Goal: Information Seeking & Learning: Check status

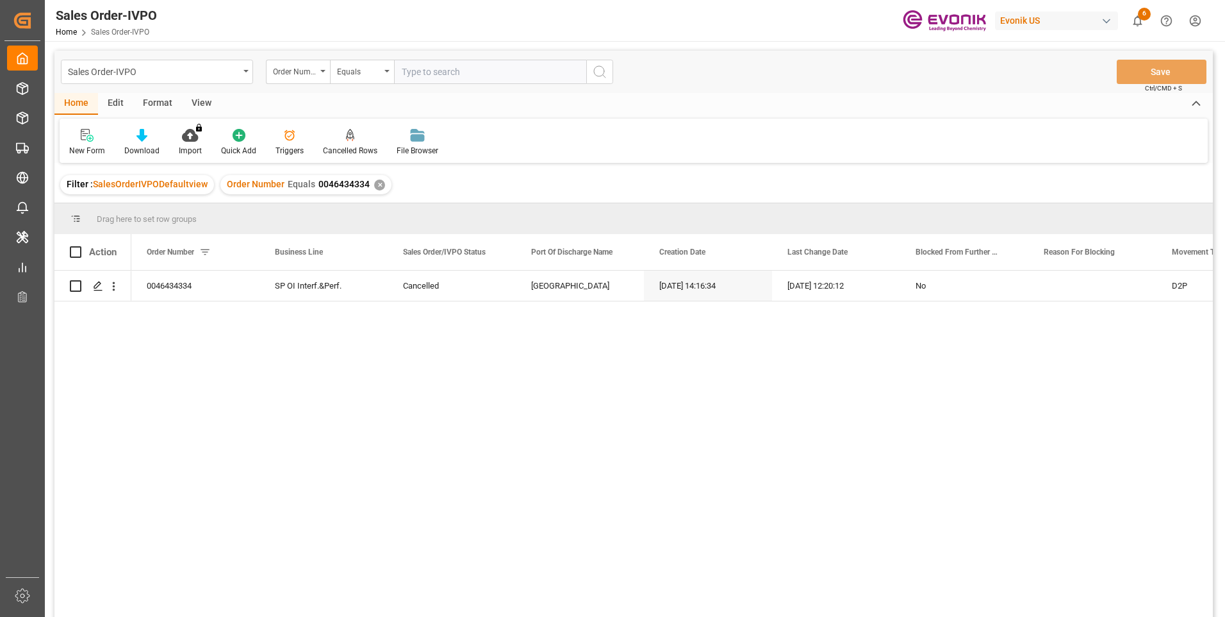
click at [445, 73] on input "text" at bounding box center [490, 72] width 192 height 24
paste input "46471020"
click at [405, 71] on input "46471020" at bounding box center [490, 72] width 192 height 24
type input "0046471020"
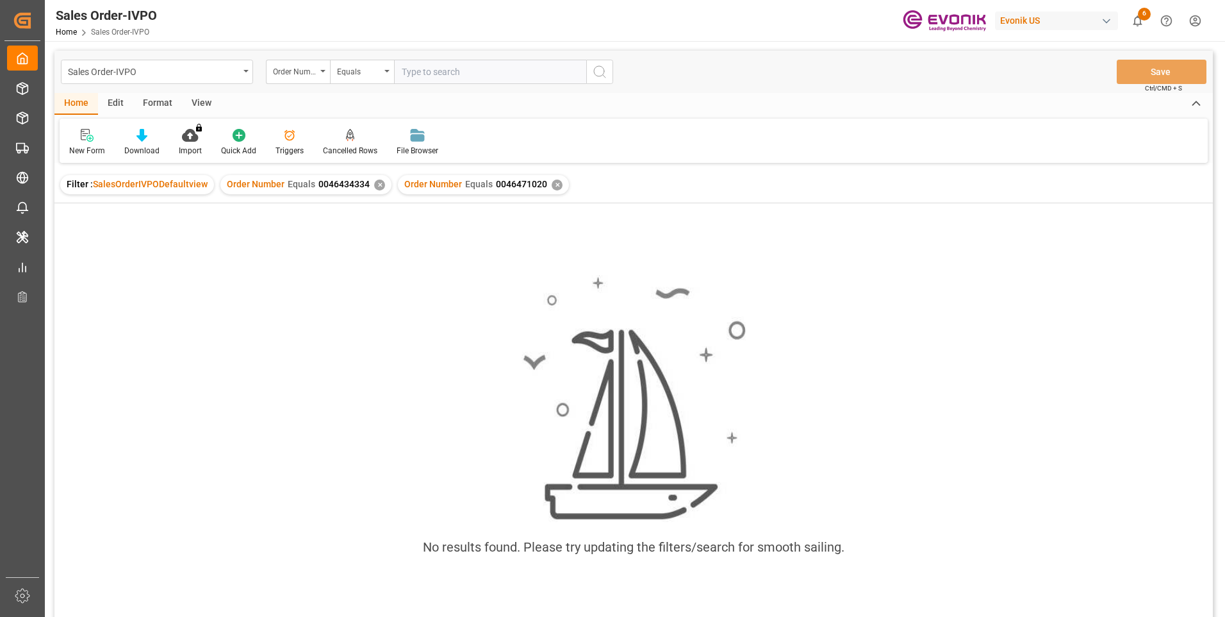
click at [374, 186] on div "✕" at bounding box center [379, 184] width 11 height 11
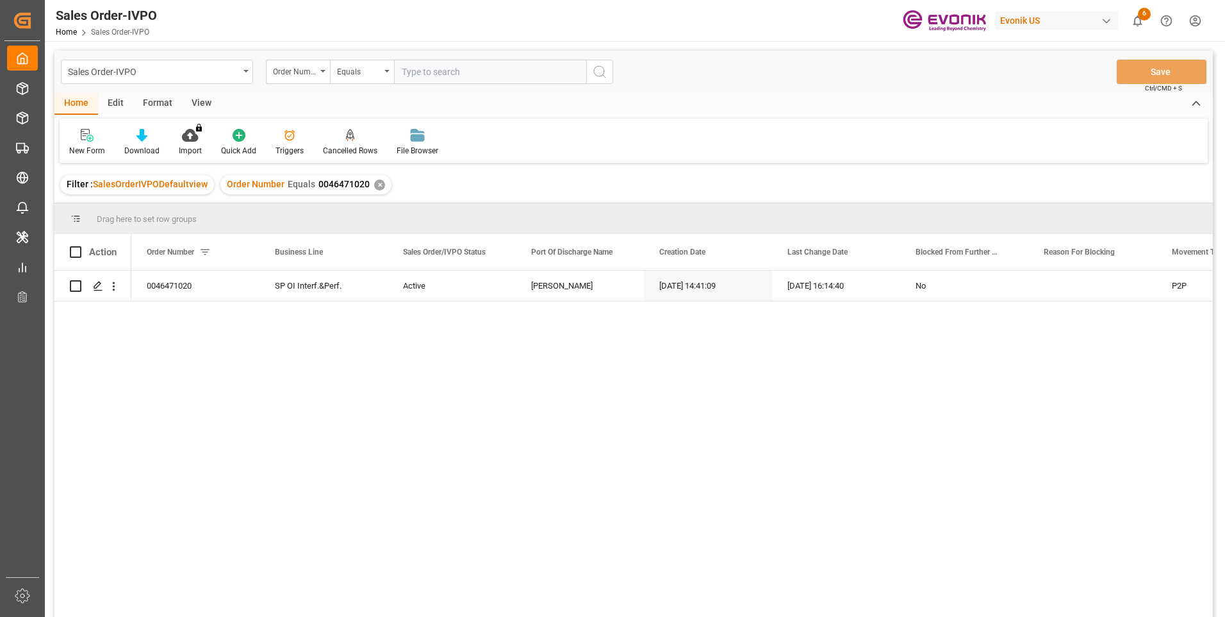
drag, startPoint x: 373, startPoint y: 186, endPoint x: 264, endPoint y: 350, distance: 196.4
click at [272, 354] on div "0046471020 SP OI Interf.&Perf. Active Santos 09-04-2025 14:41:09 10-07-2025 16:…" at bounding box center [672, 447] width 1082 height 354
click at [117, 285] on icon "open menu" at bounding box center [113, 285] width 13 height 13
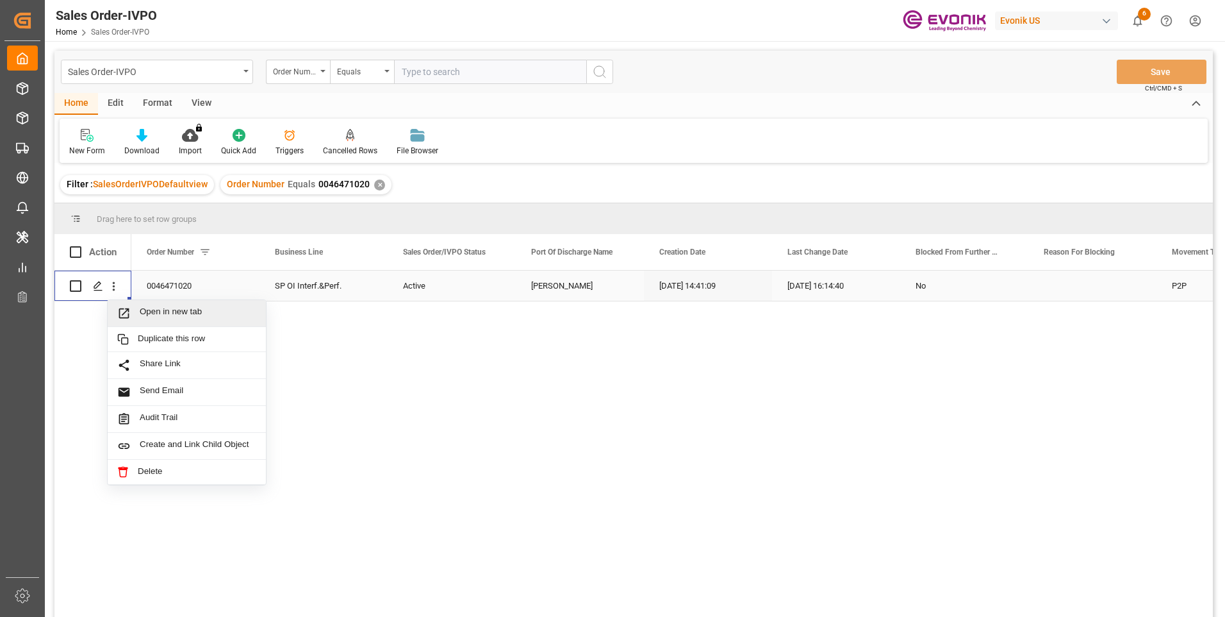
click at [155, 308] on span "Open in new tab" at bounding box center [198, 312] width 117 height 13
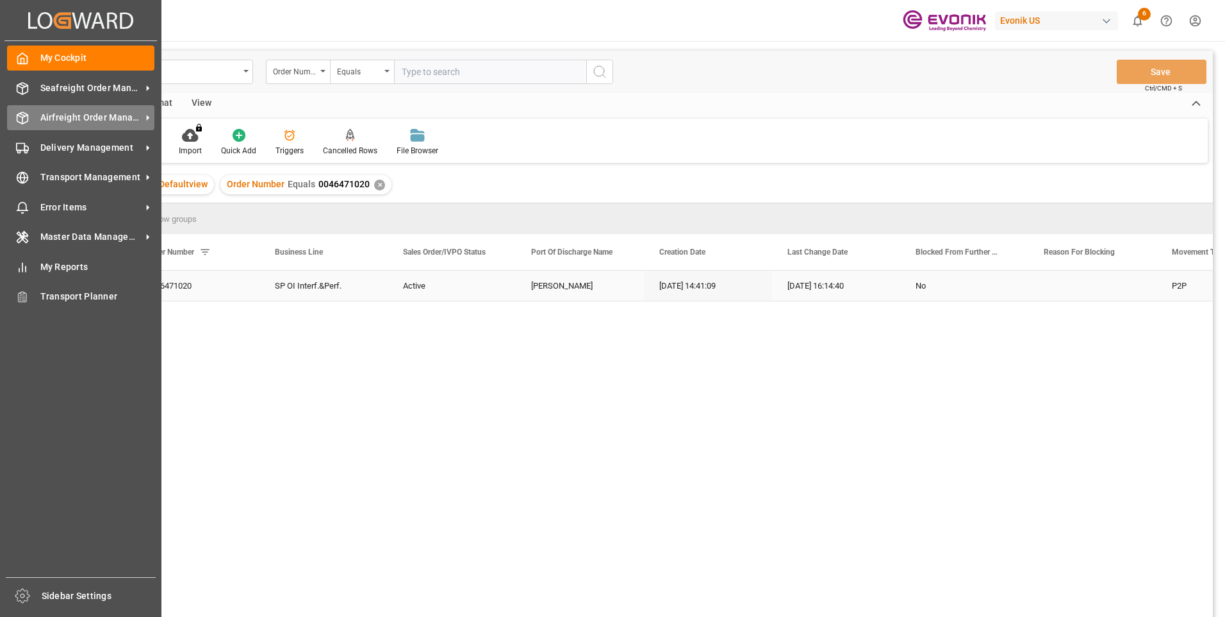
click at [27, 113] on icon at bounding box center [22, 118] width 13 height 13
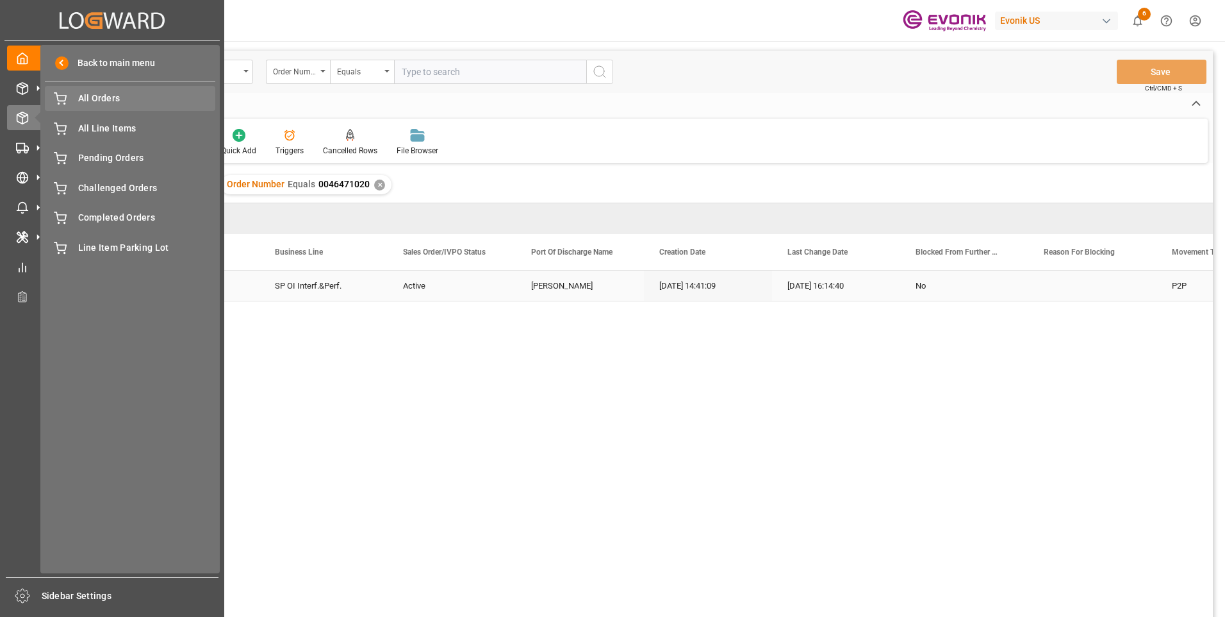
click at [104, 104] on span "All Orders" at bounding box center [147, 98] width 138 height 13
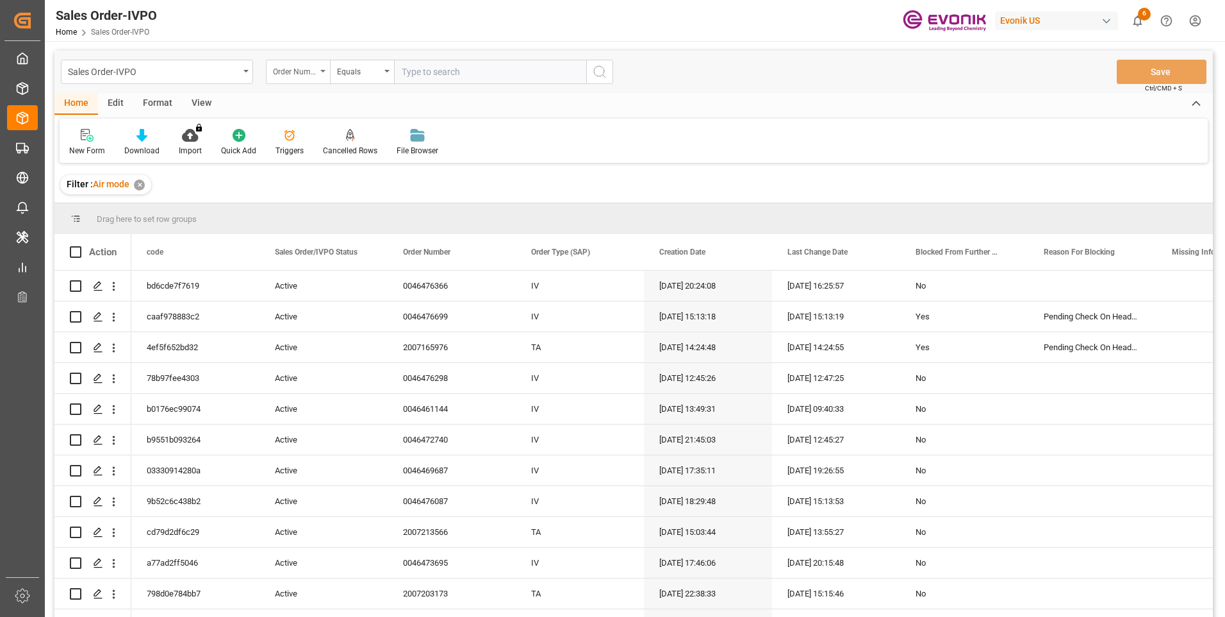
click at [317, 71] on div "Order Number" at bounding box center [298, 72] width 64 height 24
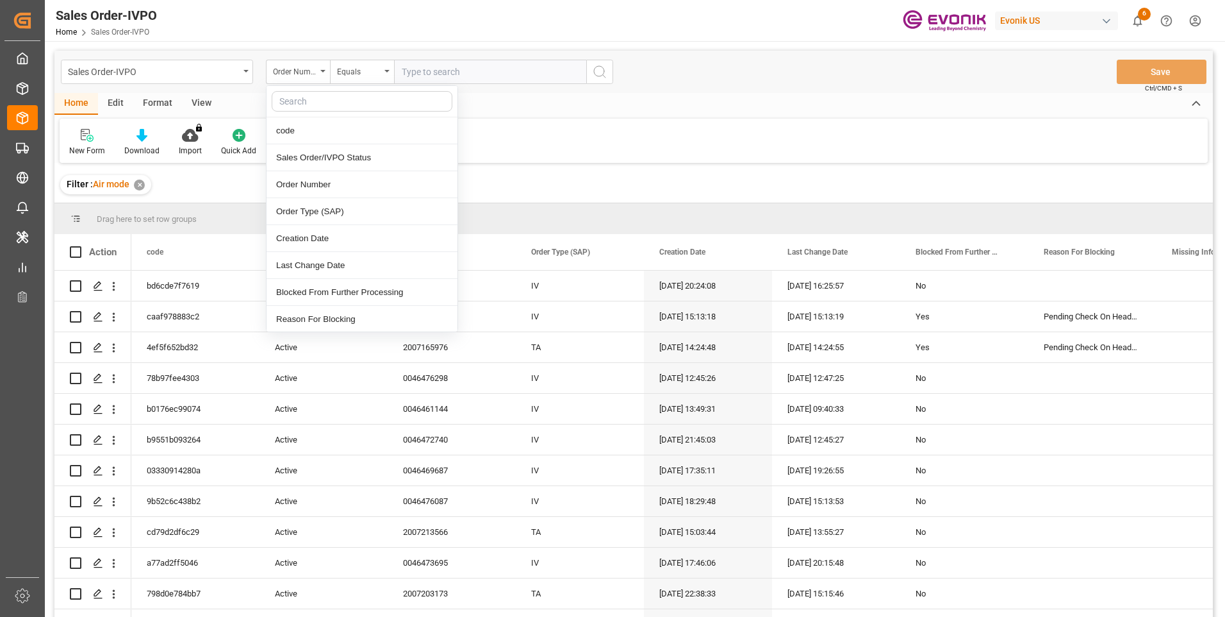
click at [422, 74] on input "text" at bounding box center [490, 72] width 192 height 24
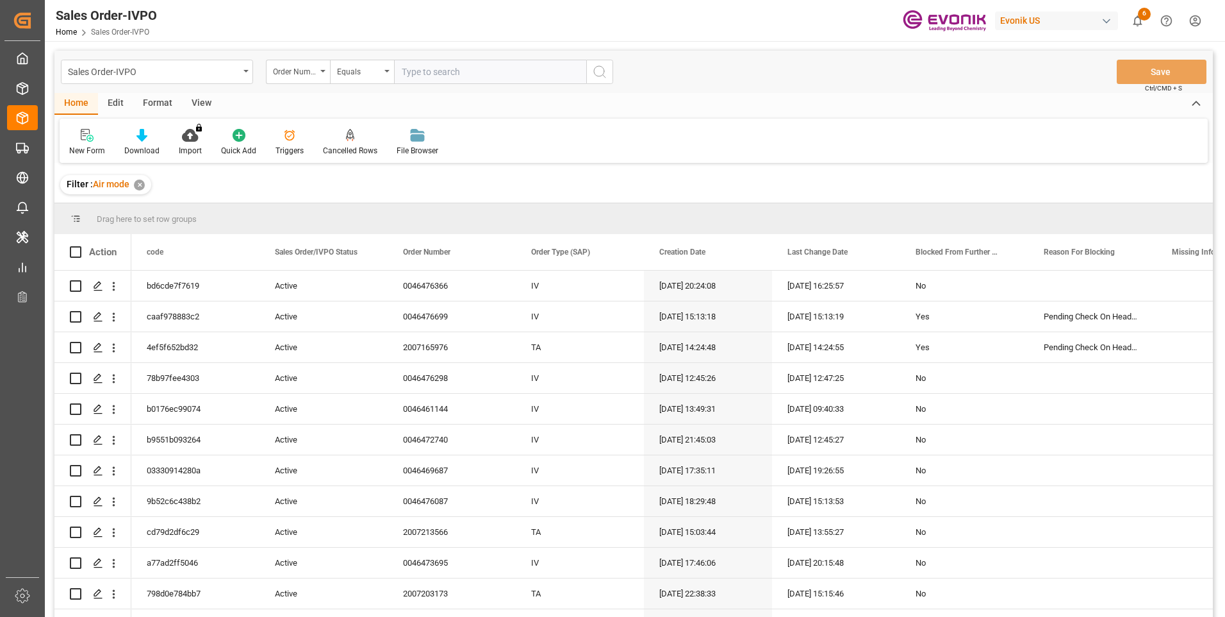
paste input "46476699"
type input "0046476699"
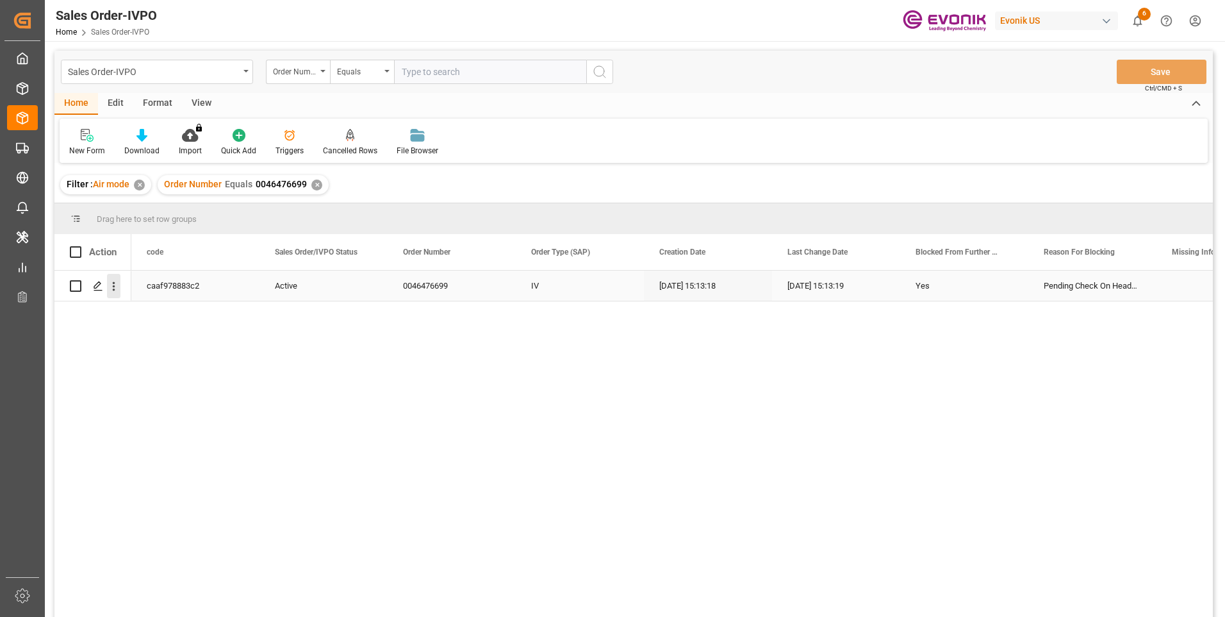
click at [117, 285] on icon "open menu" at bounding box center [113, 285] width 13 height 13
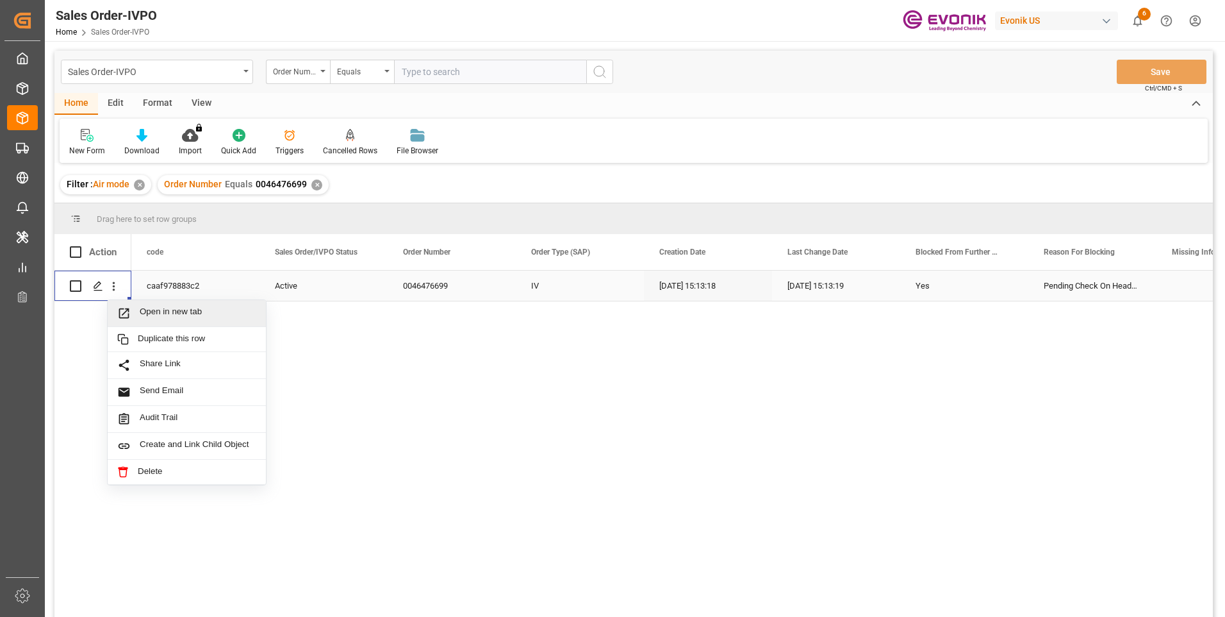
click at [138, 308] on span "Press SPACE to select this row." at bounding box center [128, 312] width 22 height 13
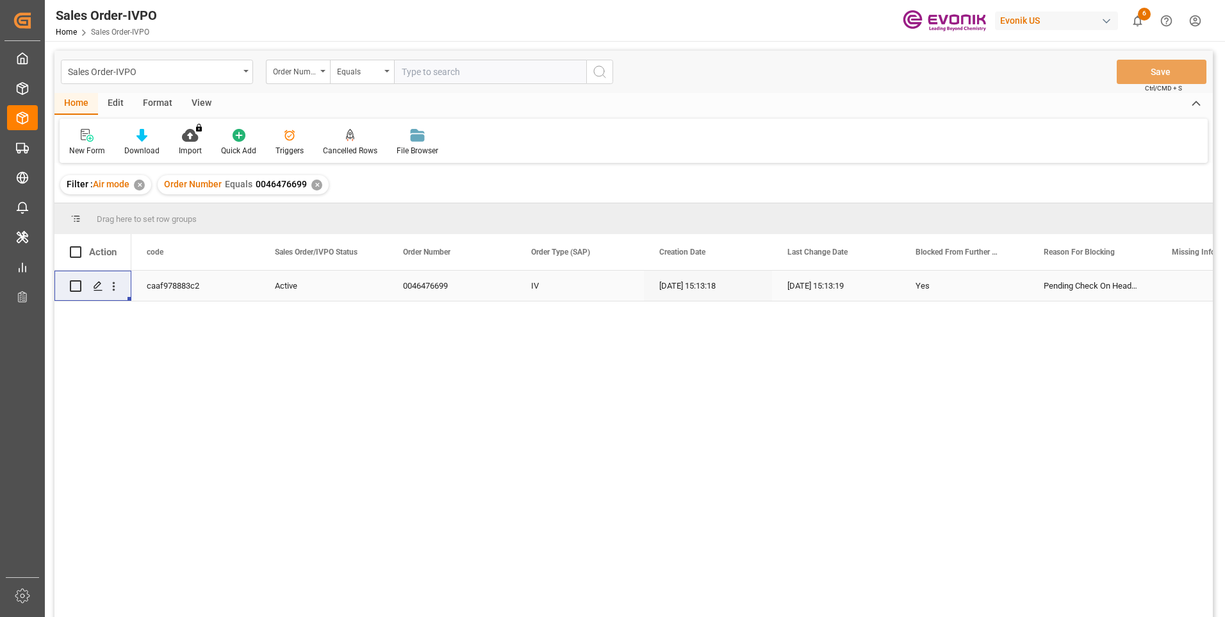
click at [443, 75] on input "text" at bounding box center [490, 72] width 192 height 24
paste input "0046472967"
type input "0046472967"
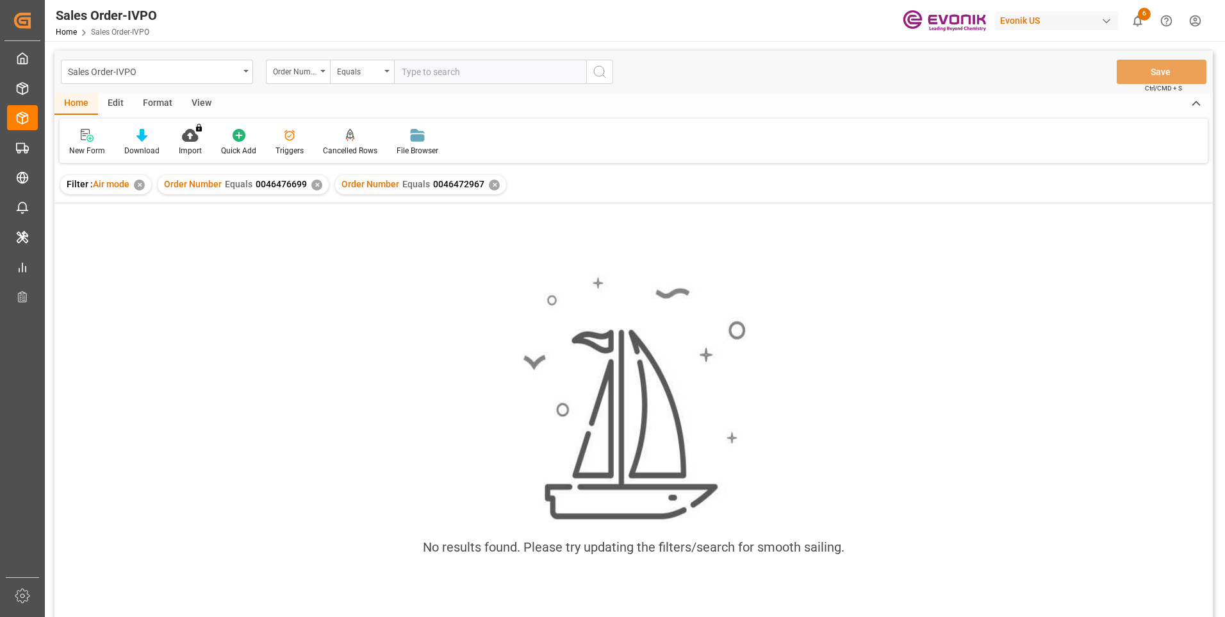
click at [317, 182] on div "✕" at bounding box center [316, 184] width 11 height 11
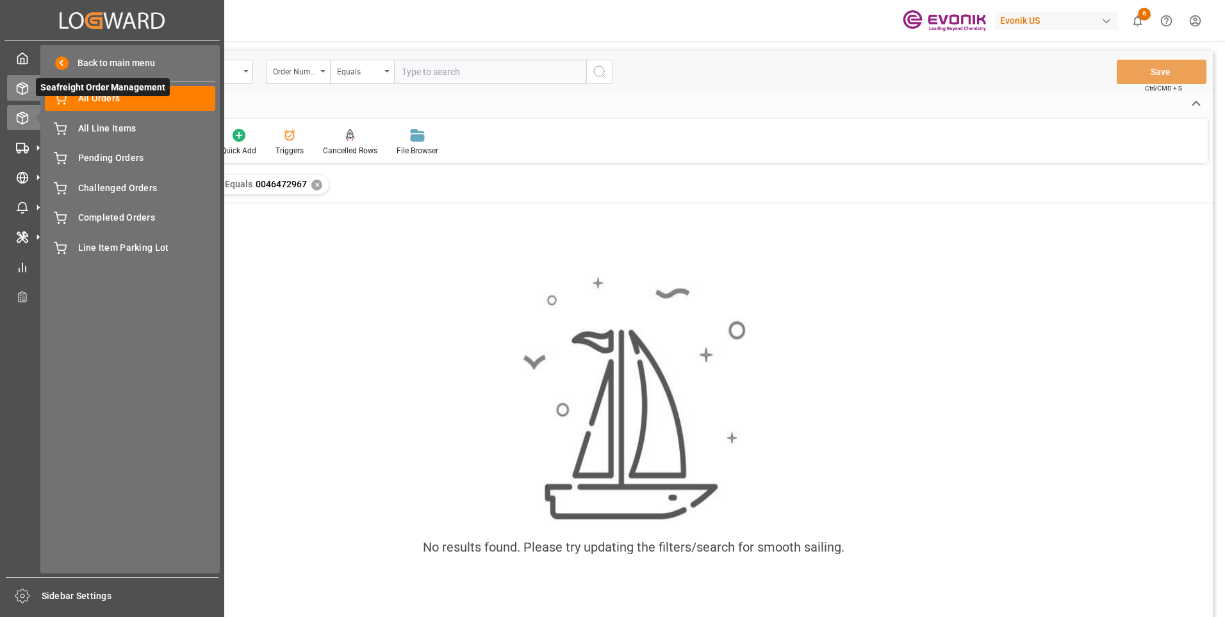
click at [12, 85] on div at bounding box center [18, 87] width 22 height 13
click at [18, 85] on polyline at bounding box center [22, 86] width 10 height 3
click at [107, 99] on span "All Orders" at bounding box center [147, 98] width 138 height 13
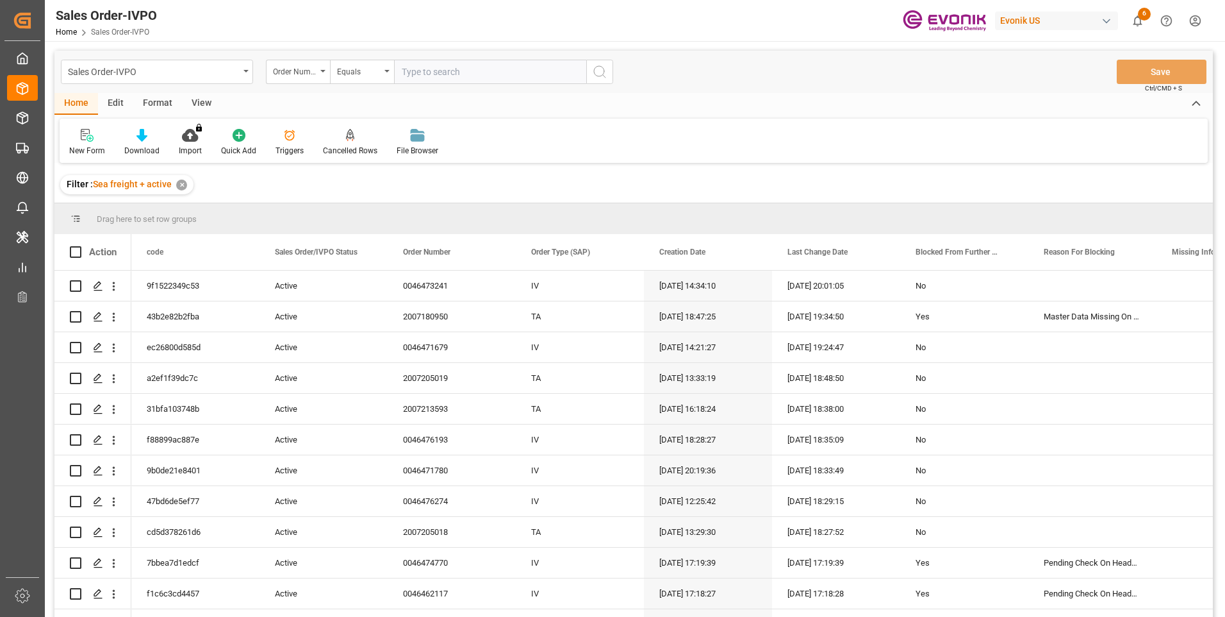
click at [434, 72] on input "text" at bounding box center [490, 72] width 192 height 24
paste input "0046472967"
type input "0046472967"
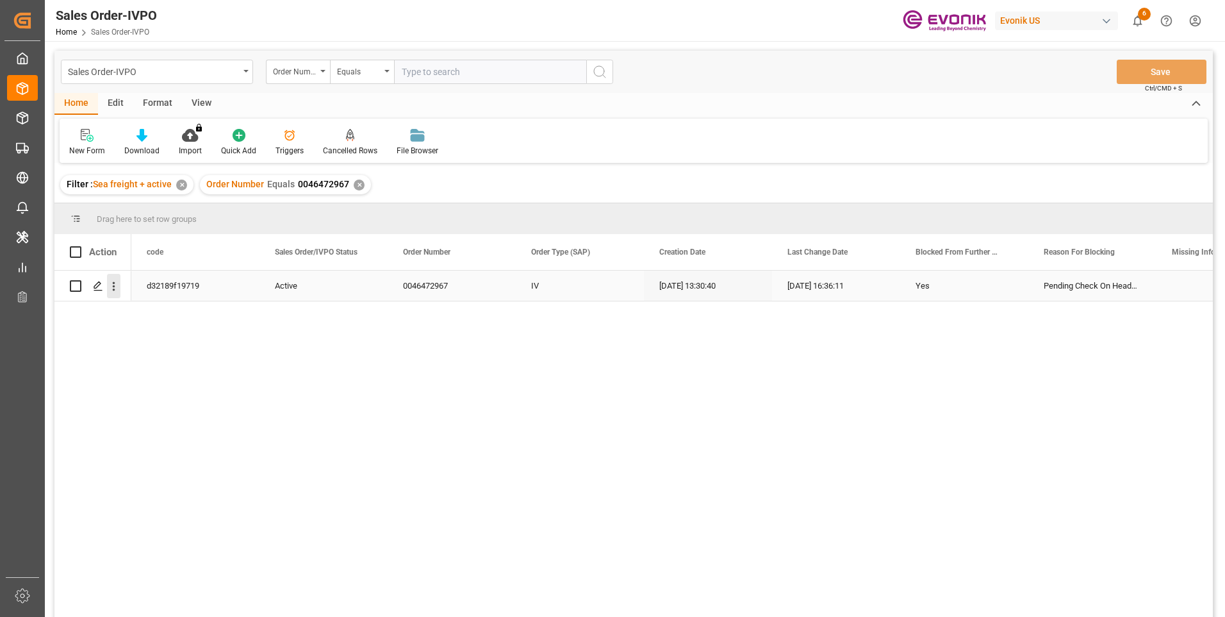
click at [113, 291] on icon "open menu" at bounding box center [113, 285] width 13 height 13
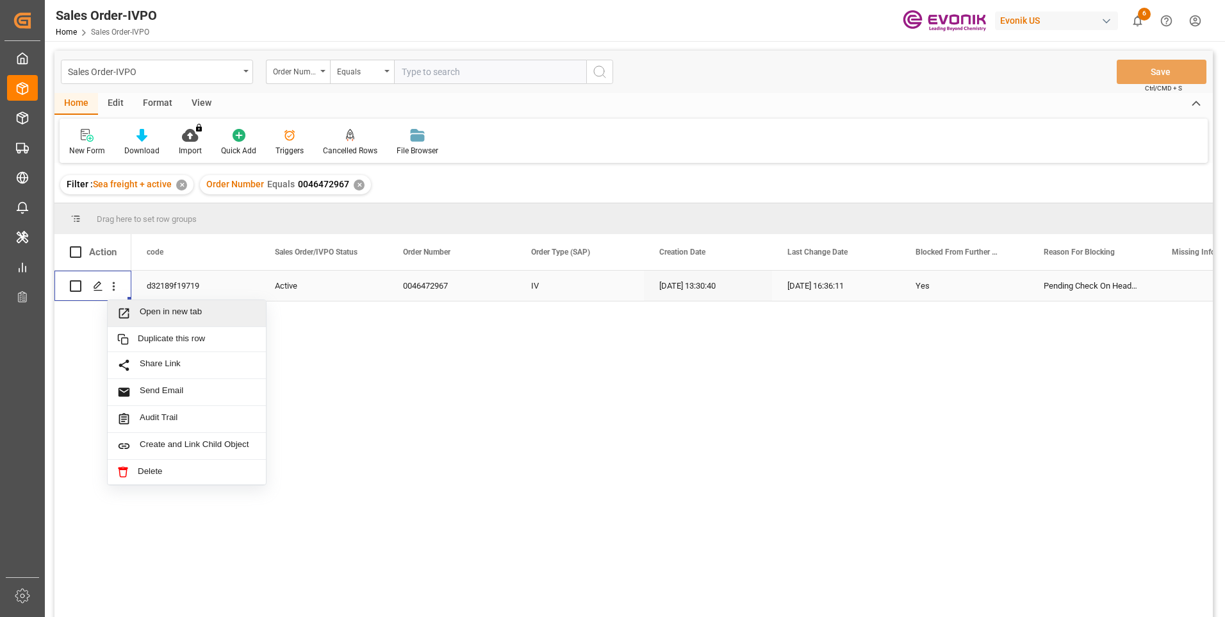
click at [168, 311] on span "Open in new tab" at bounding box center [198, 312] width 117 height 13
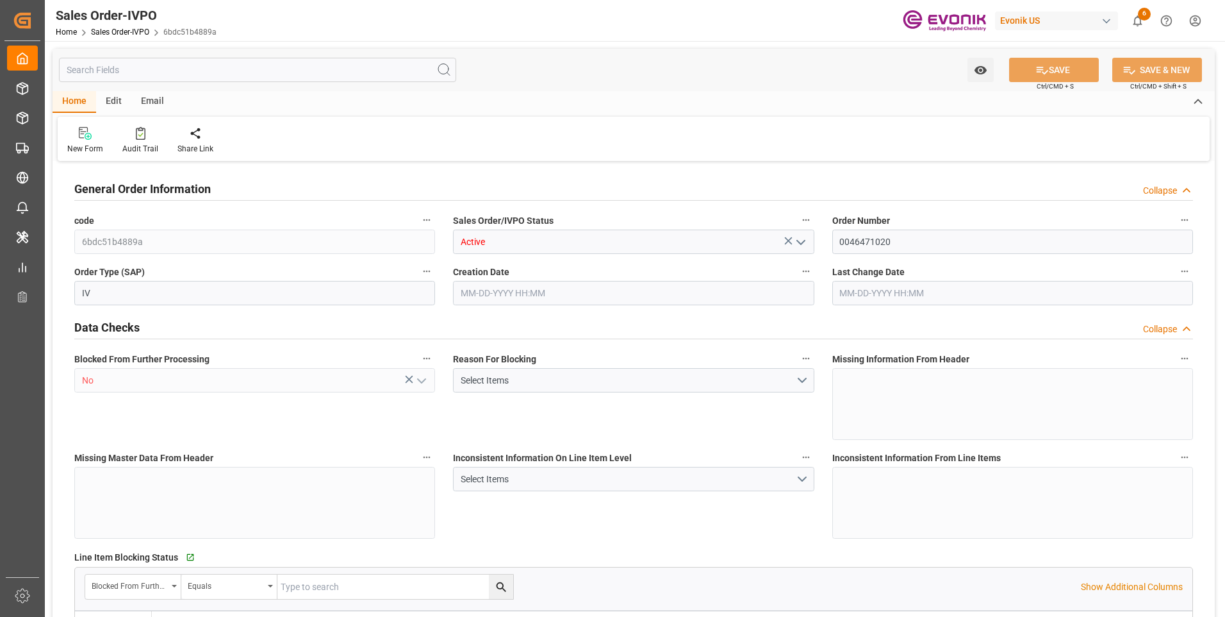
type input "BRSSZ"
type input "0"
type input "1"
type input "1283.744"
type input "09-04-2025 14:41"
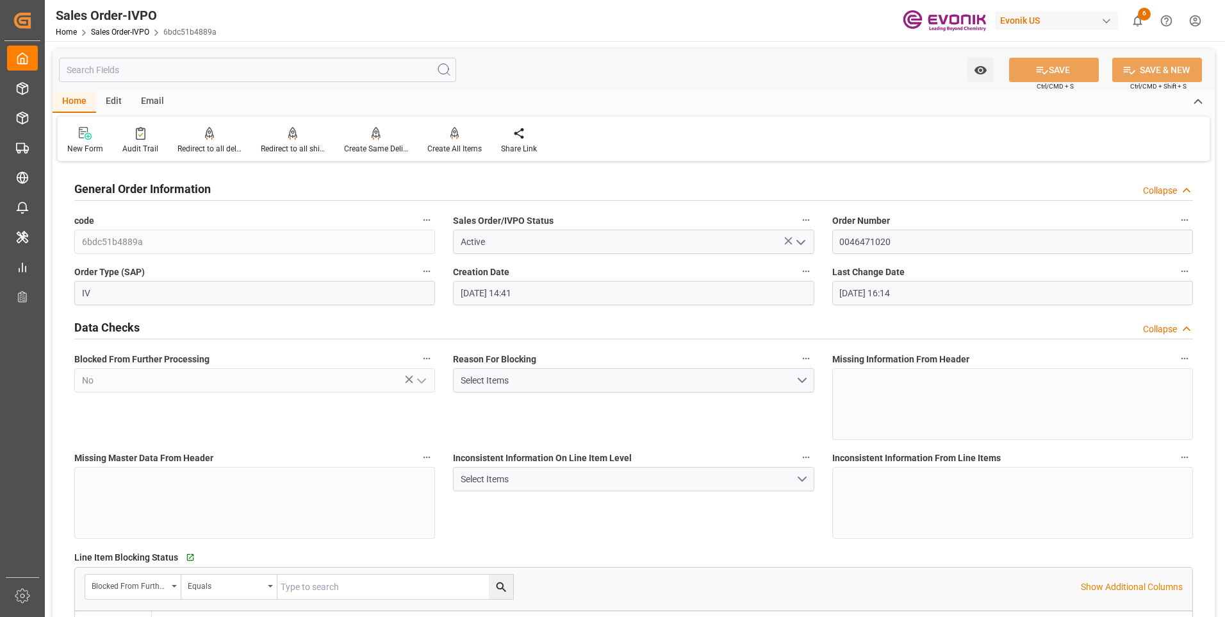
type input "10-07-2025 16:14"
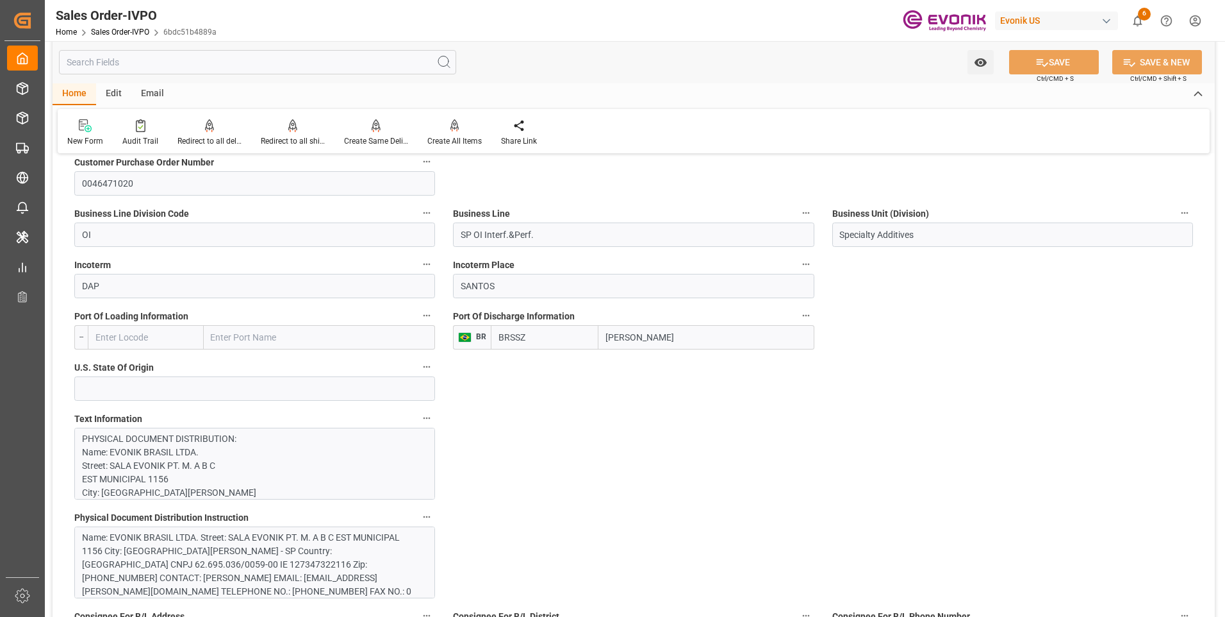
scroll to position [449, 0]
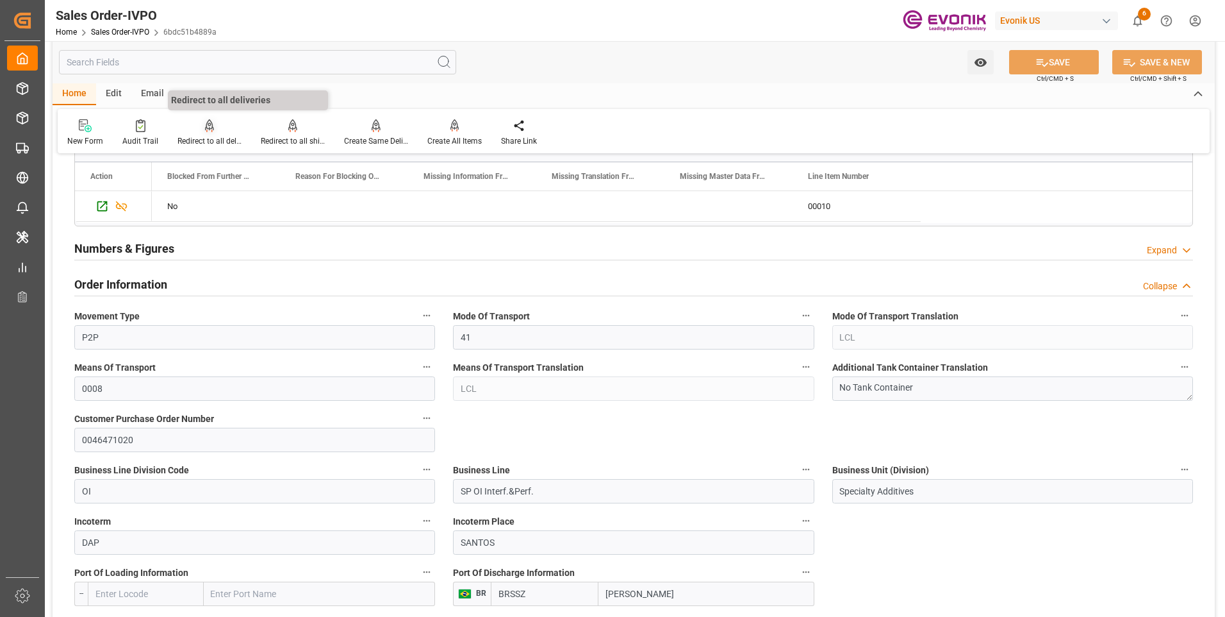
click at [210, 137] on div "Redirect to all deliveries" at bounding box center [210, 141] width 64 height 12
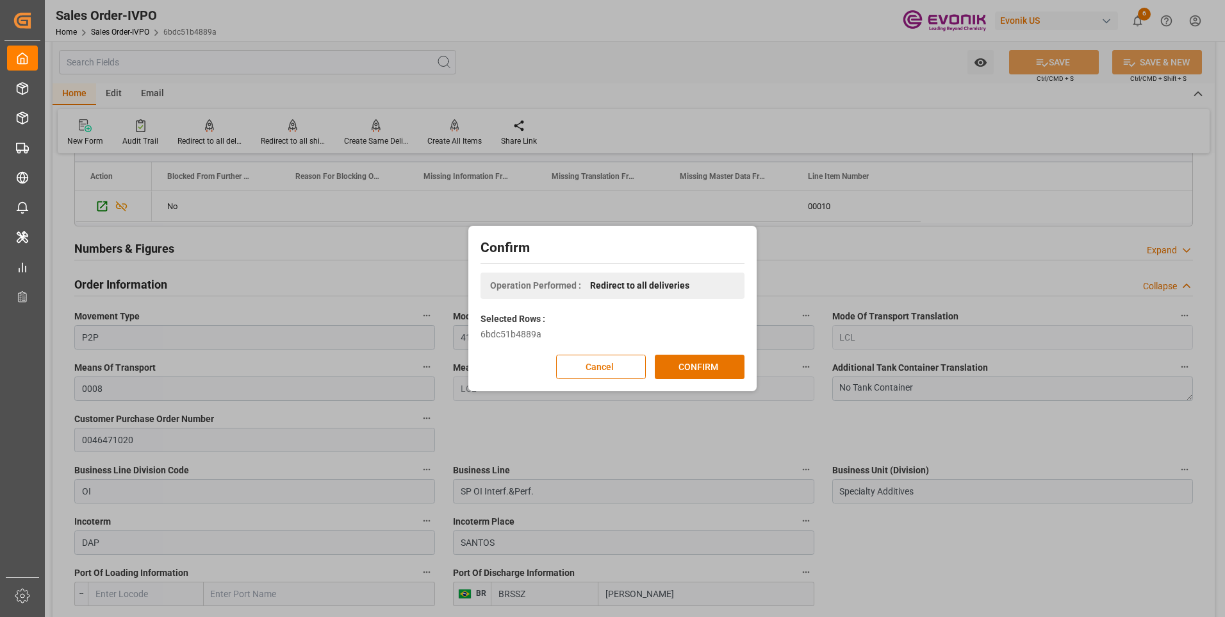
click at [503, 76] on div "Confirm Operation Performed : Redirect to all deliveries Selected Rows : 6bdc51…" at bounding box center [612, 308] width 1225 height 617
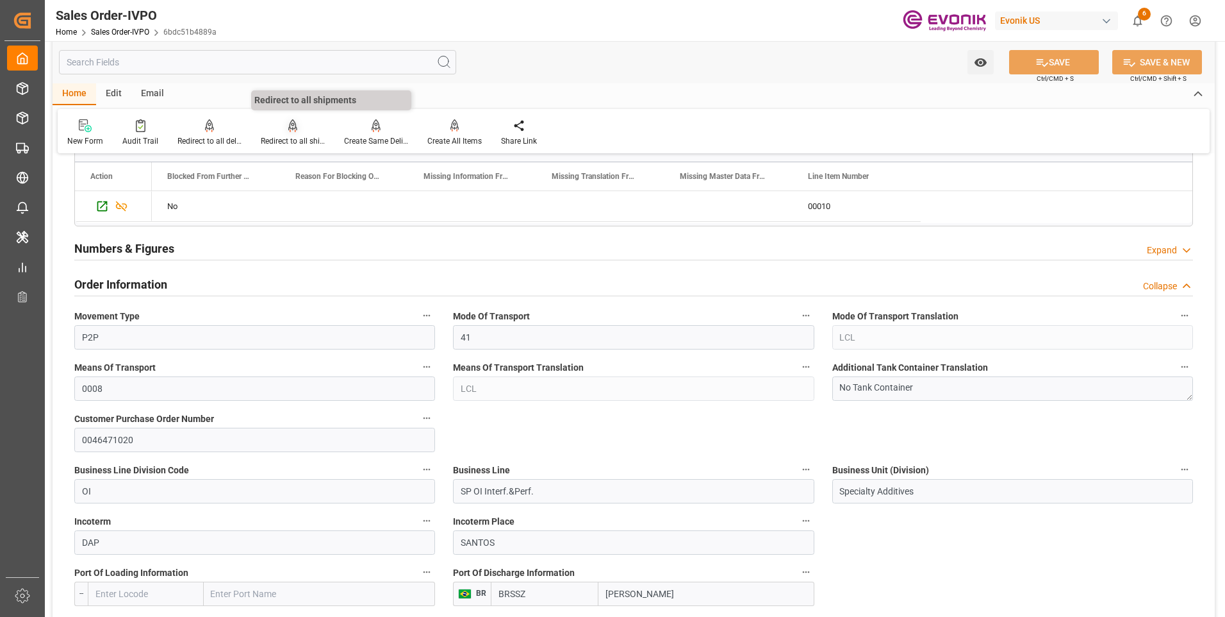
click at [297, 130] on div at bounding box center [293, 125] width 64 height 13
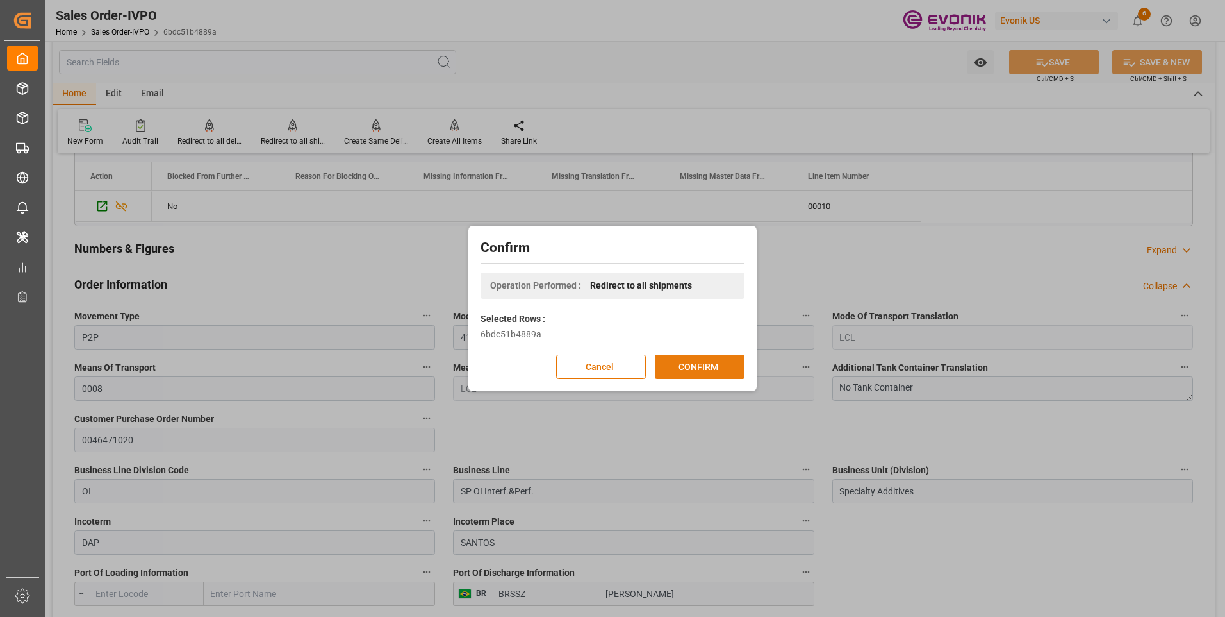
click at [678, 358] on button "CONFIRM" at bounding box center [700, 366] width 90 height 24
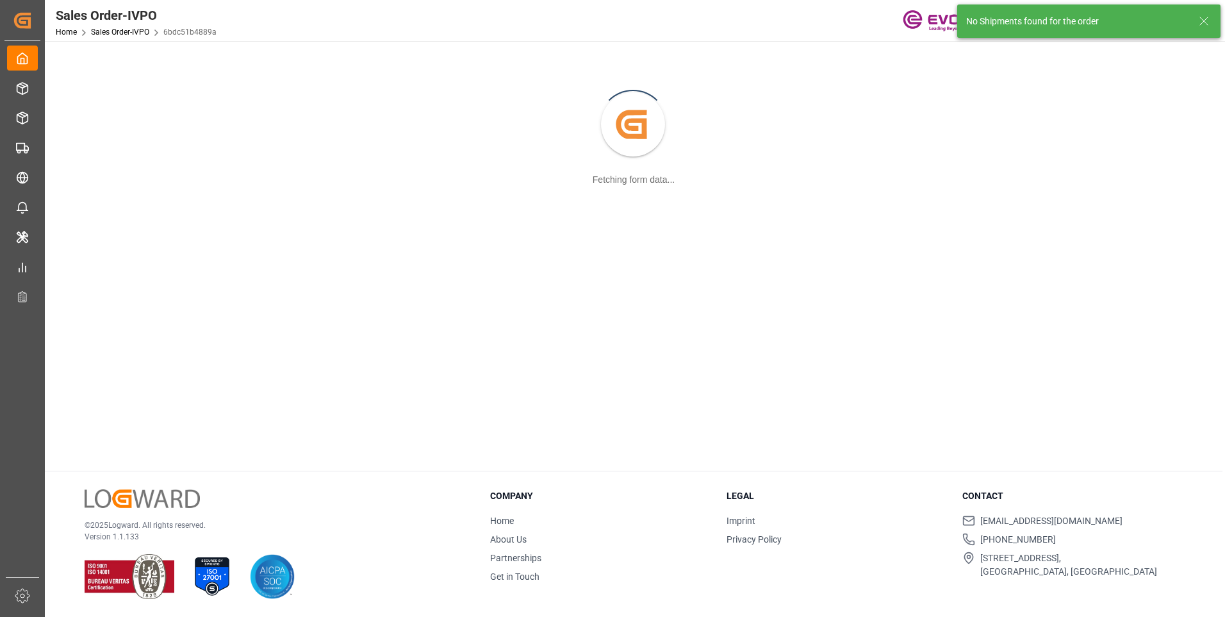
scroll to position [139, 0]
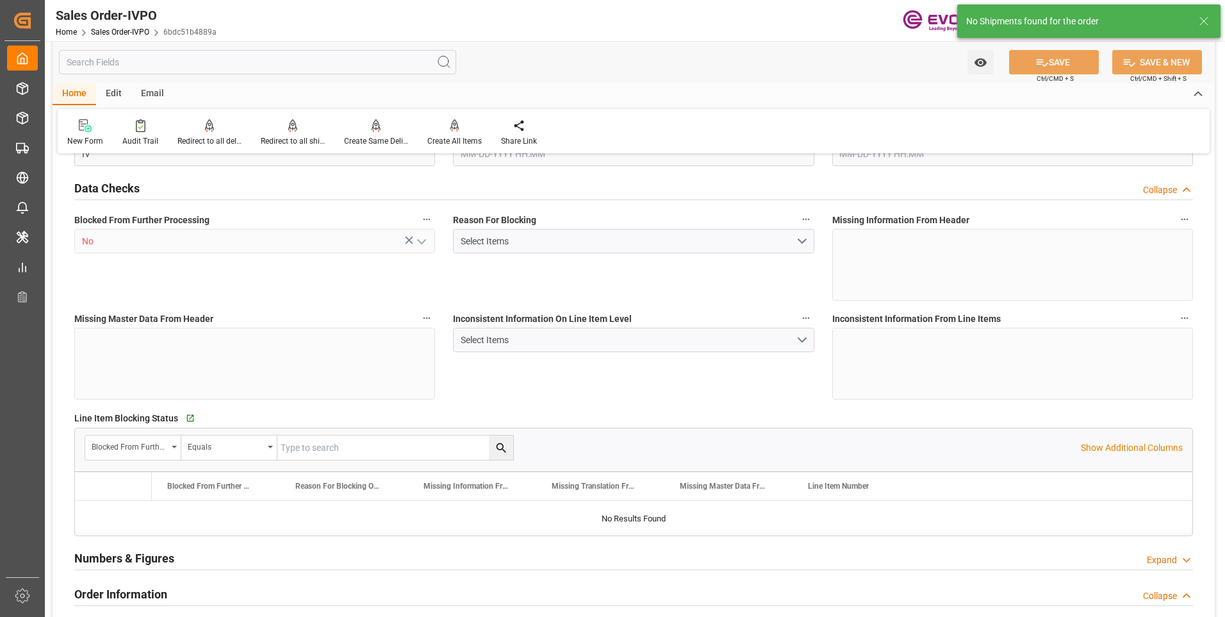
type input "BRSSZ"
type input "0"
type input "1"
type input "1283.744"
type input "09-04-2025 14:41"
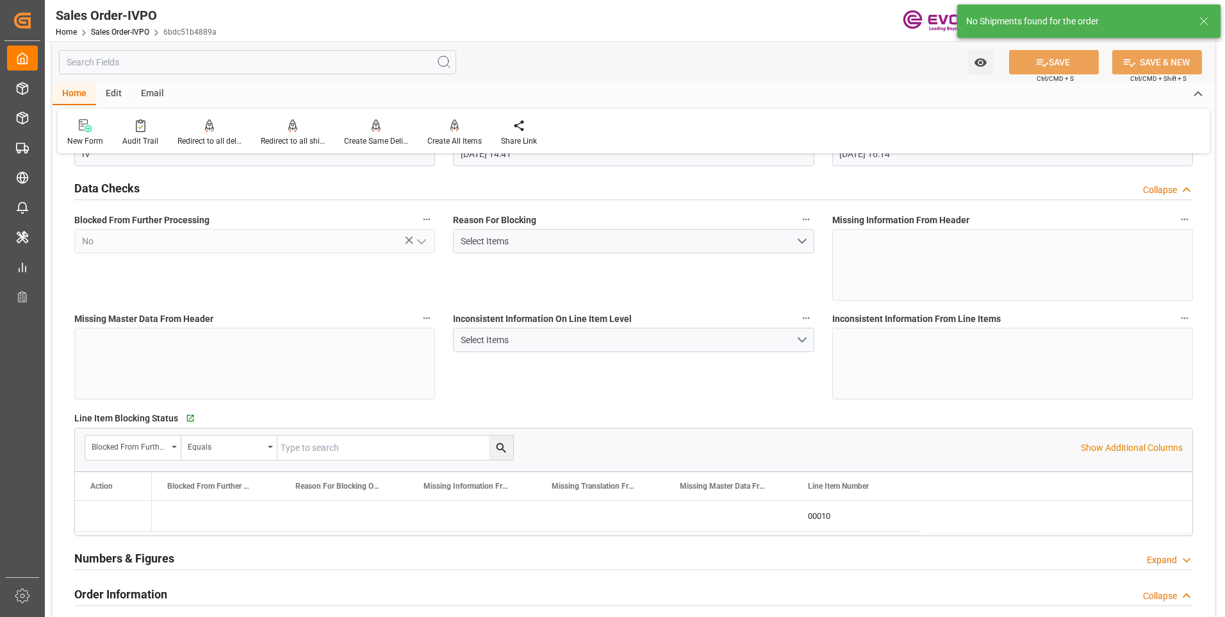
type input "10-07-2025 16:14"
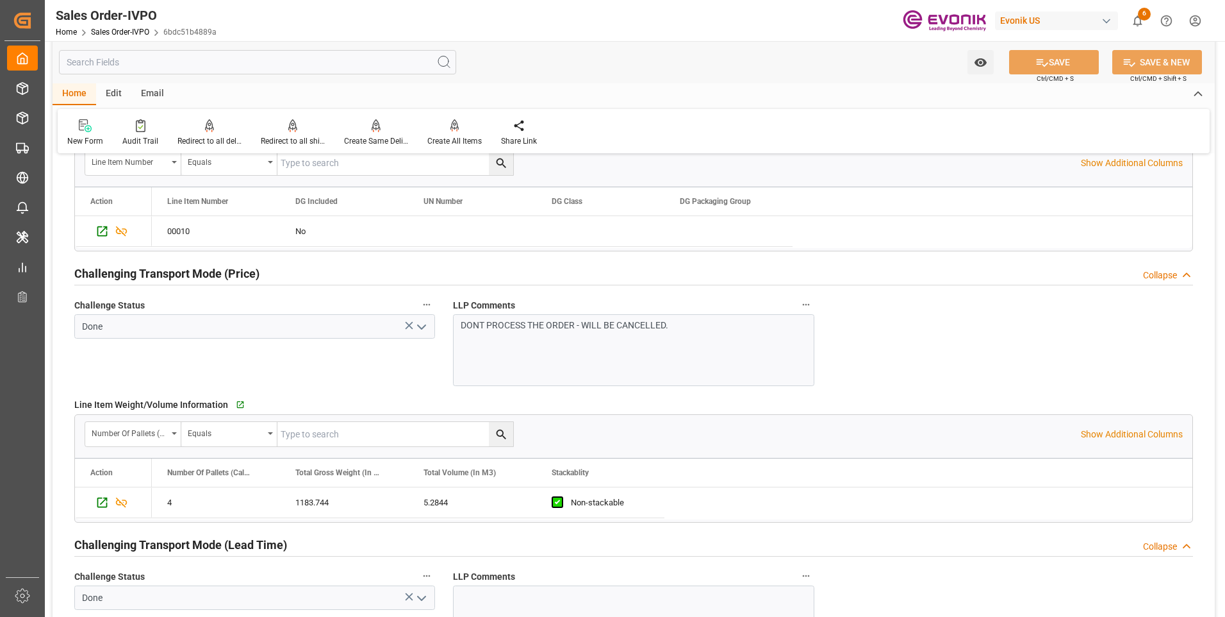
scroll to position [1602, 0]
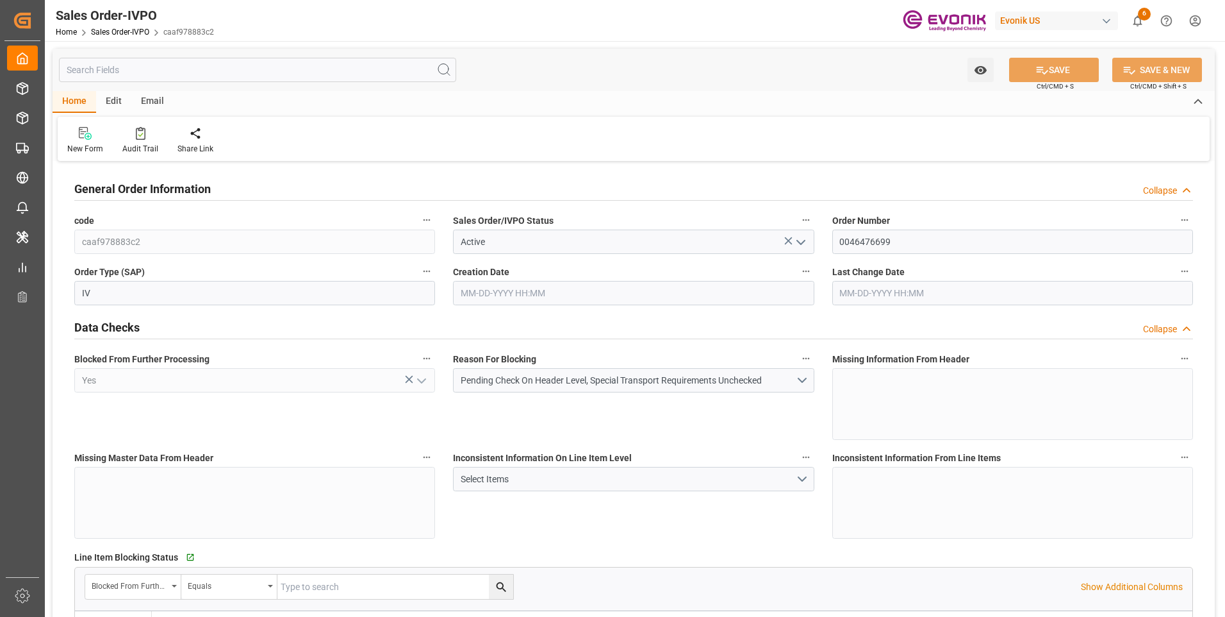
type input "INBOM"
type input "973.15"
type input "1"
type input "70.53"
type input "10-13-2025 15:13"
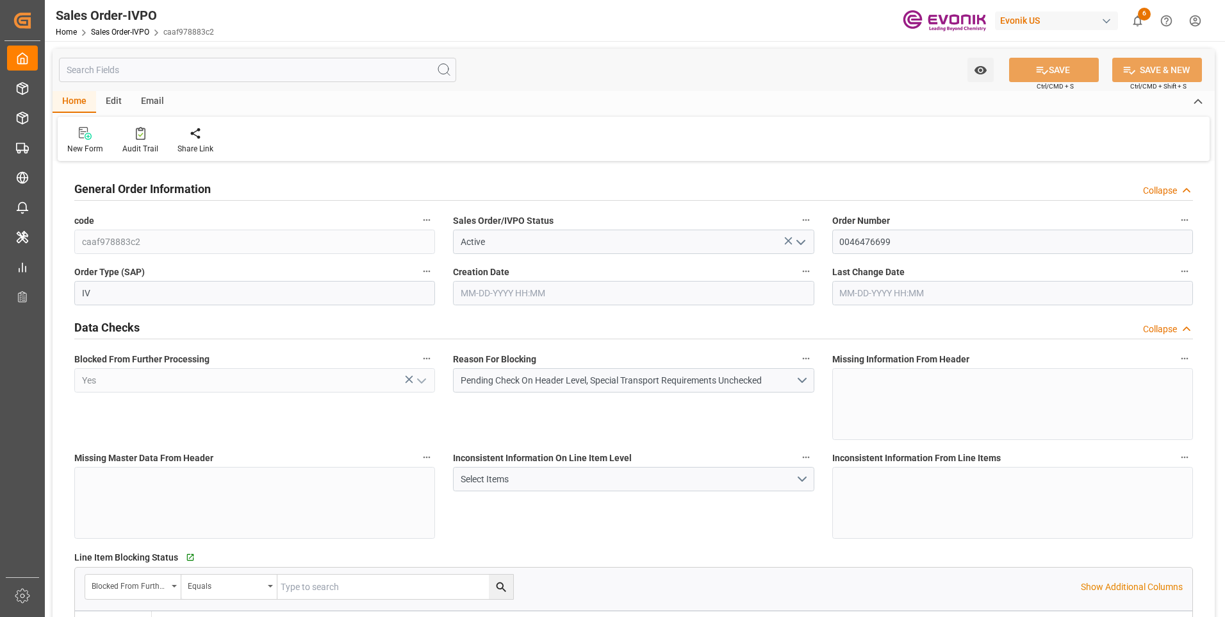
type input "10-13-2025 15:13"
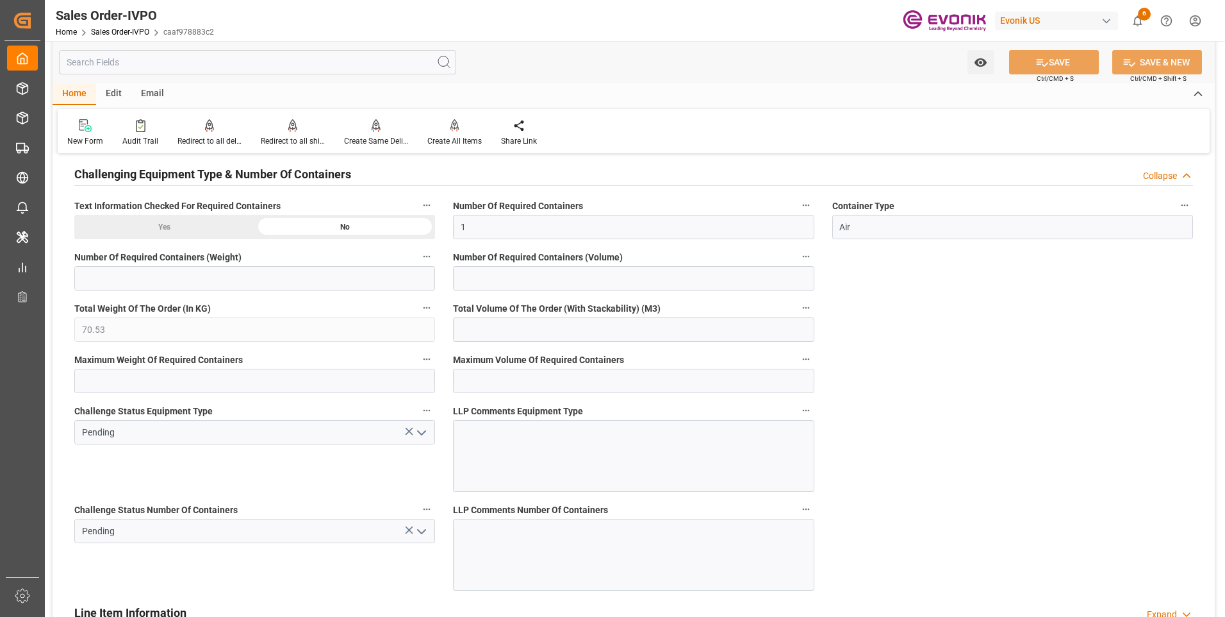
scroll to position [2372, 0]
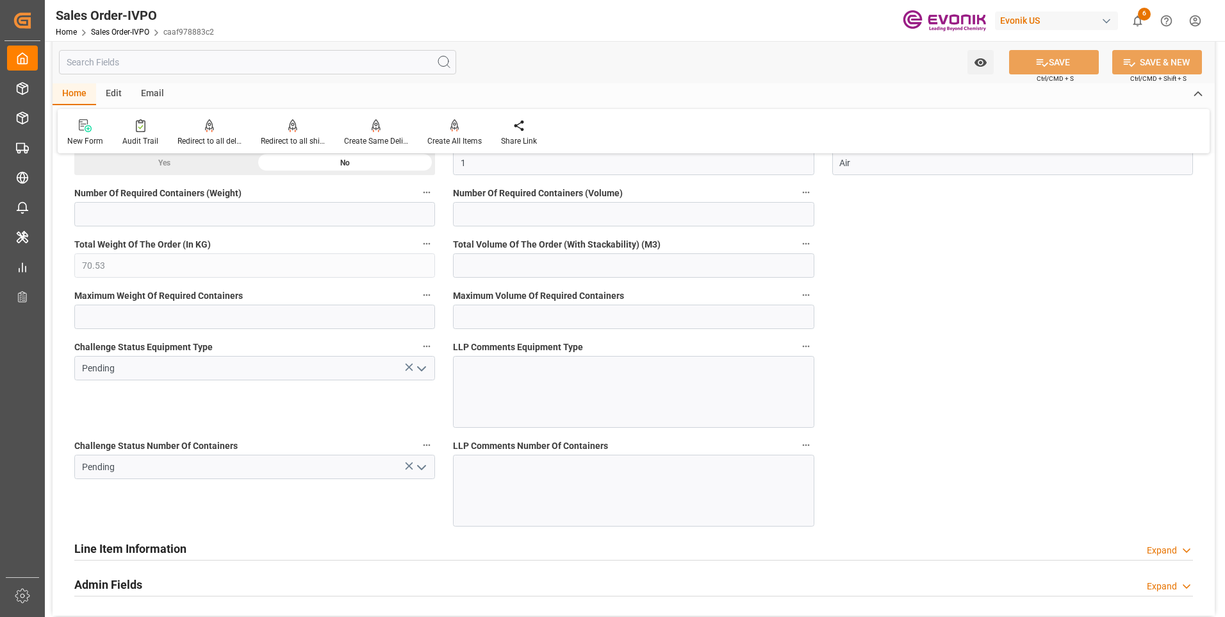
click at [425, 468] on icon "open menu" at bounding box center [421, 466] width 15 height 15
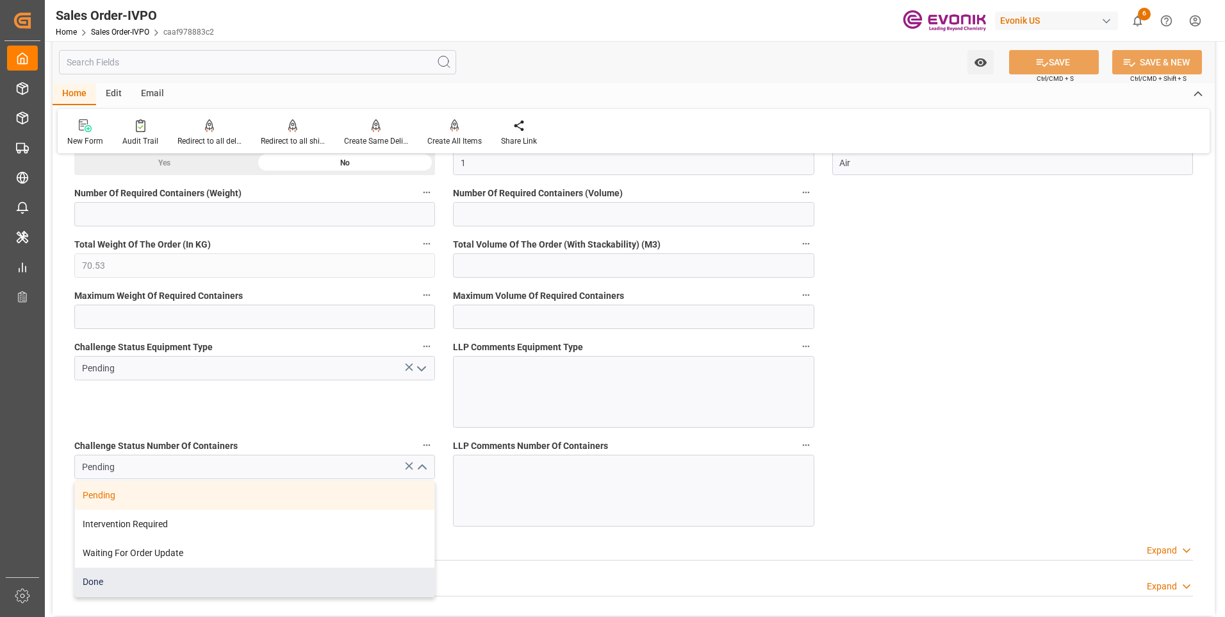
click at [129, 581] on div "Done" at bounding box center [255, 581] width 360 height 29
type input "Done"
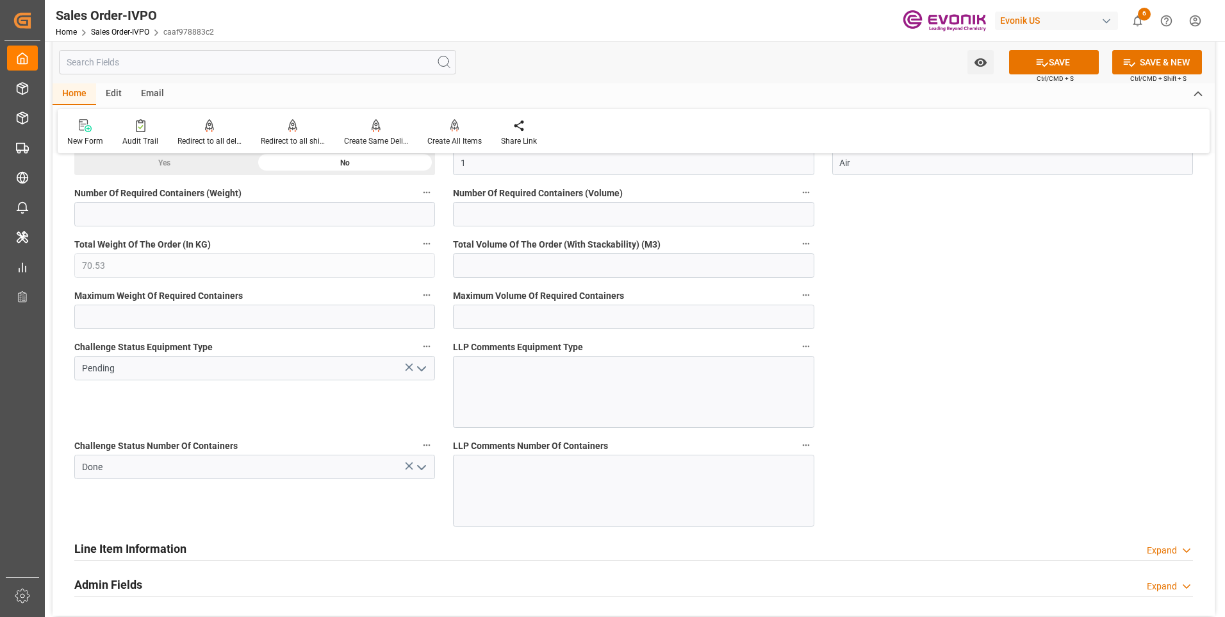
click at [420, 365] on icon "open menu" at bounding box center [421, 368] width 15 height 15
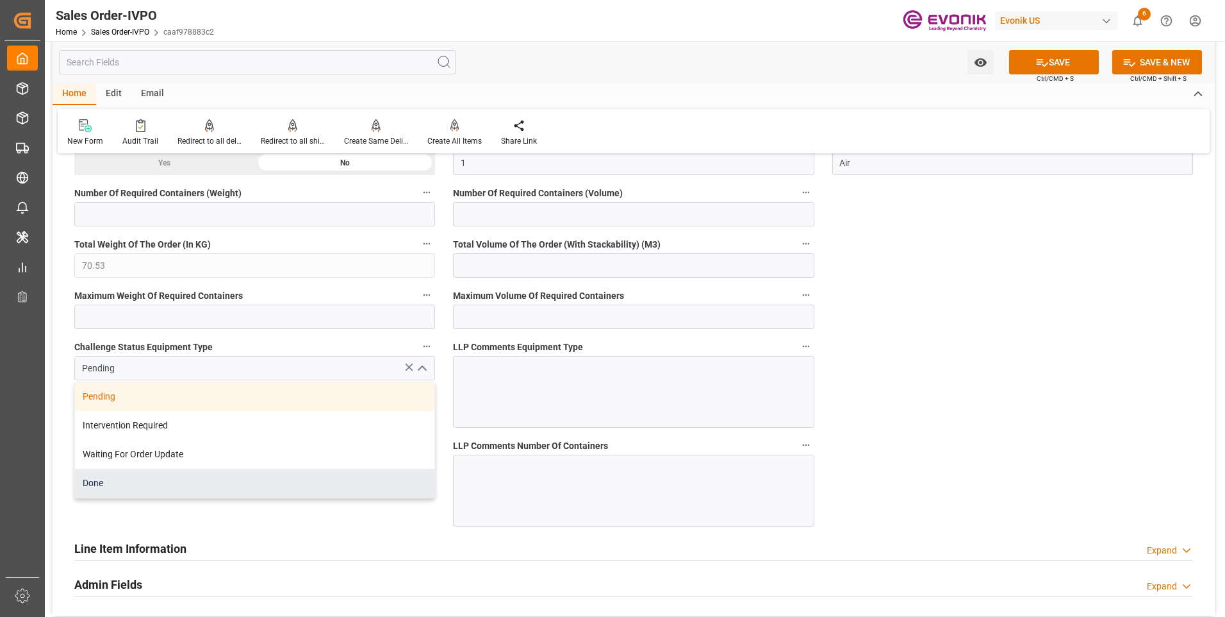
click at [176, 483] on div "Done" at bounding box center [255, 482] width 360 height 29
type input "Done"
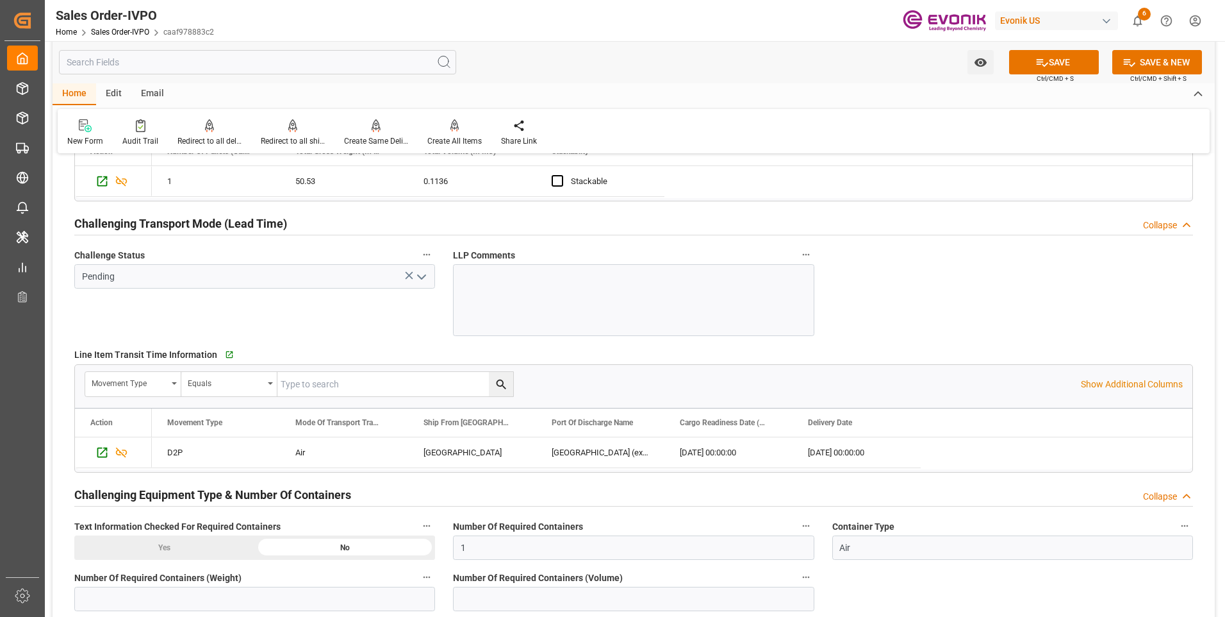
scroll to position [1859, 0]
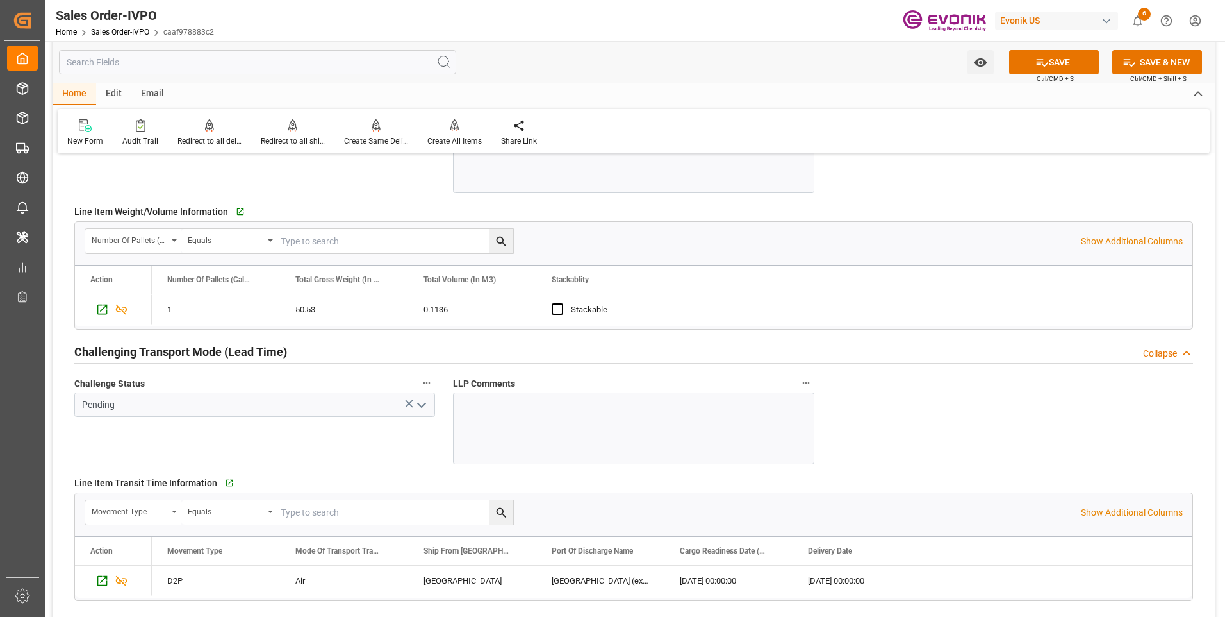
click at [427, 405] on icon "open menu" at bounding box center [421, 404] width 15 height 15
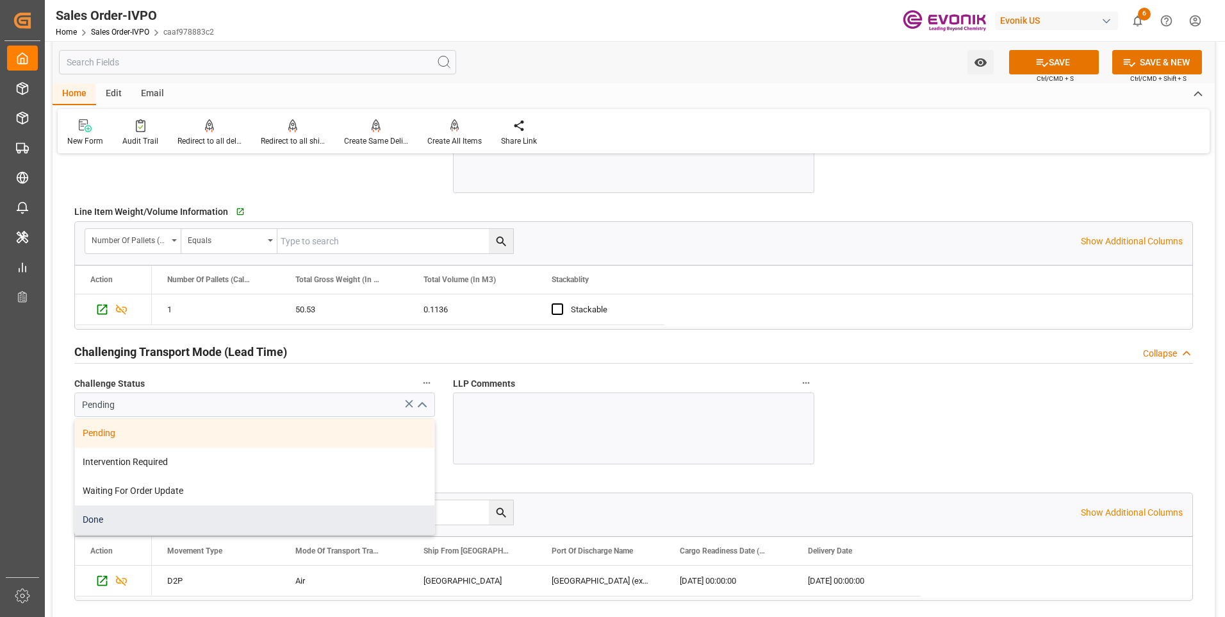
click at [138, 520] on div "Done" at bounding box center [255, 519] width 360 height 29
type input "Done"
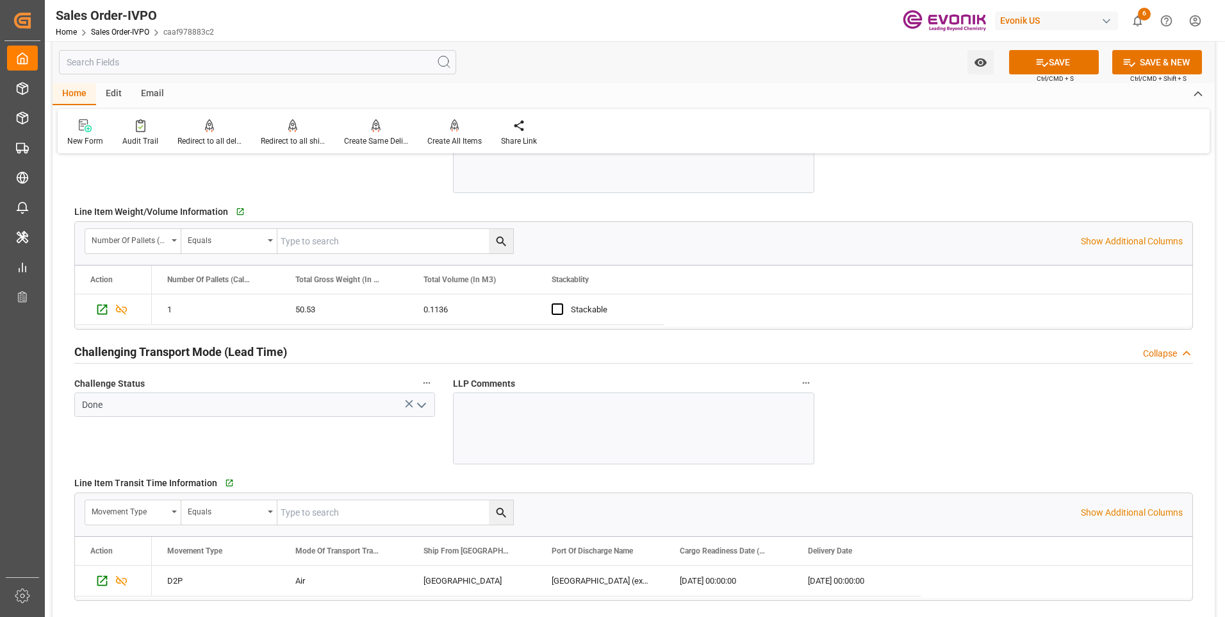
scroll to position [1603, 0]
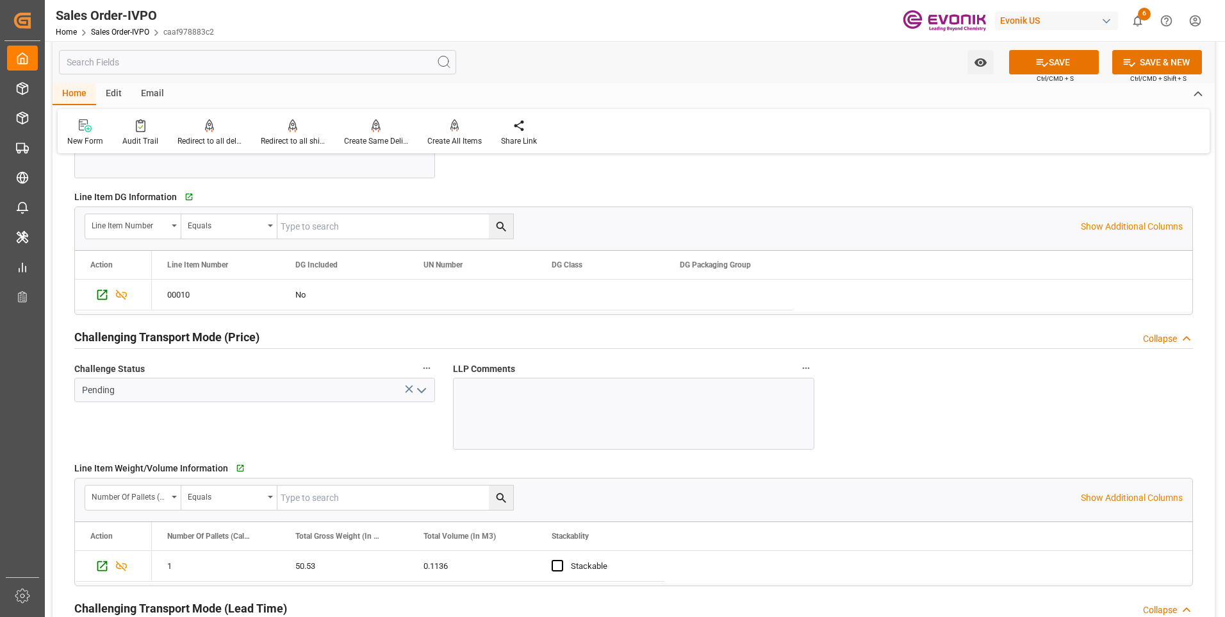
click at [419, 388] on icon "open menu" at bounding box center [421, 390] width 15 height 15
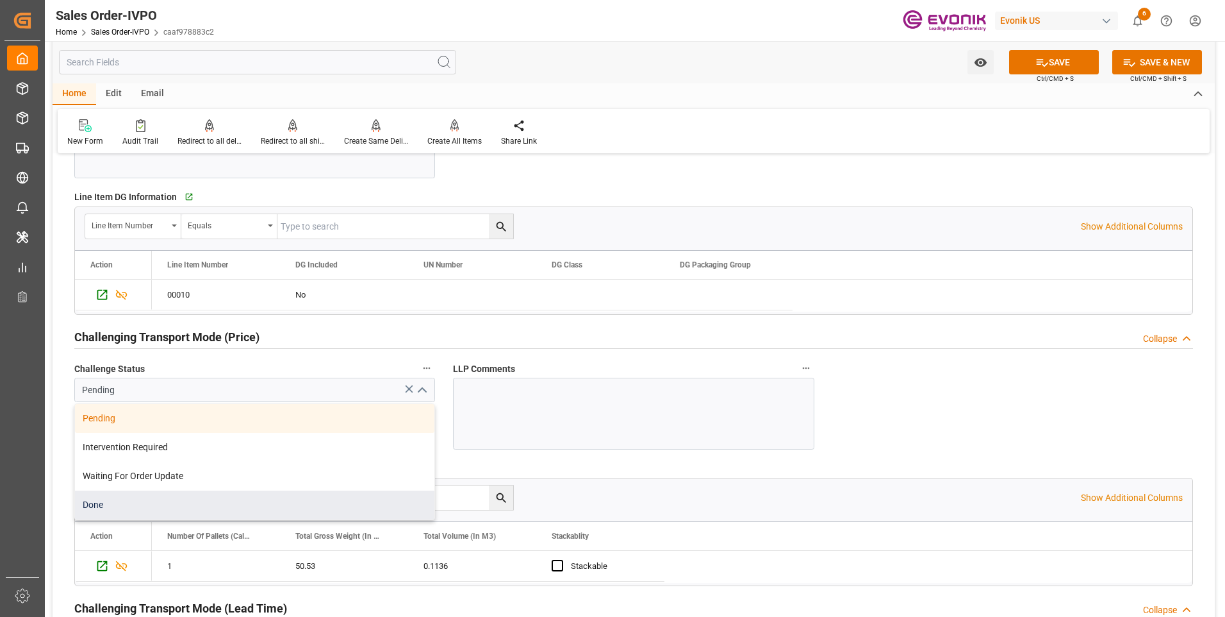
click at [180, 504] on div "Done" at bounding box center [255, 504] width 360 height 29
type input "Done"
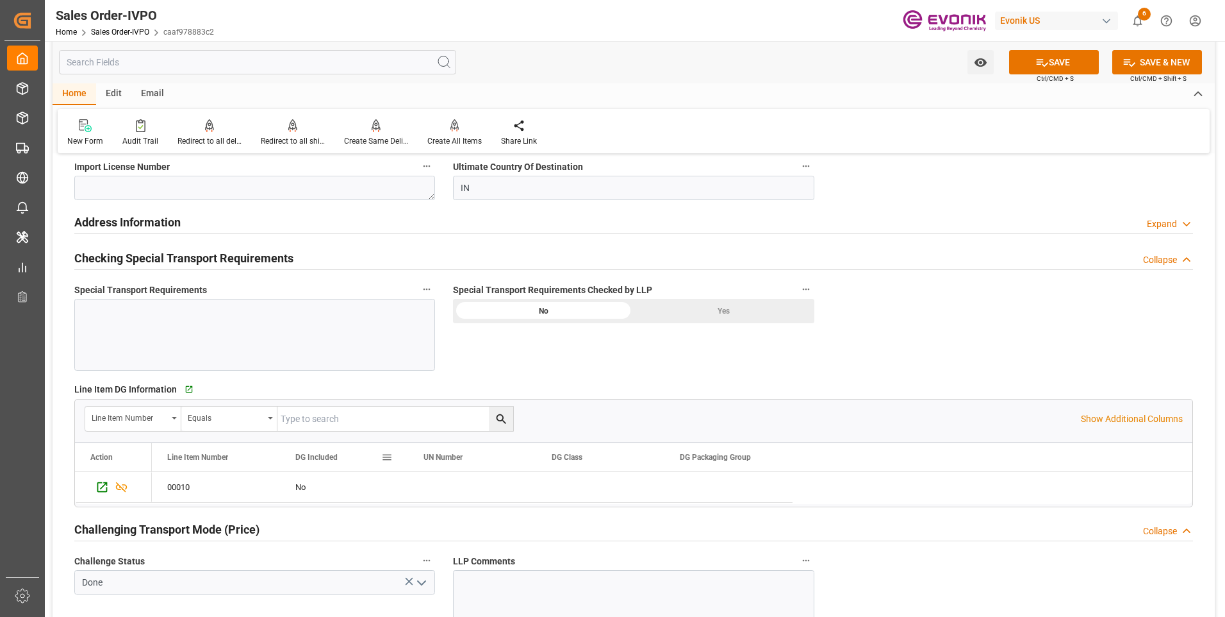
scroll to position [1346, 0]
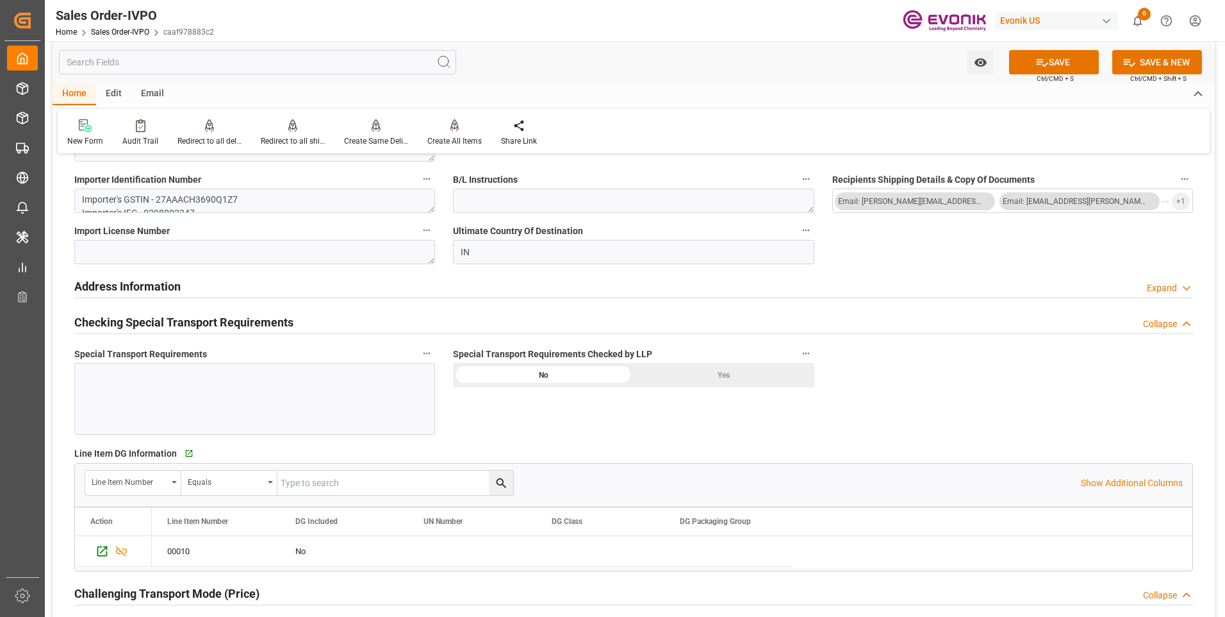
click at [723, 368] on div "Yes" at bounding box center [724, 375] width 181 height 24
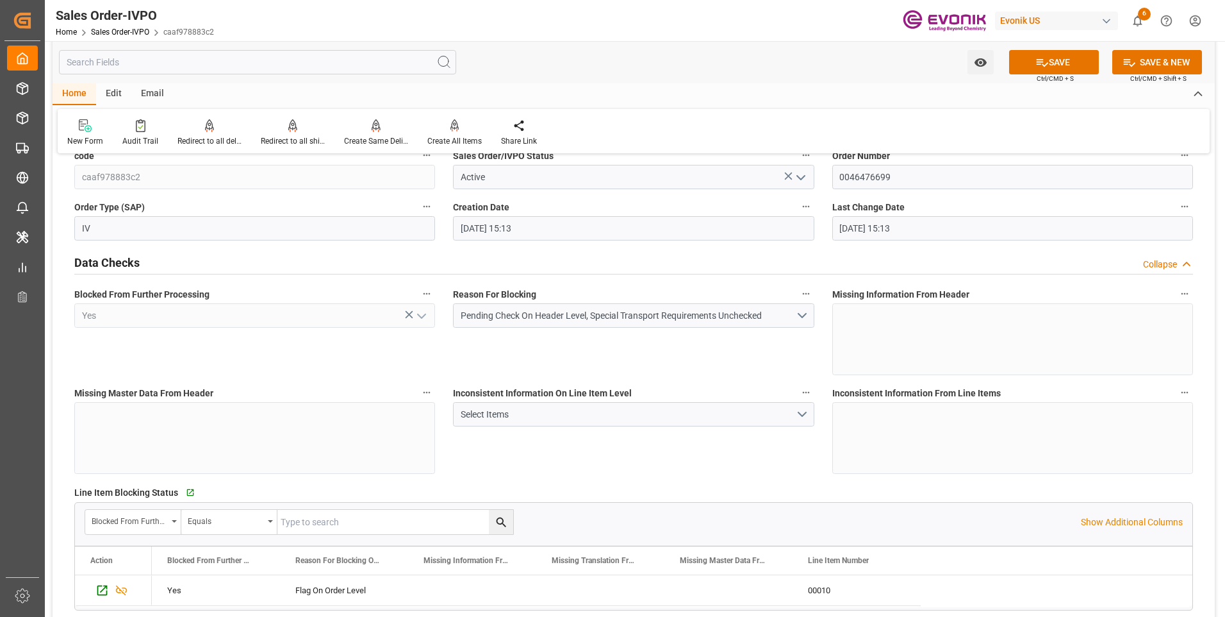
scroll to position [0, 0]
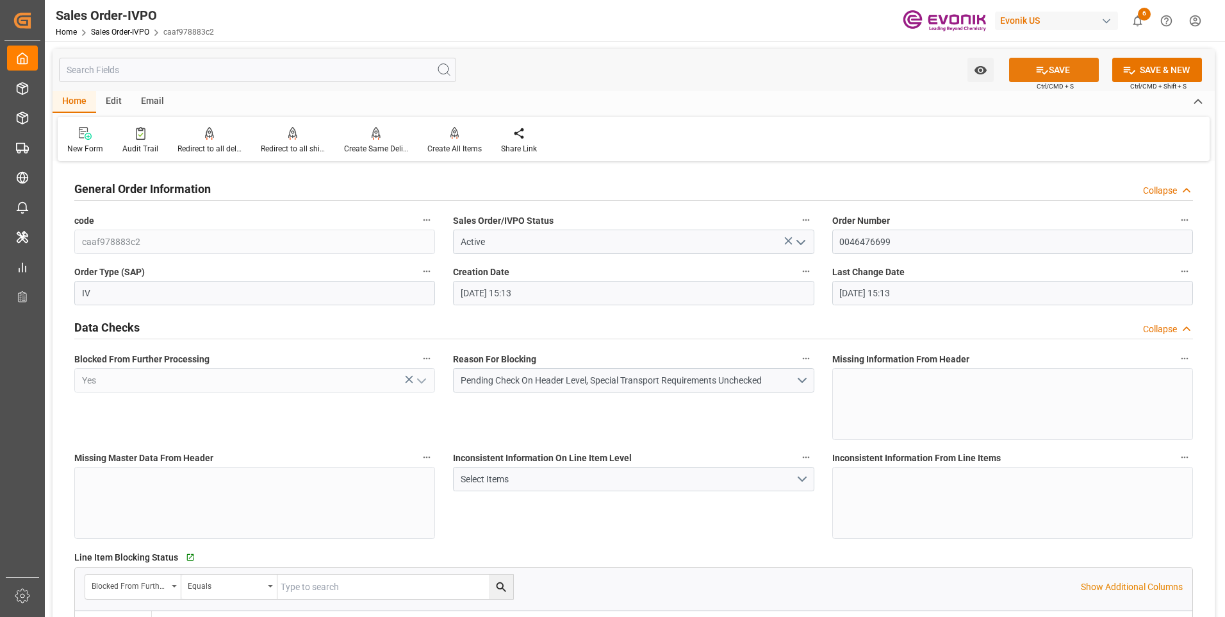
click at [1052, 65] on button "SAVE" at bounding box center [1054, 70] width 90 height 24
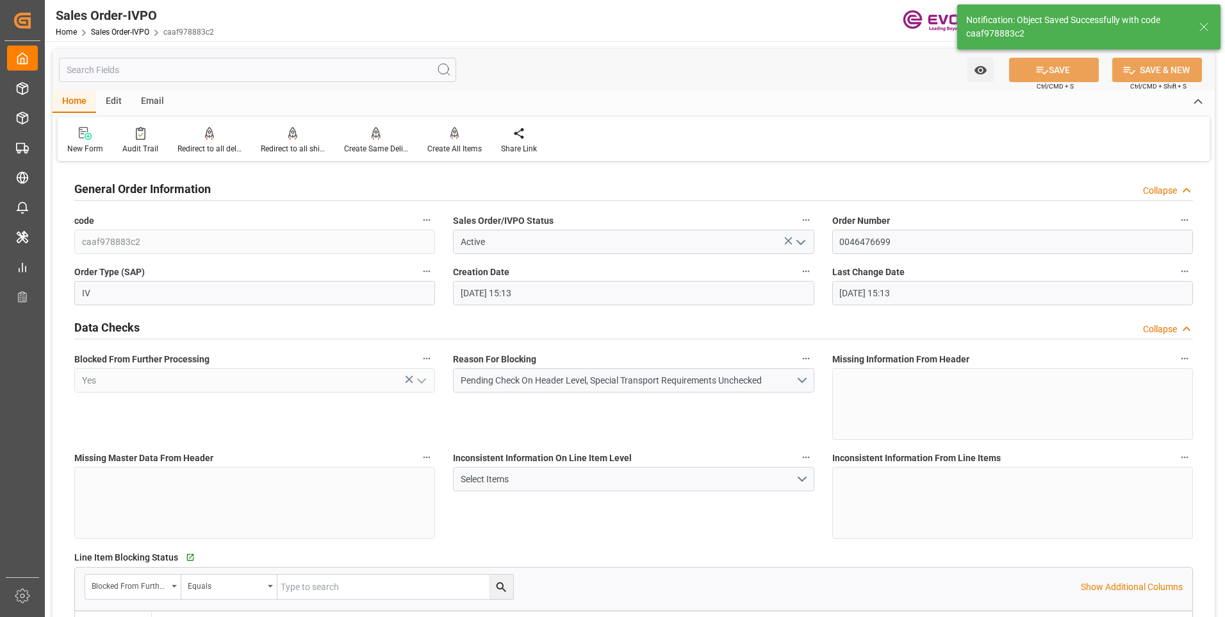
type input "10-13-2025 19:40"
type input "No"
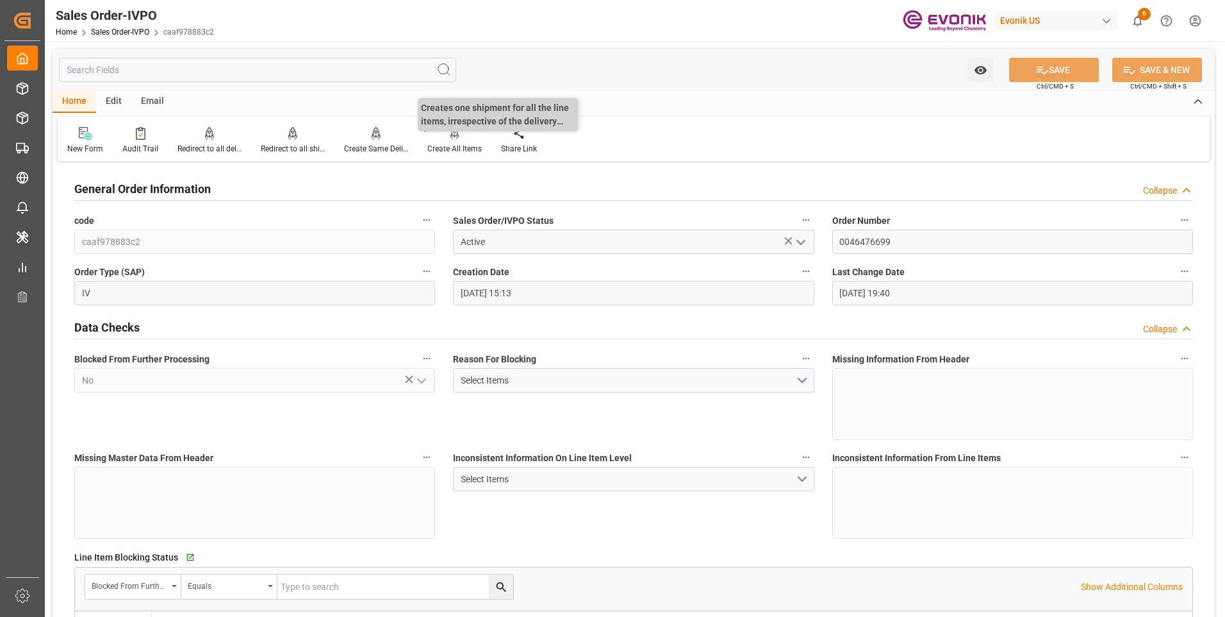
click at [454, 146] on div "Create All Items" at bounding box center [454, 149] width 54 height 12
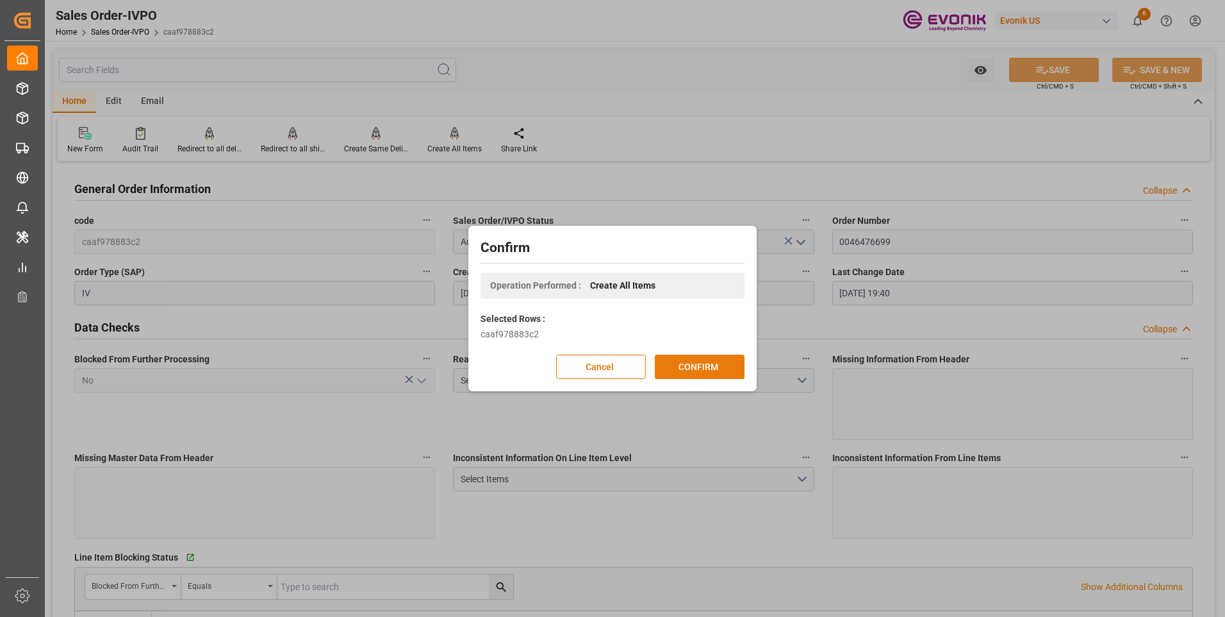
click at [700, 363] on button "CONFIRM" at bounding box center [700, 366] width 90 height 24
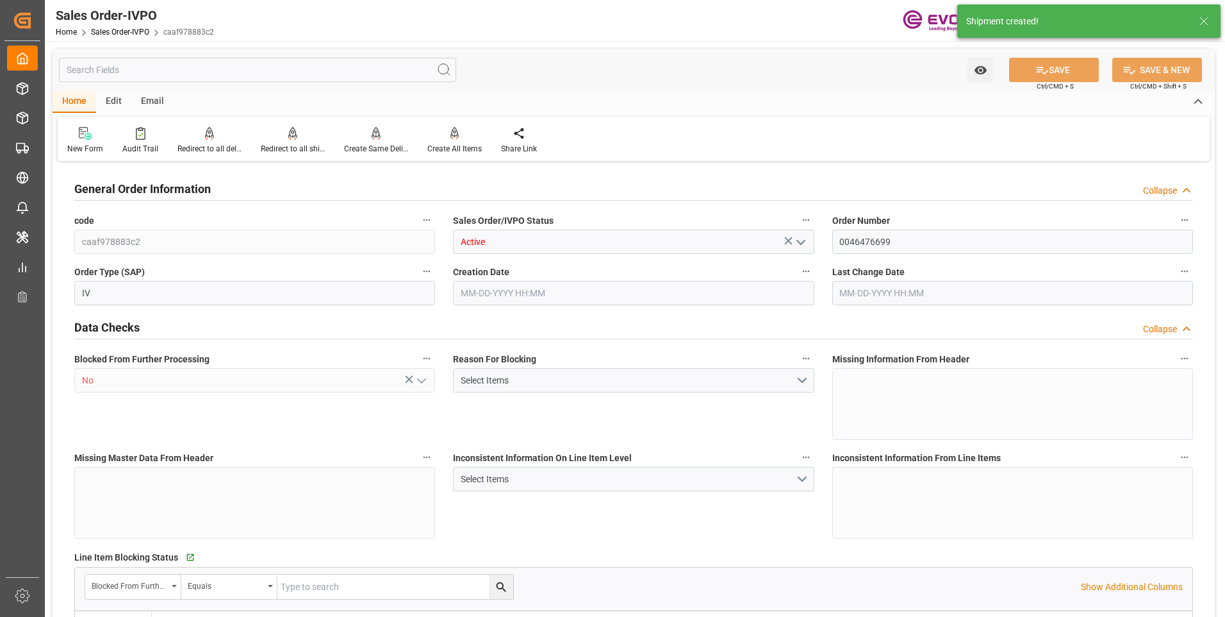
type input "INBOM"
type input "973.15"
type input "1"
type input "70.53"
type input "10-13-2025 15:13"
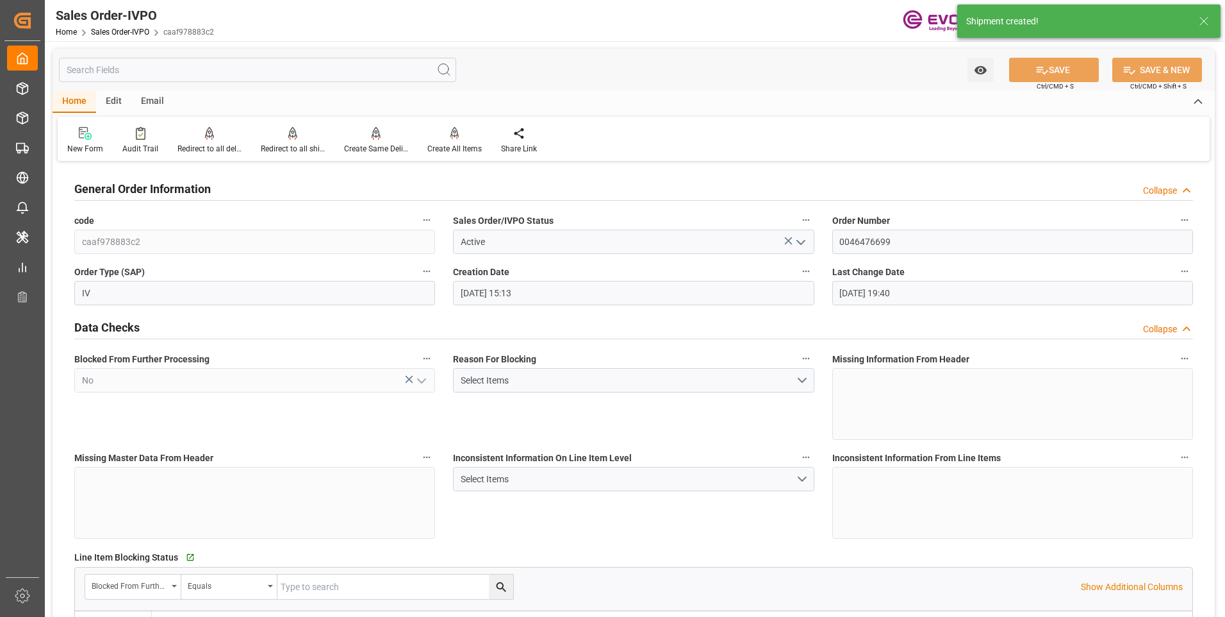
type input "10-13-2025 19:40"
click at [317, 144] on div "Redirect to all shipments" at bounding box center [293, 149] width 64 height 12
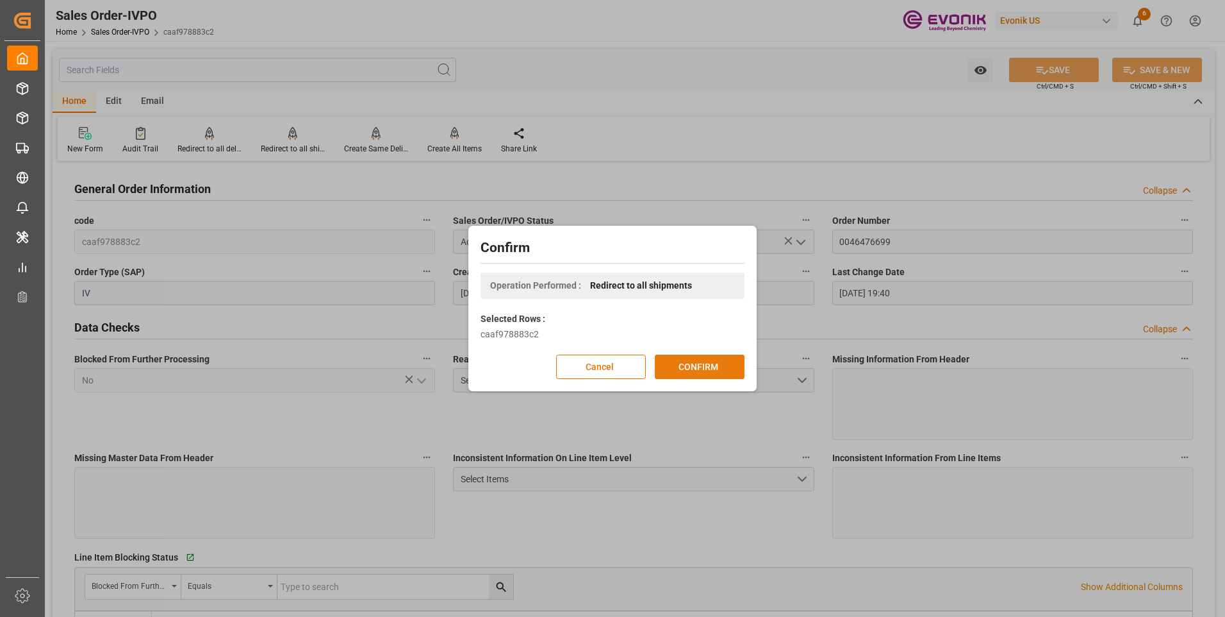
click at [725, 364] on button "CONFIRM" at bounding box center [700, 366] width 90 height 24
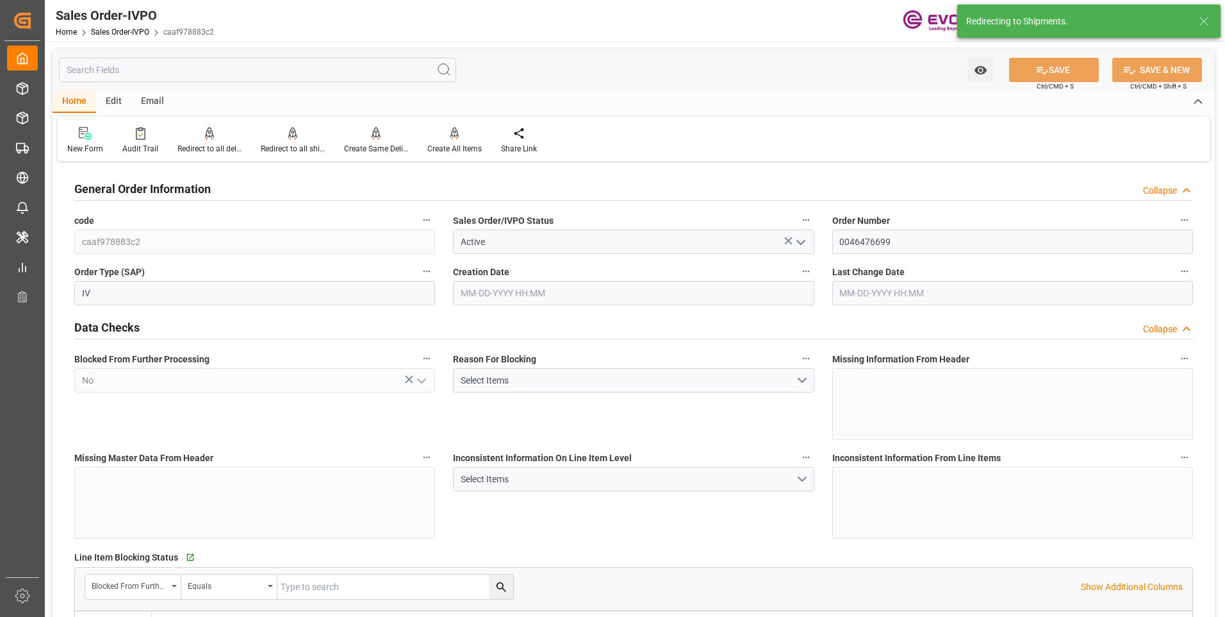
type input "10-13-2025 15:13"
type input "10-13-2025 19:40"
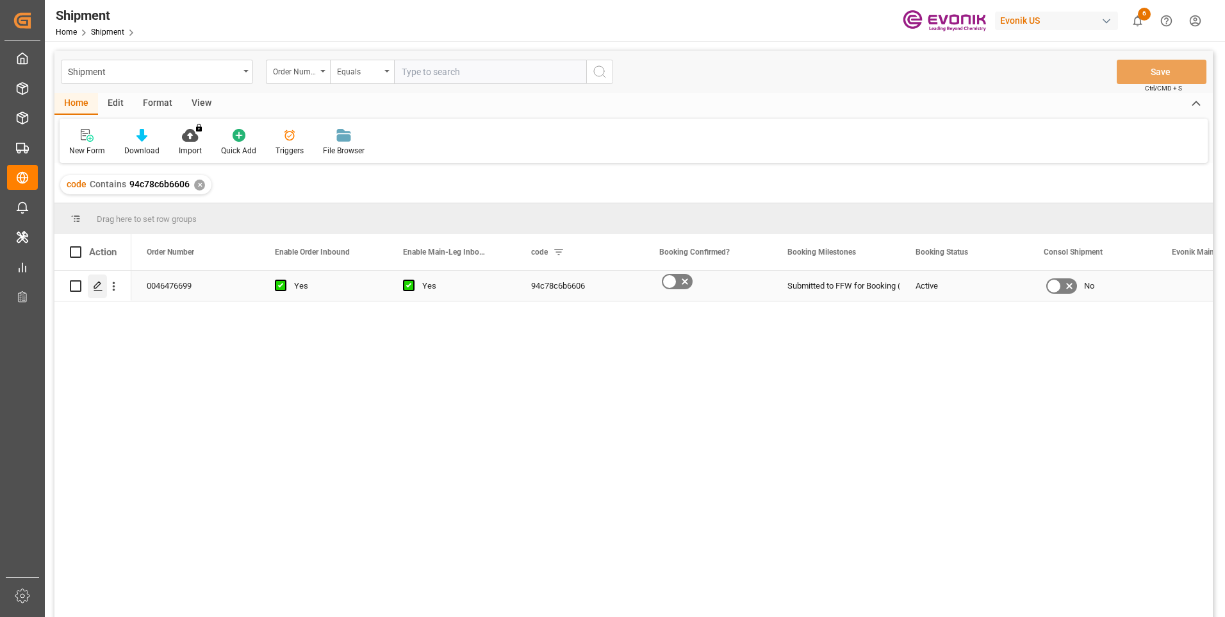
click at [97, 283] on polygon "Press SPACE to select this row." at bounding box center [97, 285] width 6 height 6
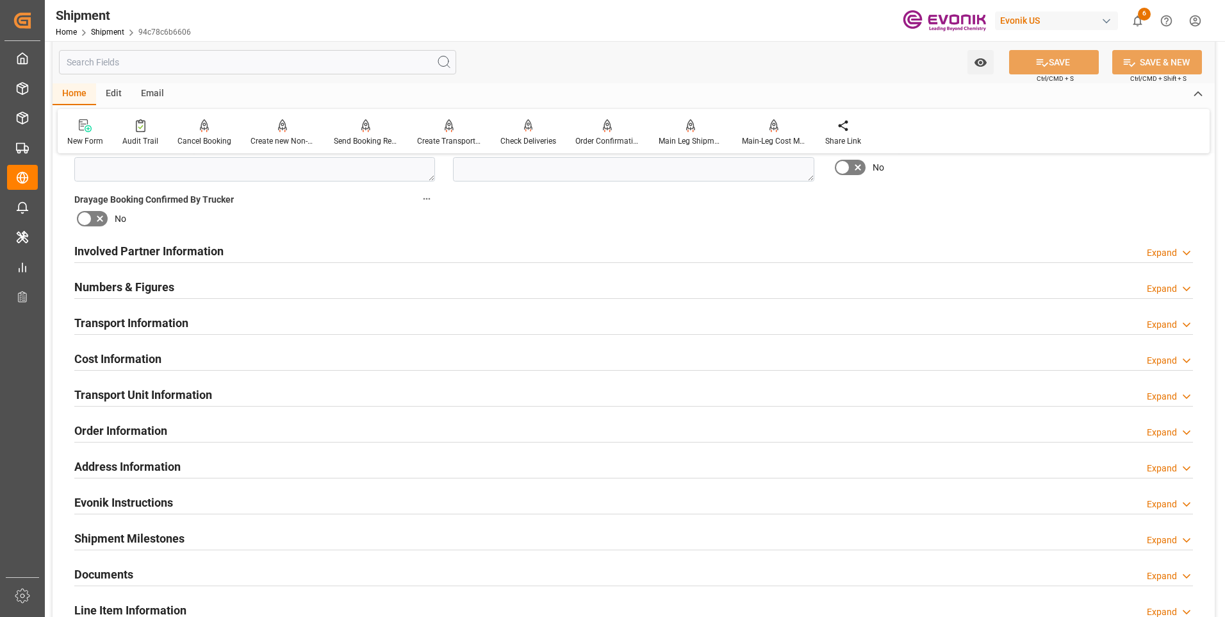
scroll to position [577, 0]
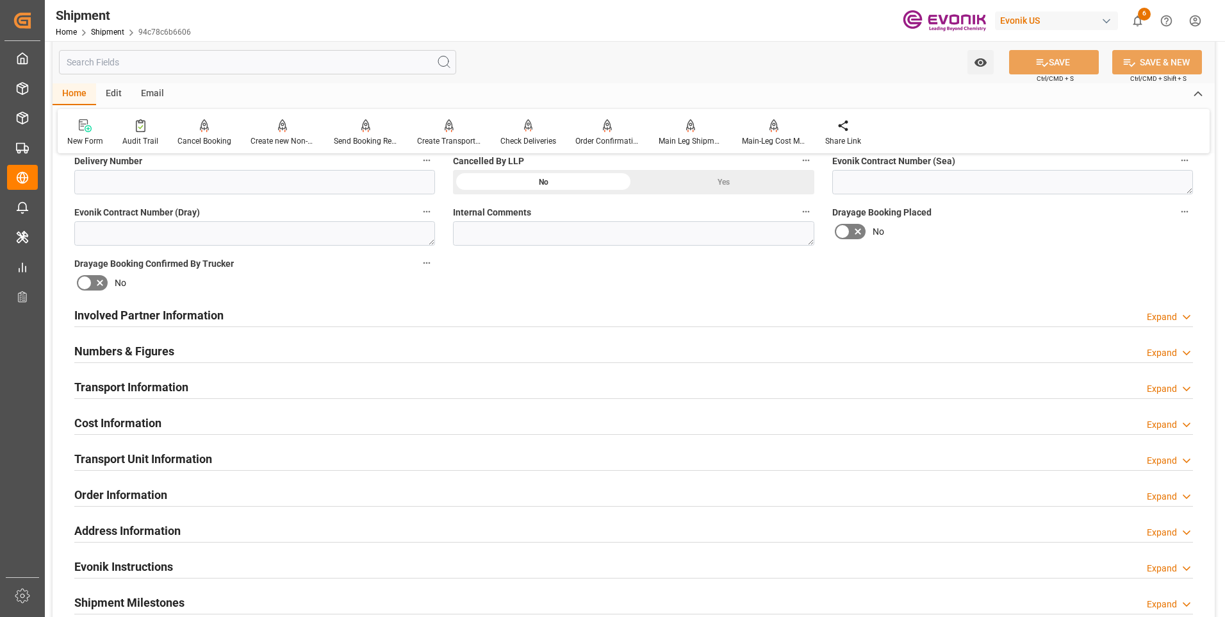
click at [465, 365] on div "Numbers & Figures Expand" at bounding box center [633, 351] width 1137 height 36
click at [481, 379] on div "Transport Information Expand" at bounding box center [633, 386] width 1119 height 24
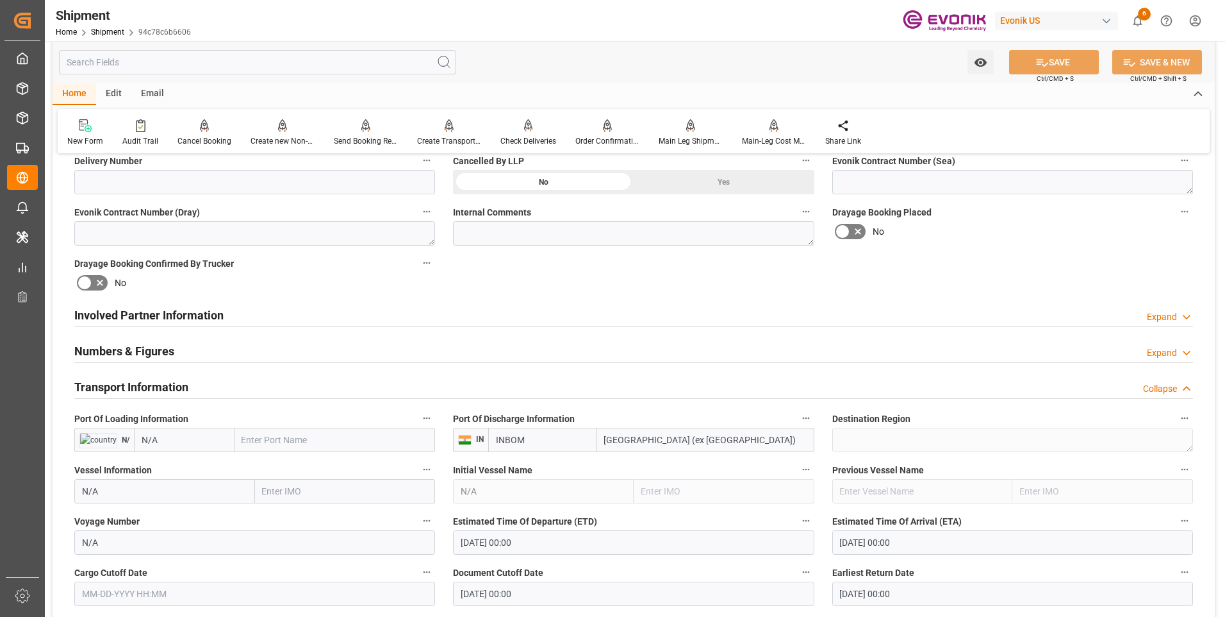
scroll to position [769, 0]
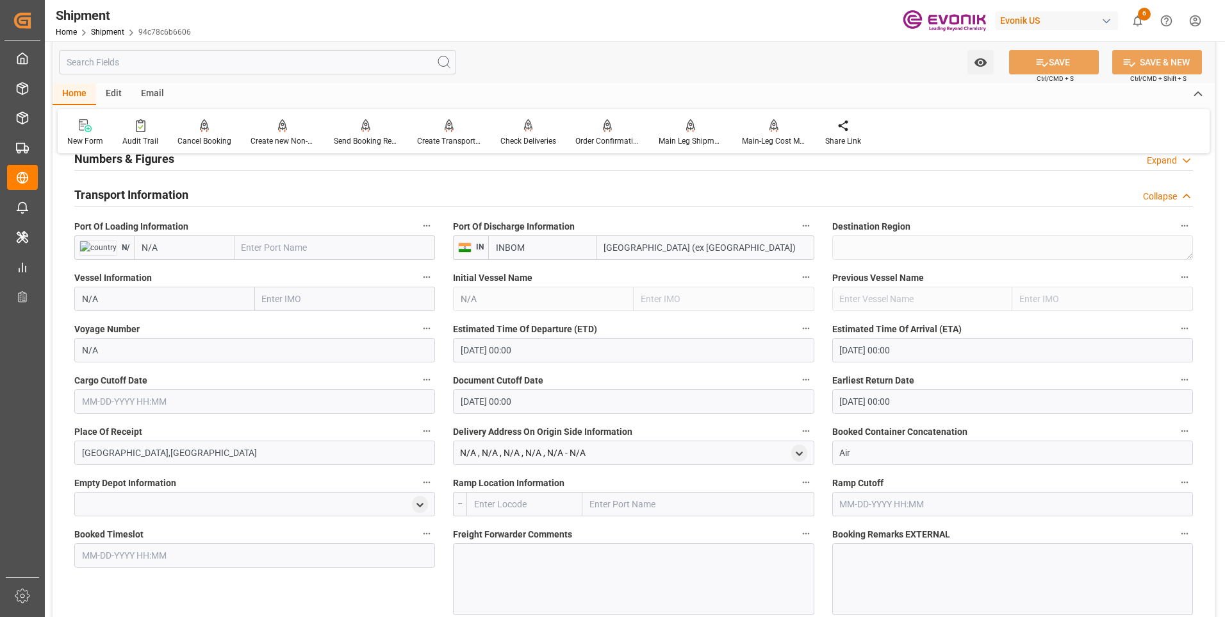
click at [556, 351] on input "01-01-1970 00:00" at bounding box center [633, 350] width 361 height 24
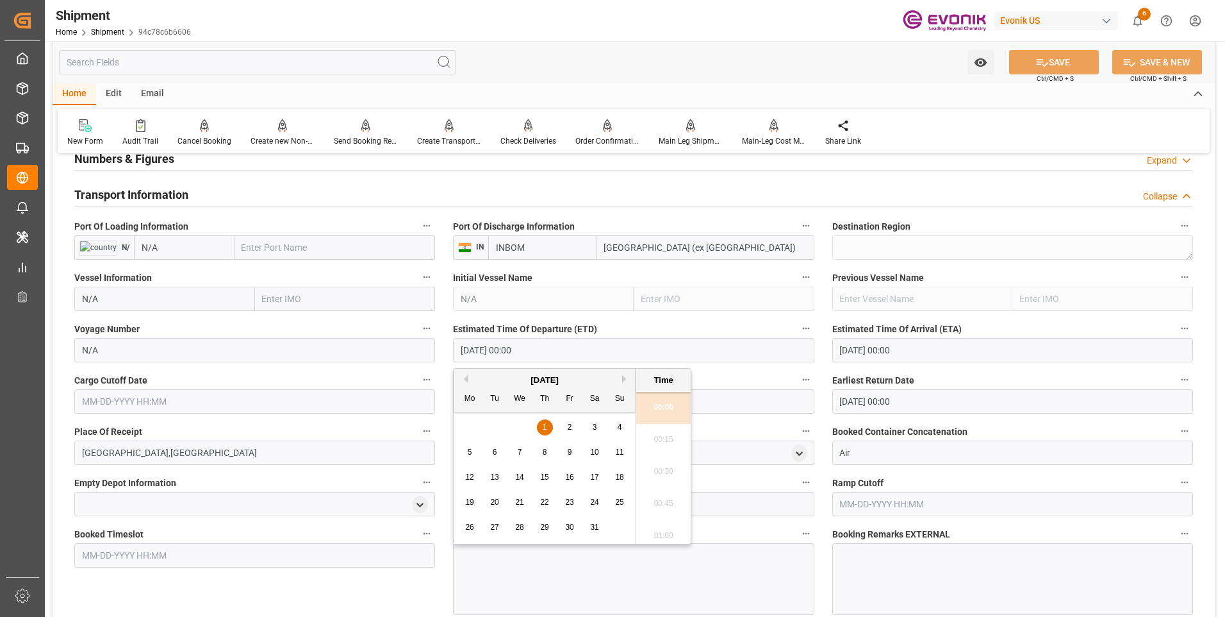
drag, startPoint x: 570, startPoint y: 354, endPoint x: 379, endPoint y: 358, distance: 191.0
click at [379, 358] on div "Booking Confirmation Milestone Bar Collapse Submitted to FFW for Booking (Pendi…" at bounding box center [634, 262] width 1163 height 1732
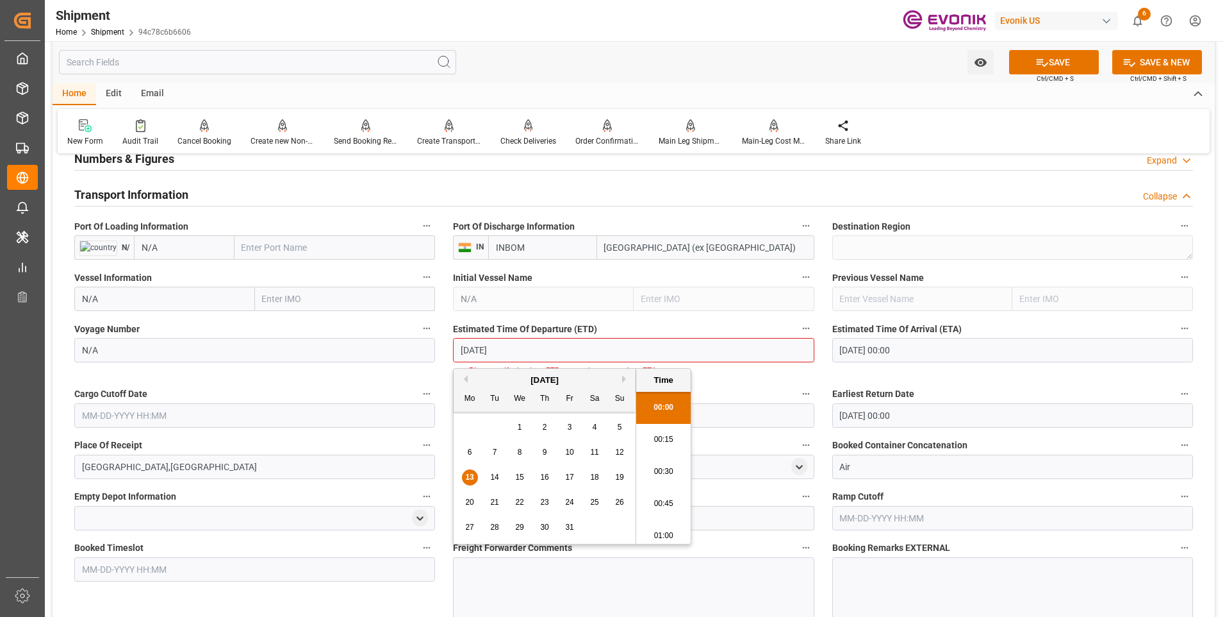
click at [660, 462] on li "00:30" at bounding box center [663, 472] width 54 height 32
type input "10-13-2025 00:30"
drag, startPoint x: 546, startPoint y: 351, endPoint x: 387, endPoint y: 347, distance: 159.0
click at [387, 347] on div "Booking Confirmation Milestone Bar Collapse Submitted to FFW for Booking (Pendi…" at bounding box center [634, 269] width 1163 height 1746
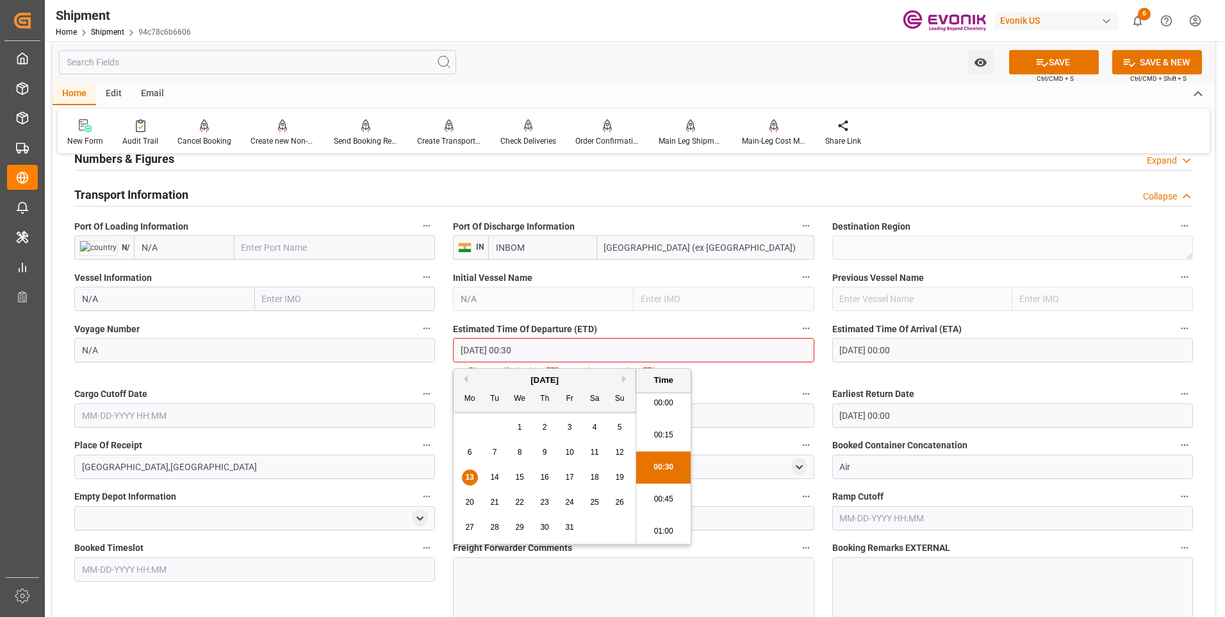
click at [187, 420] on input "text" at bounding box center [254, 415] width 361 height 24
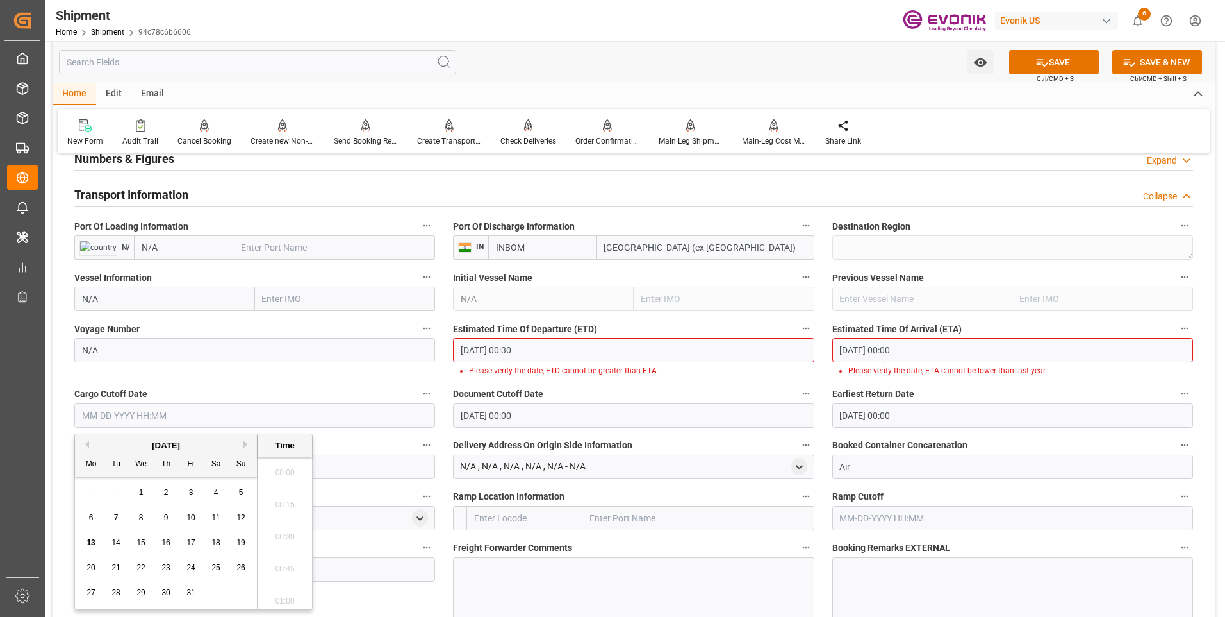
scroll to position [1927, 0]
paste input "10-13-2025 00:30"
type input "10-13-2025 00:30"
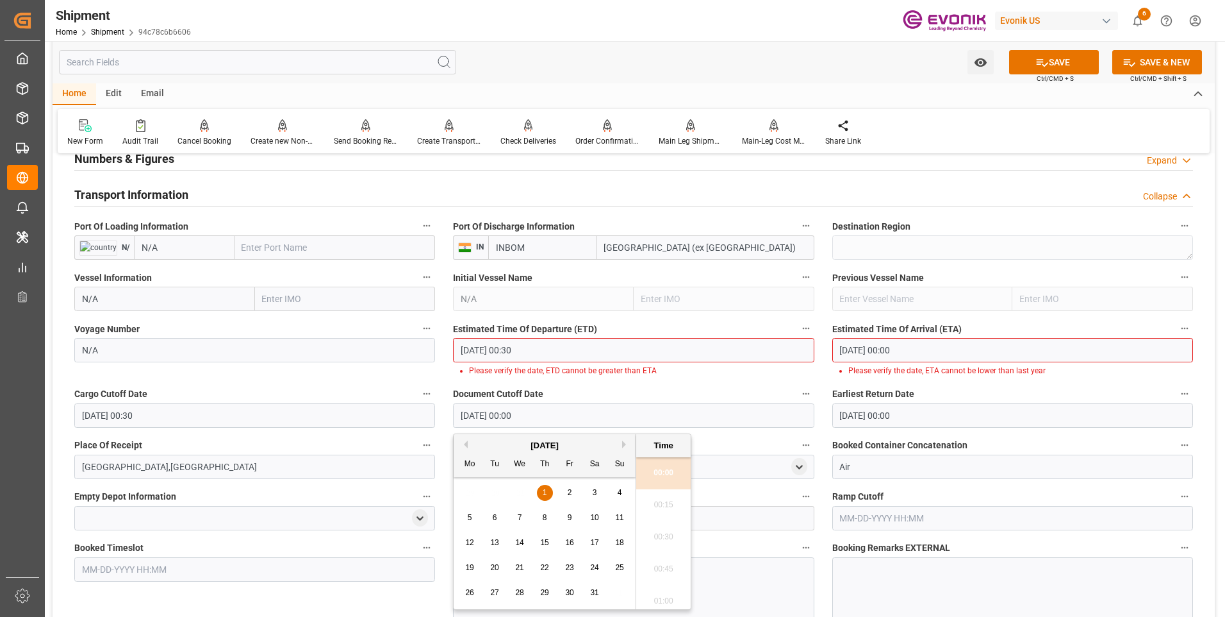
drag, startPoint x: 484, startPoint y: 413, endPoint x: 419, endPoint y: 415, distance: 65.4
click at [419, 415] on div "Booking Confirmation Milestone Bar Collapse Submitted to FFW for Booking (Pendi…" at bounding box center [634, 269] width 1163 height 1746
paste input "10-13-2025 00:3"
type input "10-13-2025 00:30"
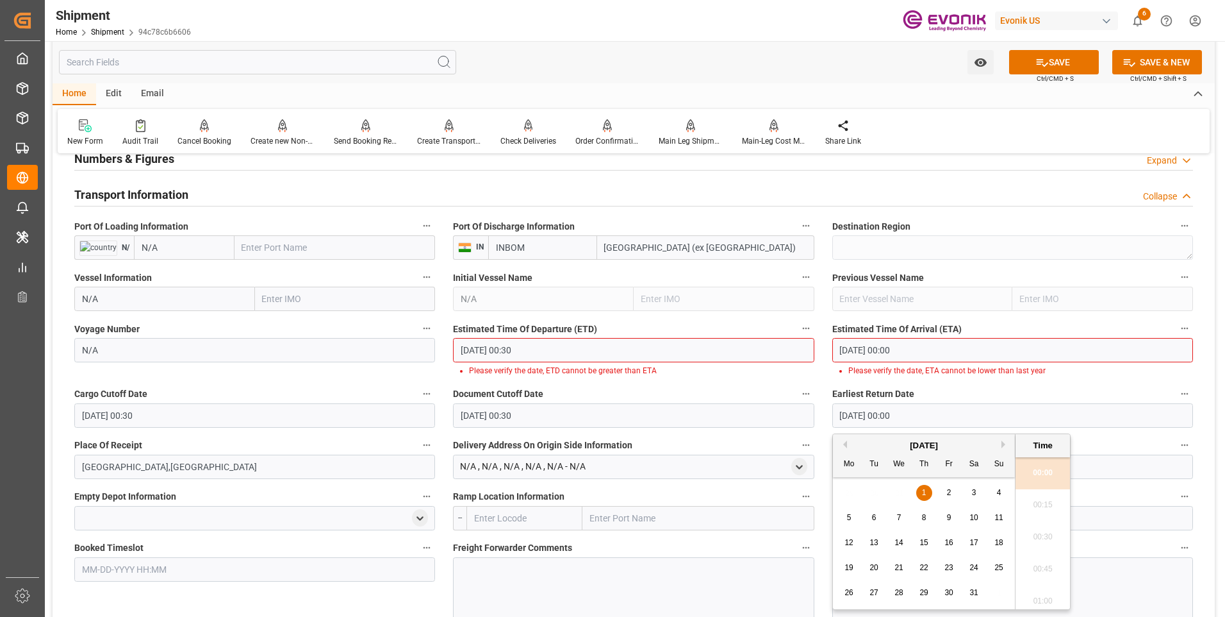
drag, startPoint x: 945, startPoint y: 413, endPoint x: 765, endPoint y: 413, distance: 180.1
click at [765, 413] on div "Booking Confirmation Milestone Bar Collapse Submitted to FFW for Booking (Pendi…" at bounding box center [634, 269] width 1163 height 1746
paste input "10-13-2025 00:3"
type input "10-13-2025 00:30"
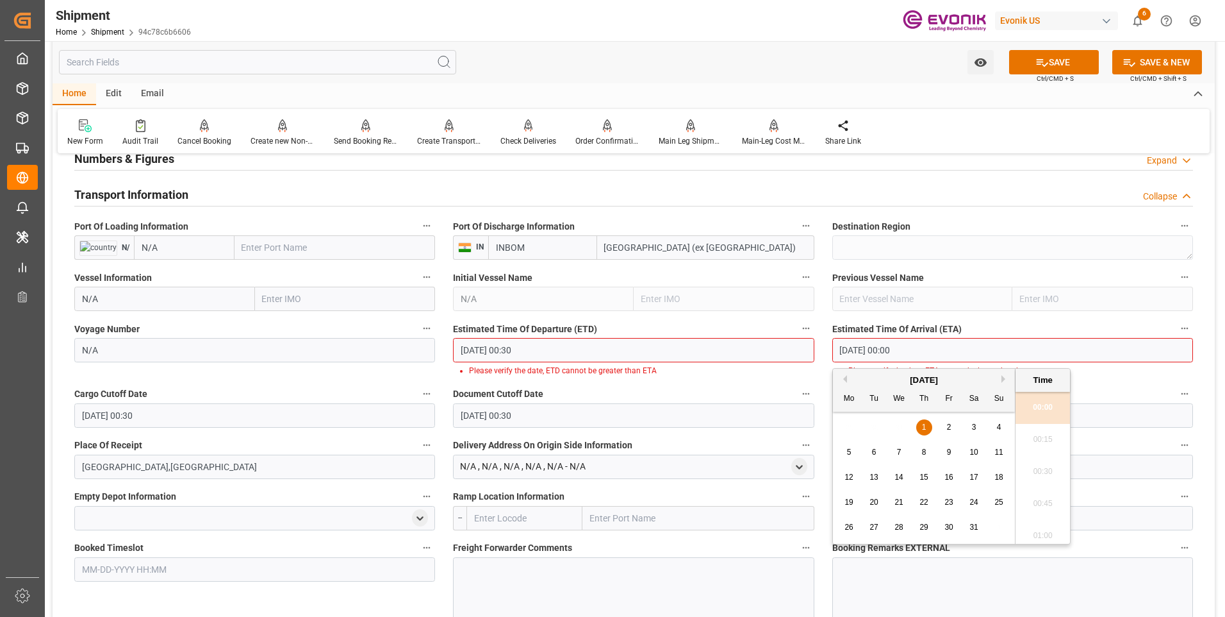
drag, startPoint x: 866, startPoint y: 343, endPoint x: 781, endPoint y: 345, distance: 84.6
click at [781, 345] on div "Booking Confirmation Milestone Bar Collapse Submitted to FFW for Booking (Pendi…" at bounding box center [634, 269] width 1163 height 1746
paste input "10-13-2025 00:3"
click at [877, 497] on span "21" at bounding box center [874, 501] width 8 height 9
type input "10-21-2025 00:30"
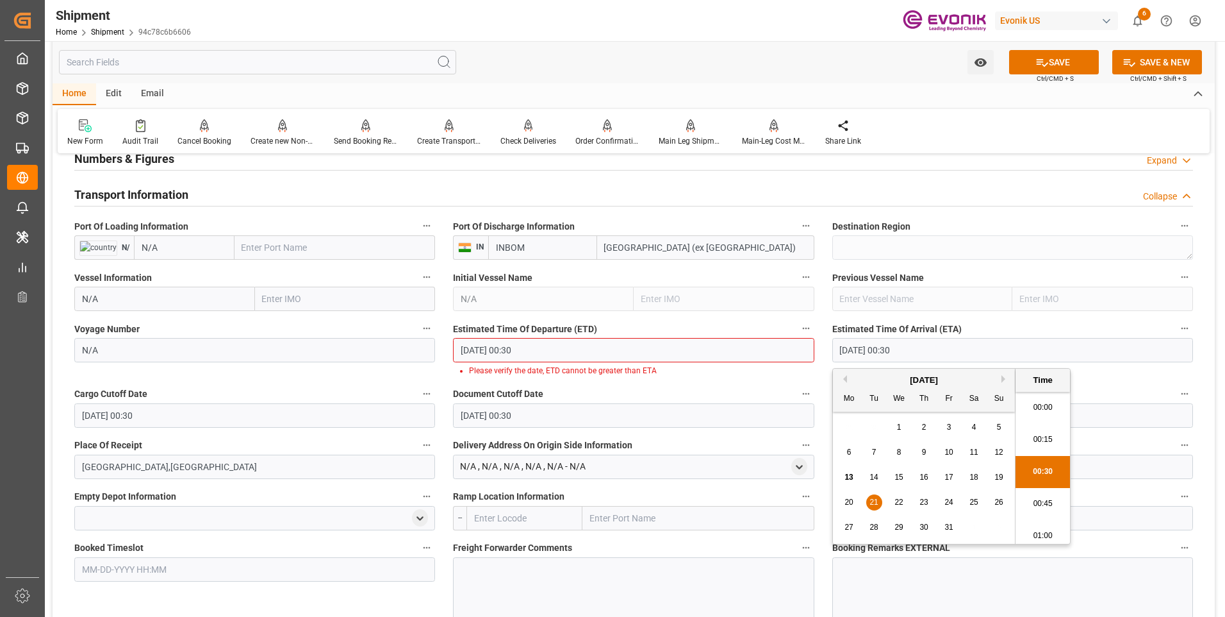
click at [1046, 474] on li "00:30" at bounding box center [1043, 472] width 54 height 32
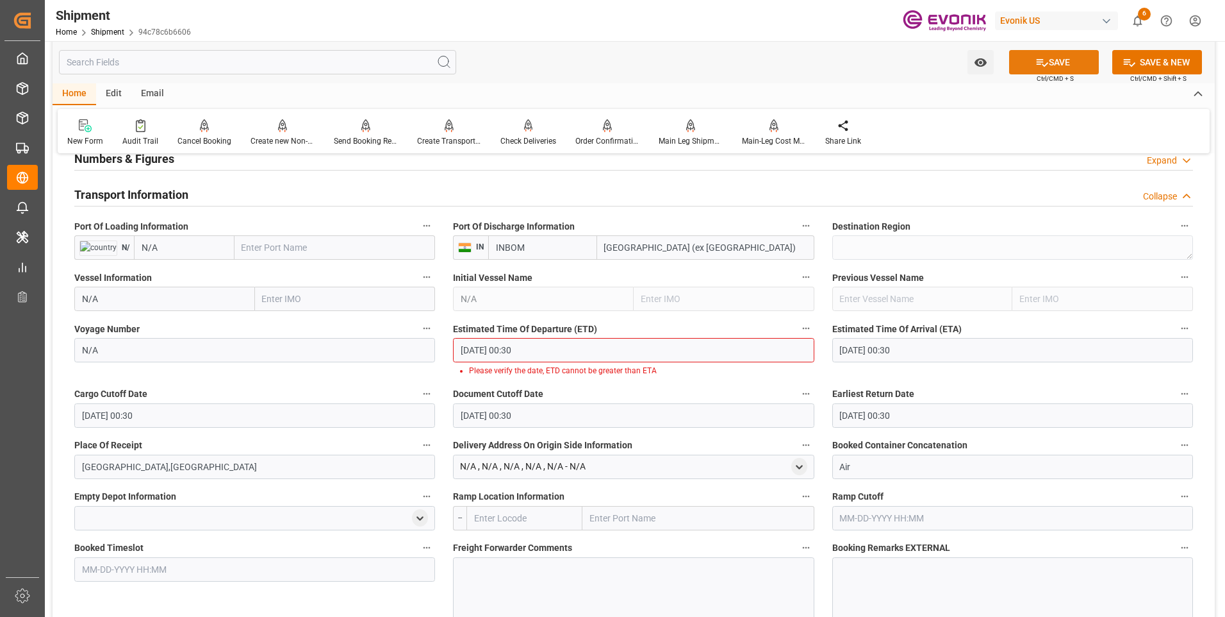
click at [1057, 70] on button "SAVE" at bounding box center [1054, 62] width 90 height 24
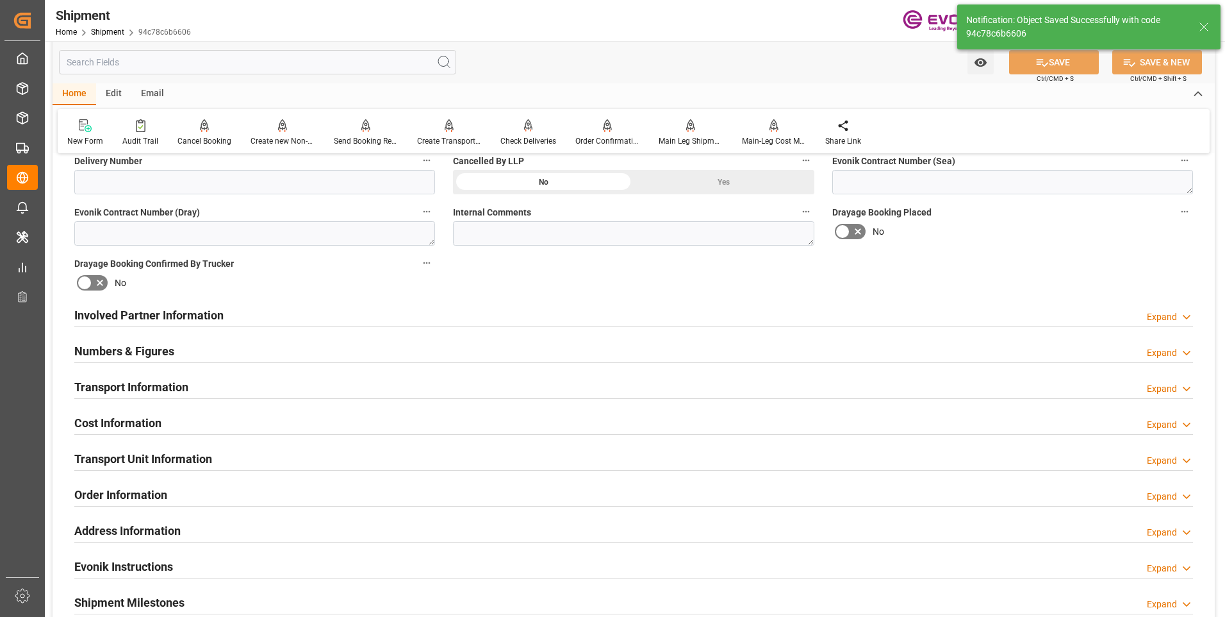
scroll to position [513, 0]
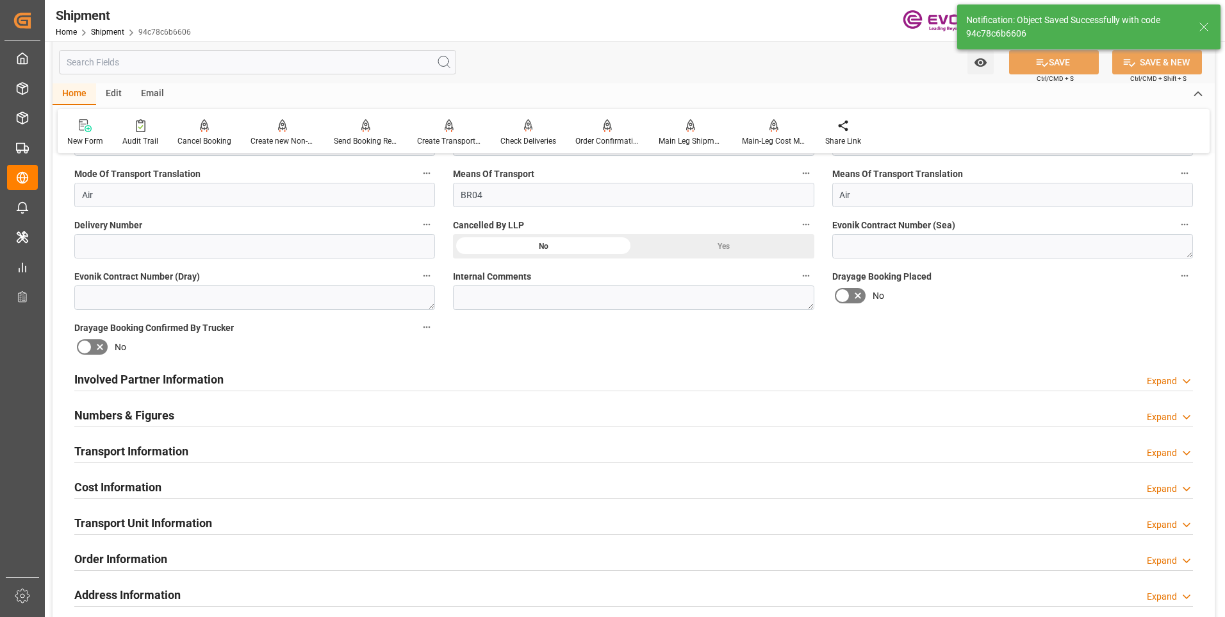
click at [322, 475] on div "Cost Information Expand" at bounding box center [633, 486] width 1119 height 24
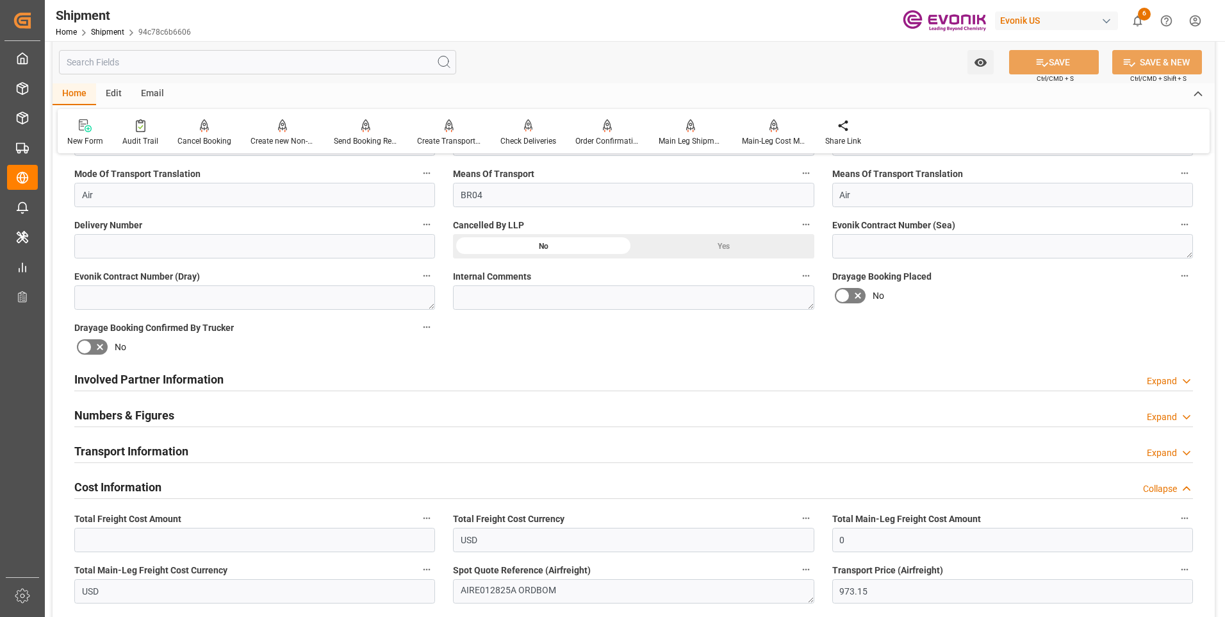
scroll to position [577, 0]
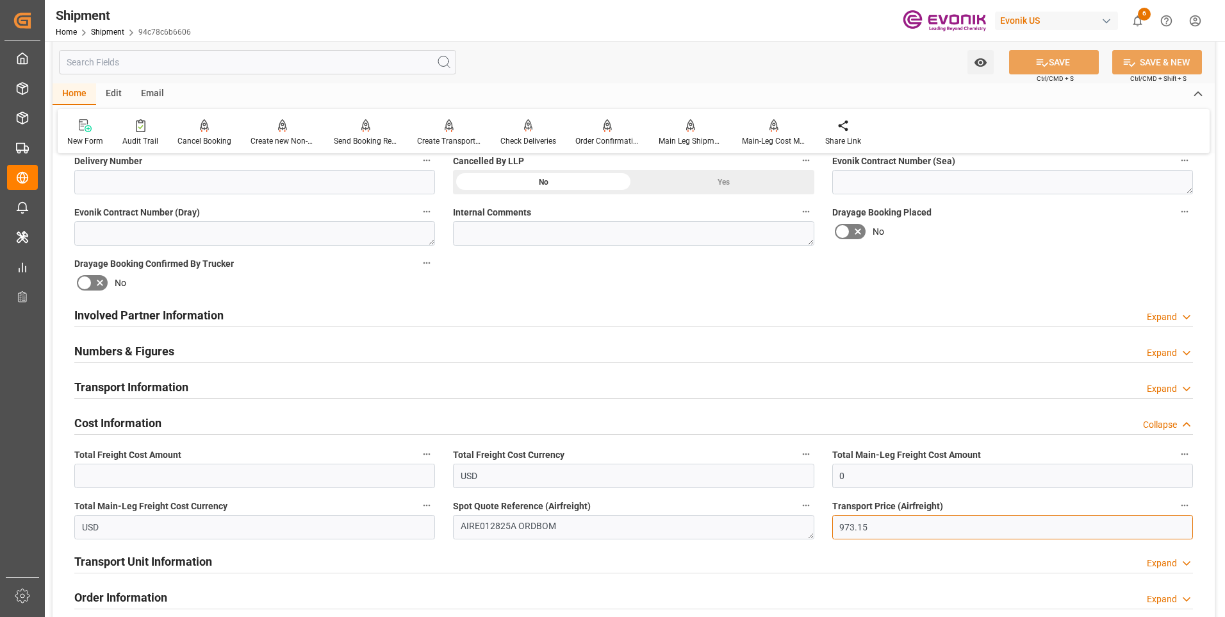
drag, startPoint x: 879, startPoint y: 530, endPoint x: 770, endPoint y: 530, distance: 109.6
click at [770, 530] on div "Booking Confirmation Milestone Bar Collapse Submitted to FFW for Booking (Pendi…" at bounding box center [634, 302] width 1163 height 1428
click at [192, 476] on input "text" at bounding box center [254, 475] width 361 height 24
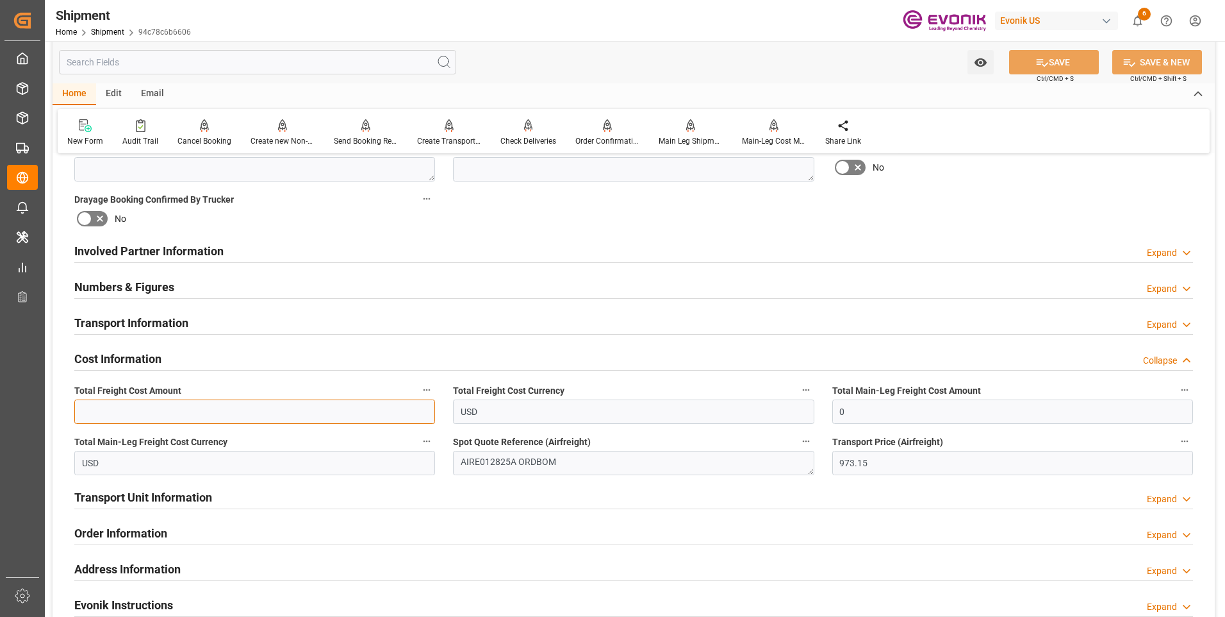
paste input "973.15"
type input "973.15"
drag, startPoint x: 813, startPoint y: 415, endPoint x: 754, endPoint y: 418, distance: 58.4
click at [757, 417] on div "Booking Confirmation Milestone Bar Collapse Submitted to FFW for Booking (Pendi…" at bounding box center [634, 238] width 1163 height 1428
paste input "973.15"
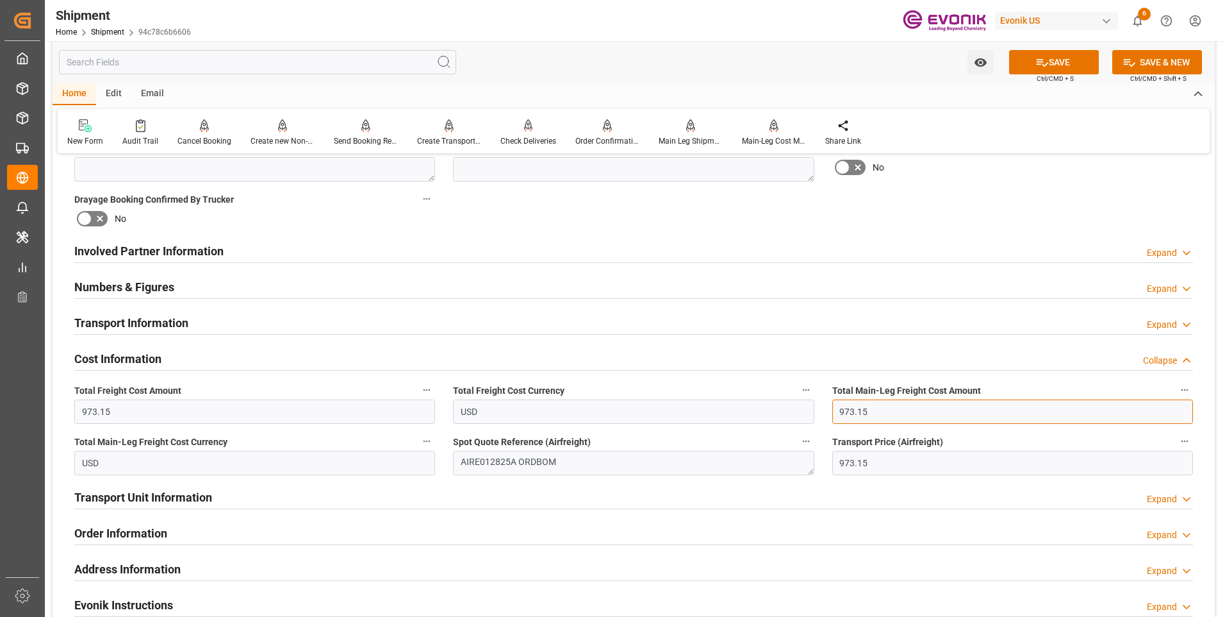
type input "973.15"
click at [524, 463] on textarea "AIRE012825A ORDBOM" at bounding box center [633, 463] width 361 height 24
drag, startPoint x: 509, startPoint y: 461, endPoint x: 431, endPoint y: 461, distance: 78.2
click at [431, 461] on div "Booking Confirmation Milestone Bar Collapse Submitted to FFW for Booking (Pendi…" at bounding box center [634, 238] width 1163 height 1428
click at [512, 460] on textarea "AIRE012825A ORDBOM" at bounding box center [633, 463] width 361 height 24
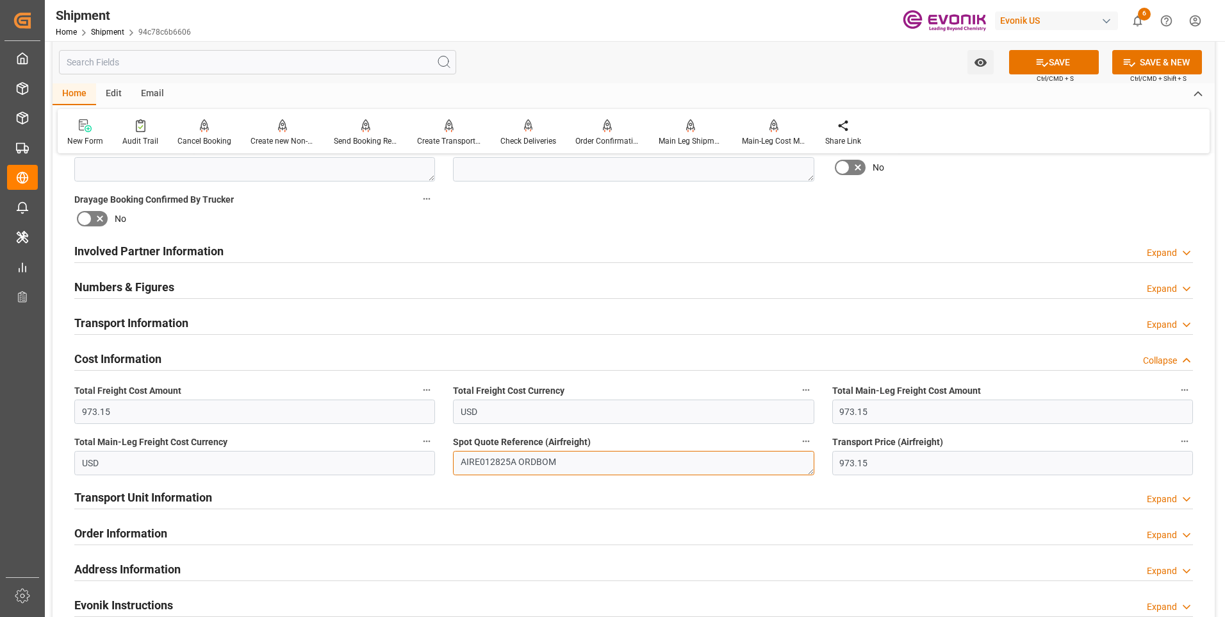
drag, startPoint x: 514, startPoint y: 461, endPoint x: 408, endPoint y: 465, distance: 106.5
click at [408, 465] on div "Booking Confirmation Milestone Bar Collapse Submitted to FFW for Booking (Pendi…" at bounding box center [634, 238] width 1163 height 1428
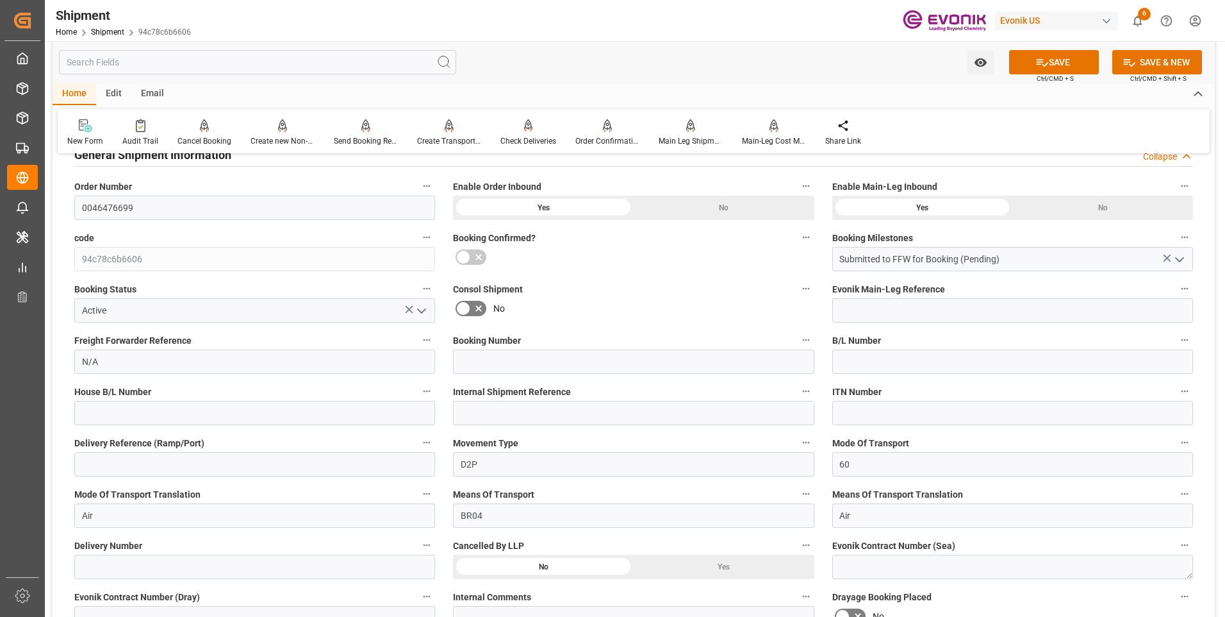
scroll to position [128, 0]
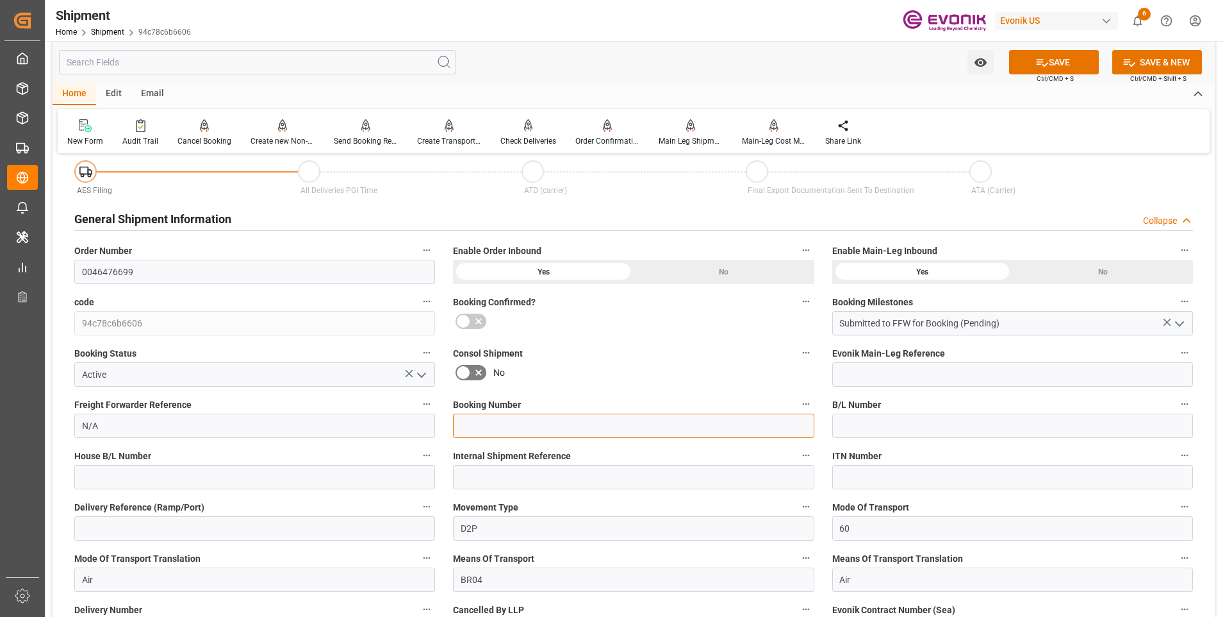
click at [492, 423] on input at bounding box center [633, 425] width 361 height 24
paste input "AIRE012825A"
type input "AIRE012825A"
click at [1045, 67] on icon at bounding box center [1042, 62] width 13 height 13
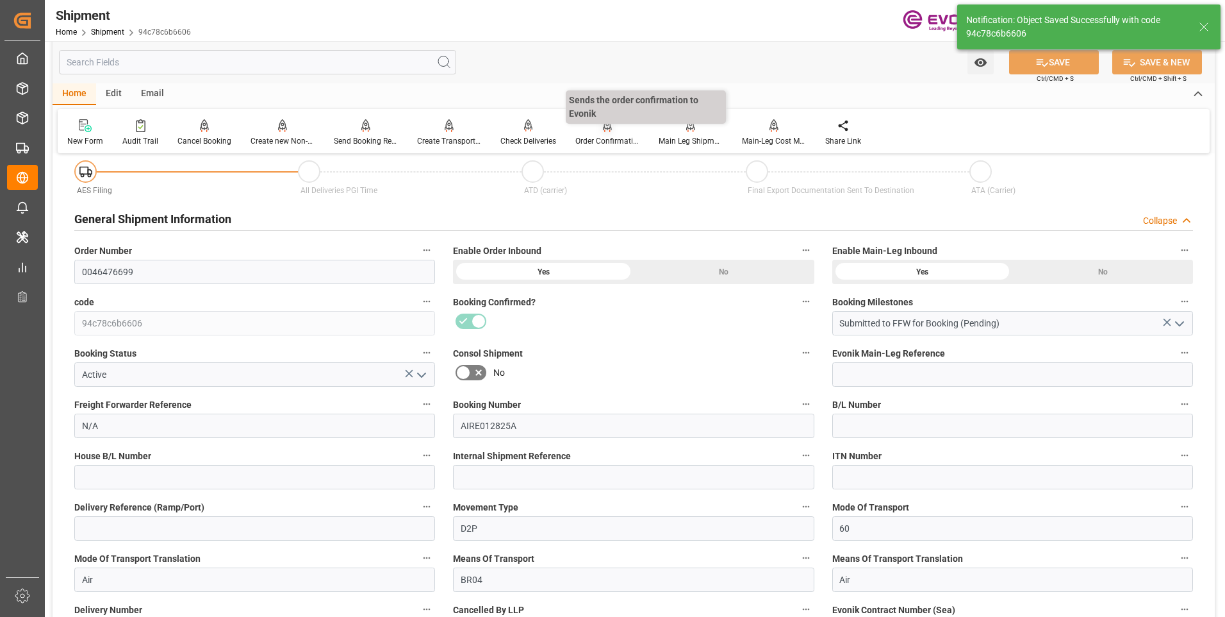
click at [599, 141] on div "Order Confirmation" at bounding box center [607, 141] width 64 height 12
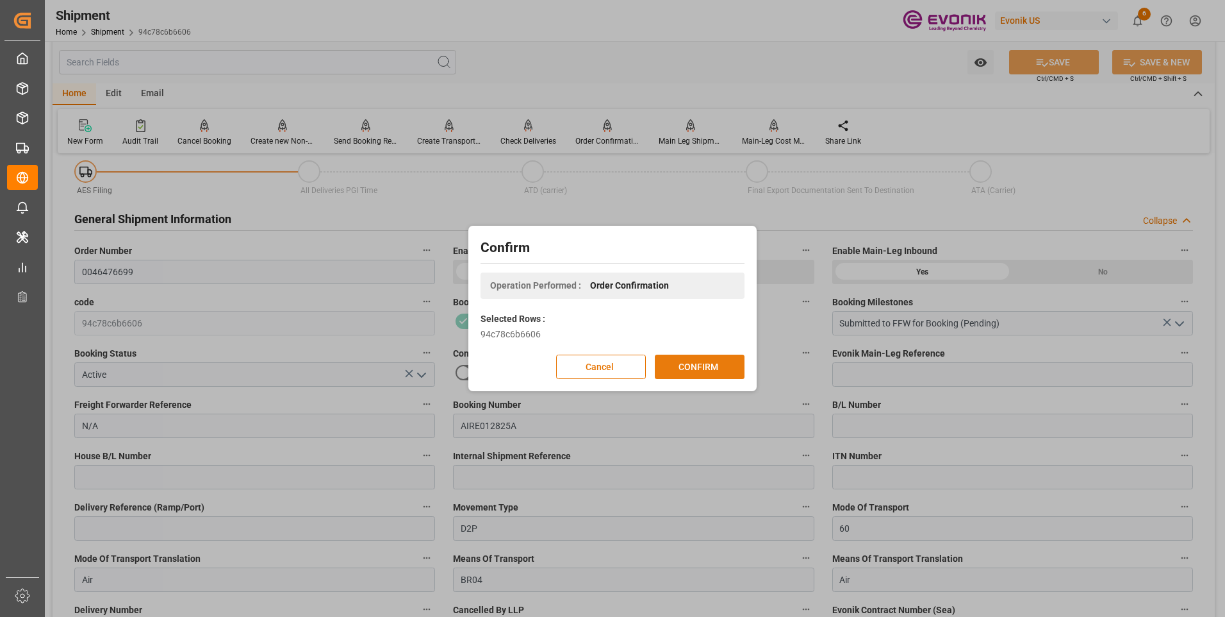
click at [707, 367] on button "CONFIRM" at bounding box center [700, 366] width 90 height 24
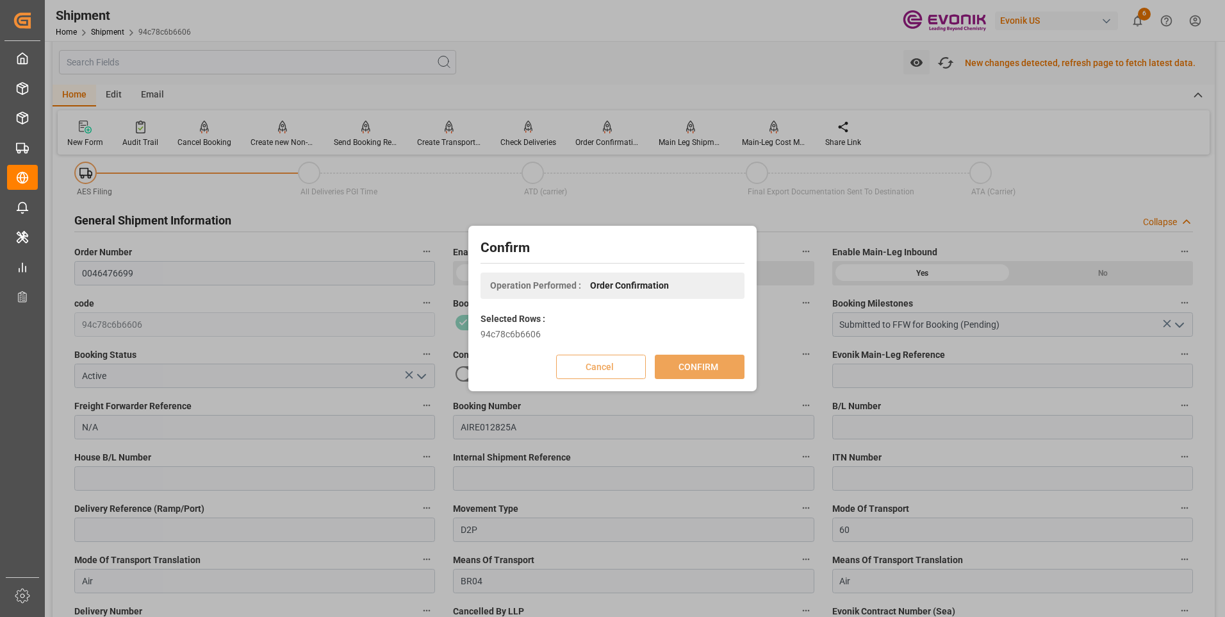
scroll to position [129, 0]
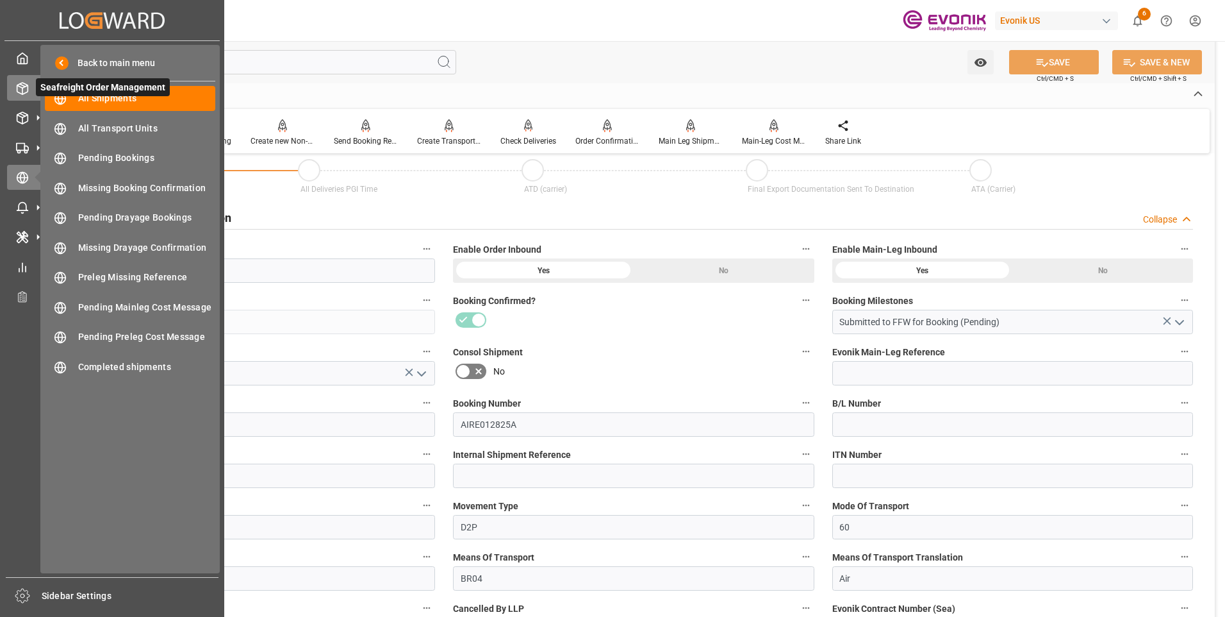
click at [28, 79] on div "Seafreight Order Management Seafreight Order Management" at bounding box center [112, 87] width 210 height 25
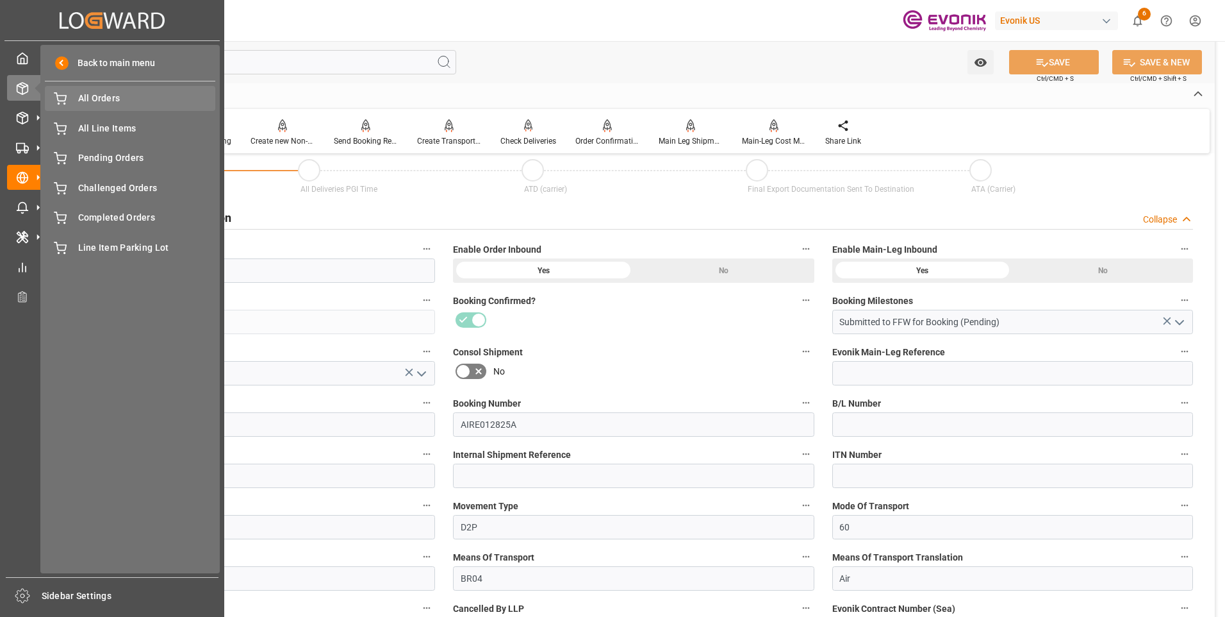
click at [113, 96] on span "All Orders" at bounding box center [147, 98] width 138 height 13
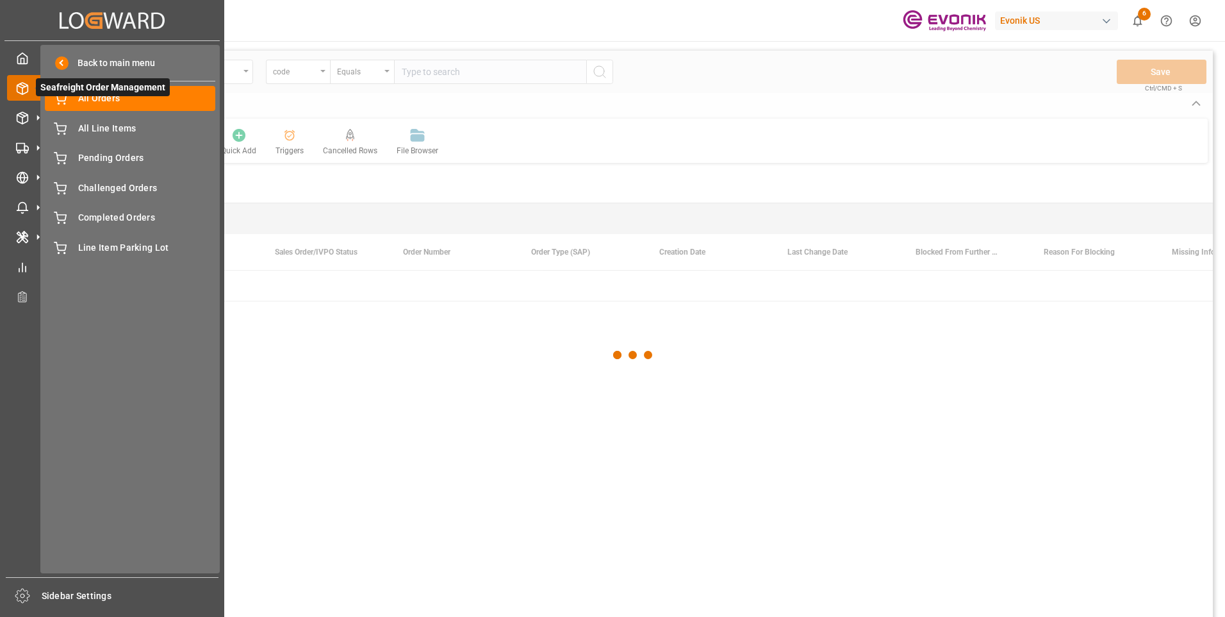
click at [16, 88] on icon at bounding box center [22, 88] width 13 height 13
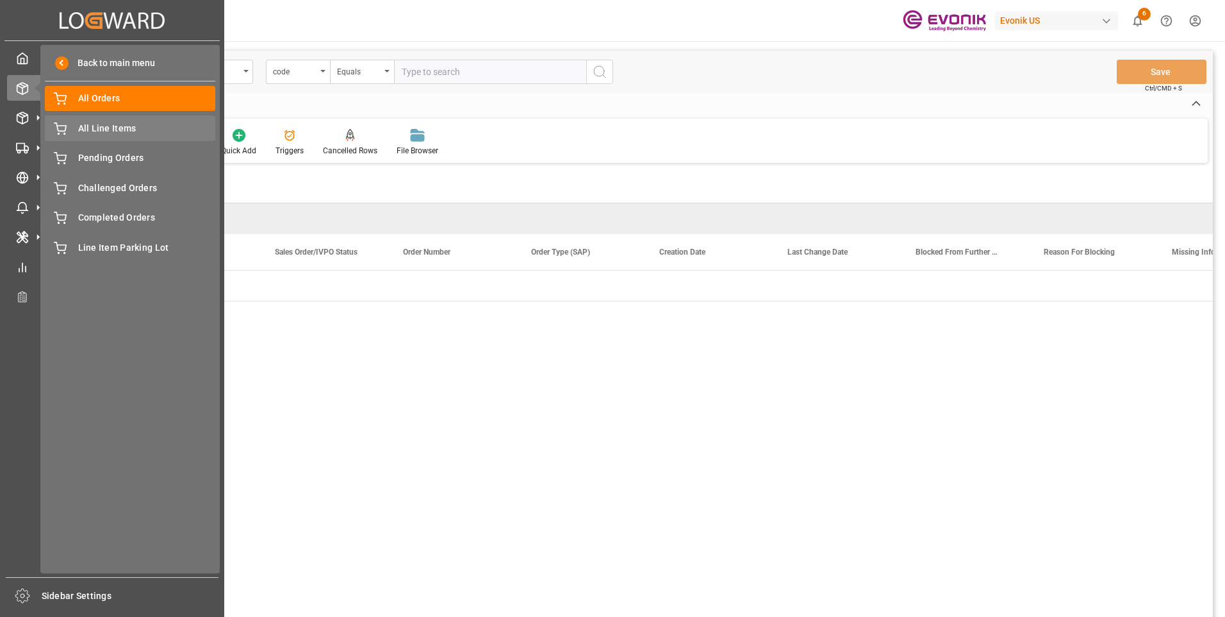
click at [104, 131] on span "All Line Items" at bounding box center [147, 128] width 138 height 13
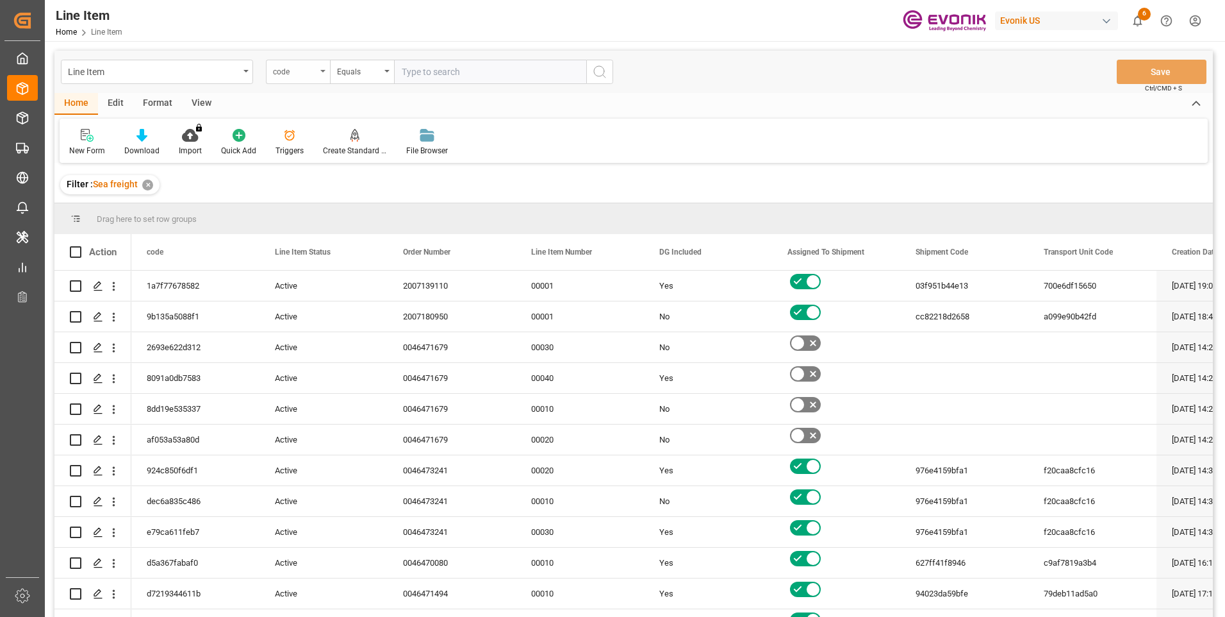
click at [297, 69] on div "code" at bounding box center [295, 70] width 44 height 15
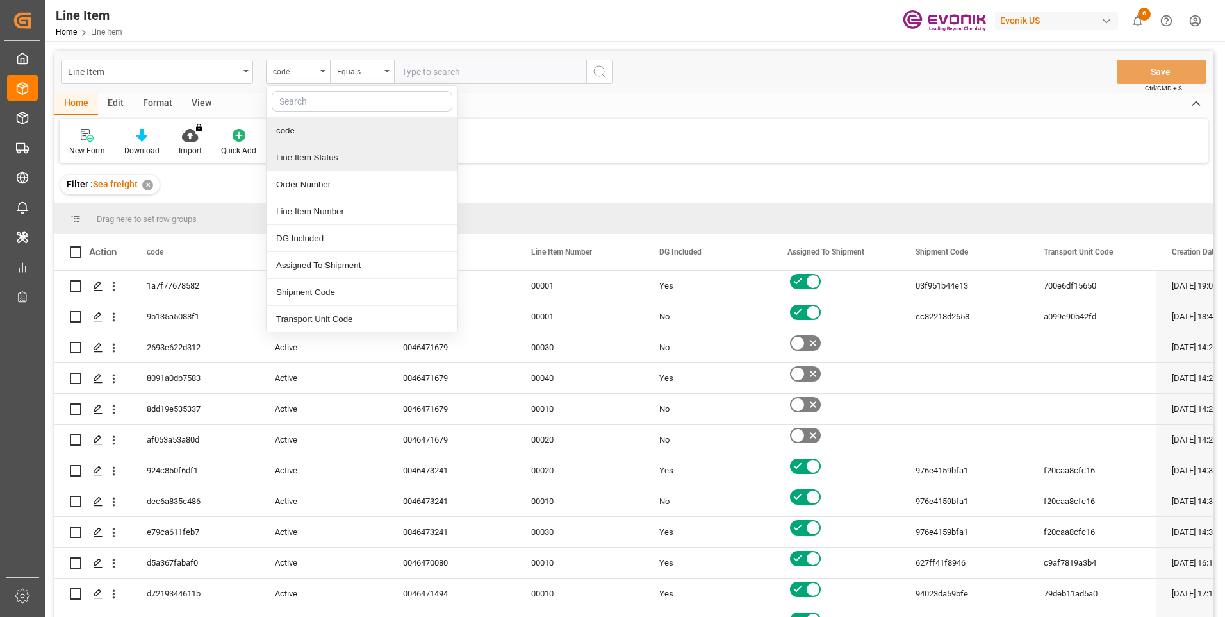
click at [296, 163] on div "Line Item Status" at bounding box center [362, 157] width 191 height 27
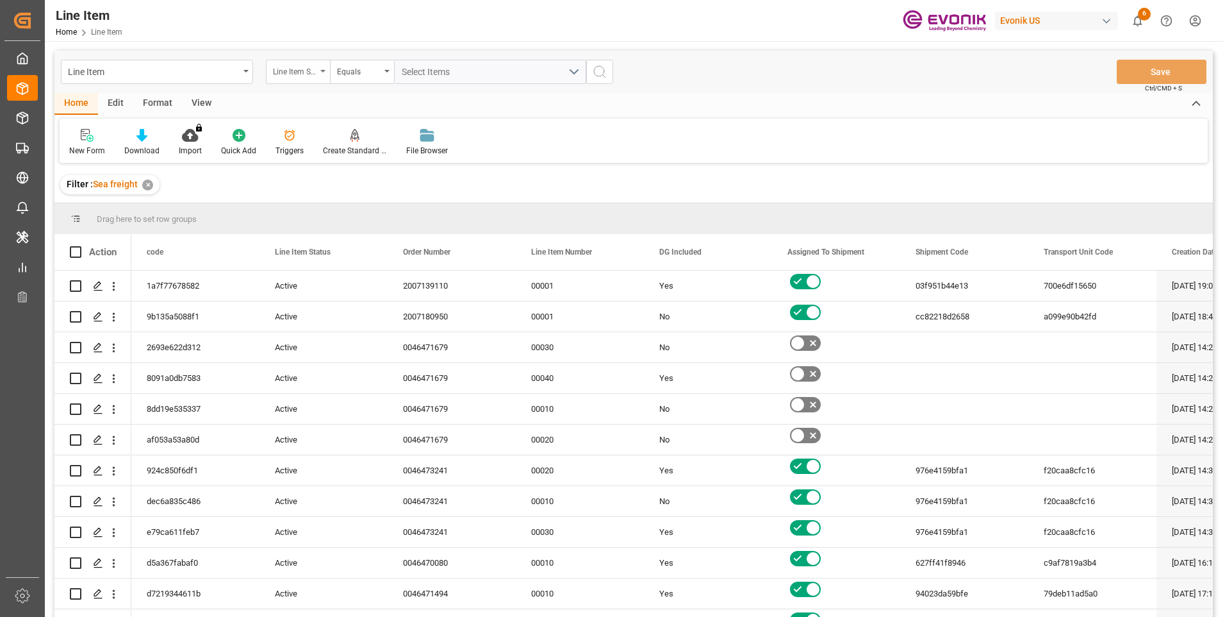
click at [309, 76] on div "Line Item Status" at bounding box center [295, 70] width 44 height 15
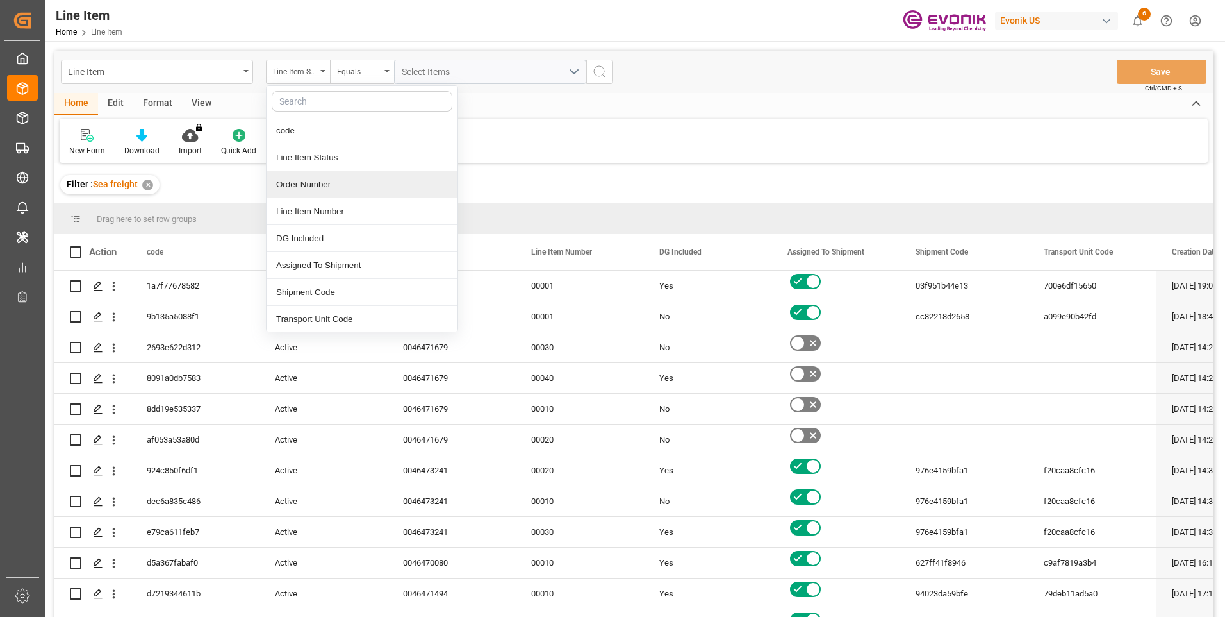
click at [291, 185] on div "Order Number" at bounding box center [362, 184] width 191 height 27
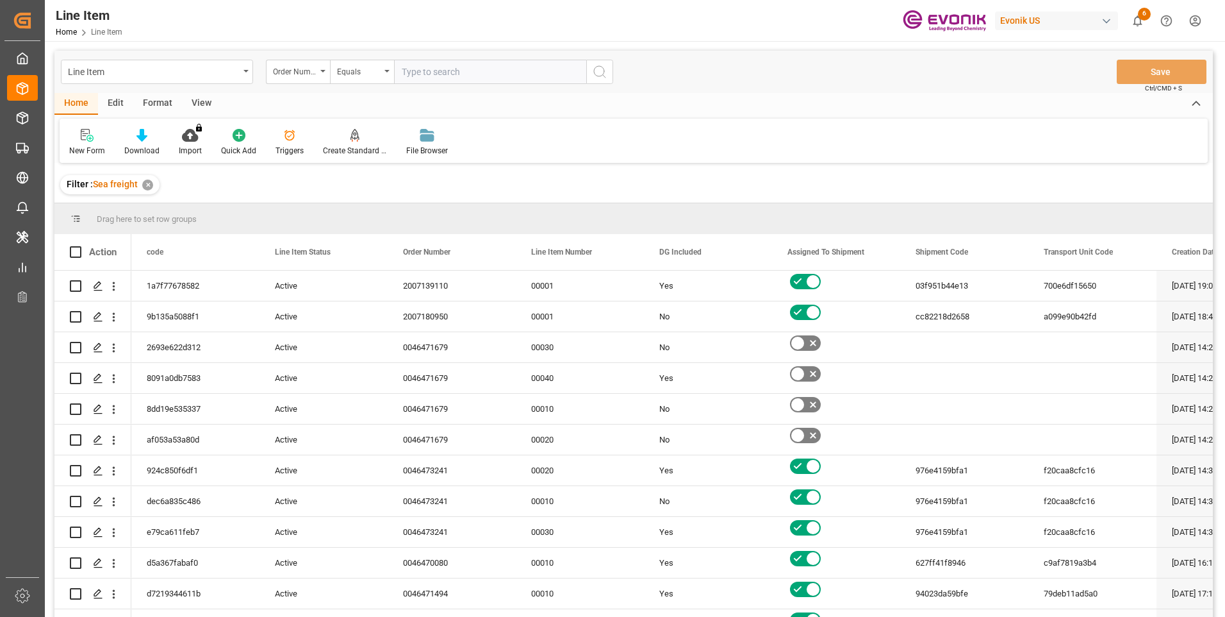
click at [418, 70] on input "text" at bounding box center [490, 72] width 192 height 24
type input "0046473621"
click at [606, 73] on icon "search button" at bounding box center [599, 71] width 15 height 15
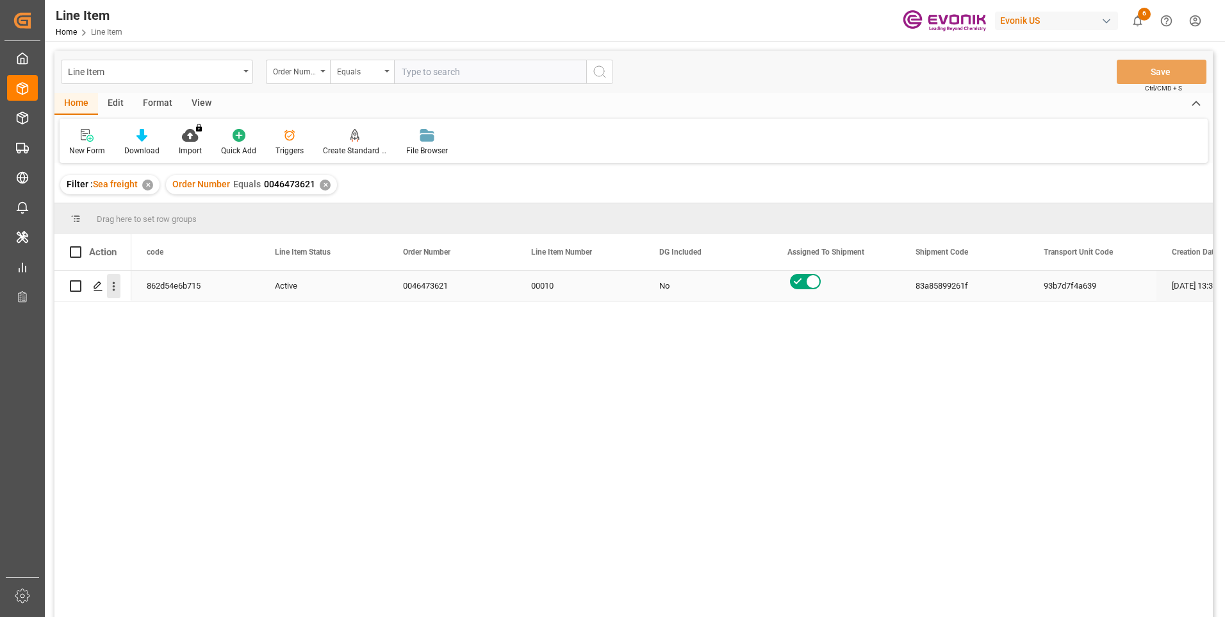
click at [110, 287] on icon "open menu" at bounding box center [113, 285] width 13 height 13
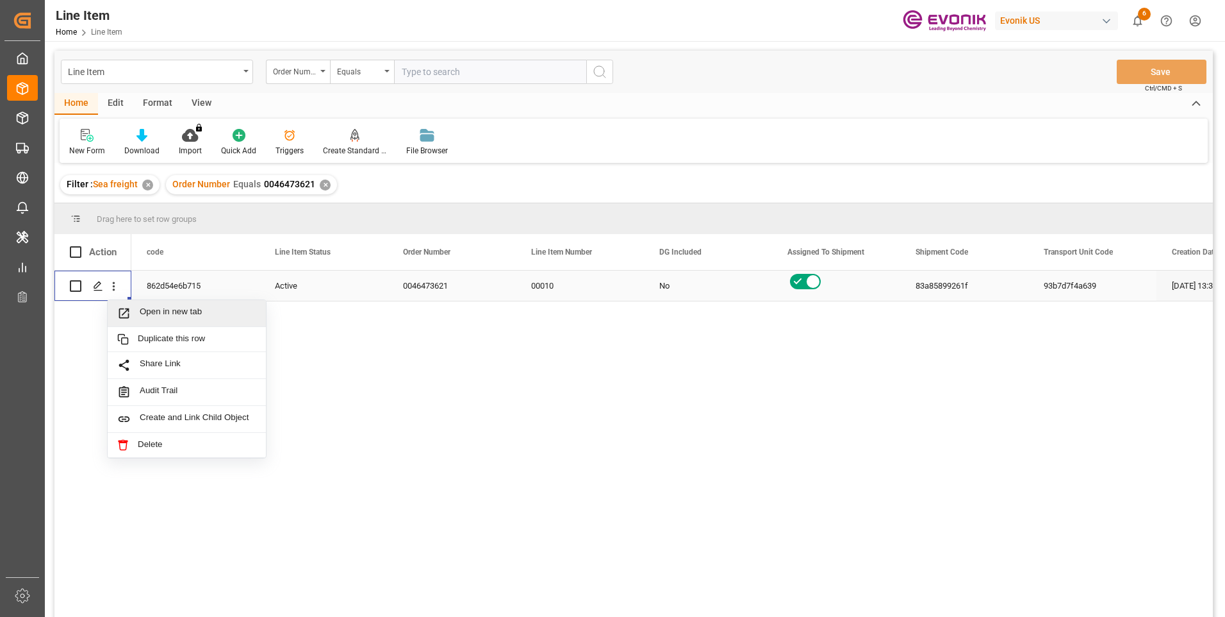
click at [144, 311] on span "Open in new tab" at bounding box center [198, 312] width 117 height 13
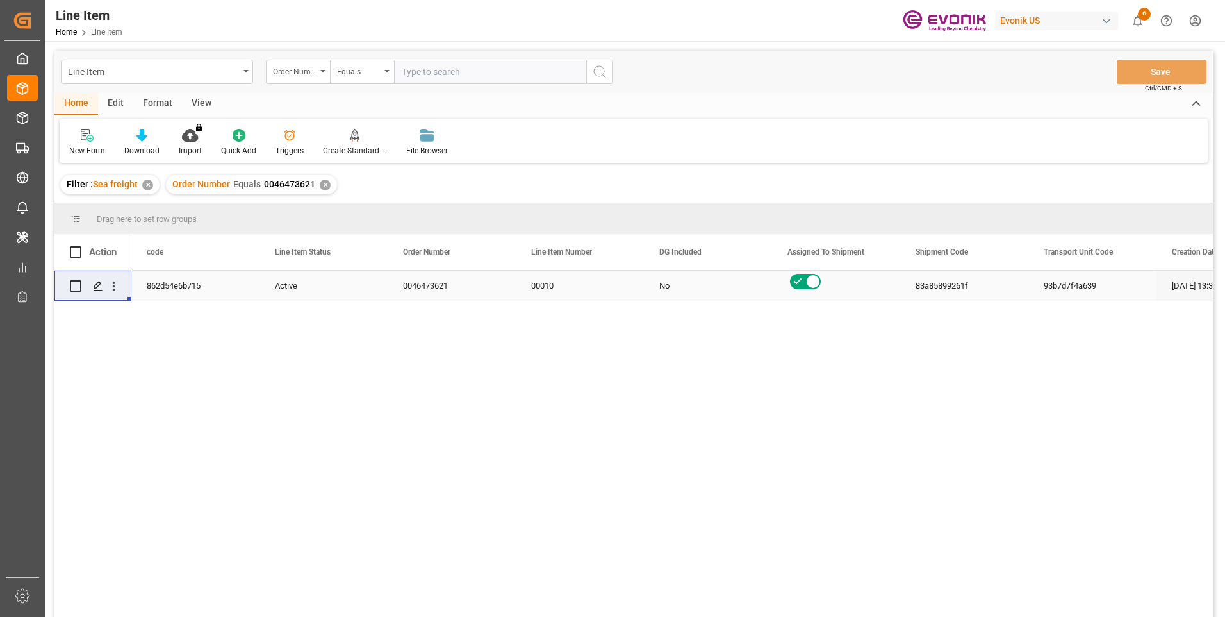
click at [204, 104] on div "View" at bounding box center [201, 104] width 39 height 22
click at [123, 151] on div "Standard Templates" at bounding box center [145, 151] width 64 height 12
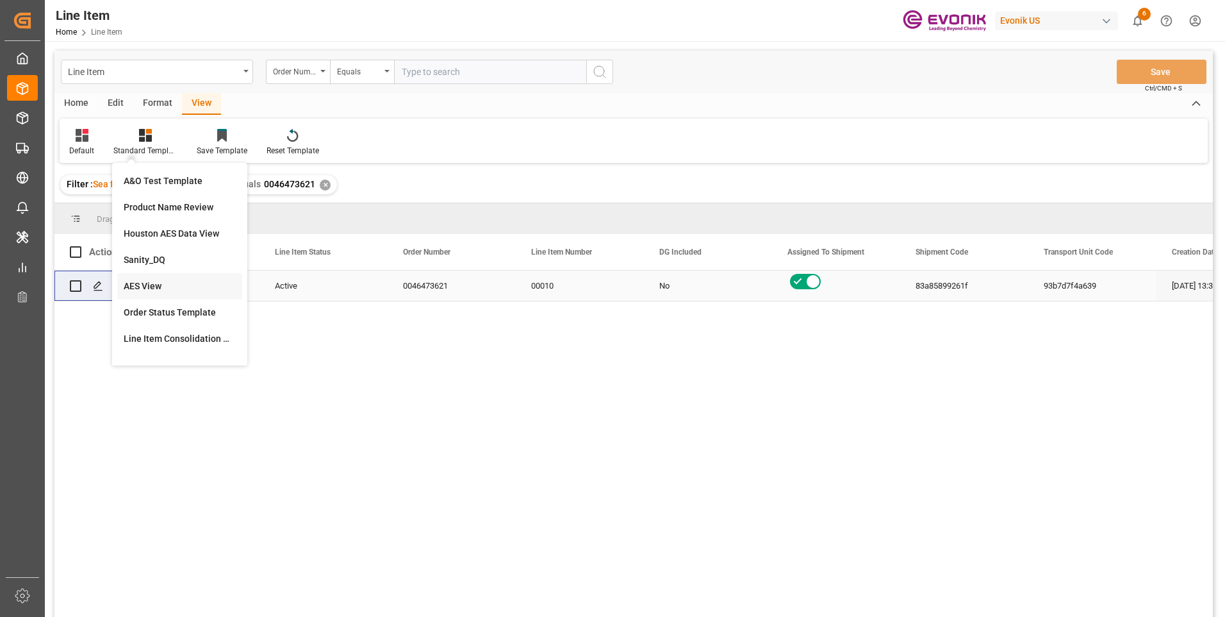
click at [159, 282] on div "AES View" at bounding box center [180, 285] width 112 height 13
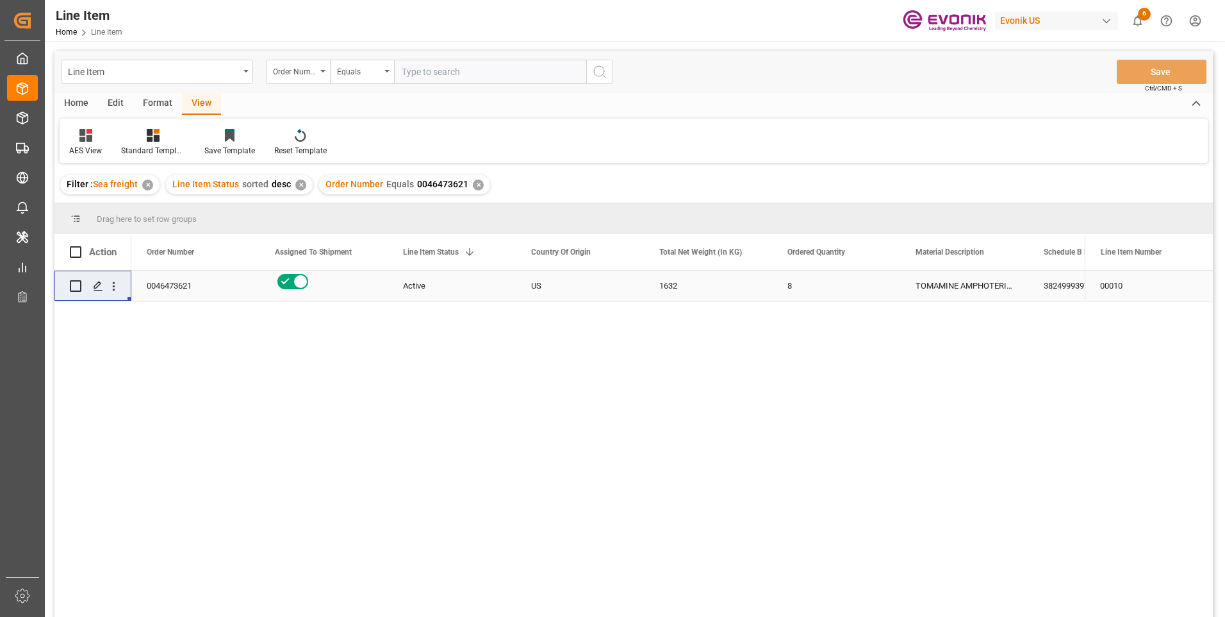
click at [914, 279] on div "TOMAMINE AMPHOTERIC 400:2475:204:PP:P" at bounding box center [964, 285] width 128 height 30
click at [1059, 290] on div "3824999397" at bounding box center [1093, 285] width 128 height 30
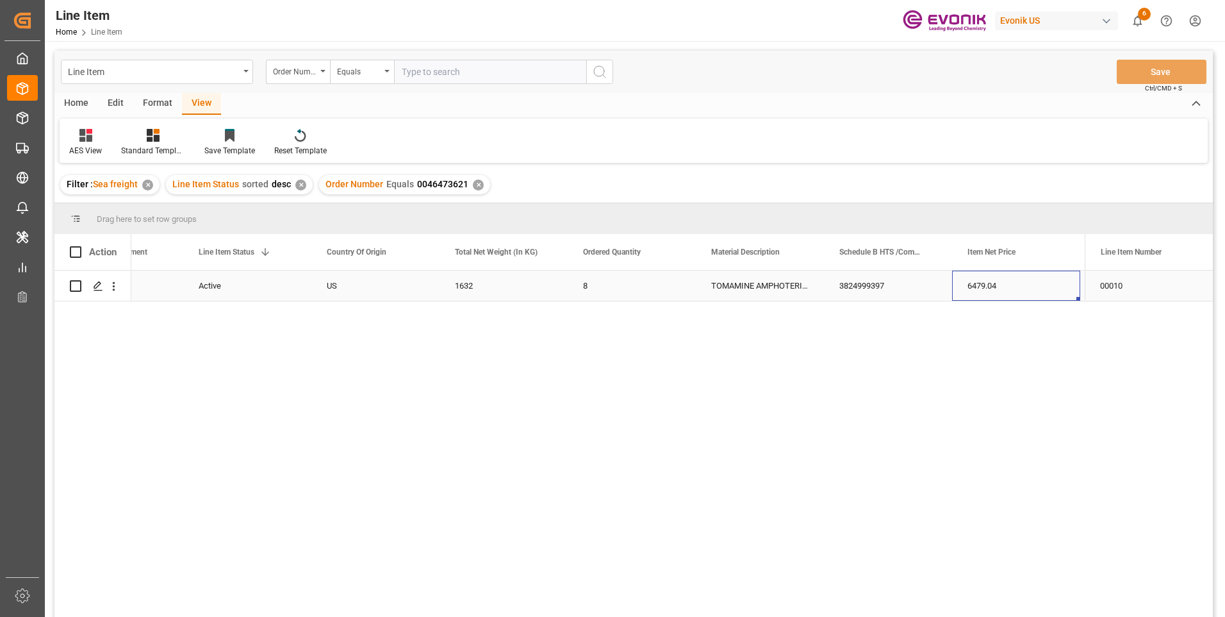
click at [833, 285] on div "3824999397" at bounding box center [888, 285] width 128 height 30
click at [493, 287] on div "1632" at bounding box center [504, 285] width 128 height 30
click at [965, 278] on div "6479.04" at bounding box center [1016, 285] width 128 height 30
click at [1010, 292] on div "6479.04" at bounding box center [1016, 285] width 128 height 30
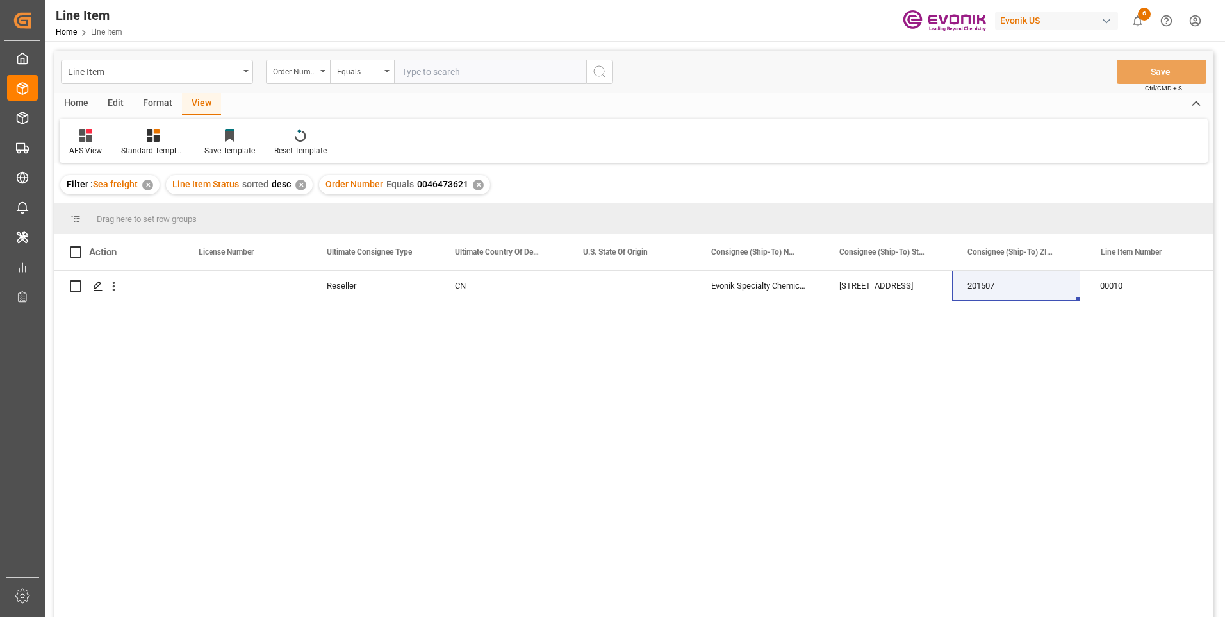
click at [438, 74] on input "text" at bounding box center [490, 72] width 192 height 24
paste input "2007164341"
type input "2007164341"
click at [601, 70] on icon "search button" at bounding box center [599, 71] width 15 height 15
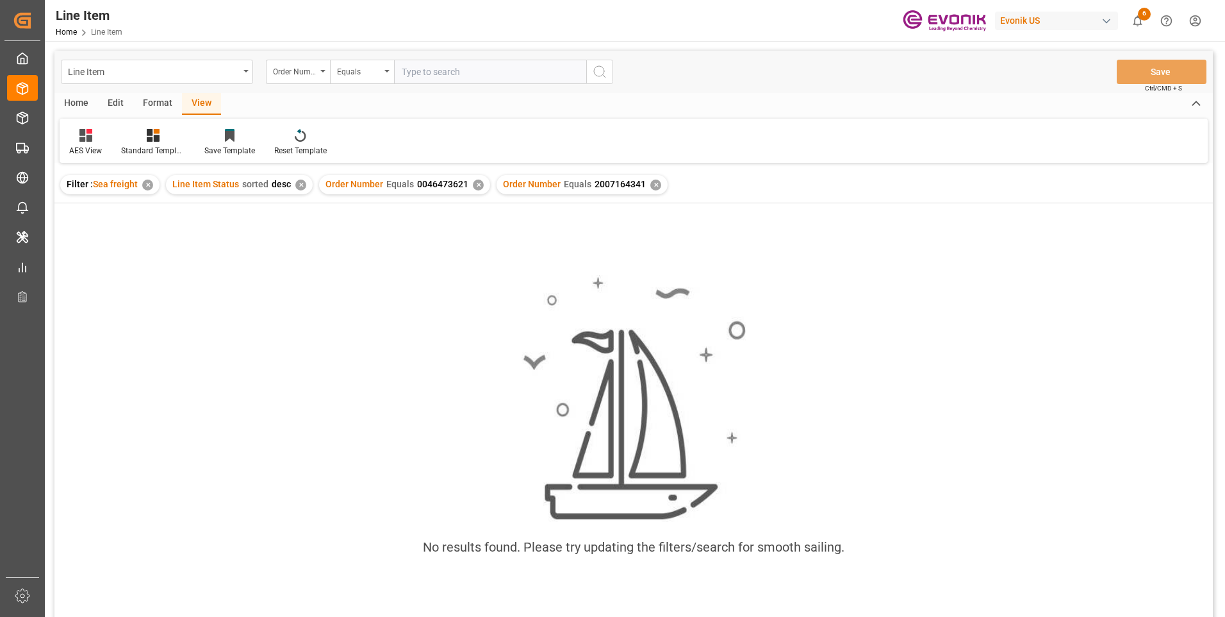
click at [481, 185] on div "Order Number Equals 0046473621 ✕" at bounding box center [404, 184] width 171 height 19
click at [476, 186] on div "✕" at bounding box center [478, 184] width 11 height 11
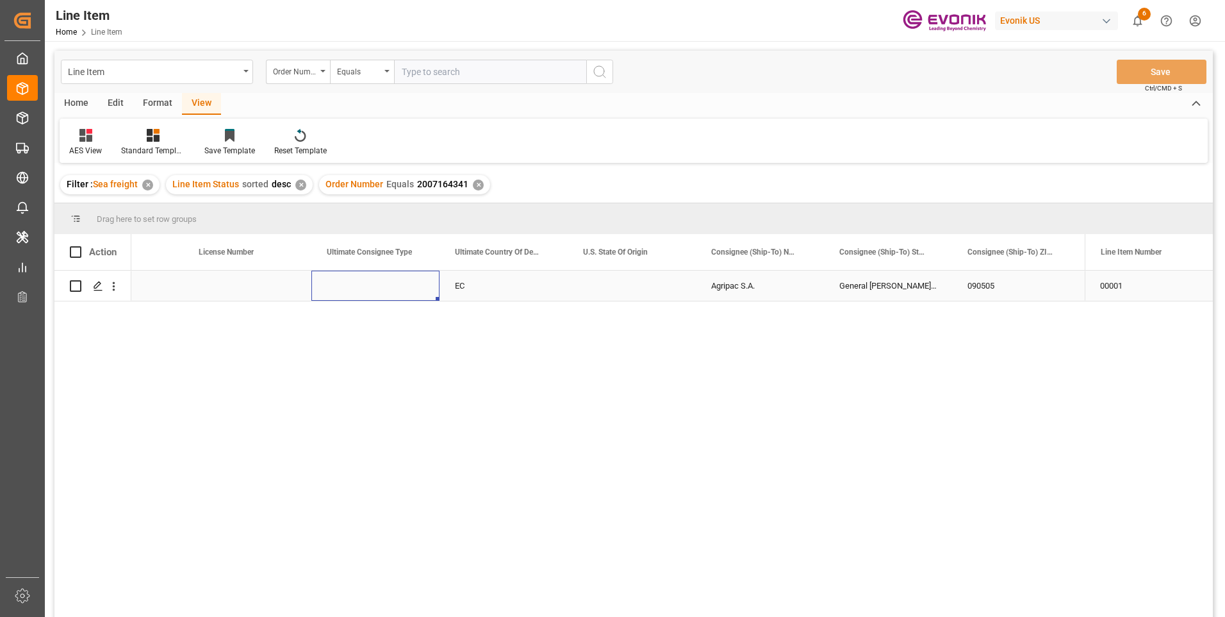
click at [387, 285] on div "Press SPACE to select this row." at bounding box center [375, 285] width 128 height 30
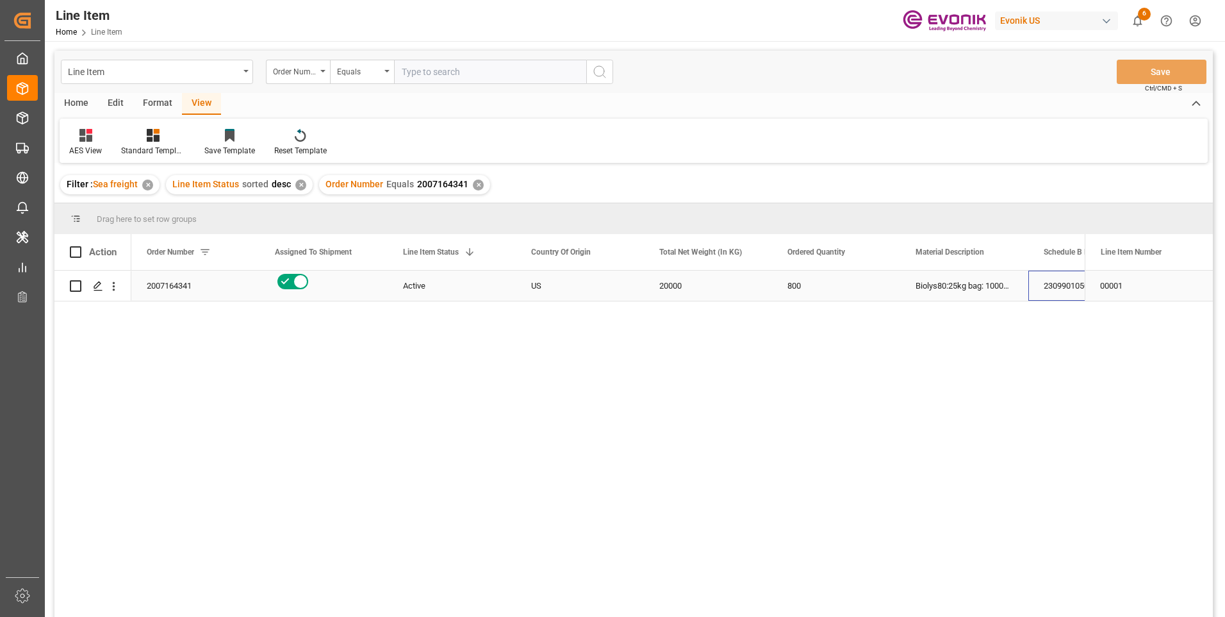
click at [1042, 283] on div "2309901050" at bounding box center [1093, 285] width 128 height 30
click at [683, 295] on div "20000" at bounding box center [708, 285] width 128 height 30
click at [1004, 303] on div "29000 2309901050 Biolys80:25kg bag: 1000kg PAL: US 800 20000 US Active 20071643…" at bounding box center [608, 447] width 954 height 354
click at [987, 288] on div "Biolys80:25kg bag: 1000kg PAL: US" at bounding box center [964, 285] width 128 height 30
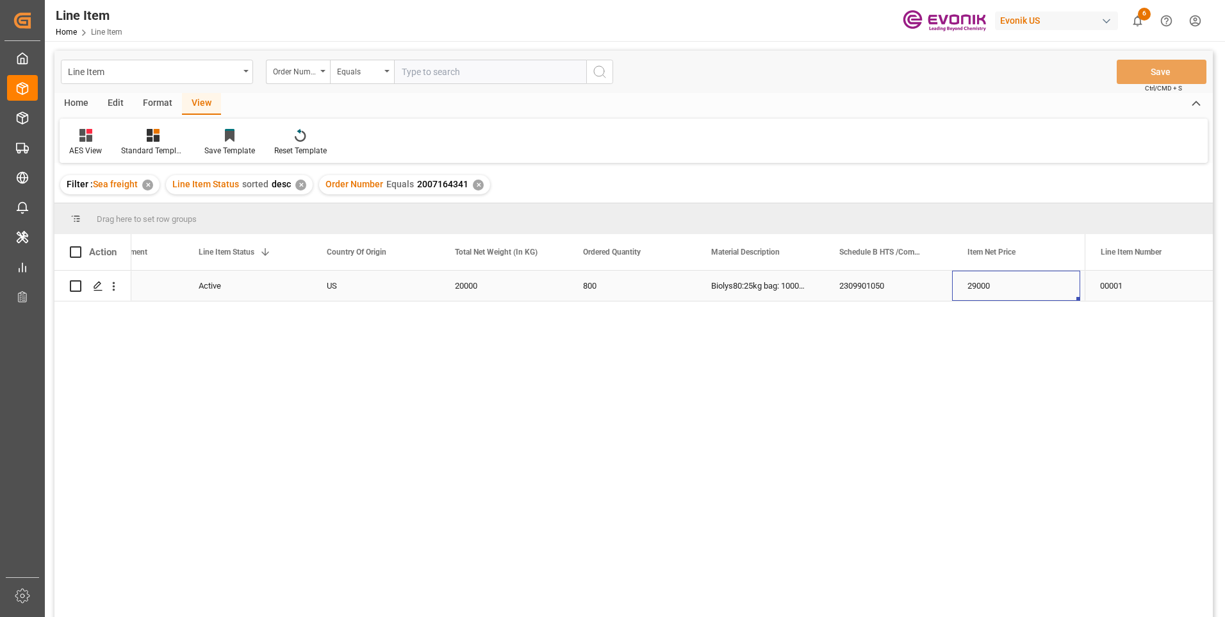
scroll to position [0, 333]
click at [845, 288] on div "29000" at bounding box center [888, 285] width 128 height 30
click at [988, 288] on div "USD" at bounding box center [1016, 285] width 128 height 30
click at [879, 299] on div "Agripac S.A." at bounding box center [888, 285] width 128 height 30
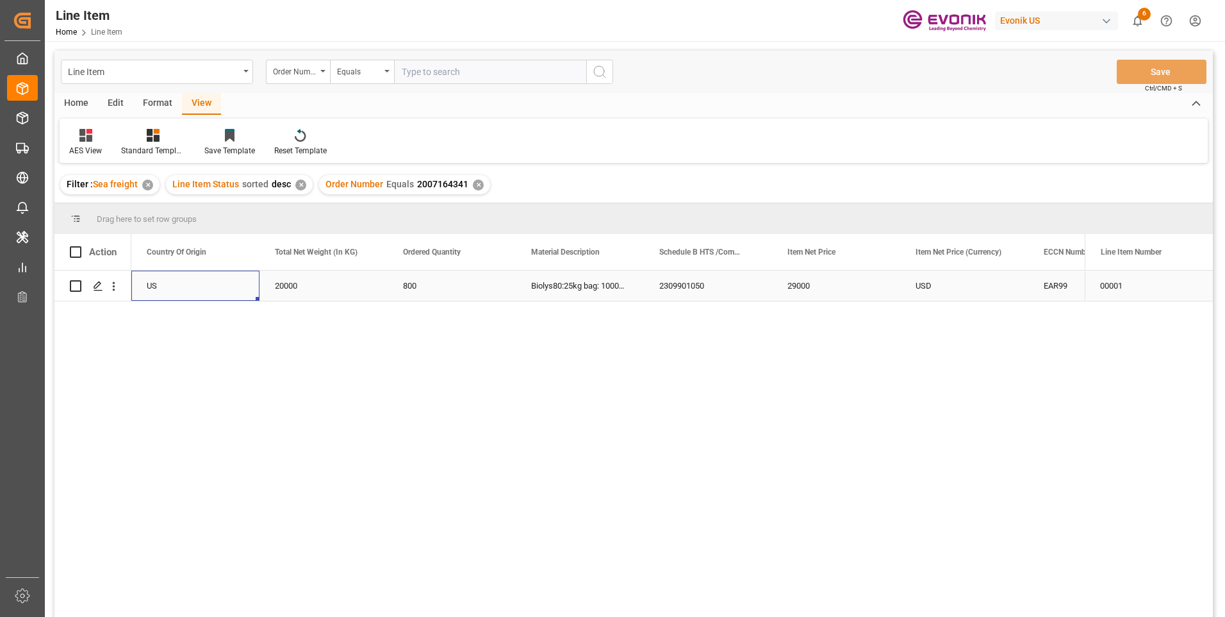
scroll to position [0, 256]
click at [431, 75] on input "text" at bounding box center [490, 72] width 192 height 24
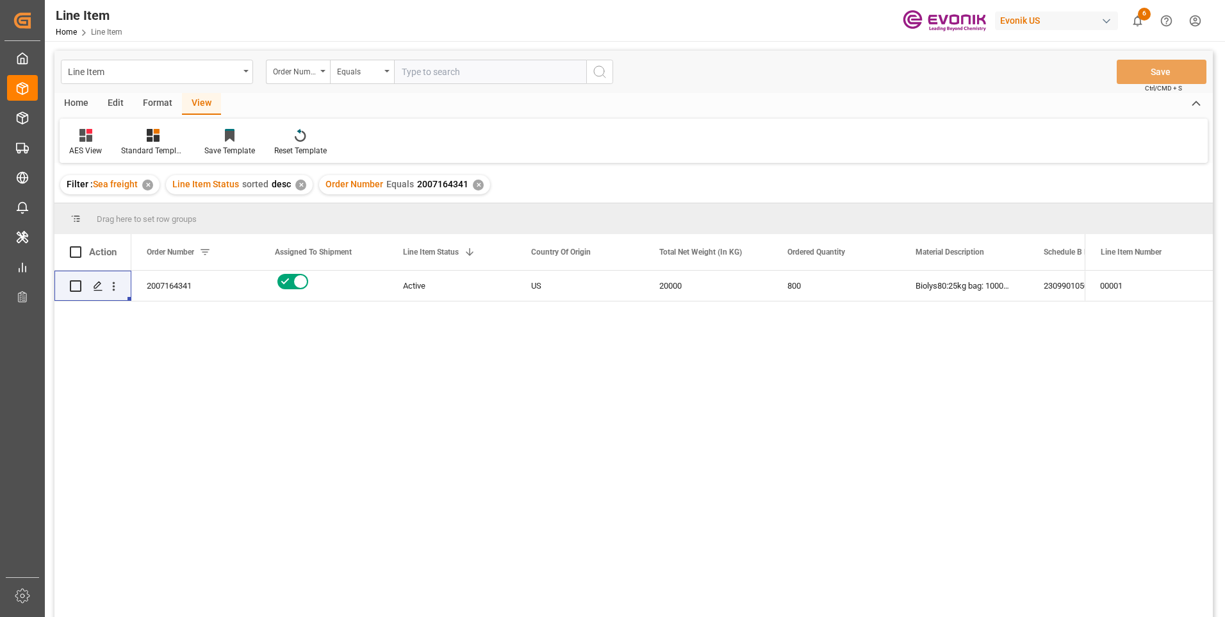
paste input "0046475280"
type input "0046475280"
click at [599, 69] on icon "search button" at bounding box center [599, 71] width 15 height 15
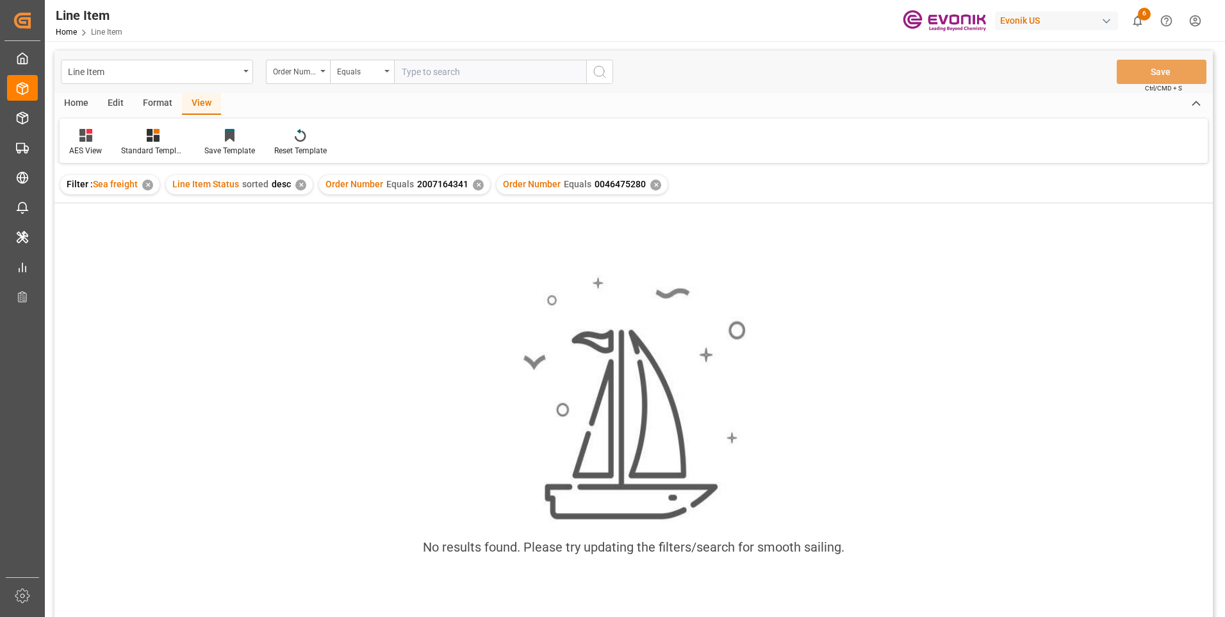
click at [473, 184] on div "✕" at bounding box center [478, 184] width 11 height 11
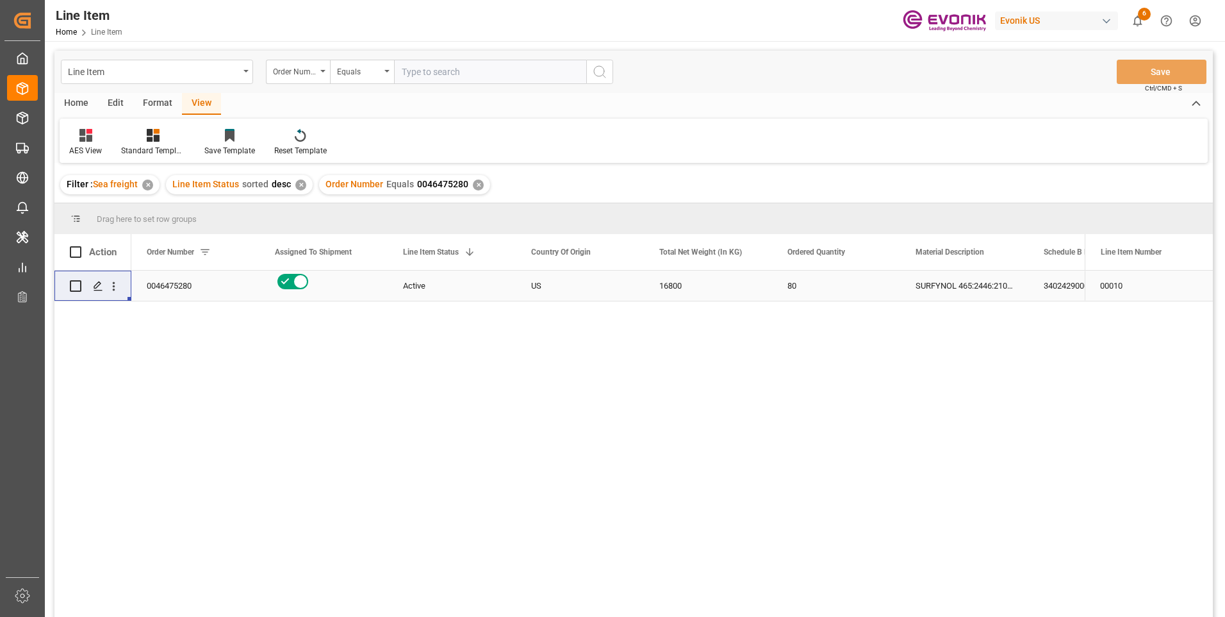
click at [1063, 279] on div "3402429000" at bounding box center [1093, 285] width 128 height 30
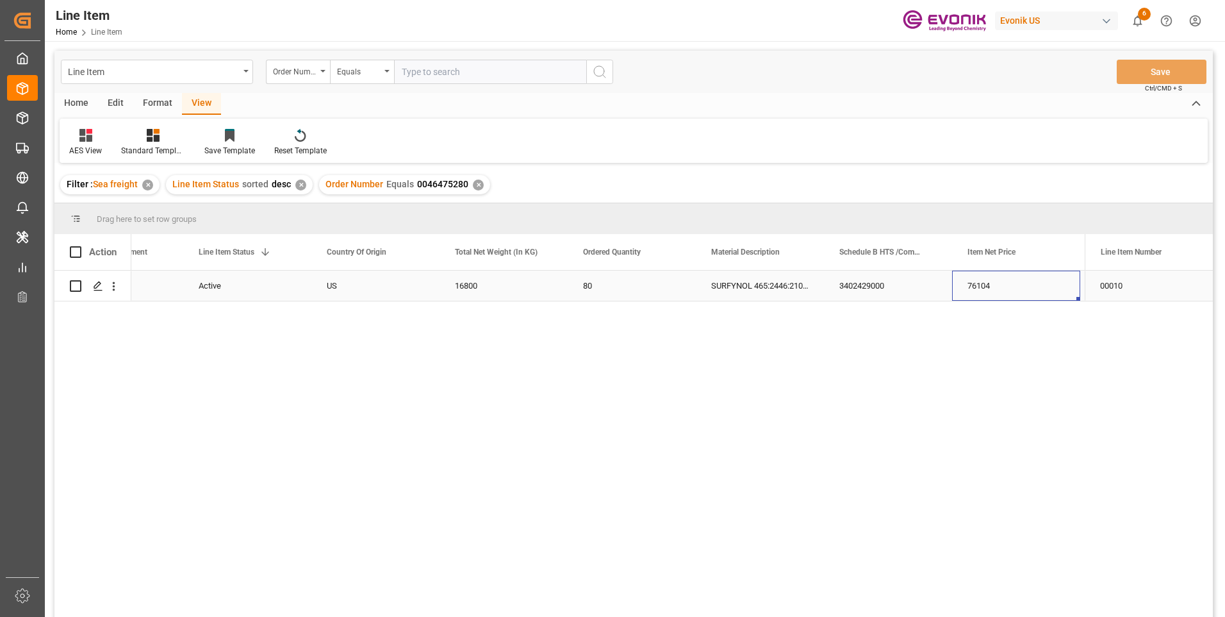
click at [850, 285] on div "3402429000" at bounding box center [888, 285] width 128 height 30
click at [495, 283] on div "16800" at bounding box center [504, 285] width 128 height 30
click at [992, 290] on div "76104" at bounding box center [1016, 285] width 128 height 30
click at [751, 290] on div "SURFYNOL 465:2446:210:OI:AP" at bounding box center [760, 285] width 128 height 30
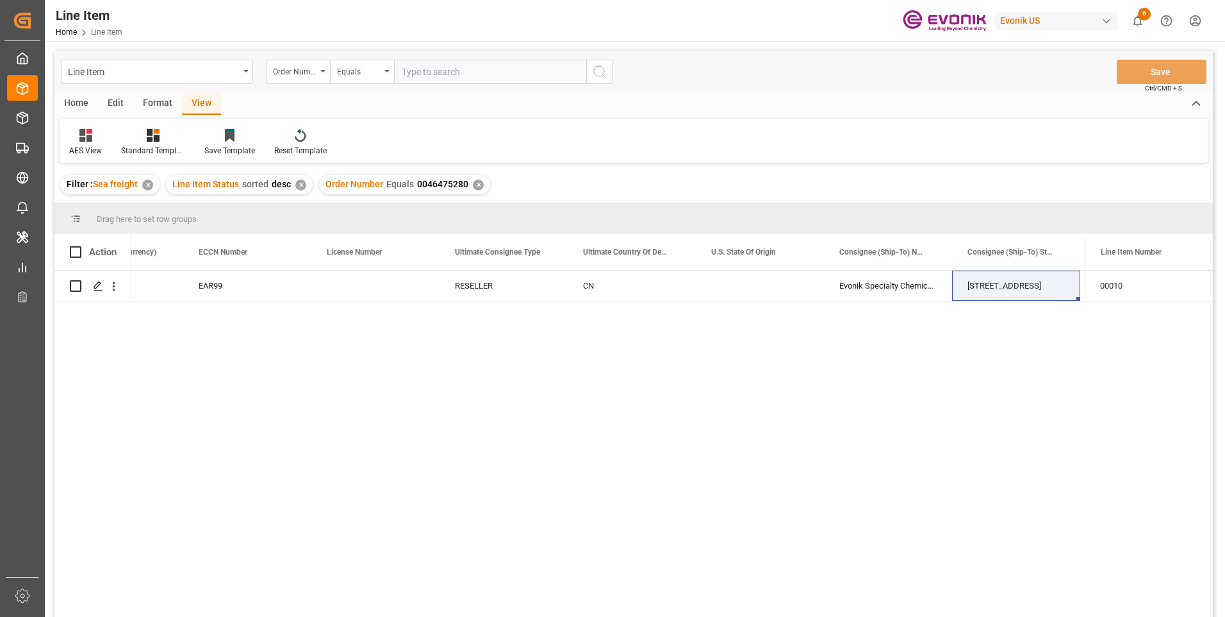
click at [443, 70] on input "text" at bounding box center [490, 72] width 192 height 24
paste input "0046475281"
type input "0046475281"
click at [601, 69] on icon "search button" at bounding box center [599, 71] width 15 height 15
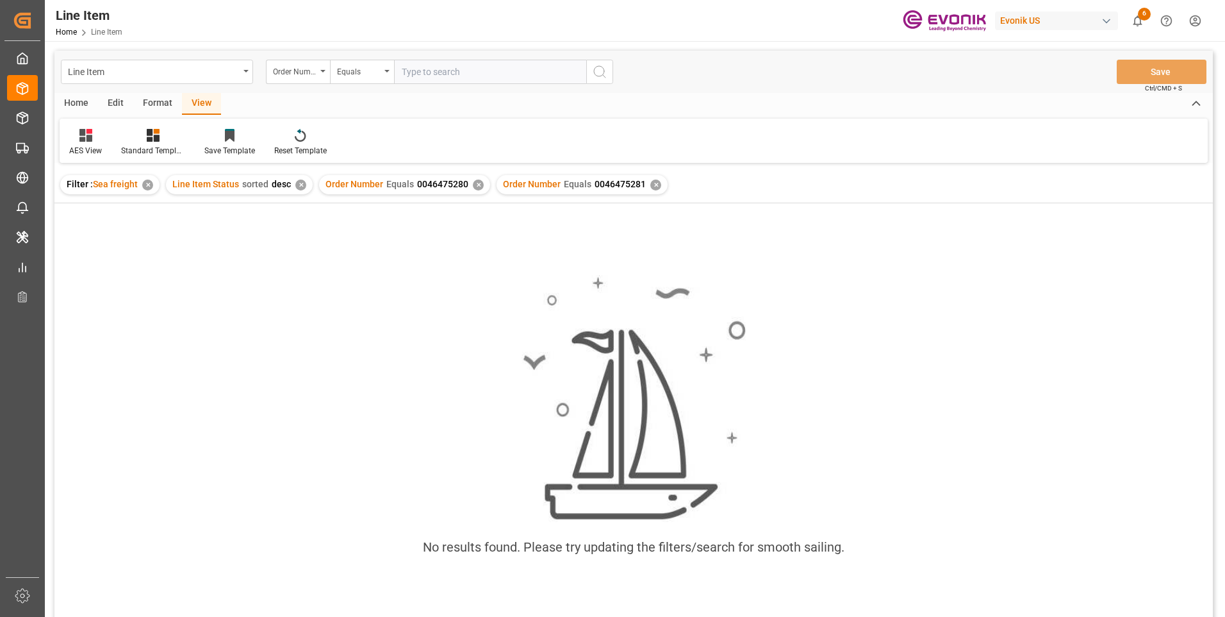
click at [474, 184] on div "✕" at bounding box center [478, 184] width 11 height 11
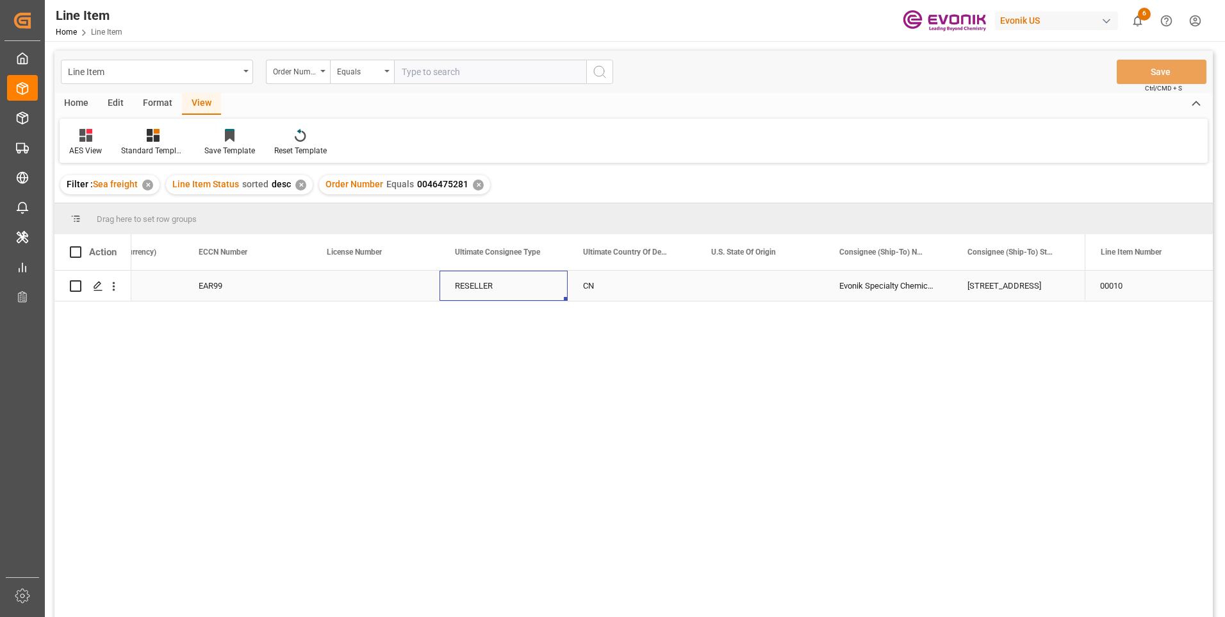
click at [508, 290] on div "RESELLER" at bounding box center [504, 285] width 128 height 30
click at [288, 286] on div "EAR99" at bounding box center [247, 285] width 97 height 29
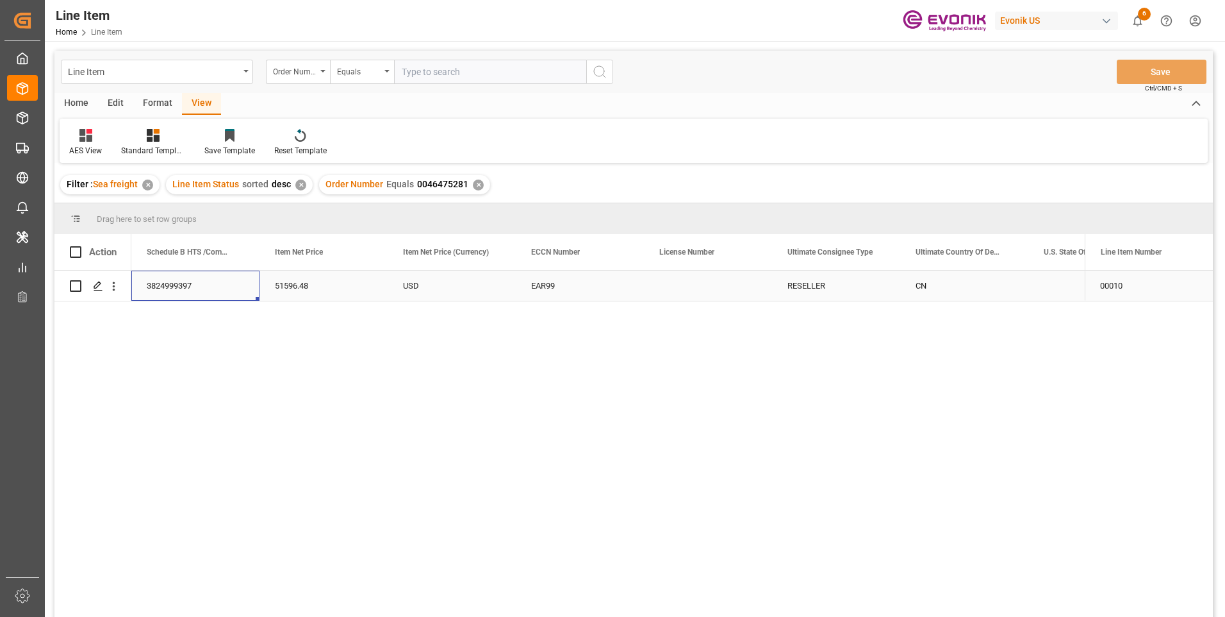
scroll to position [0, 769]
click at [290, 286] on div "3824999397" at bounding box center [324, 285] width 128 height 30
click at [195, 286] on div "SURFYNOL 104 E:2446:204.1:OI:AP" at bounding box center [195, 285] width 128 height 30
click at [431, 283] on div "16328" at bounding box center [452, 285] width 128 height 30
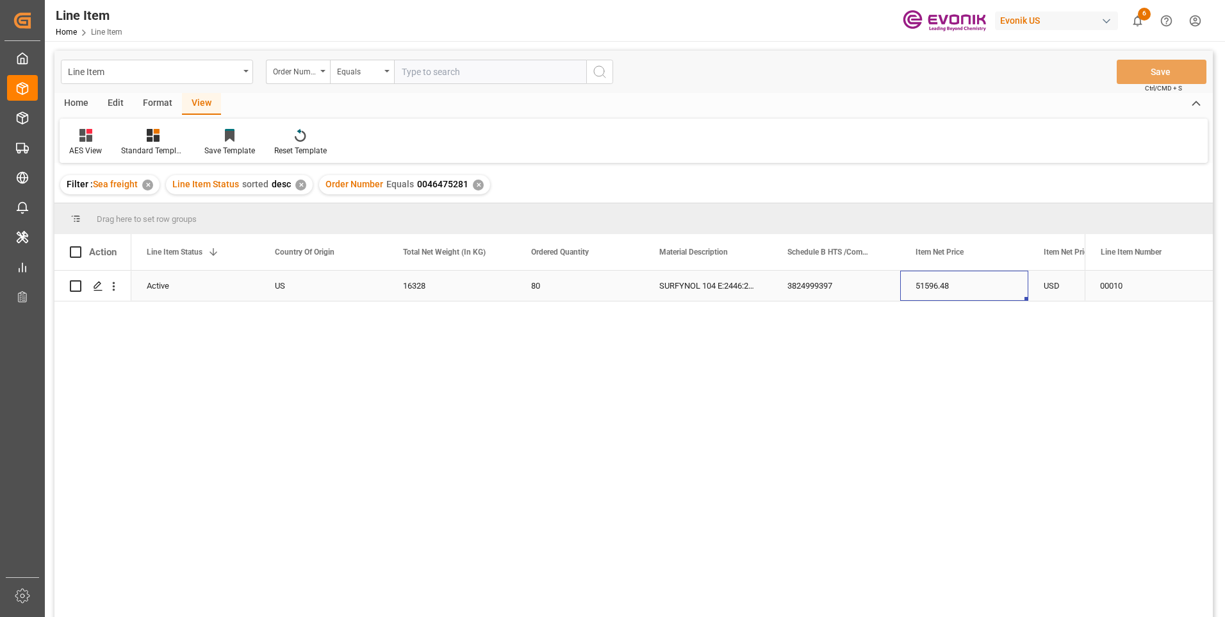
click at [946, 281] on div "51596.48" at bounding box center [964, 285] width 128 height 30
click at [768, 295] on div "SURFYNOL 104 E:2446:204.1:OI:AP" at bounding box center [708, 285] width 128 height 30
click at [452, 74] on input "text" at bounding box center [490, 72] width 192 height 24
paste input "0046476848"
type input "0046476848"
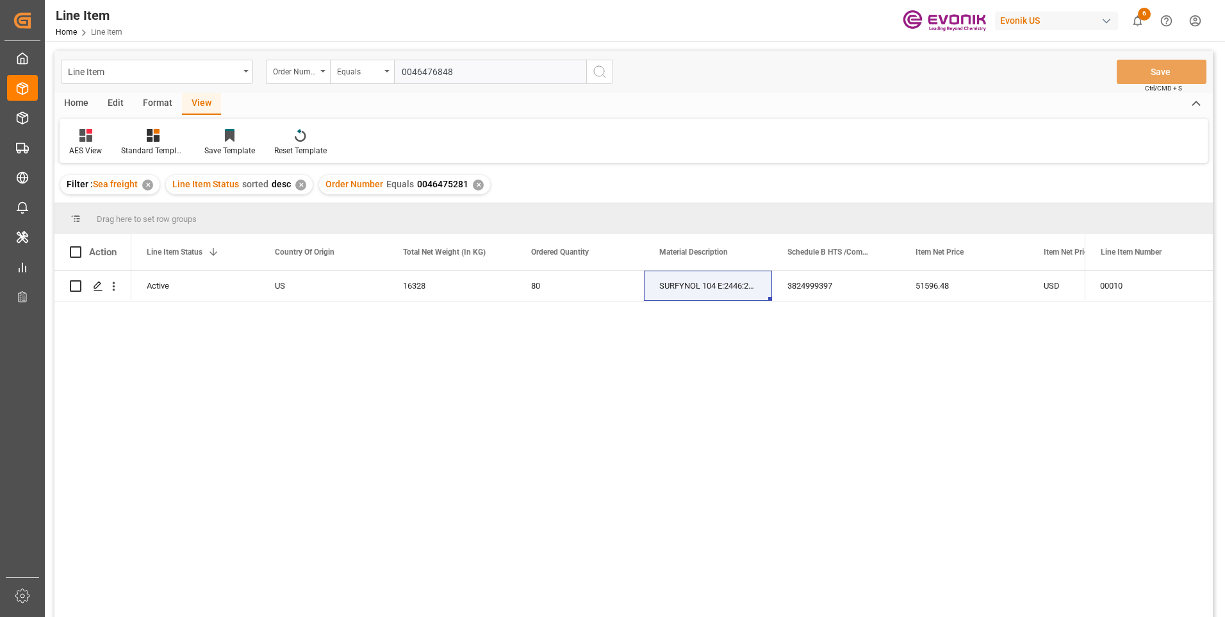
click at [597, 72] on icon "search button" at bounding box center [599, 71] width 15 height 15
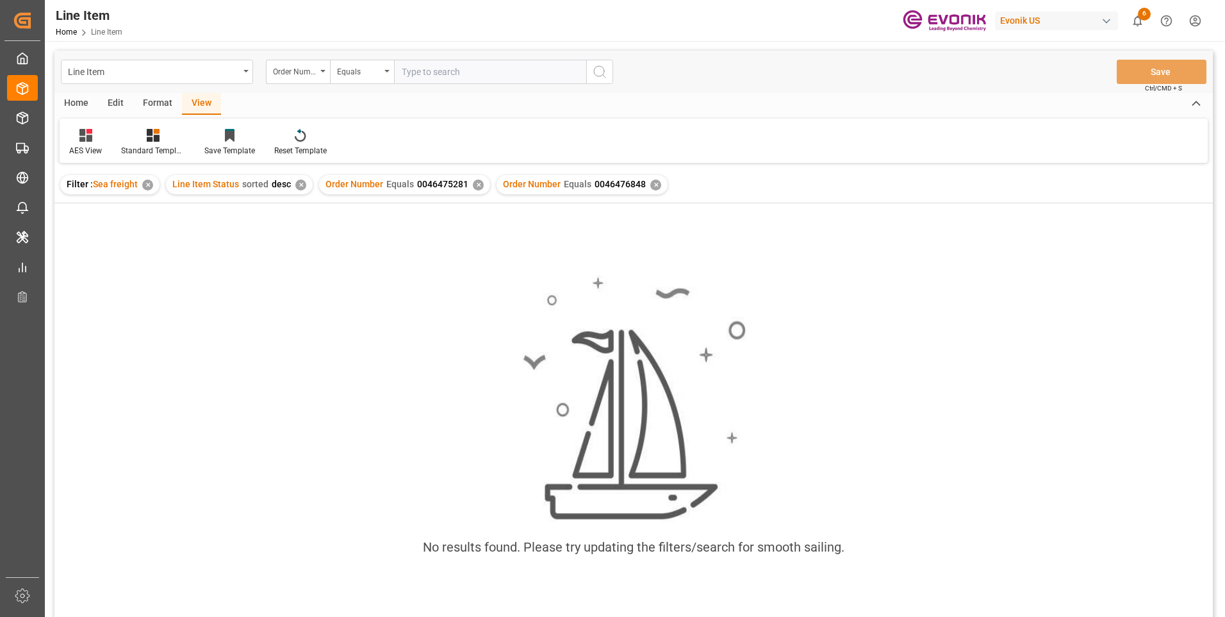
click at [473, 183] on div "✕" at bounding box center [478, 184] width 11 height 11
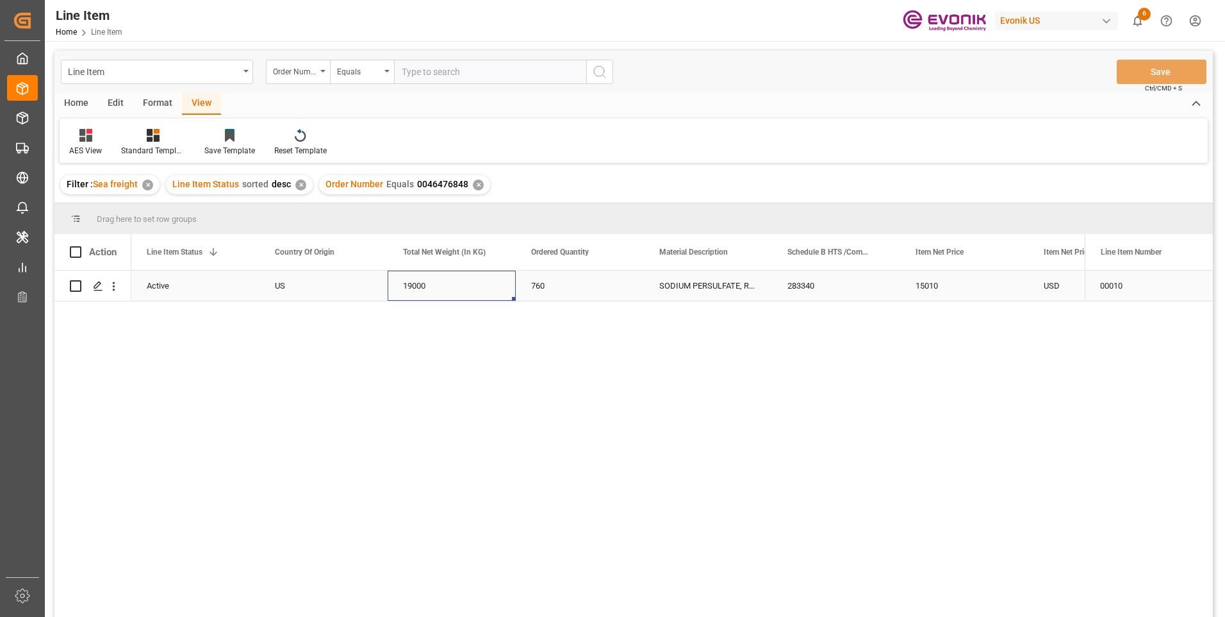
click at [415, 282] on div "19000" at bounding box center [452, 285] width 128 height 30
click at [432, 283] on div "19000" at bounding box center [452, 285] width 128 height 30
click at [854, 282] on div "283340" at bounding box center [836, 285] width 128 height 30
click at [939, 283] on div "15010" at bounding box center [964, 285] width 128 height 30
click at [956, 286] on div "15010" at bounding box center [964, 285] width 128 height 30
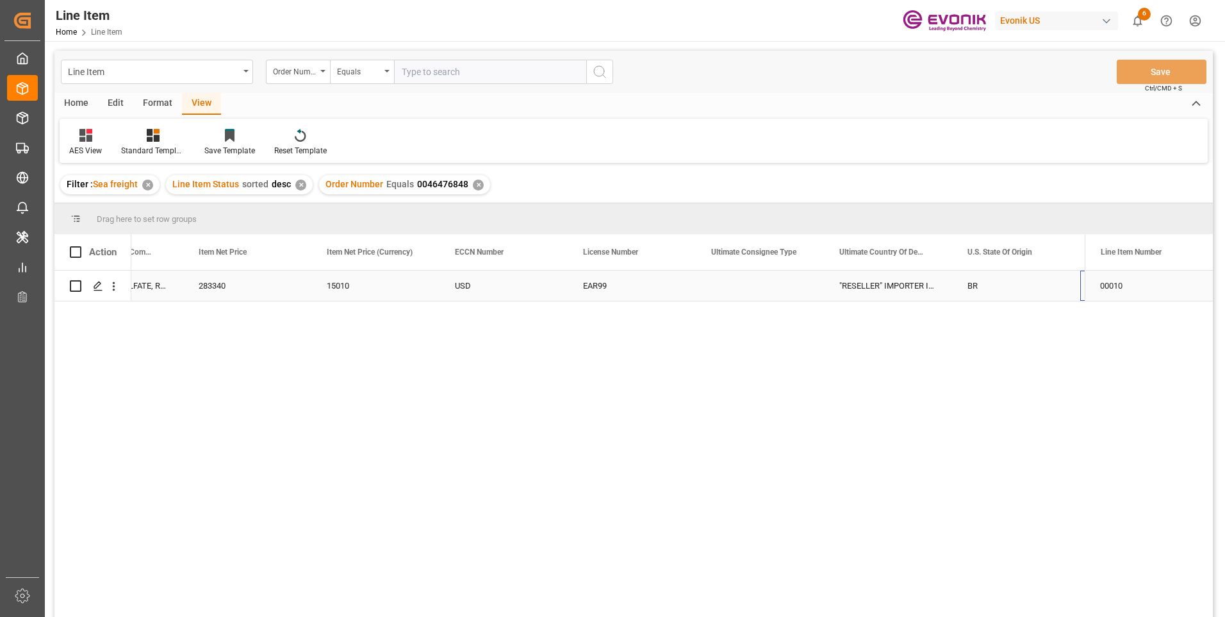
scroll to position [0, 973]
click at [989, 284] on div "Evonik Brasil Ltda.;Ebamag" at bounding box center [1016, 285] width 128 height 30
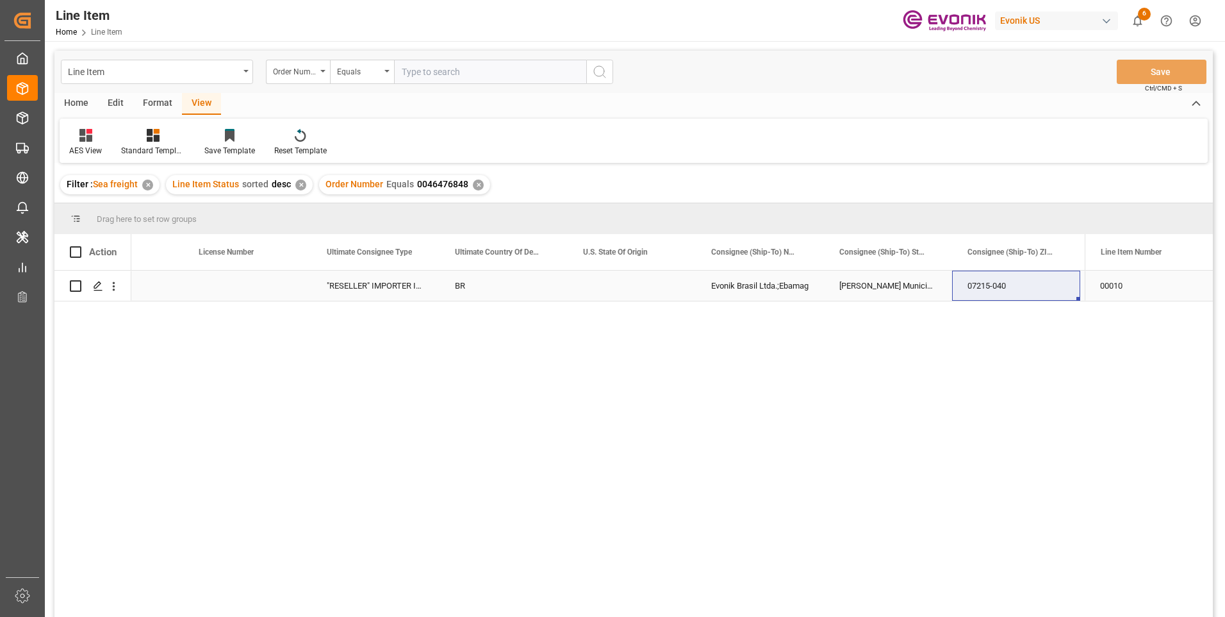
click at [408, 288] on div ""RESELLER" IMPORTER IDENTIFICATION NO.: None B/L INSTRUCTIONS: Original BOL rel…" at bounding box center [375, 285] width 128 height 30
click at [417, 72] on input "text" at bounding box center [490, 72] width 192 height 24
paste input "2007188728"
type input "2007188728"
click at [600, 71] on icon "search button" at bounding box center [599, 71] width 15 height 15
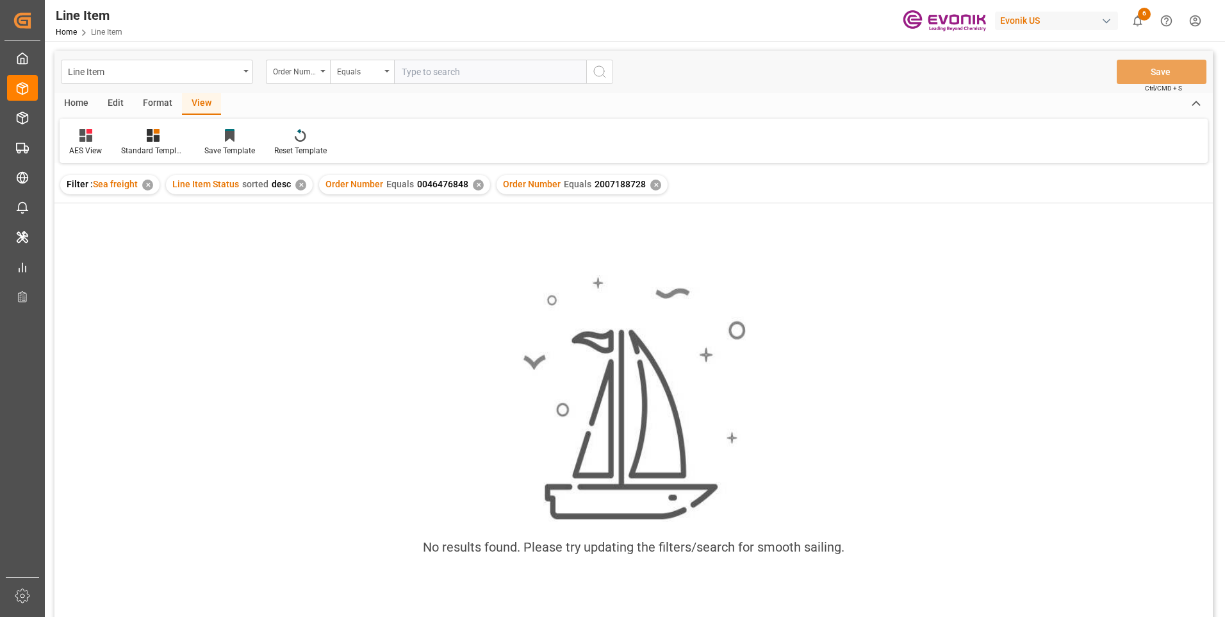
click at [478, 187] on div "✕" at bounding box center [478, 184] width 11 height 11
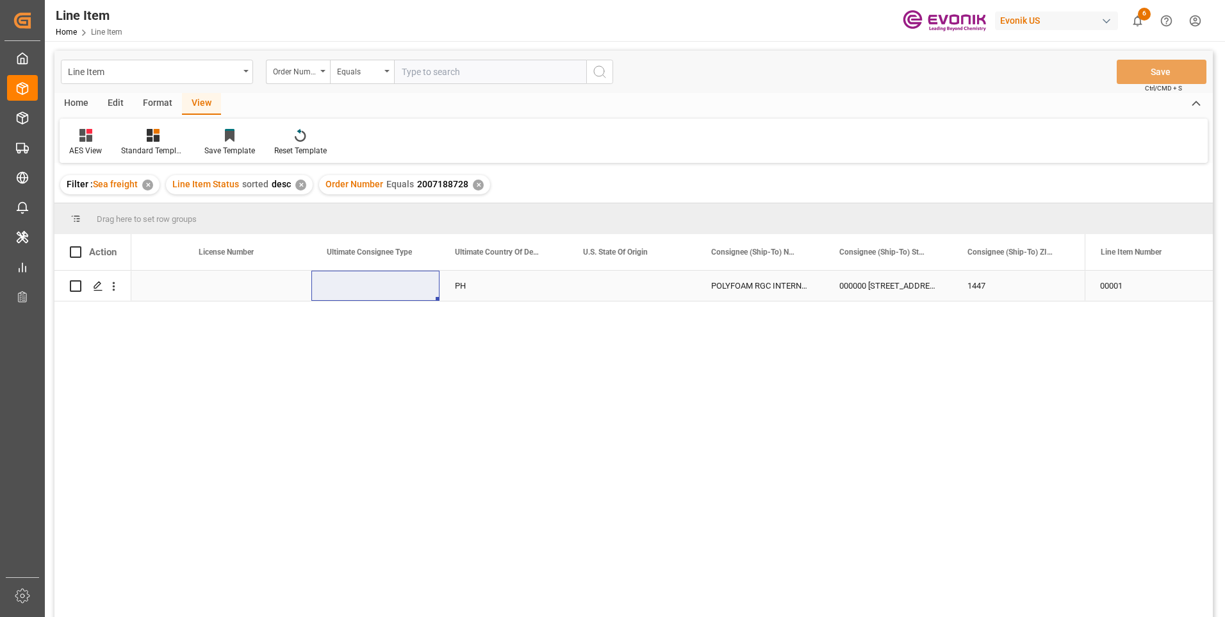
click at [468, 289] on div "PH" at bounding box center [504, 285] width 128 height 30
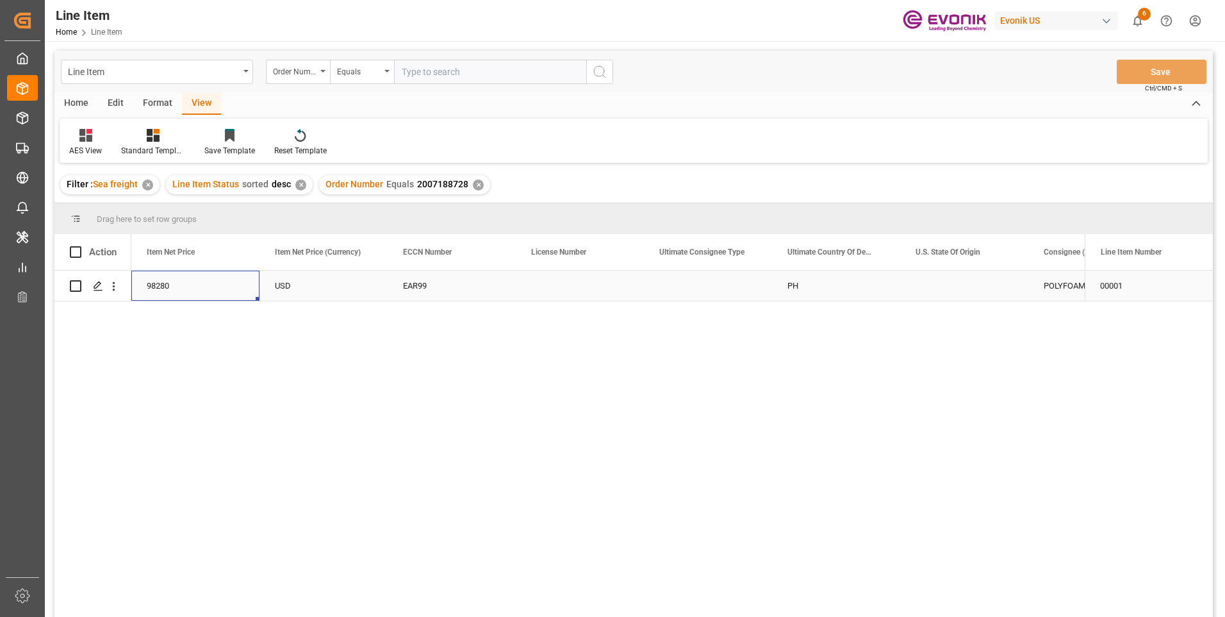
scroll to position [0, 897]
click at [188, 274] on div "3402905050" at bounding box center [195, 285] width 128 height 30
click at [683, 288] on div "98280" at bounding box center [708, 285] width 128 height 30
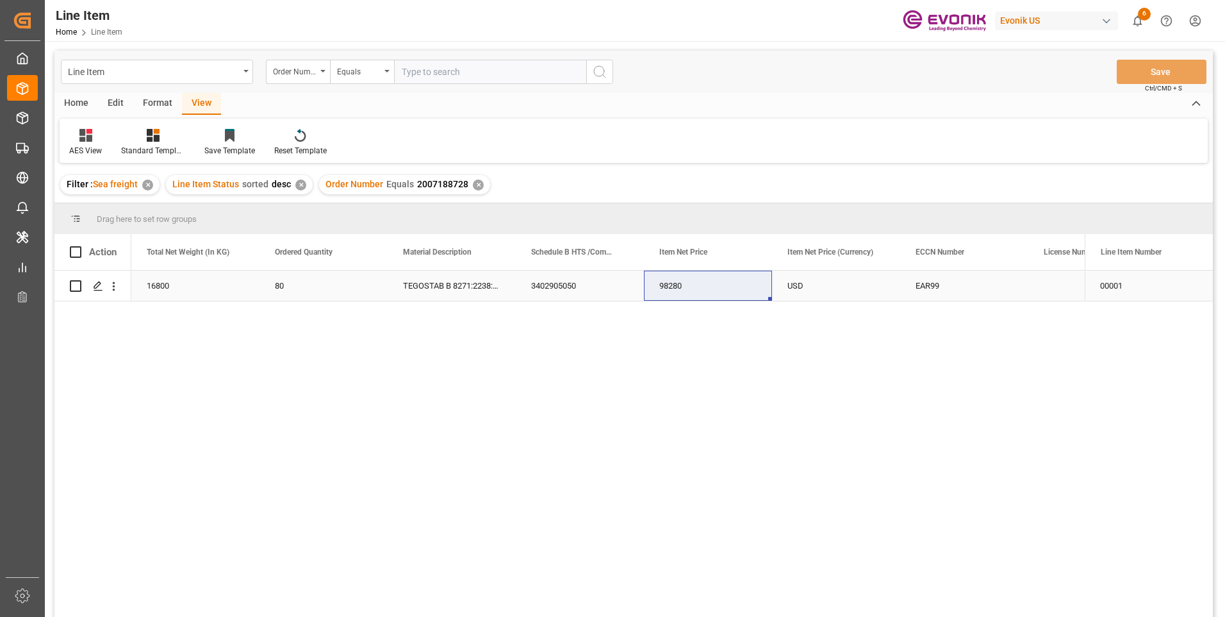
click at [485, 288] on div "TEGOSTAB B 8271:2238:210:OU:P" at bounding box center [452, 285] width 128 height 30
click at [939, 291] on div "EAR99" at bounding box center [964, 285] width 97 height 29
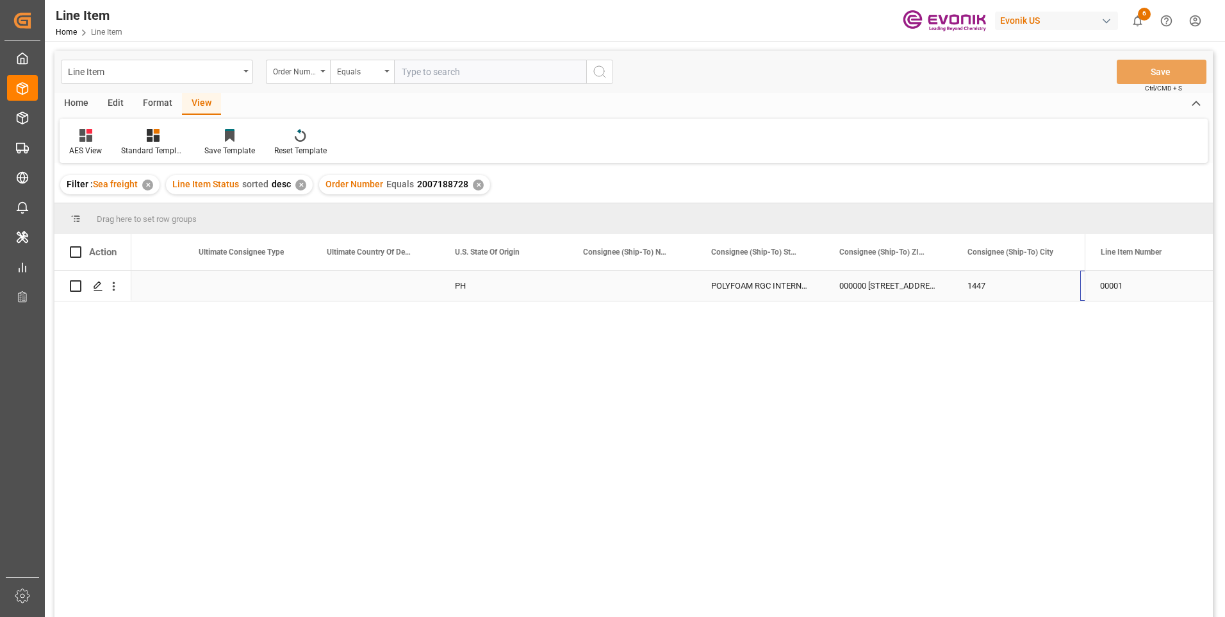
scroll to position [0, 1486]
click at [736, 283] on div "000000 1608 SAPANG BAKAW ST. LAWANG BATO" at bounding box center [760, 285] width 128 height 30
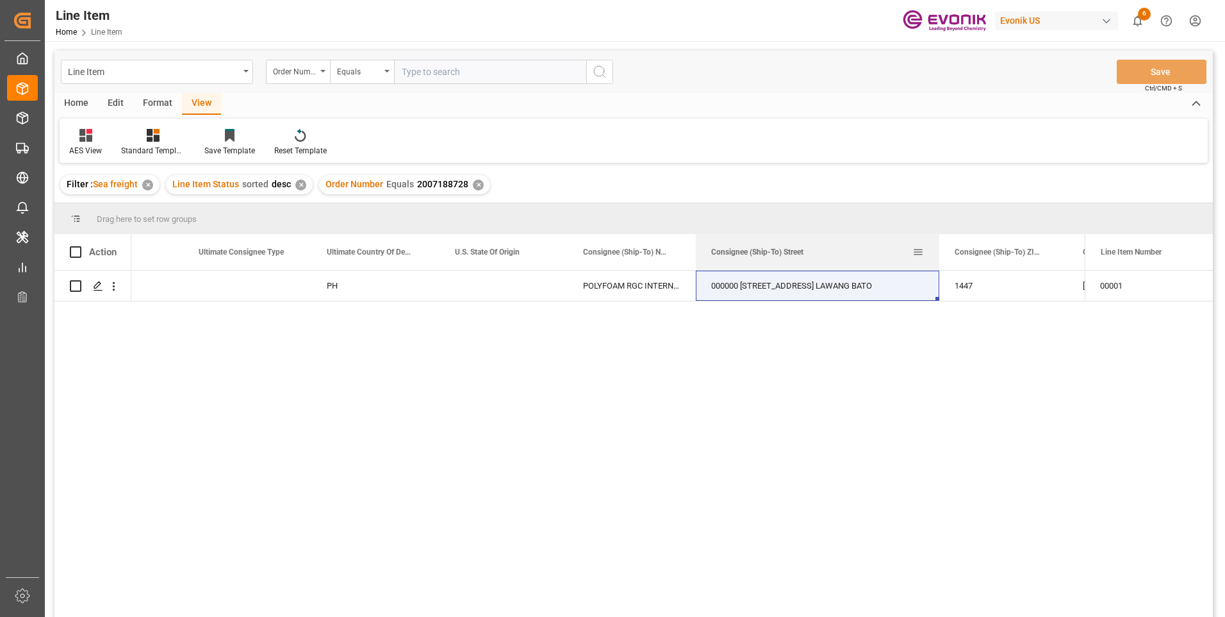
drag, startPoint x: 823, startPoint y: 246, endPoint x: 915, endPoint y: 257, distance: 92.9
click at [937, 254] on div at bounding box center [939, 252] width 5 height 36
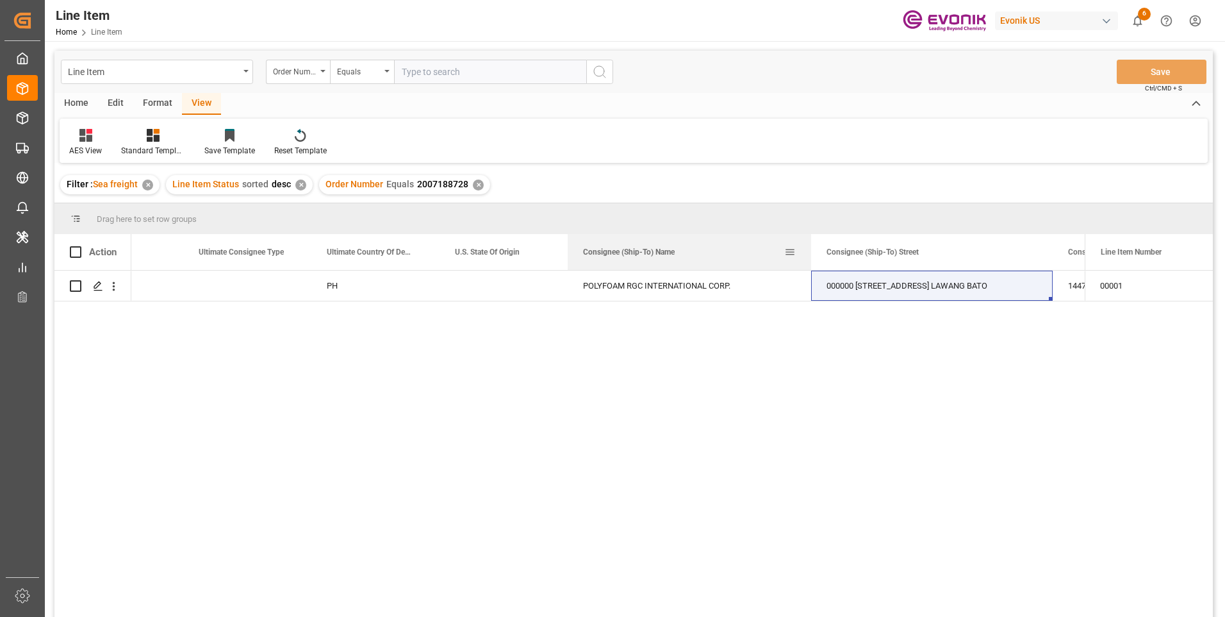
drag, startPoint x: 695, startPoint y: 250, endPoint x: 810, endPoint y: 268, distance: 116.7
click at [810, 268] on div at bounding box center [811, 252] width 5 height 36
click at [326, 280] on div "PH" at bounding box center [375, 285] width 128 height 30
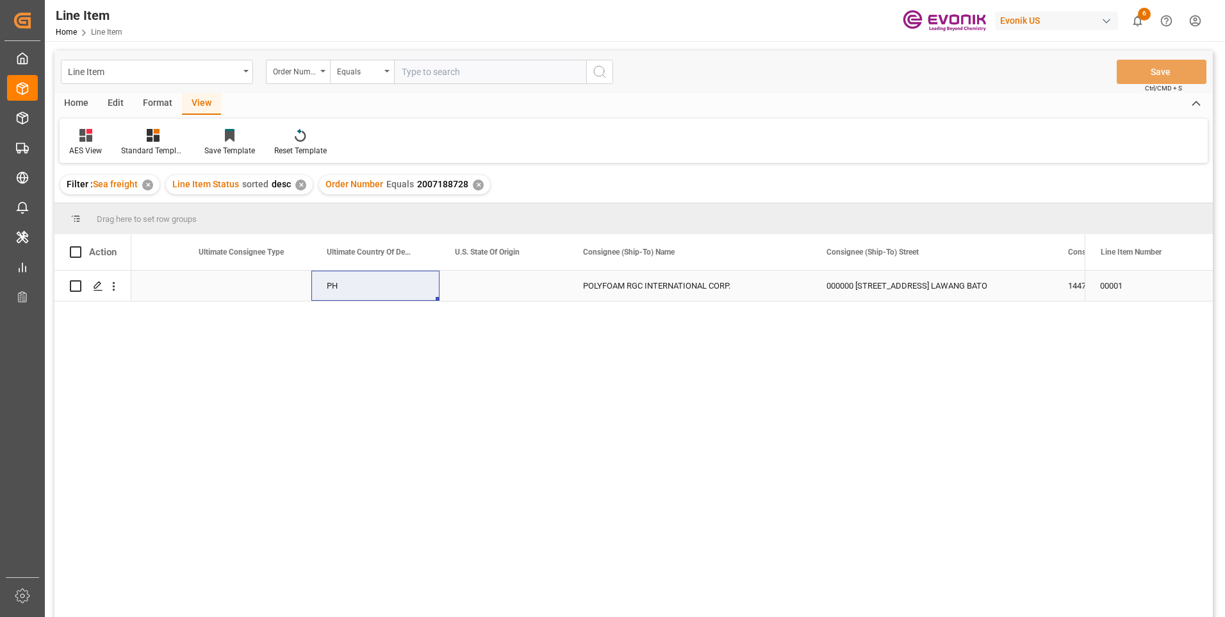
click at [211, 276] on div "Press SPACE to select this row." at bounding box center [247, 285] width 128 height 30
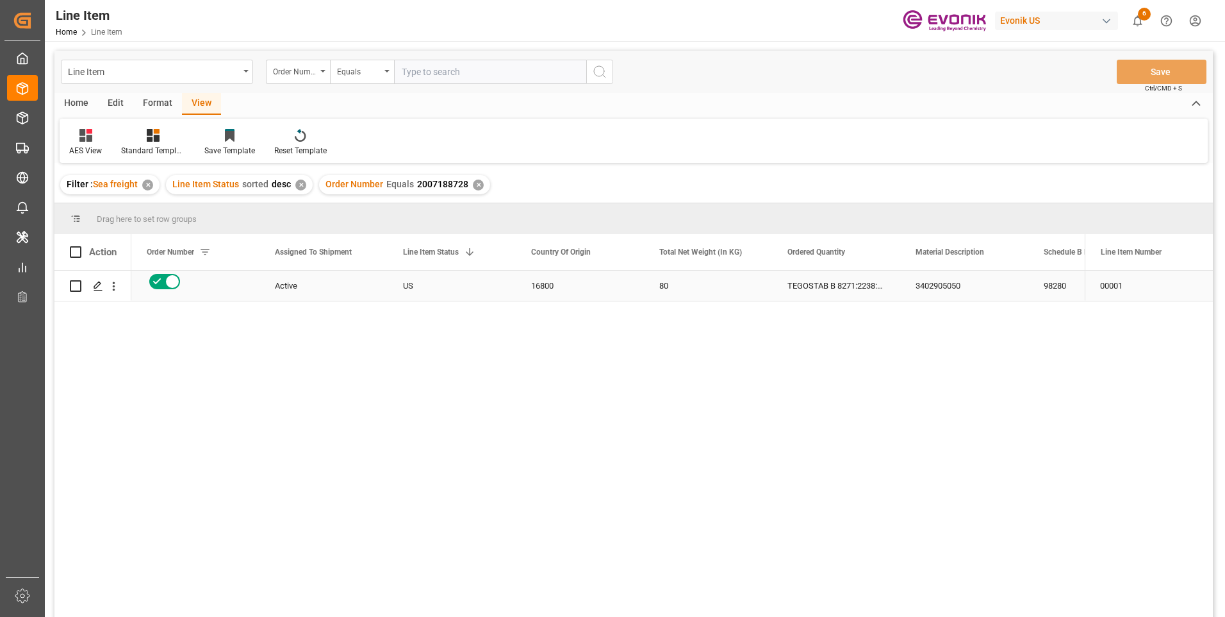
scroll to position [0, 0]
click at [188, 289] on div "2007188728" at bounding box center [195, 285] width 128 height 30
click at [419, 74] on input "text" at bounding box center [490, 72] width 192 height 24
paste input "0046464504"
type input "0046464504"
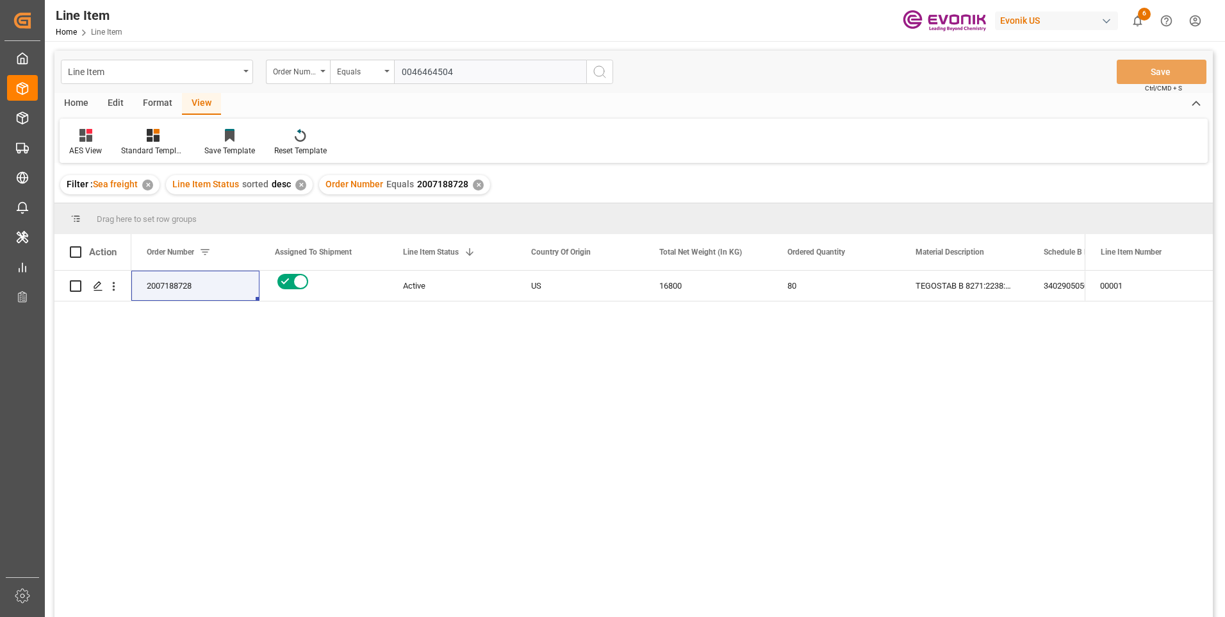
click at [610, 72] on button "search button" at bounding box center [599, 72] width 27 height 24
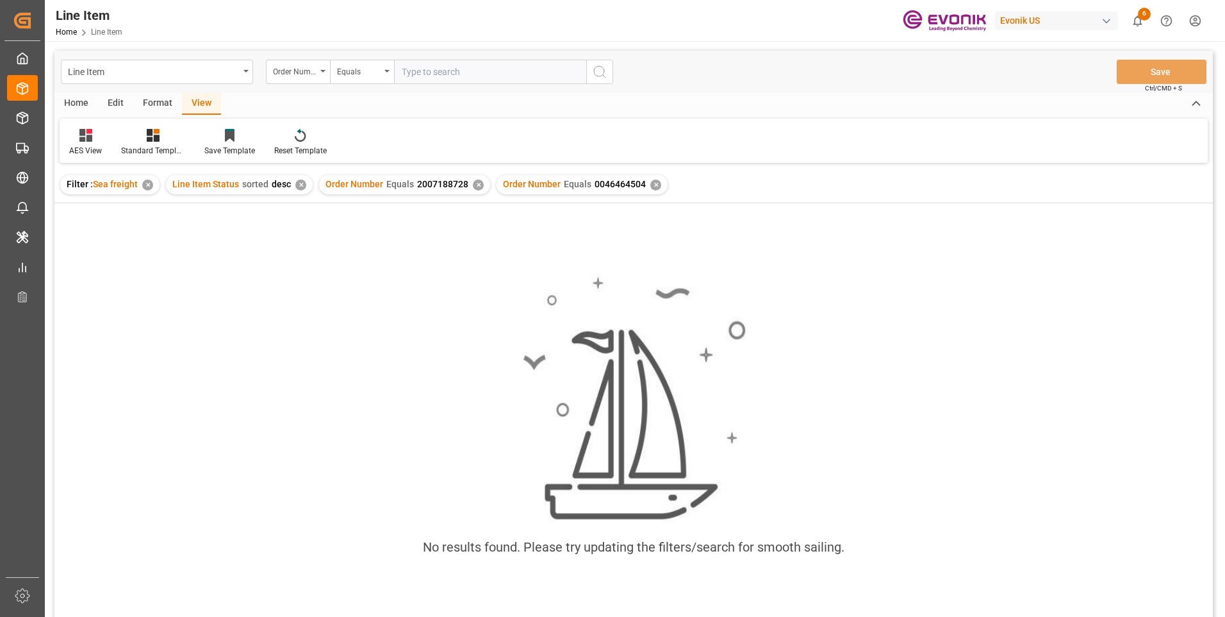
click at [473, 185] on div "✕" at bounding box center [478, 184] width 11 height 11
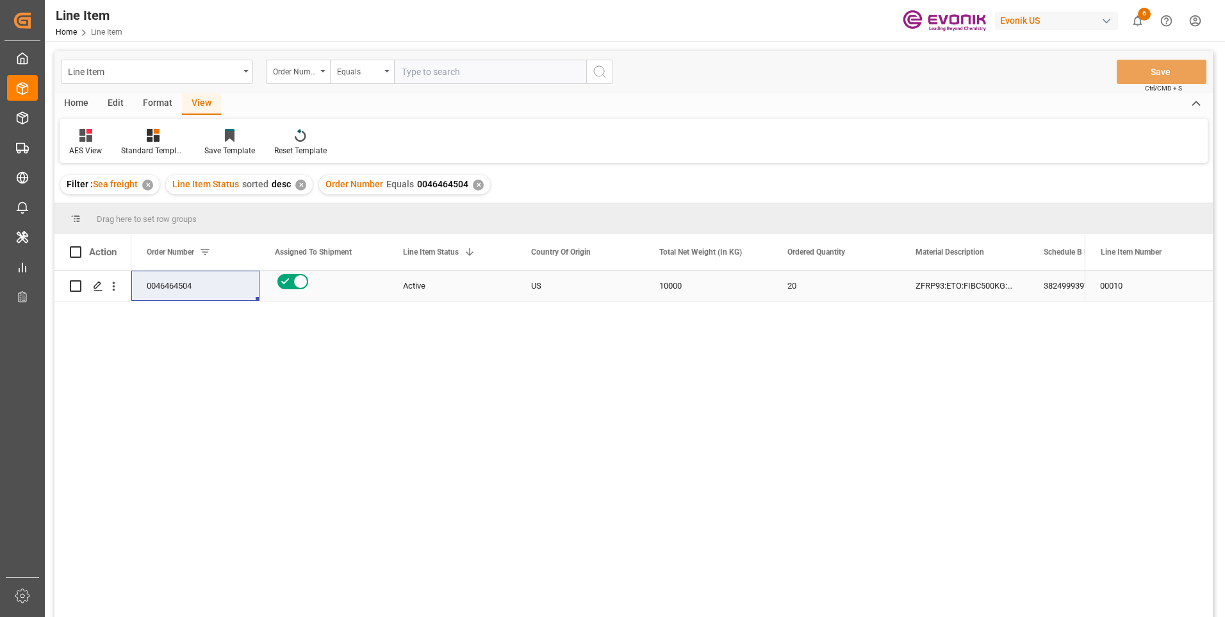
click at [1093, 290] on div "00010" at bounding box center [1149, 285] width 128 height 30
click at [1063, 286] on div "3824999397" at bounding box center [1093, 285] width 128 height 30
click at [939, 285] on div "ZFRP93:ETO:FIBC500KG:500SWP:I2:P:$" at bounding box center [964, 285] width 128 height 30
click at [709, 284] on div "10000" at bounding box center [708, 285] width 128 height 30
click at [954, 288] on div "ZFRP93:ETO:FIBC500KG:500SWP:I2:P:$" at bounding box center [964, 285] width 128 height 30
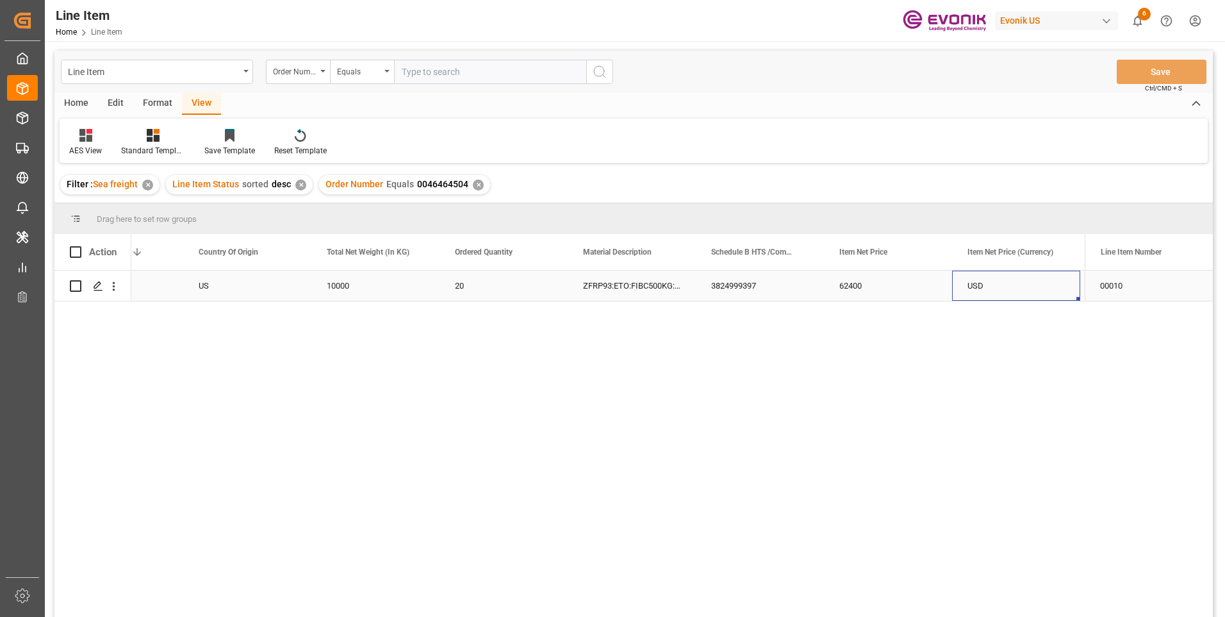
scroll to position [0, 461]
click at [742, 286] on div "62400" at bounding box center [760, 285] width 128 height 30
click at [894, 290] on div "USD" at bounding box center [888, 285] width 128 height 30
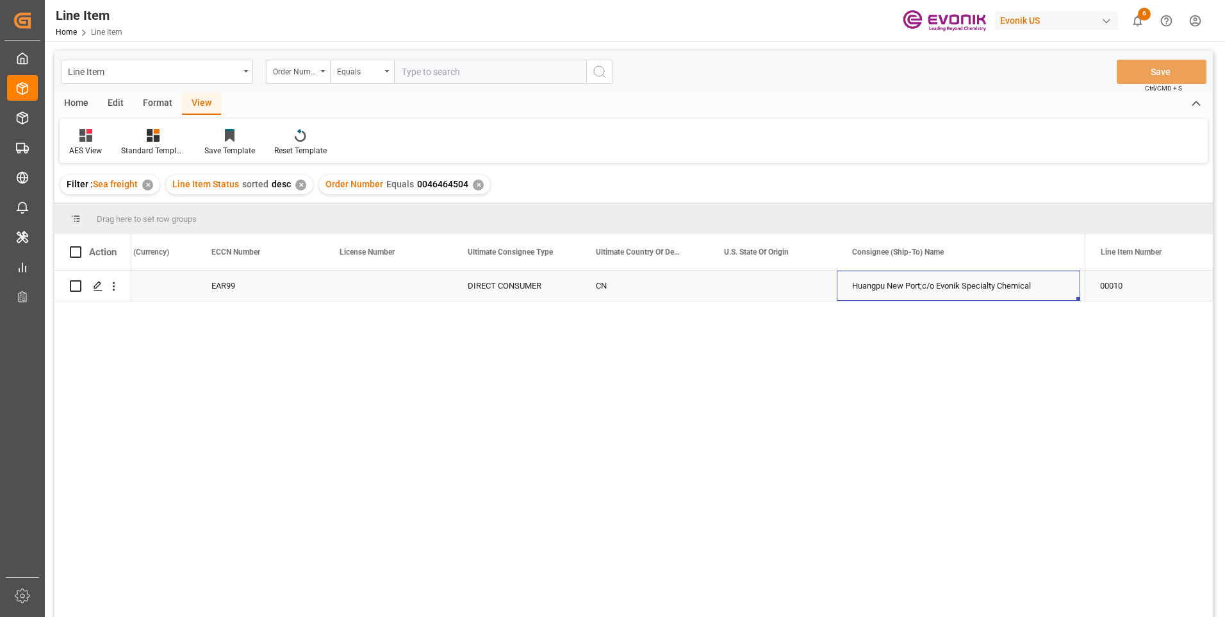
scroll to position [0, 1459]
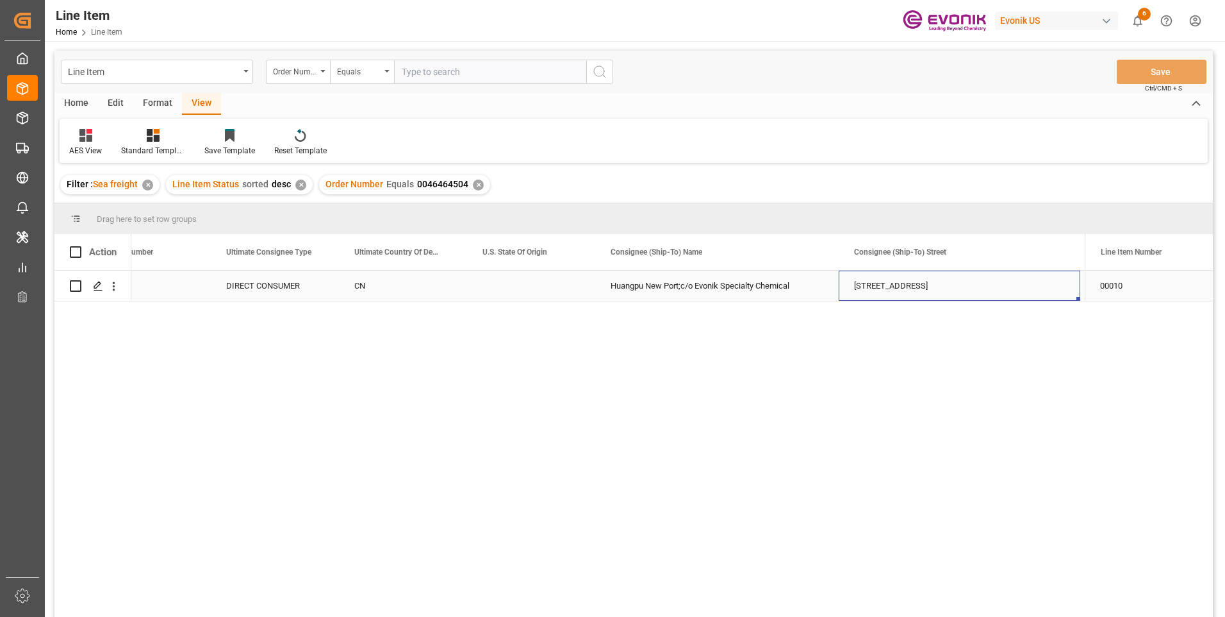
click at [902, 286] on div "No. 1 Baoshi Road" at bounding box center [960, 285] width 242 height 30
click at [941, 294] on input "No. 1 Baoshi Road" at bounding box center [959, 293] width 221 height 24
click at [891, 294] on input "No. 1 Baoshi Road" at bounding box center [959, 293] width 221 height 24
click at [683, 285] on div "Huangpu New Port;c/o Evonik Specialty Chemical" at bounding box center [717, 285] width 244 height 30
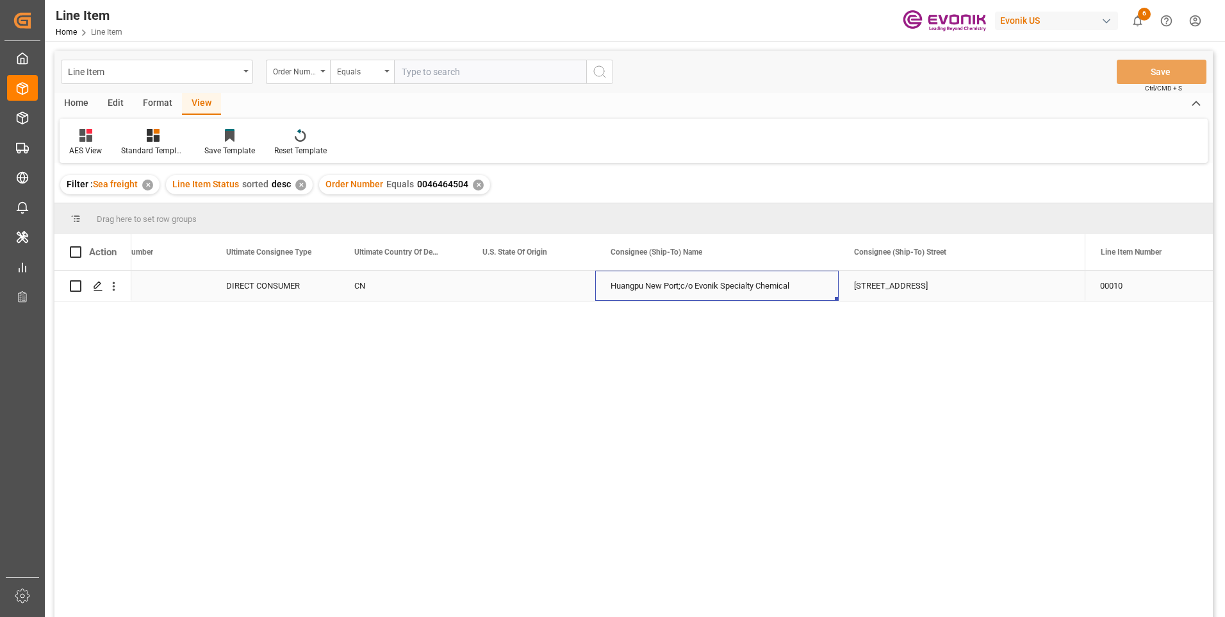
click at [894, 279] on div "No. 1 Baoshi Road" at bounding box center [960, 285] width 242 height 30
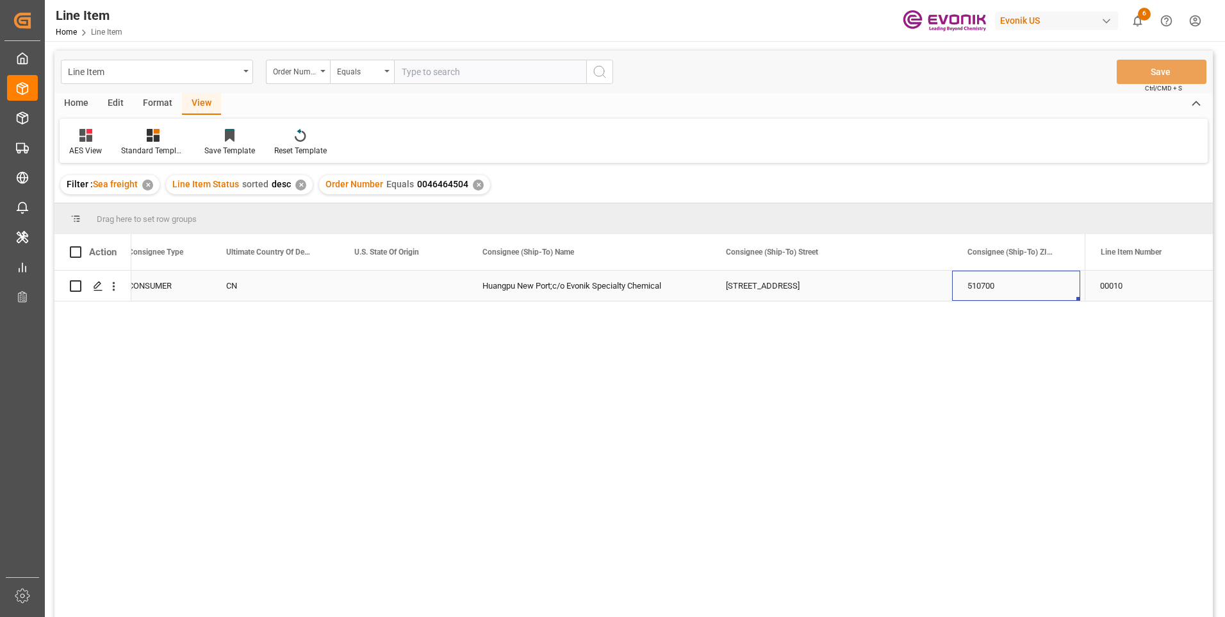
scroll to position [0, 1715]
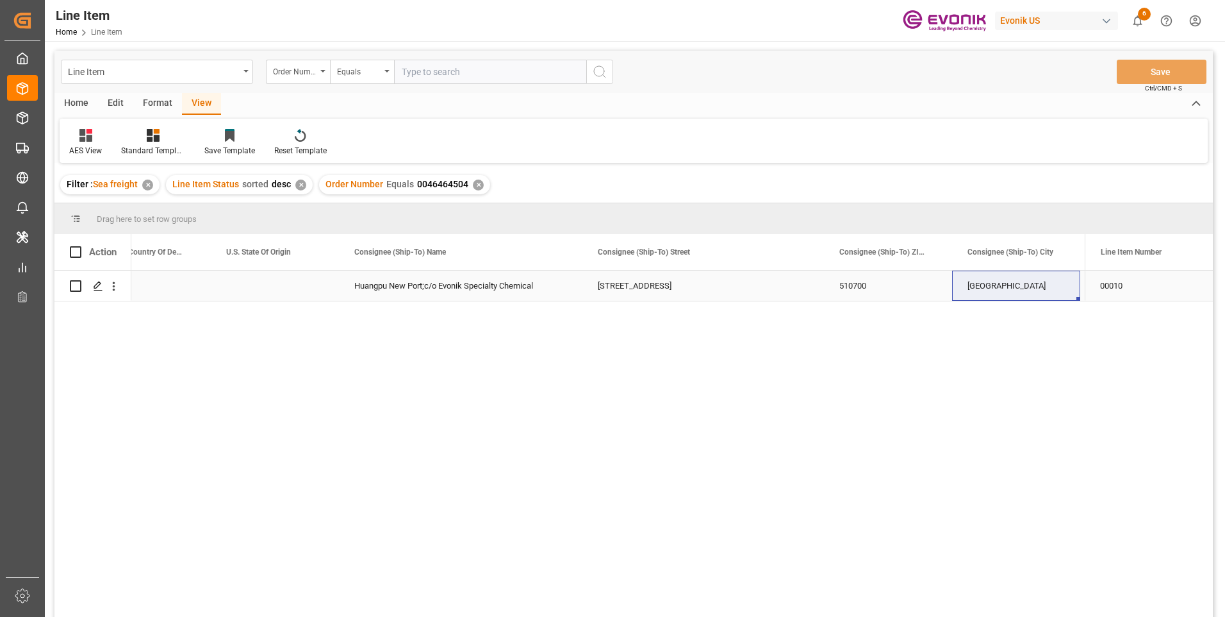
click at [366, 284] on div "Huangpu New Port;c/o Evonik Specialty Chemical" at bounding box center [461, 285] width 244 height 30
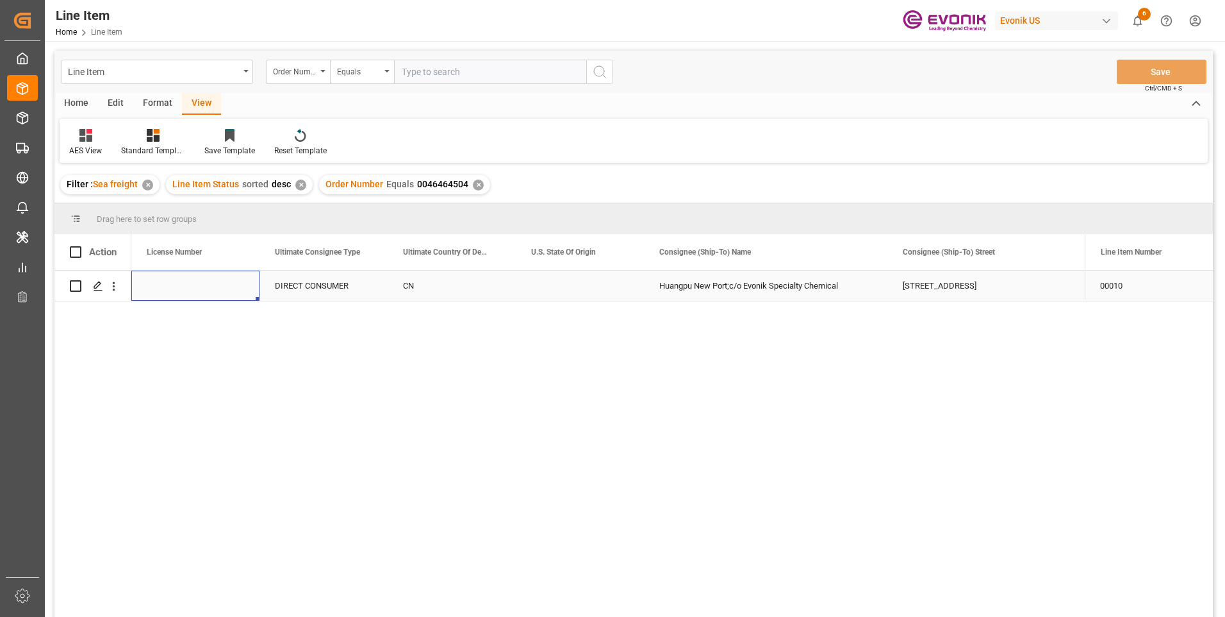
scroll to position [0, 1282]
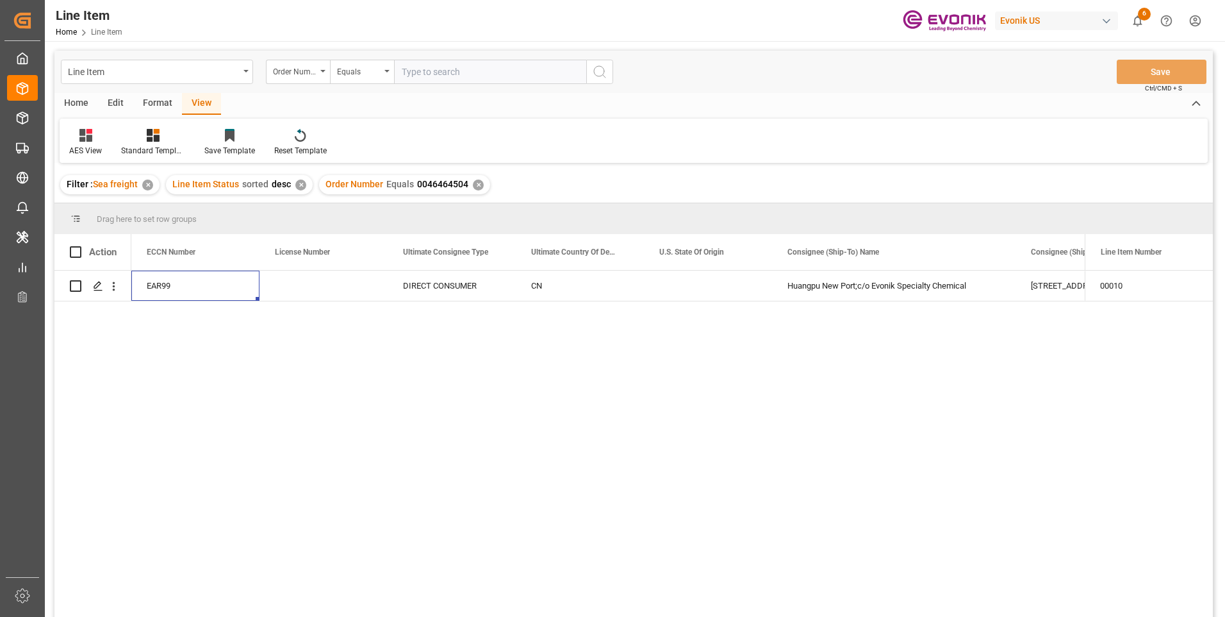
click at [426, 67] on input "text" at bounding box center [490, 72] width 192 height 24
paste input "0046471780"
click at [481, 72] on input "0046471780" at bounding box center [490, 72] width 192 height 24
type input "0046471780"
click at [602, 74] on icon "search button" at bounding box center [599, 71] width 15 height 15
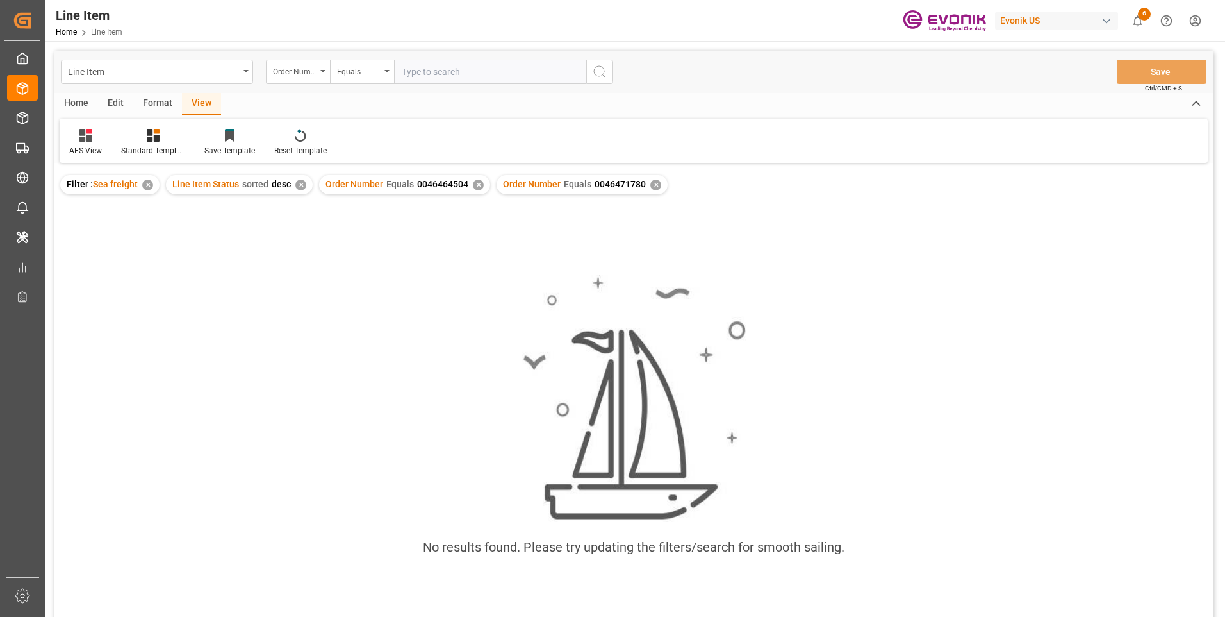
click at [474, 186] on div "✕" at bounding box center [478, 184] width 11 height 11
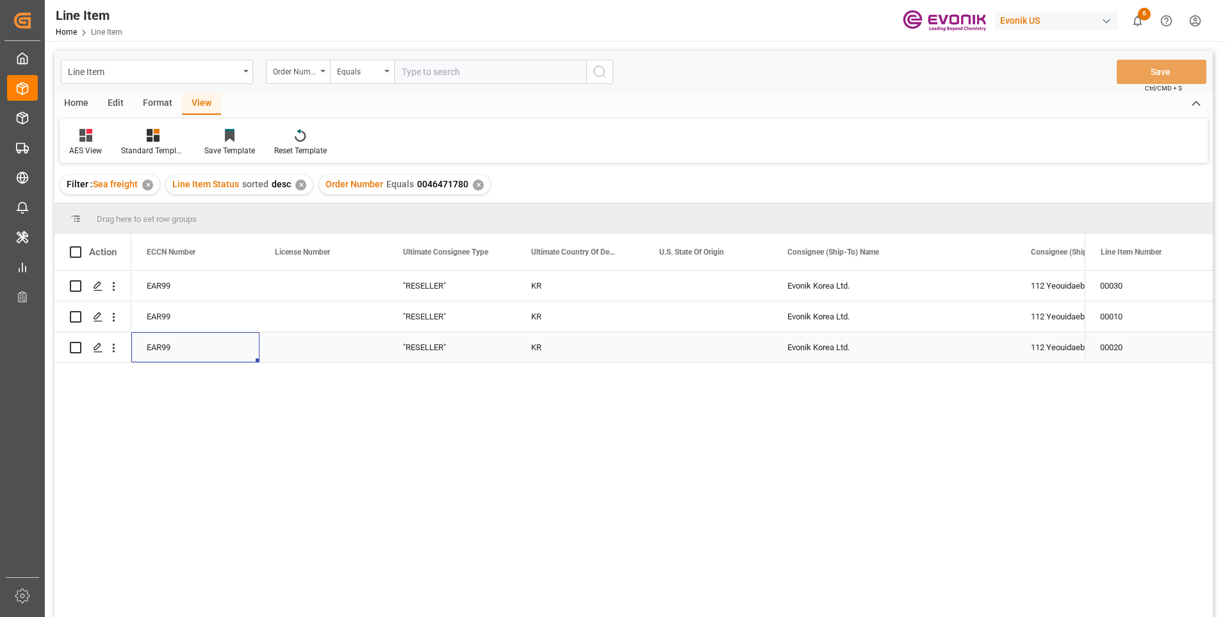
click at [255, 336] on div "EAR99" at bounding box center [195, 347] width 128 height 30
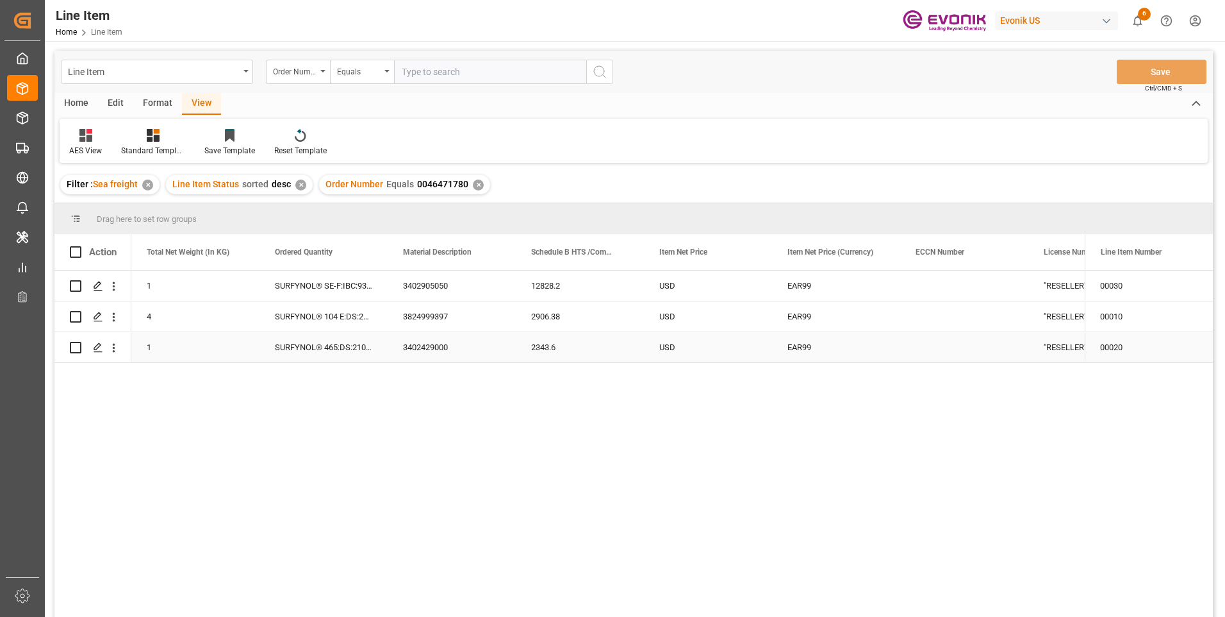
scroll to position [0, 513]
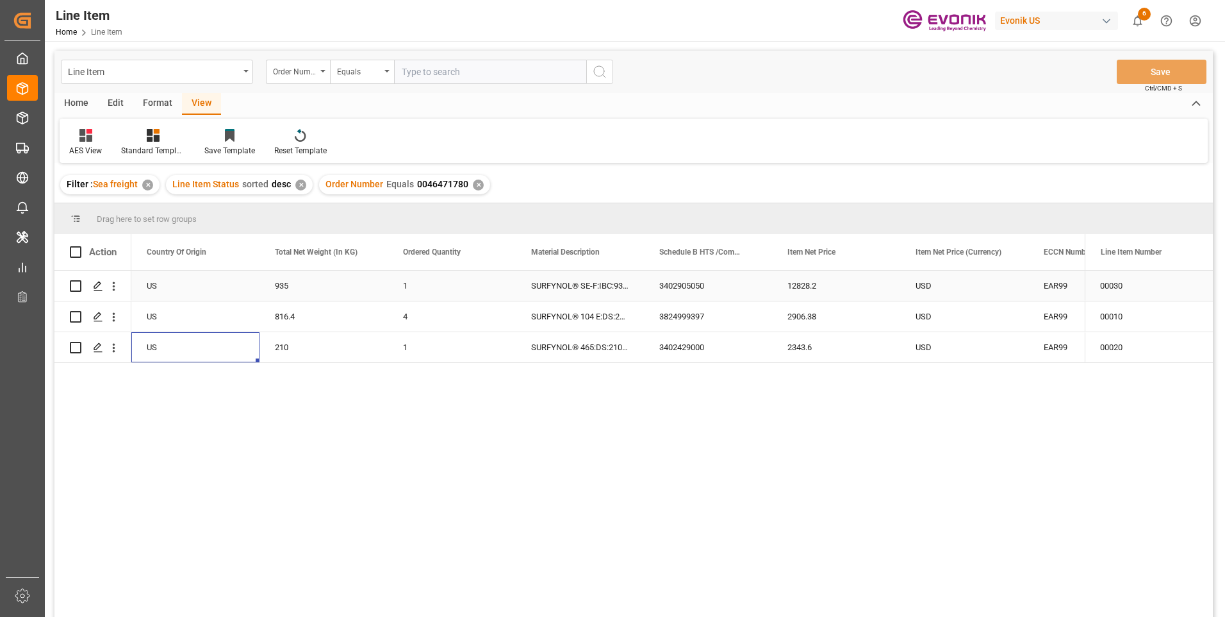
click at [711, 288] on div "3402905050" at bounding box center [708, 285] width 128 height 30
click at [589, 283] on div "SURFYNOL® SE-F:IBC:935:P:35" at bounding box center [580, 285] width 128 height 30
click at [585, 346] on div "SURFYNOL® 465:DS:210:P:35" at bounding box center [580, 347] width 128 height 30
click at [700, 346] on div "3402429000" at bounding box center [708, 347] width 128 height 30
click at [798, 348] on div "2343.6" at bounding box center [836, 347] width 128 height 30
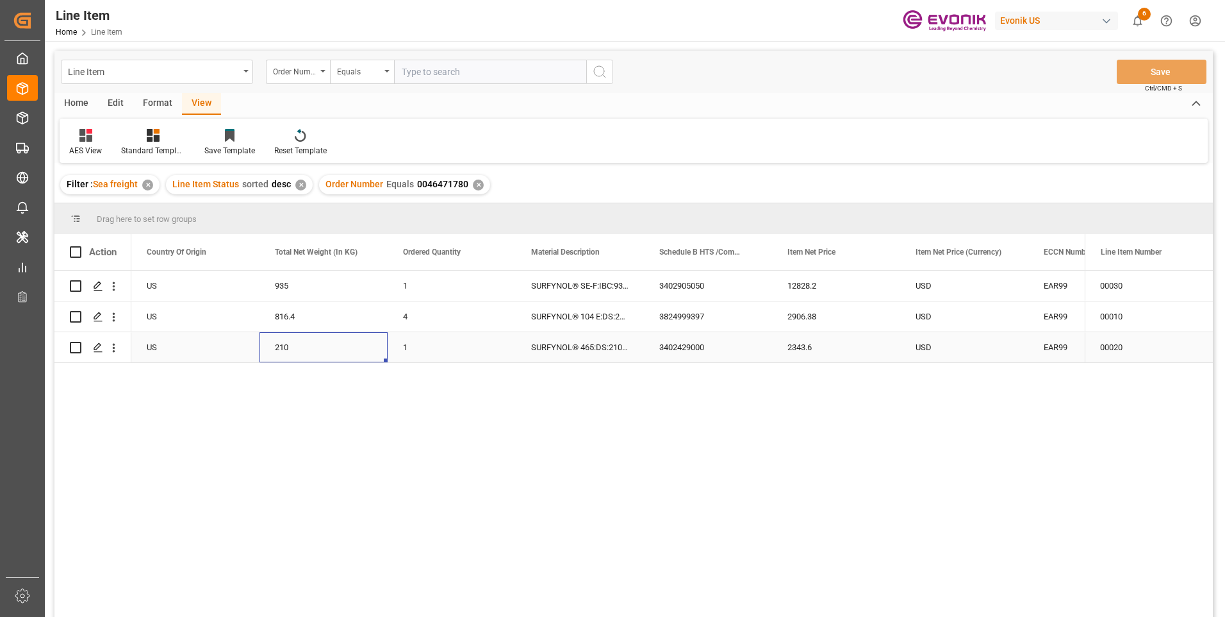
click at [292, 347] on div "210" at bounding box center [324, 347] width 128 height 30
click at [804, 350] on div "2343.6" at bounding box center [836, 347] width 128 height 30
click at [674, 313] on div "3824999397" at bounding box center [708, 316] width 128 height 30
click at [290, 314] on div "816.4" at bounding box center [324, 316] width 128 height 30
click at [822, 320] on div "2906.38" at bounding box center [836, 316] width 128 height 30
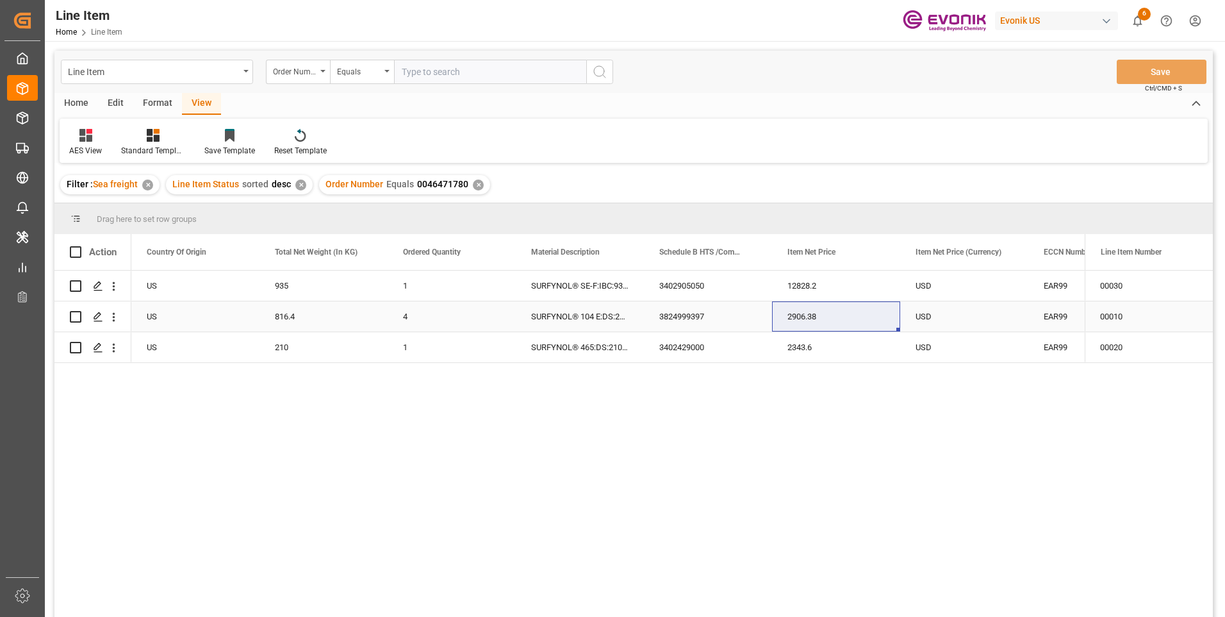
click at [684, 319] on div "3824999397" at bounding box center [708, 316] width 128 height 30
click at [686, 282] on div "3402905050" at bounding box center [708, 285] width 128 height 30
click at [287, 280] on div "935" at bounding box center [324, 285] width 128 height 30
click at [790, 289] on div "12828.2" at bounding box center [836, 285] width 128 height 30
click at [892, 330] on div "2906.38" at bounding box center [836, 316] width 128 height 30
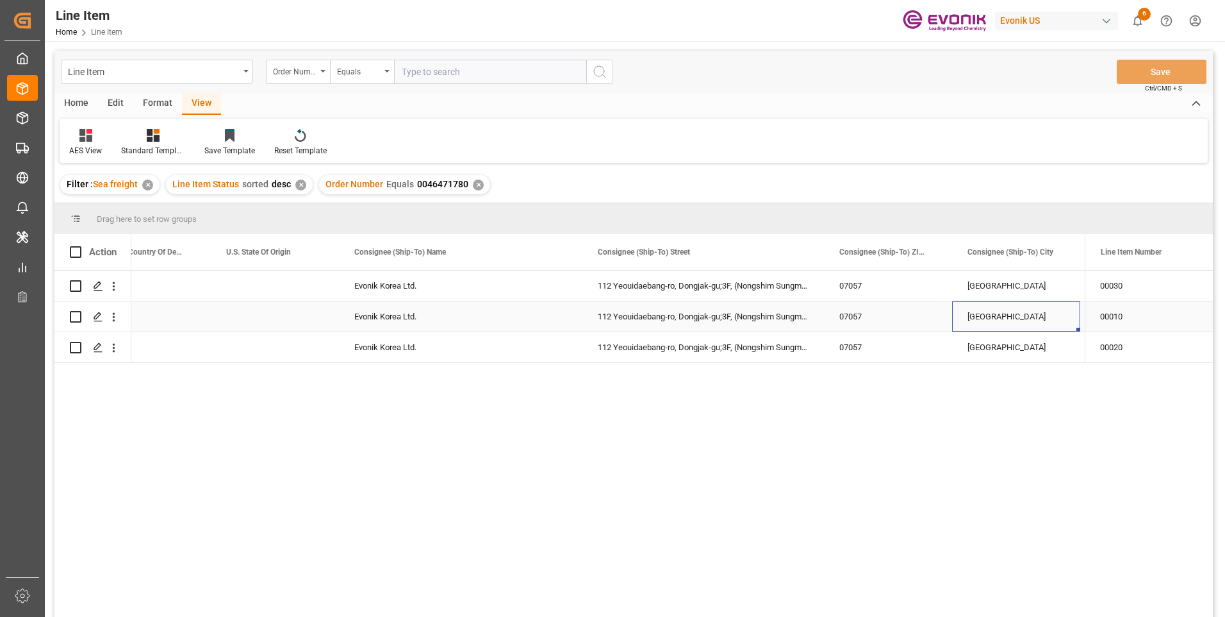
scroll to position [0, 1839]
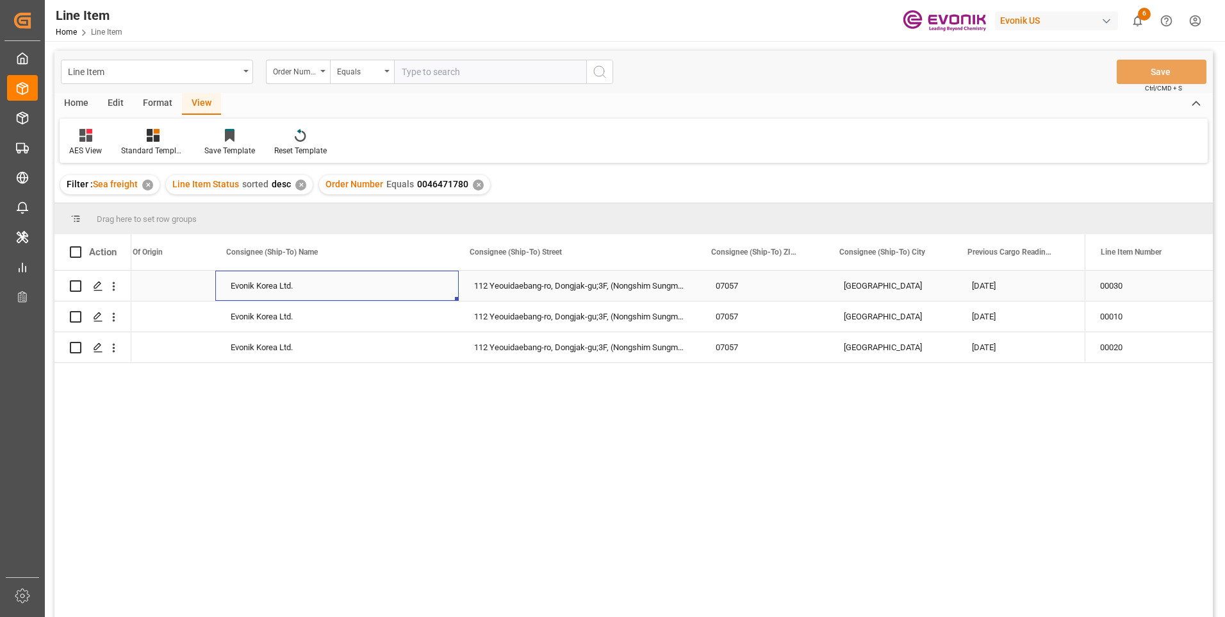
click at [295, 286] on div "Evonik Korea Ltd." at bounding box center [337, 285] width 244 height 30
click at [231, 317] on div "Evonik Korea Ltd." at bounding box center [337, 316] width 244 height 30
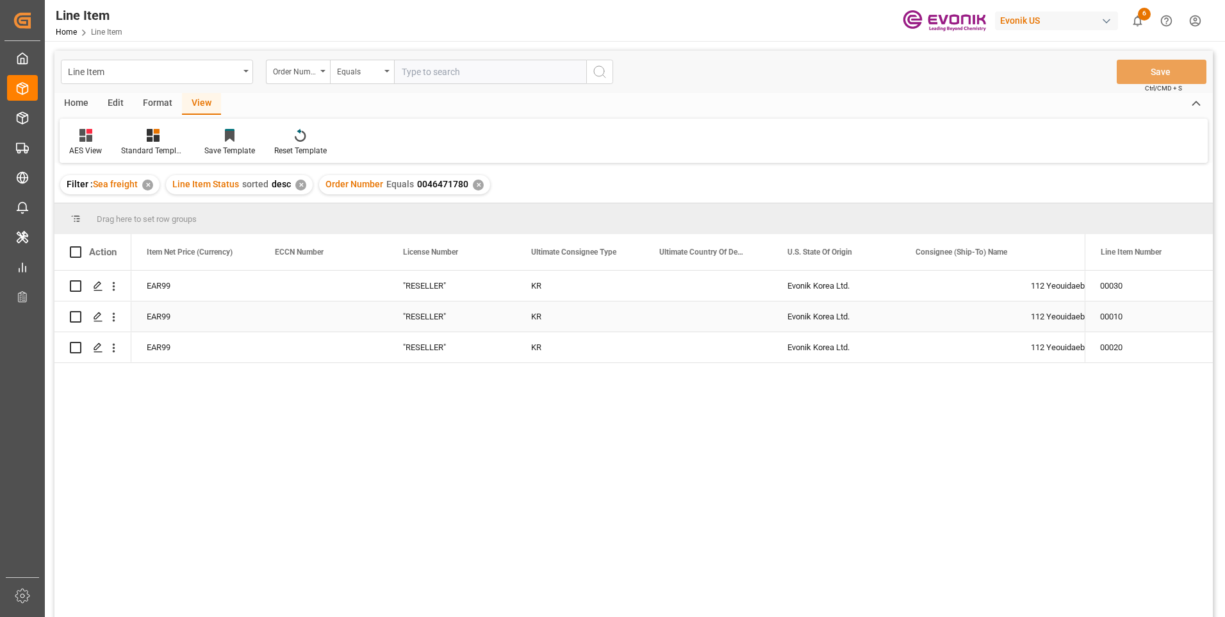
scroll to position [0, 1154]
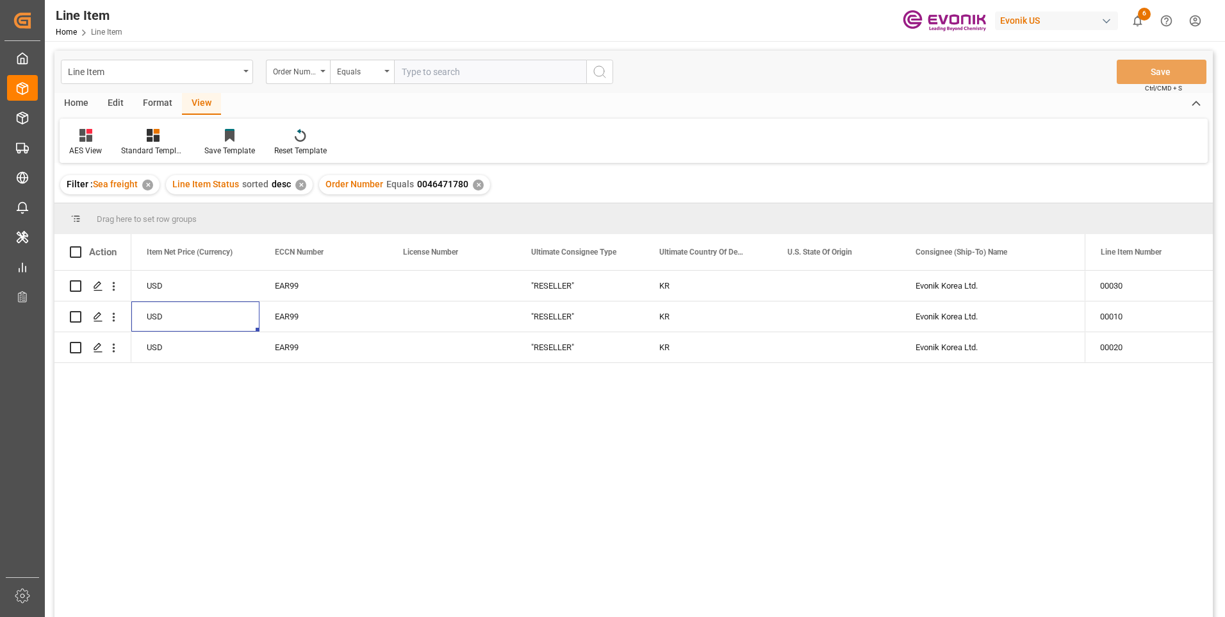
click at [417, 70] on input "text" at bounding box center [490, 72] width 192 height 24
paste input "0046472814"
type input "0046472814"
click at [606, 72] on icon "search button" at bounding box center [599, 71] width 15 height 15
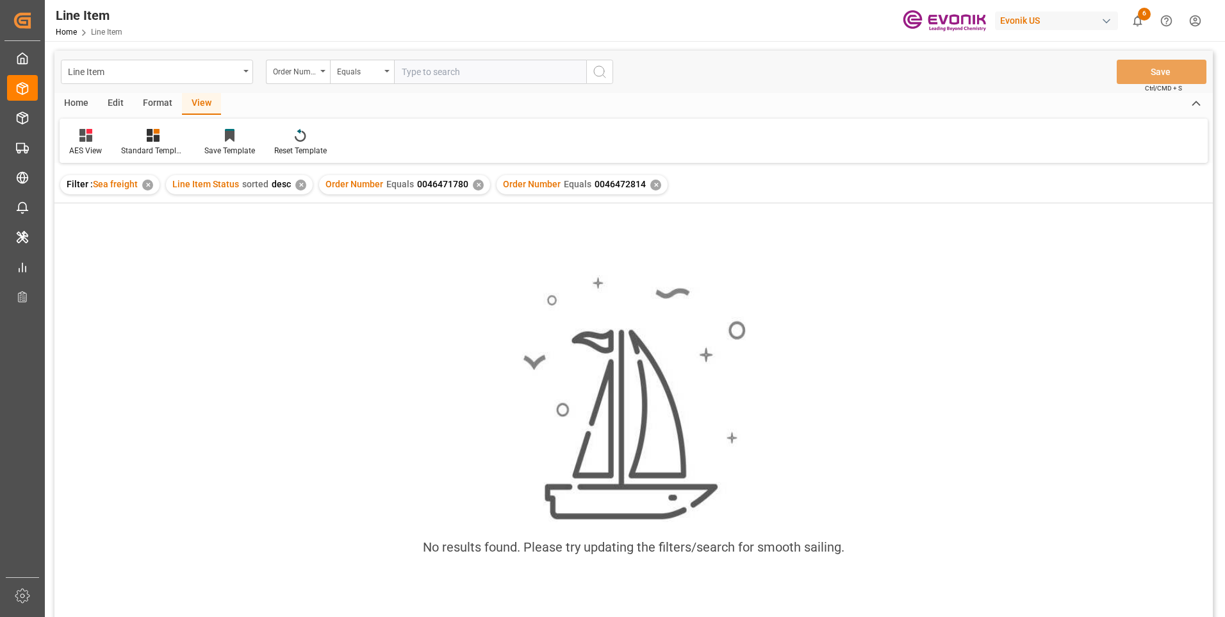
click at [474, 187] on div "✕" at bounding box center [478, 184] width 11 height 11
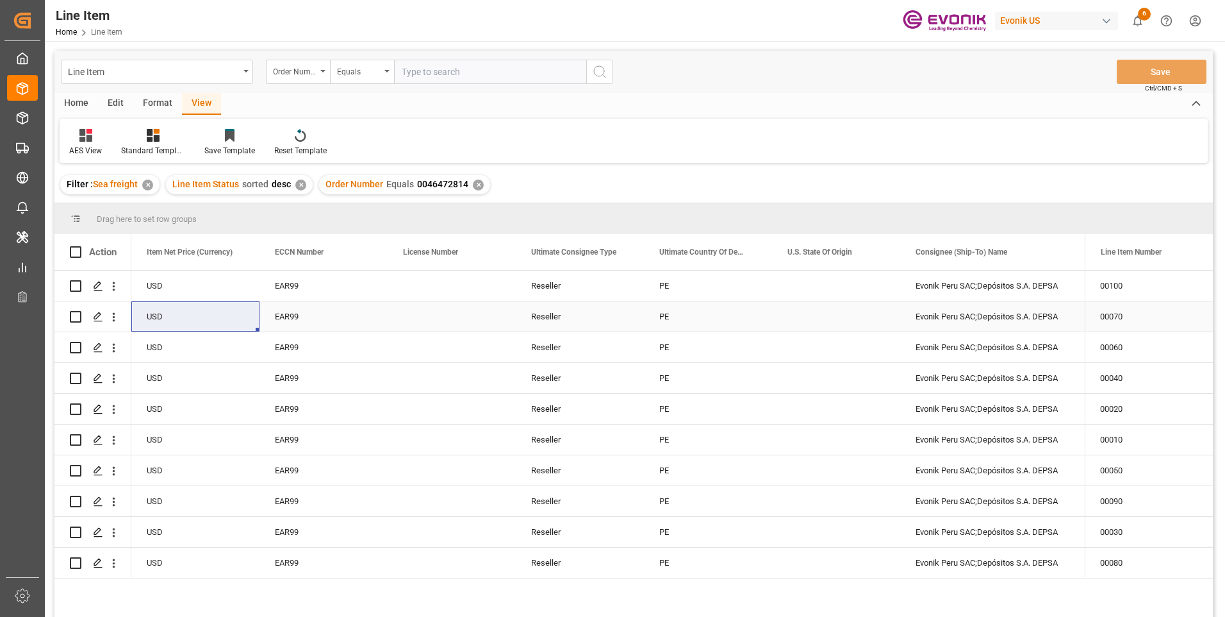
scroll to position [128, 0]
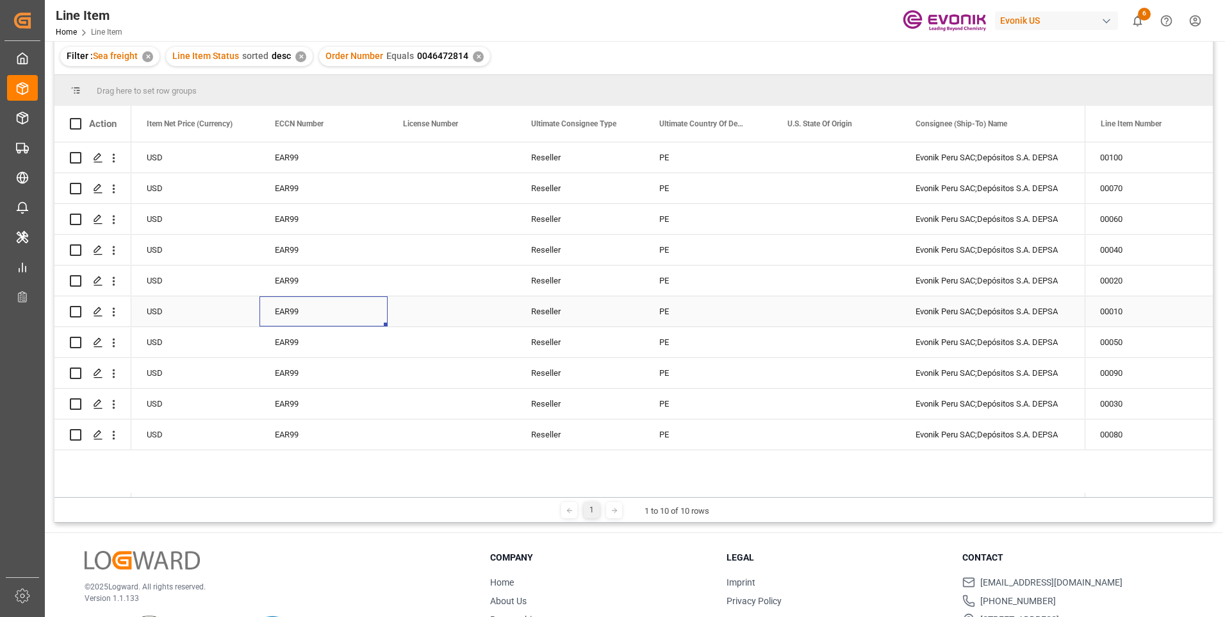
click at [342, 317] on div "EAR99" at bounding box center [323, 311] width 97 height 29
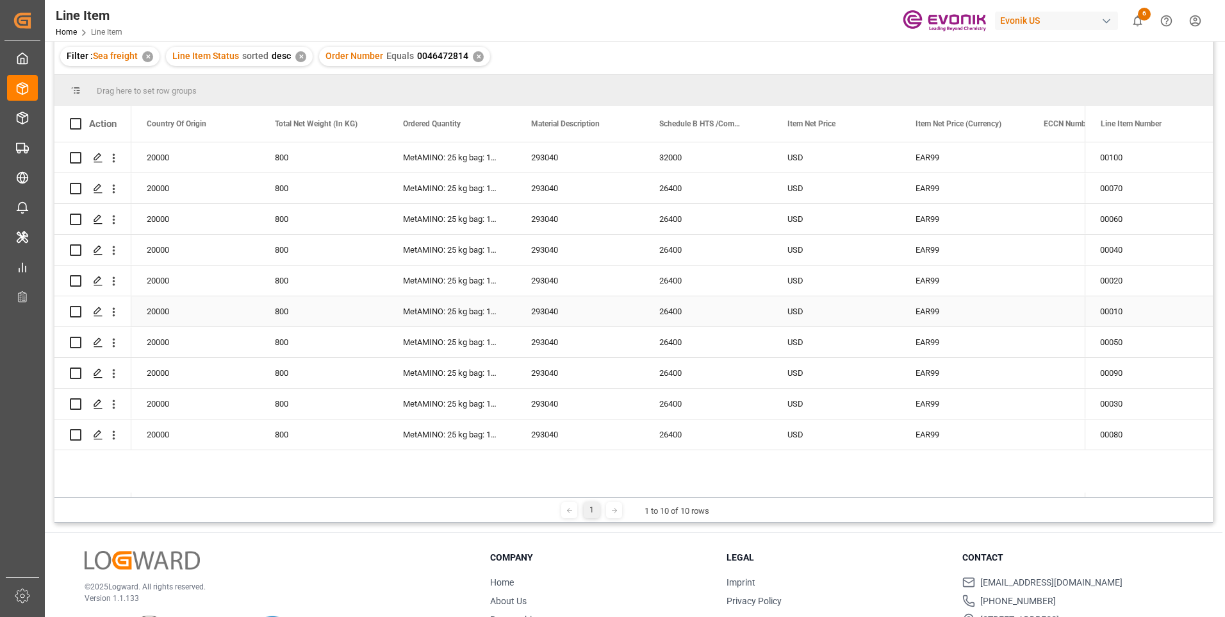
scroll to position [0, 385]
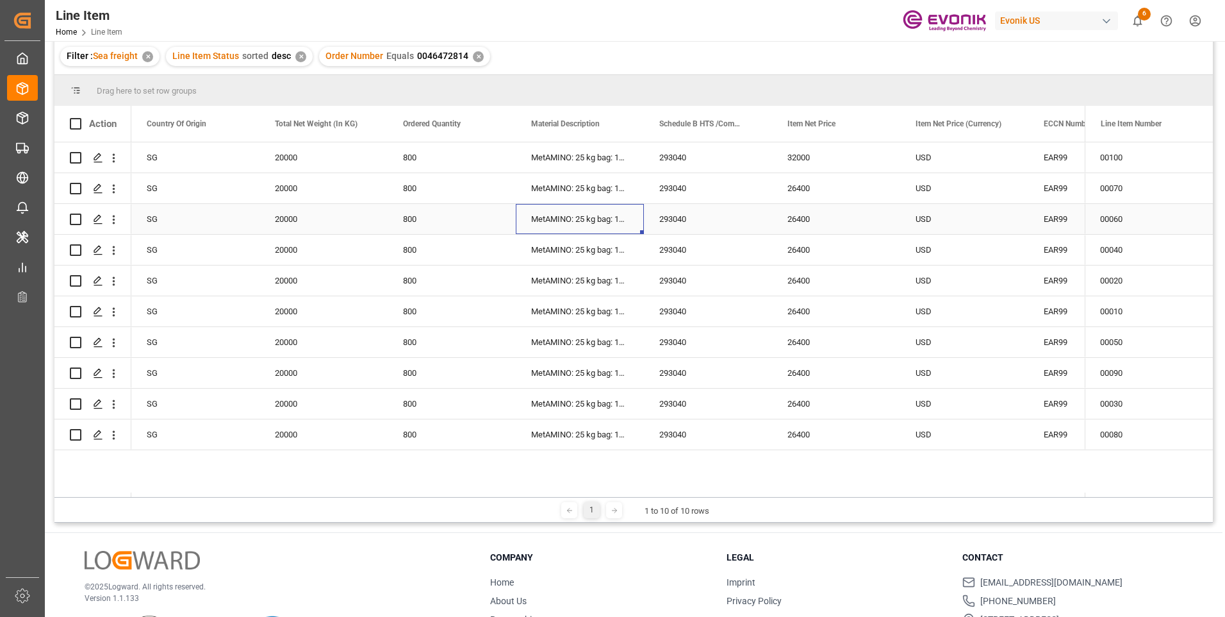
click at [608, 216] on div "MetAMINO: 25 kg bag: 1000 kg PAL: SG" at bounding box center [580, 219] width 128 height 30
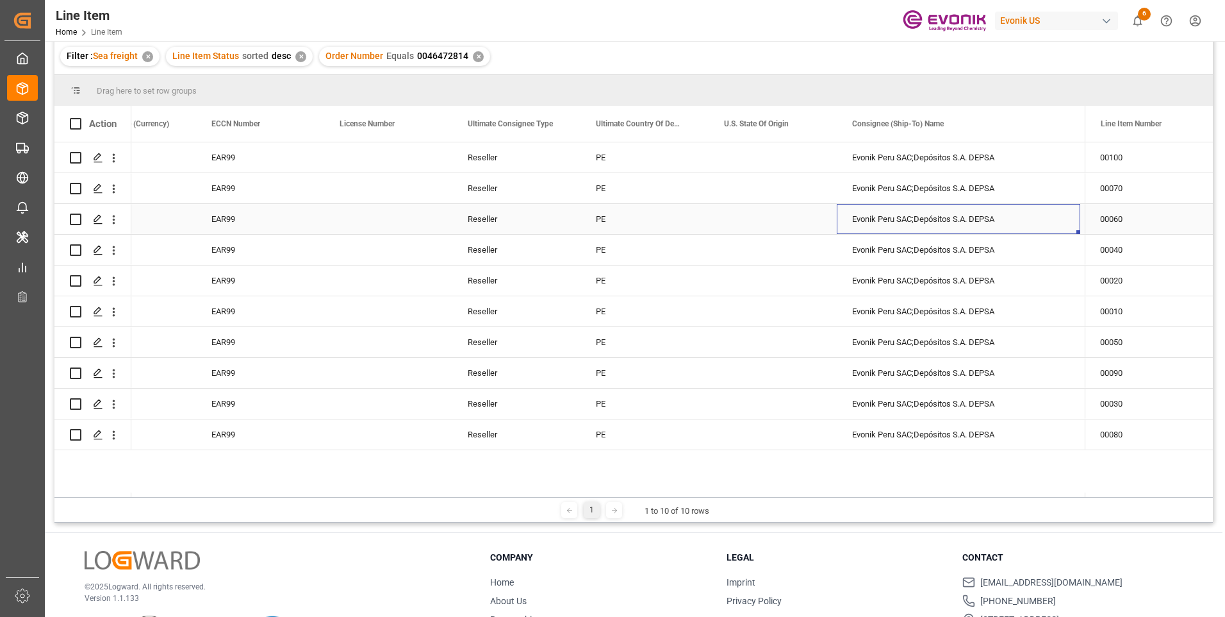
scroll to position [0, 1459]
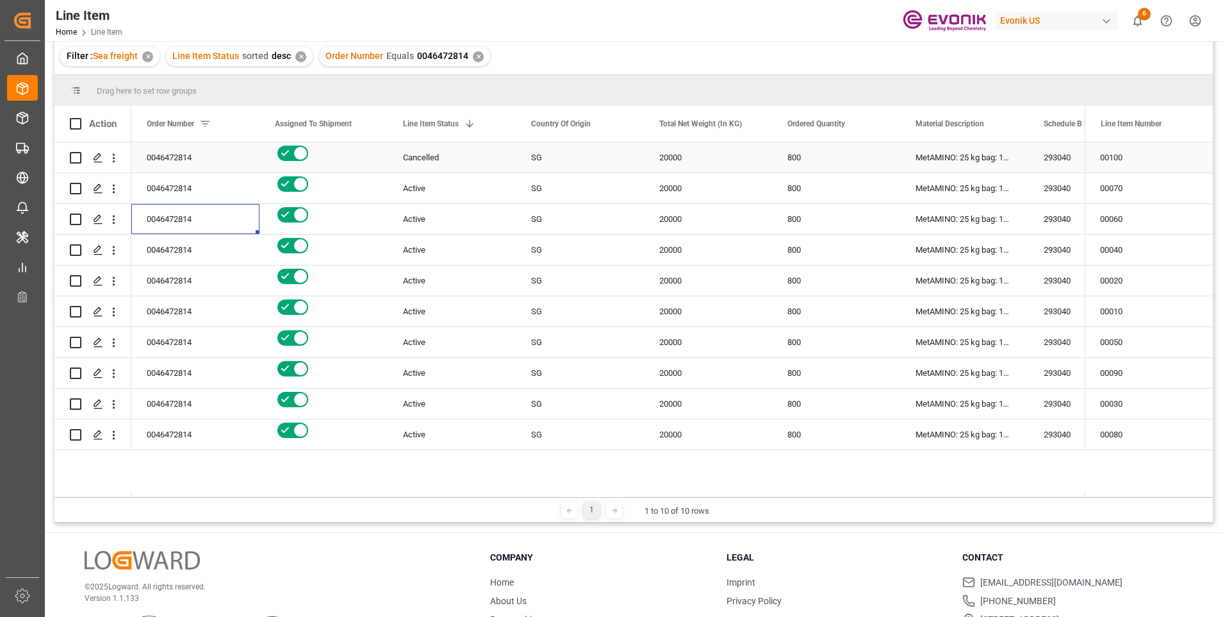
click at [669, 154] on div "20000" at bounding box center [708, 157] width 128 height 30
click at [1053, 150] on div "293040" at bounding box center [1093, 157] width 128 height 30
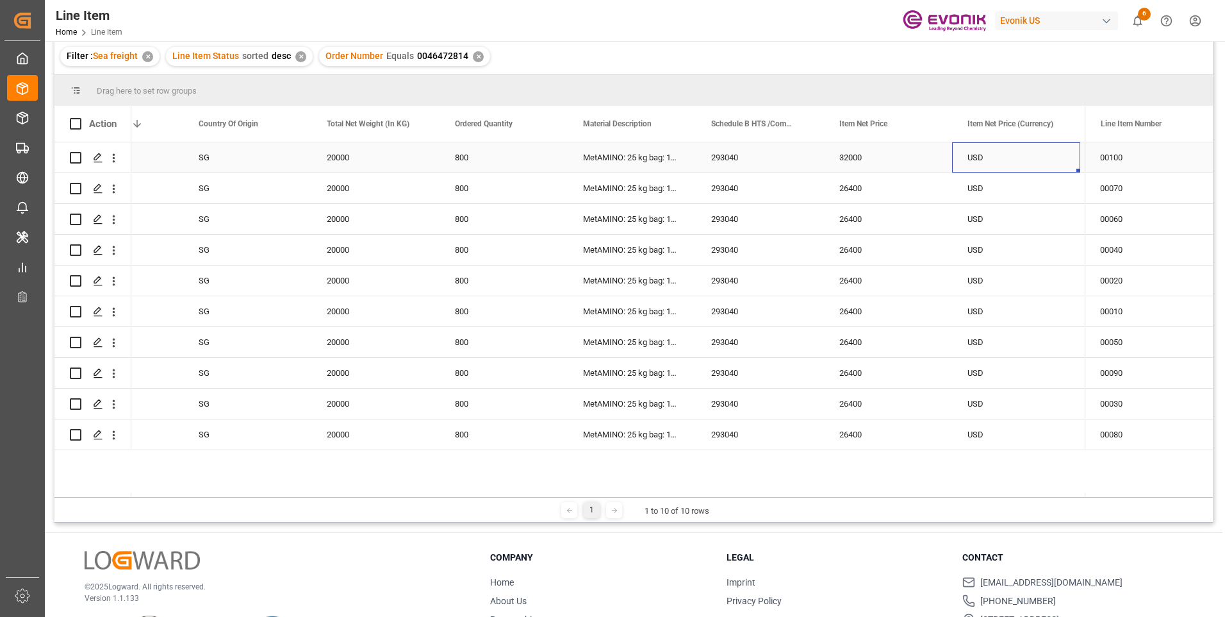
scroll to position [0, 461]
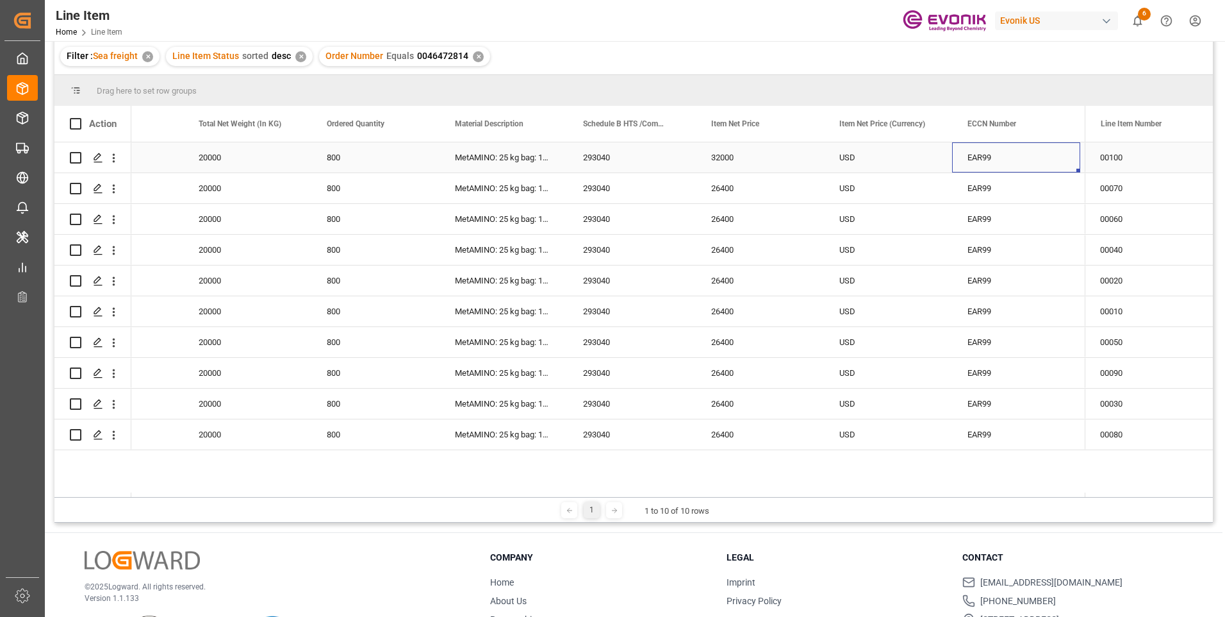
click at [750, 153] on div "32000" at bounding box center [760, 157] width 128 height 30
click at [729, 206] on div "26400" at bounding box center [760, 219] width 128 height 30
click at [211, 208] on div "20000" at bounding box center [247, 219] width 128 height 30
click at [734, 219] on div "26400" at bounding box center [760, 219] width 128 height 30
click at [634, 248] on div "293040" at bounding box center [632, 250] width 128 height 30
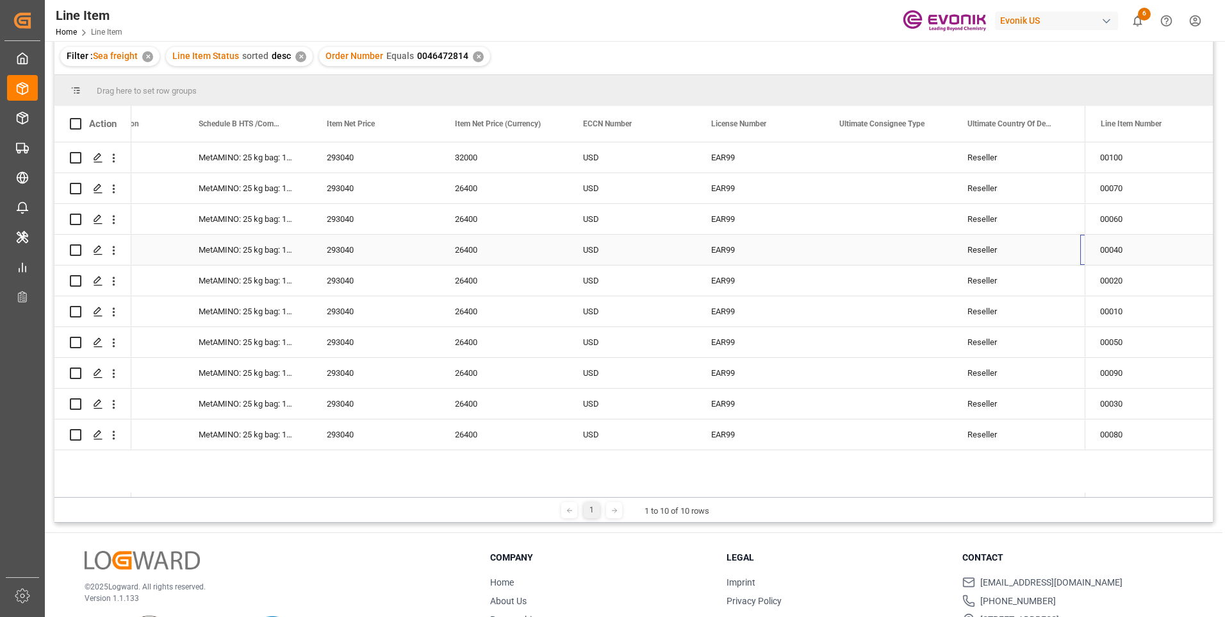
scroll to position [0, 845]
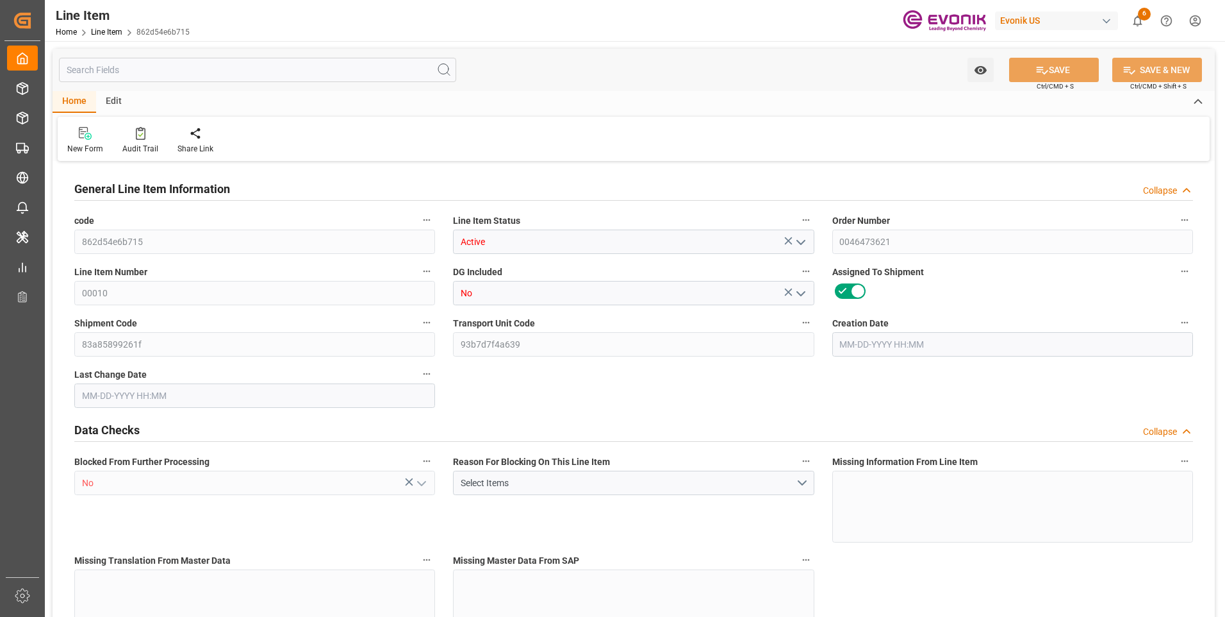
type input "2"
type input "1708.704"
type input "1632"
type input "502.656"
type input "8"
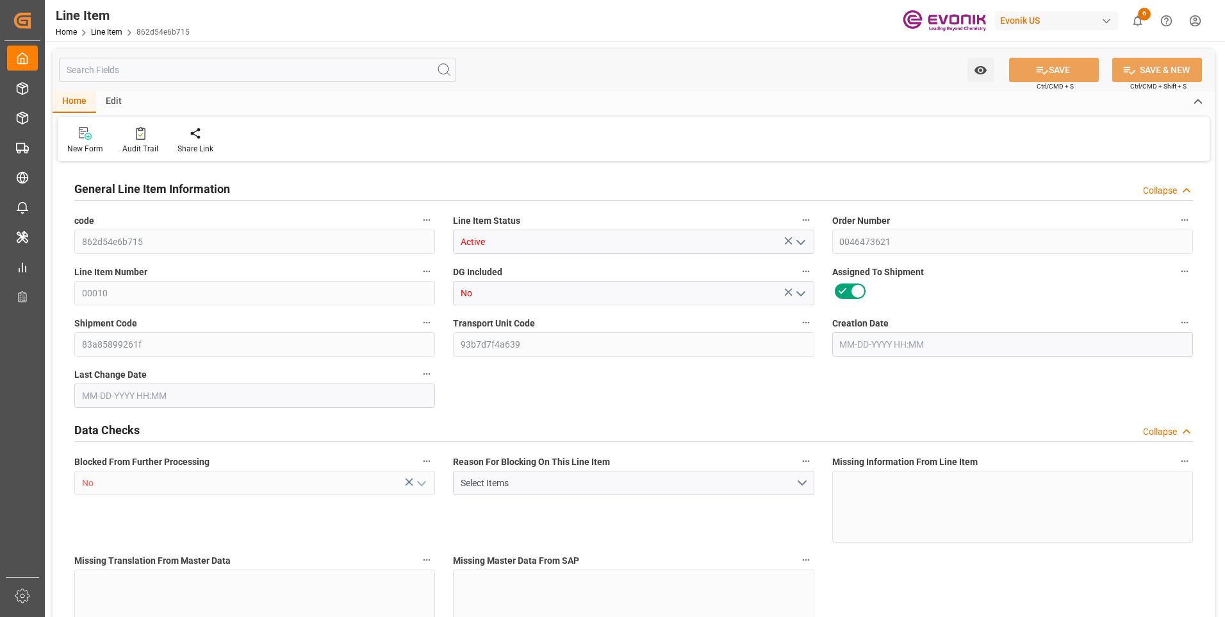
type input "6479.04"
type input "8"
type input "1632"
type input "1708.704"
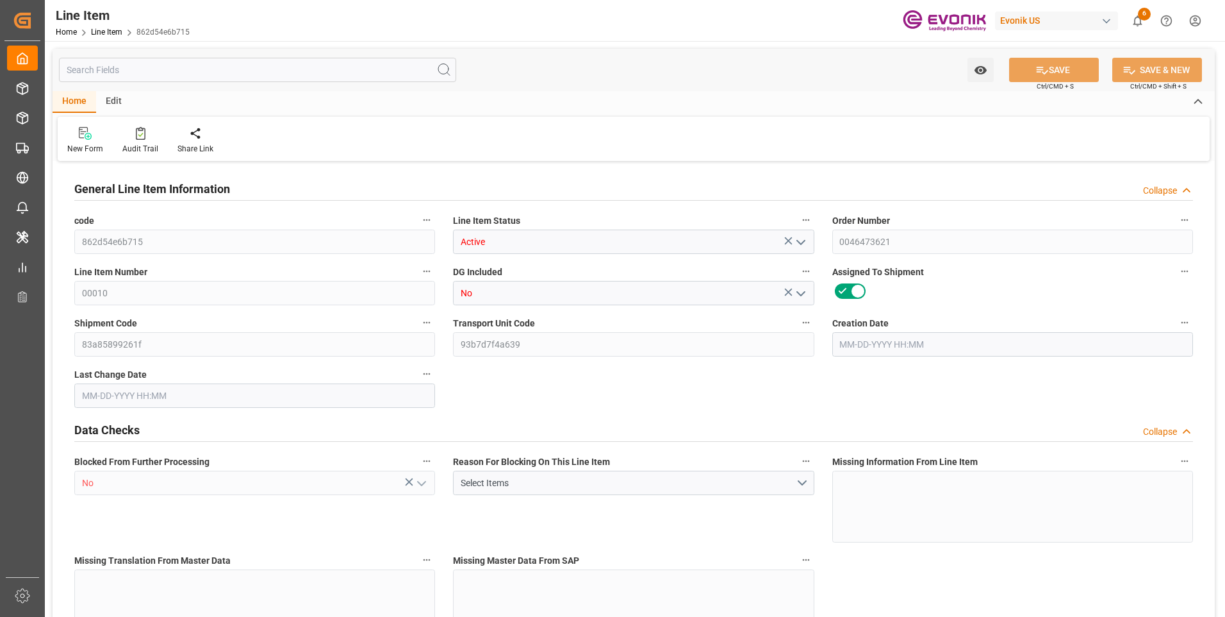
type input "1754.104"
type input "1632"
type input "2.4784"
type input "502.656"
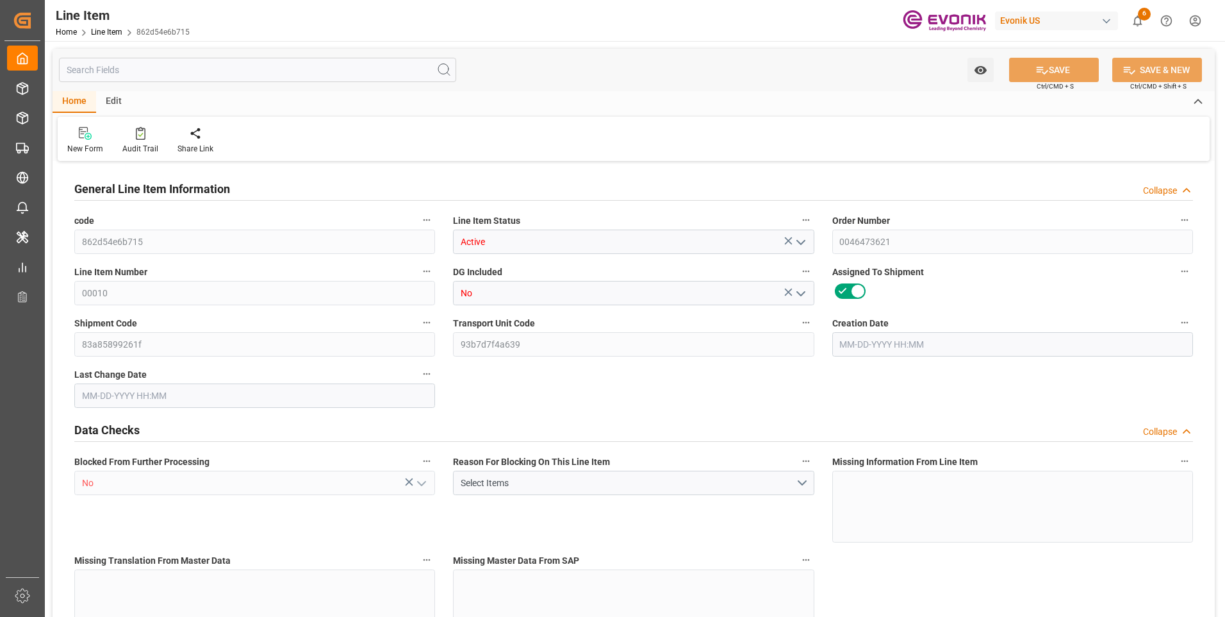
type input "8"
type input "1708.704"
type input "1632"
type input "502.656"
type input "[DATE] 13:35"
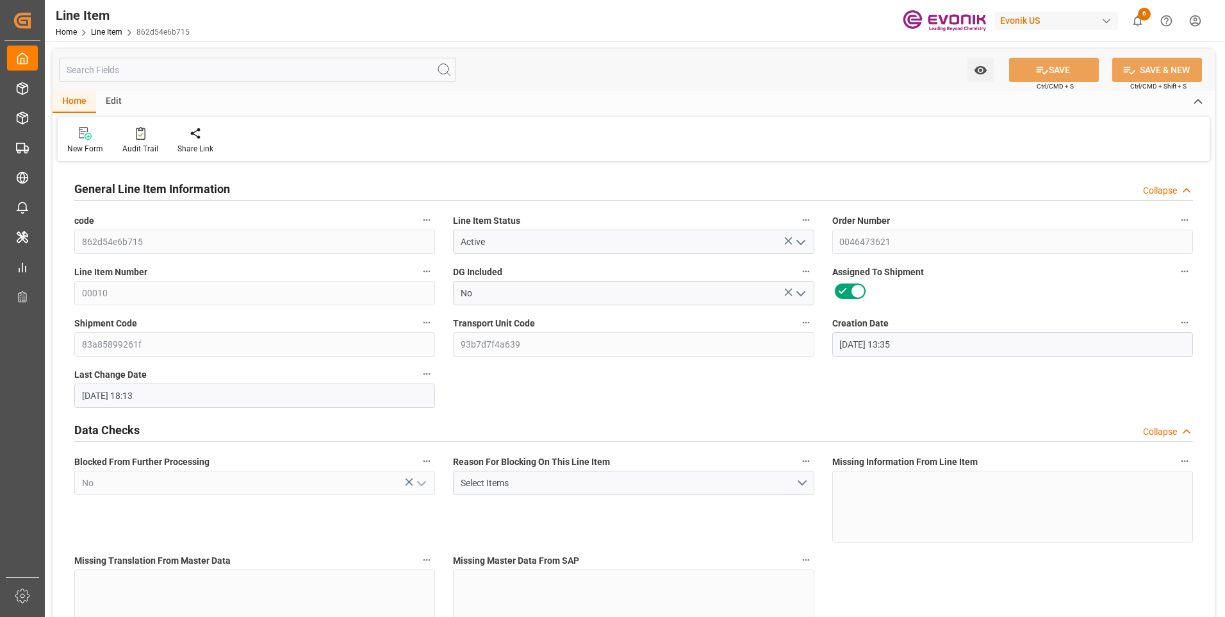
type input "[DATE] 18:13"
type input "[DATE]"
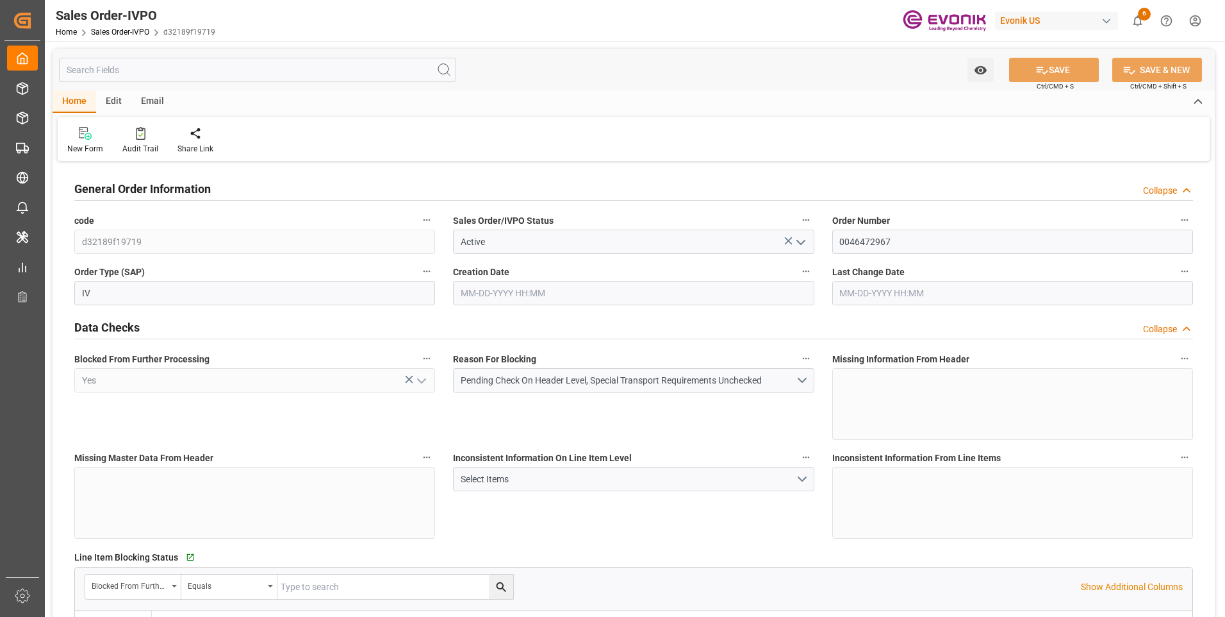
type input "TWKEL"
type input "0"
type input "1"
type input "872.8"
type input "4.9904"
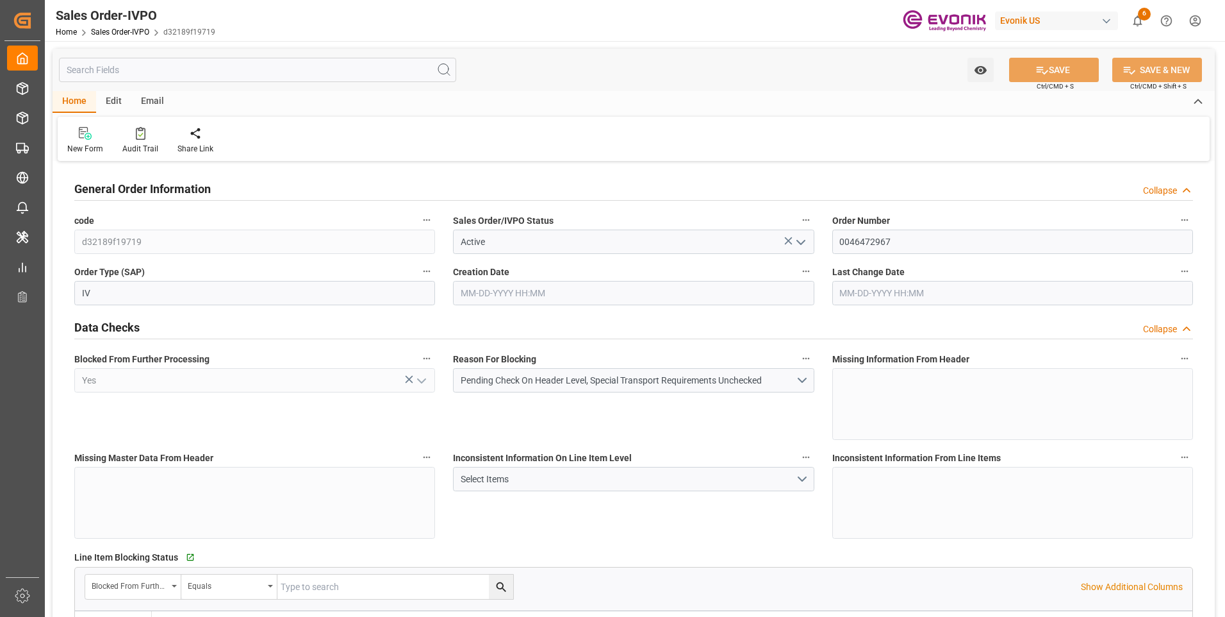
type input "0"
type input "09-23-2025 13:30"
type input "10-13-2025 16:36"
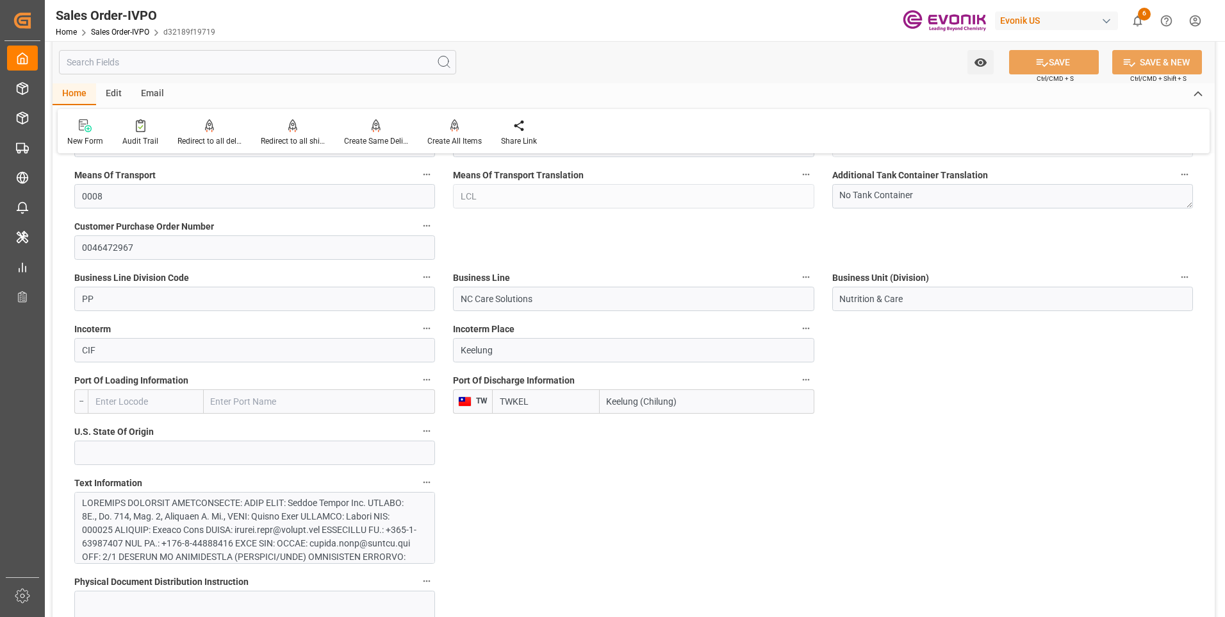
scroll to position [513, 0]
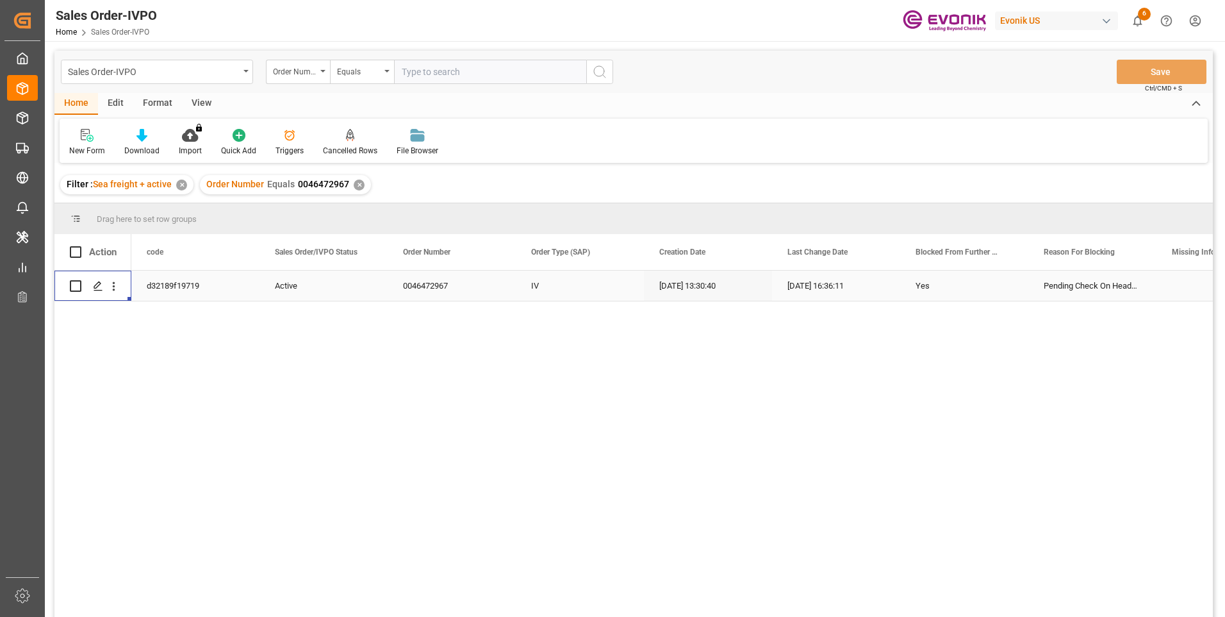
click at [441, 71] on input "text" at bounding box center [490, 72] width 192 height 24
click at [440, 67] on input "text" at bounding box center [490, 72] width 192 height 24
paste input "0046473369"
type input "0046473369"
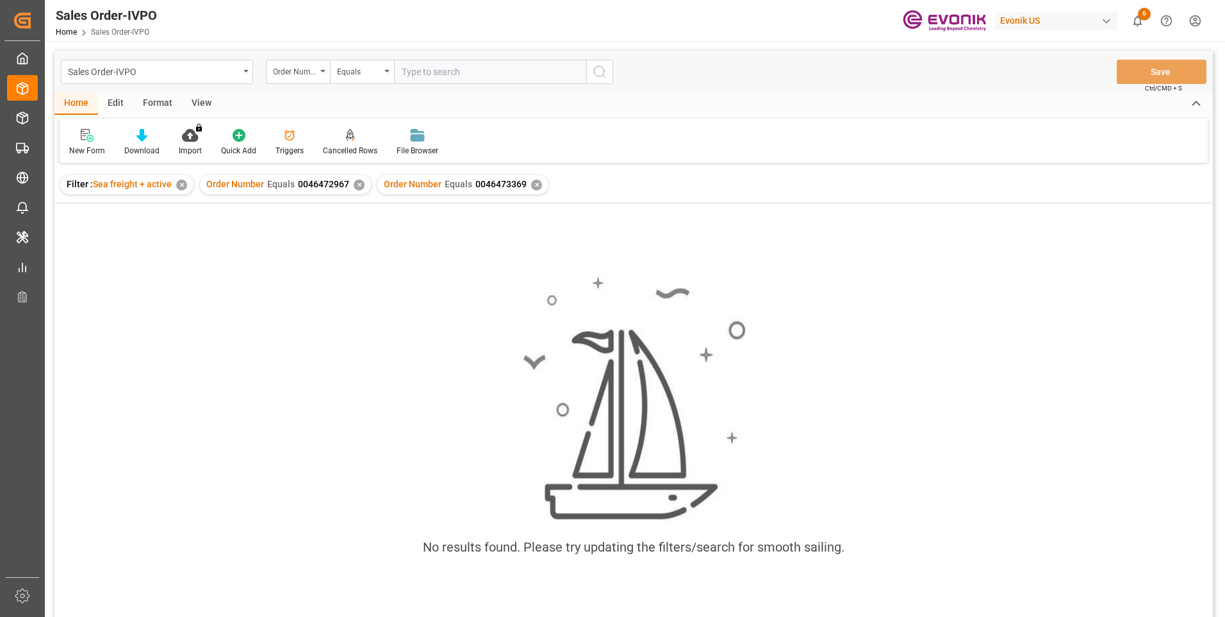
click at [356, 182] on div "✕" at bounding box center [359, 184] width 11 height 11
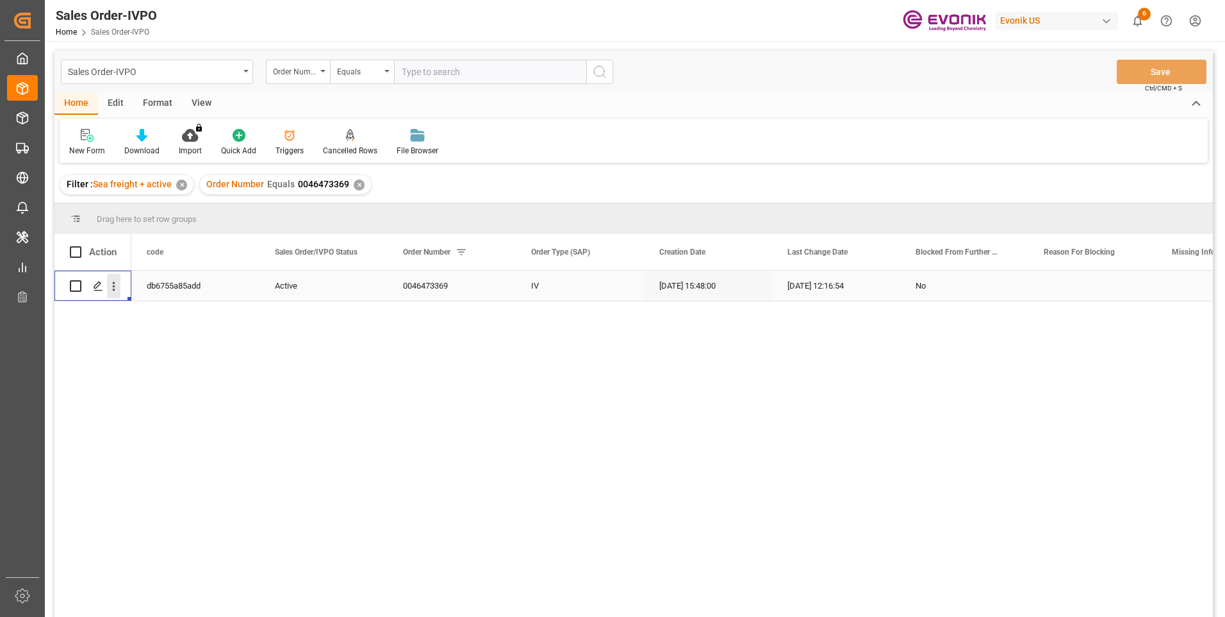
click at [119, 282] on icon "open menu" at bounding box center [113, 285] width 13 height 13
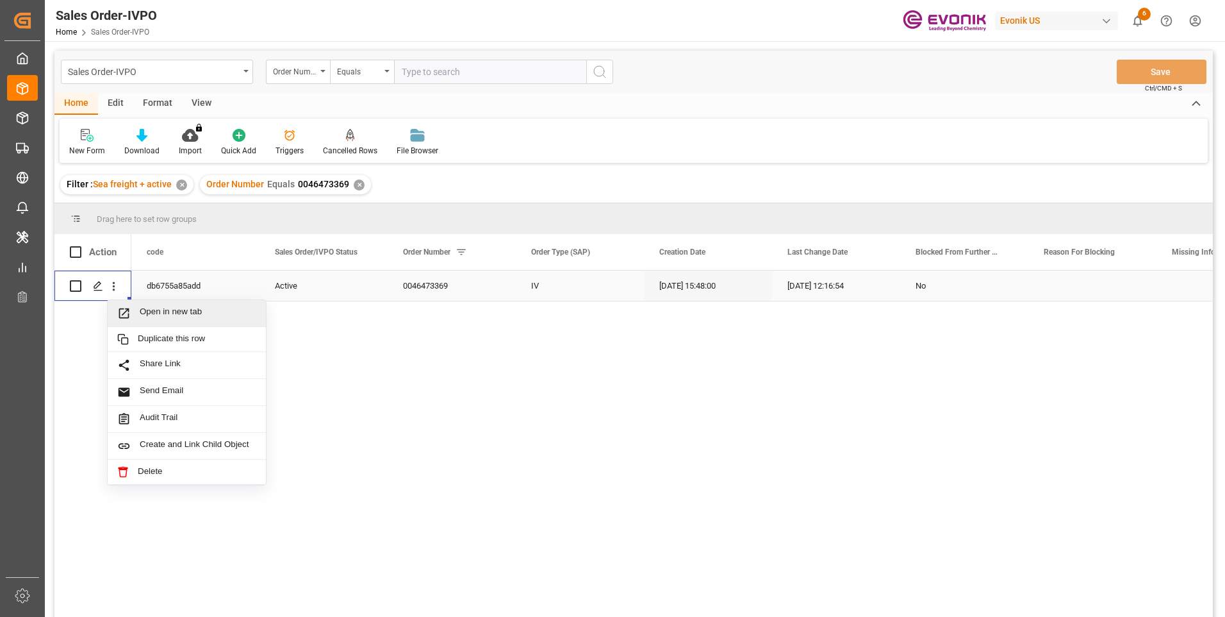
click at [135, 307] on span "Press SPACE to select this row." at bounding box center [128, 312] width 22 height 13
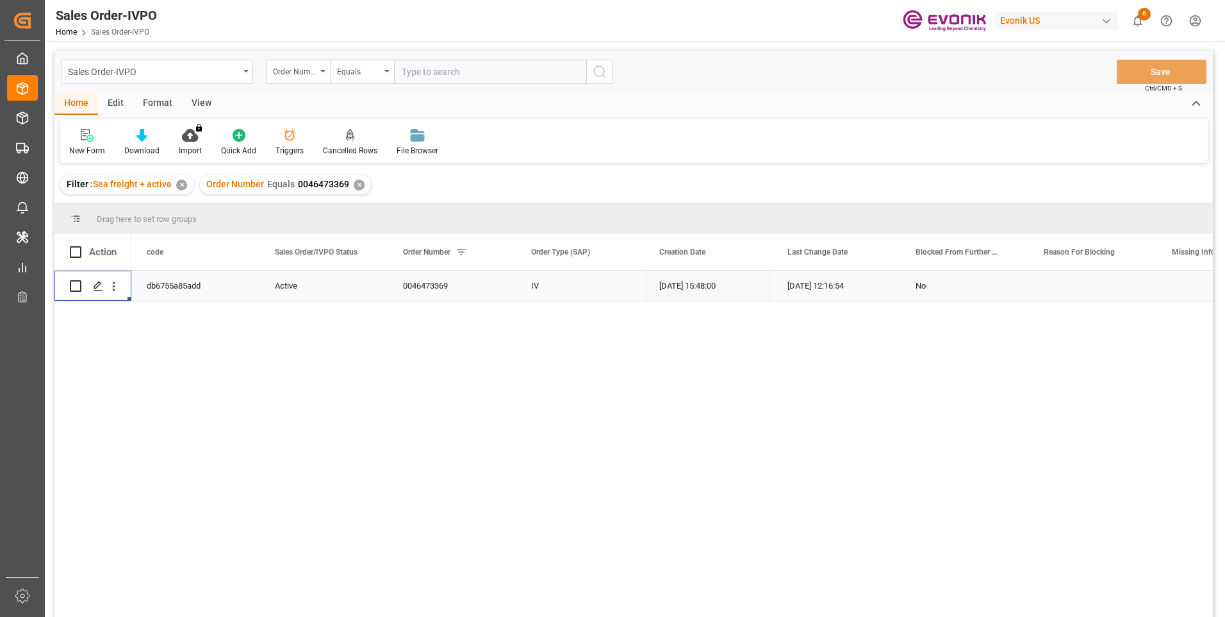
click at [423, 70] on input "text" at bounding box center [490, 72] width 192 height 24
paste input "0046475280"
type input "0046475280"
click at [594, 74] on icon "search button" at bounding box center [599, 71] width 15 height 15
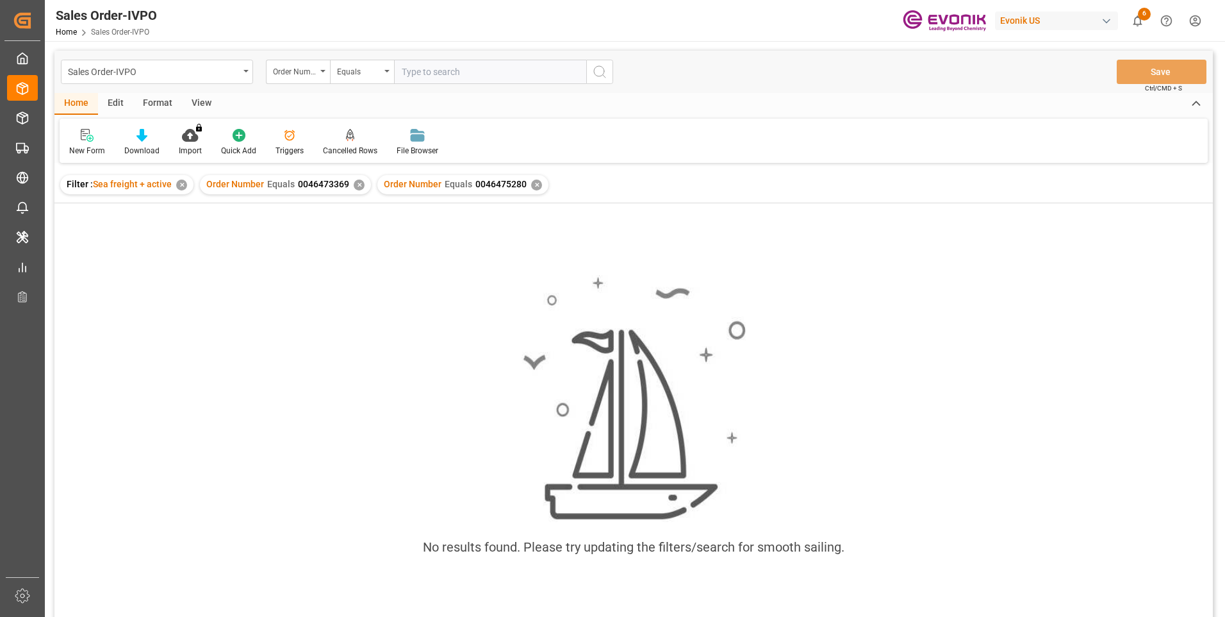
click at [356, 186] on div "✕" at bounding box center [359, 184] width 11 height 11
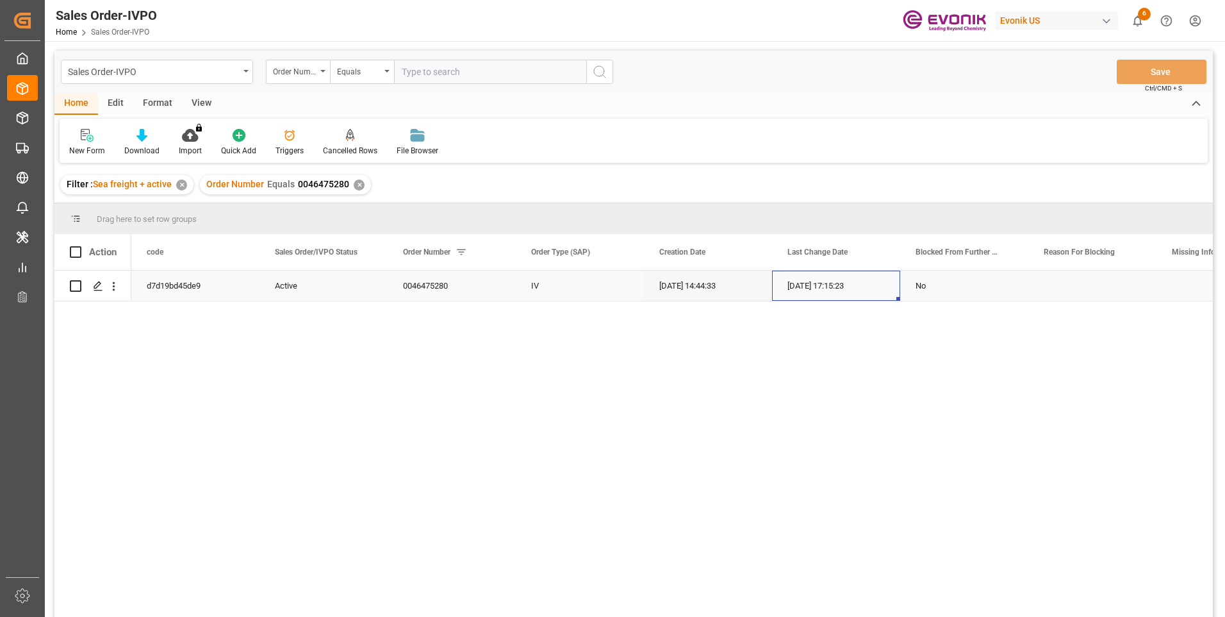
click at [814, 294] on div "10-08-2025 17:15:23" at bounding box center [836, 285] width 128 height 30
click at [445, 64] on input "text" at bounding box center [490, 72] width 192 height 24
paste input "2007188728"
type input "2007188728"
click at [603, 72] on icon "search button" at bounding box center [599, 71] width 15 height 15
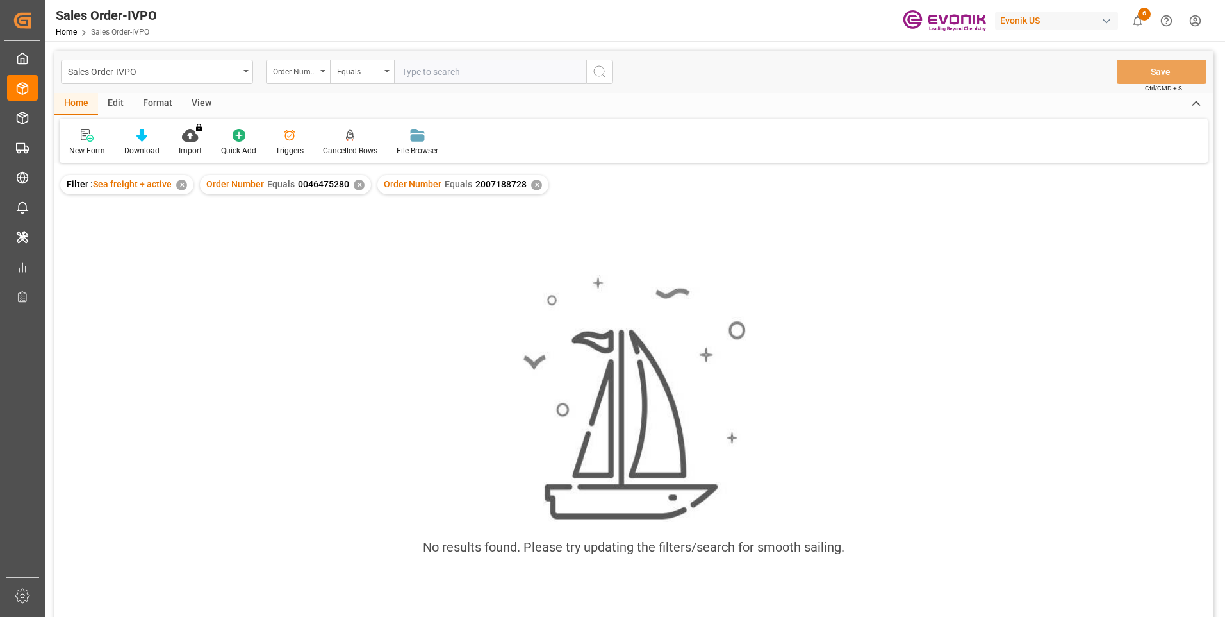
click at [360, 185] on div "✕" at bounding box center [359, 184] width 11 height 11
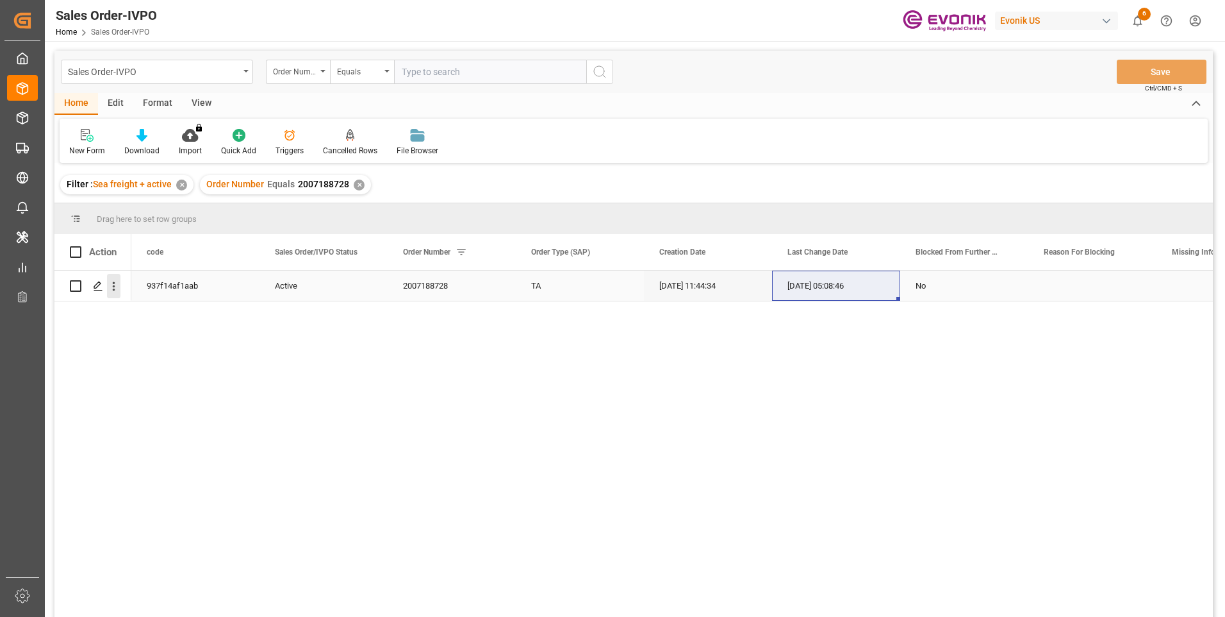
click at [117, 291] on icon "open menu" at bounding box center [113, 285] width 13 height 13
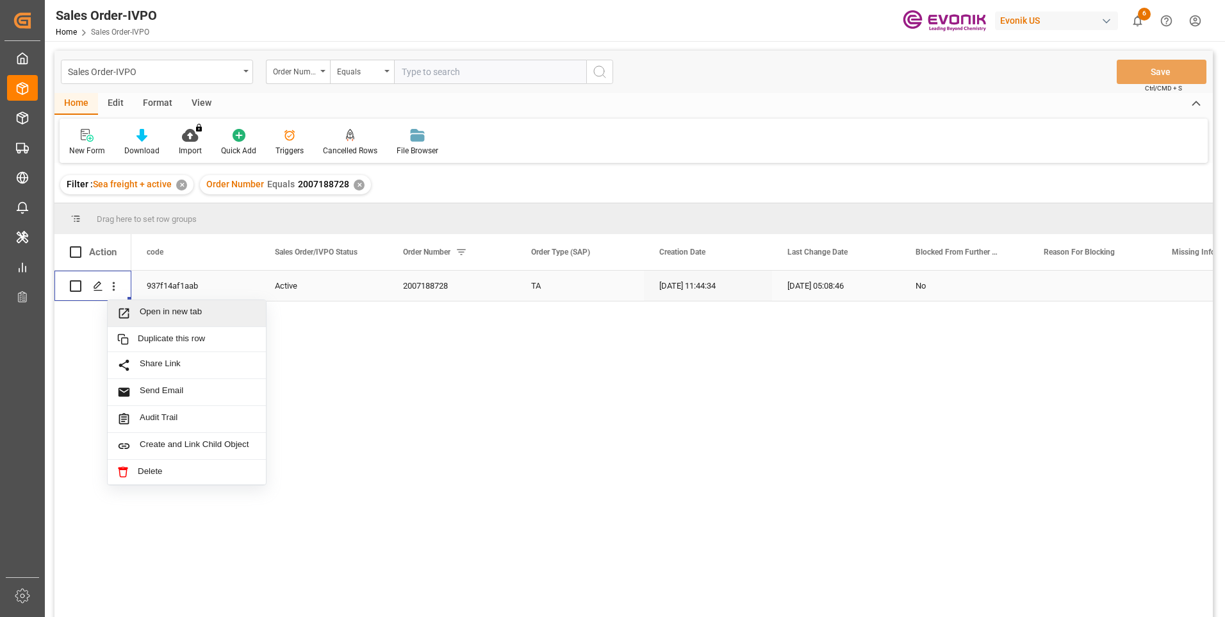
click at [181, 314] on span "Open in new tab" at bounding box center [198, 312] width 117 height 13
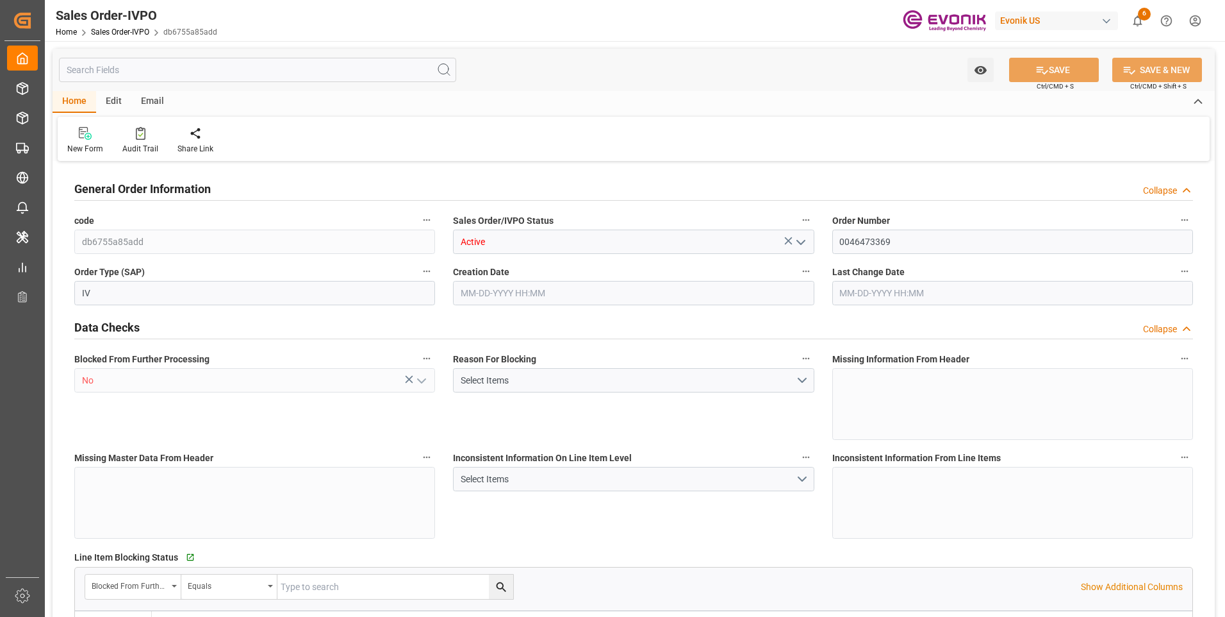
type input "TRIZT"
type input "0"
type input "1"
type input "2"
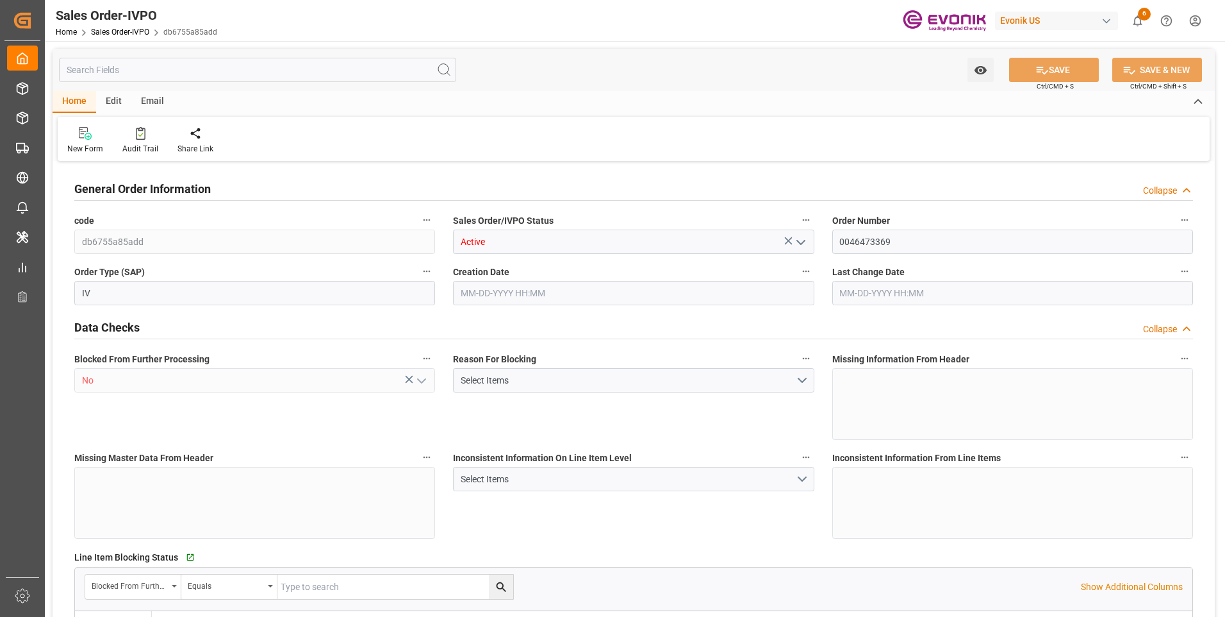
type input "16879.428"
type input "50.0978"
type input "17000"
type input "30"
type input "[DATE] 15:48"
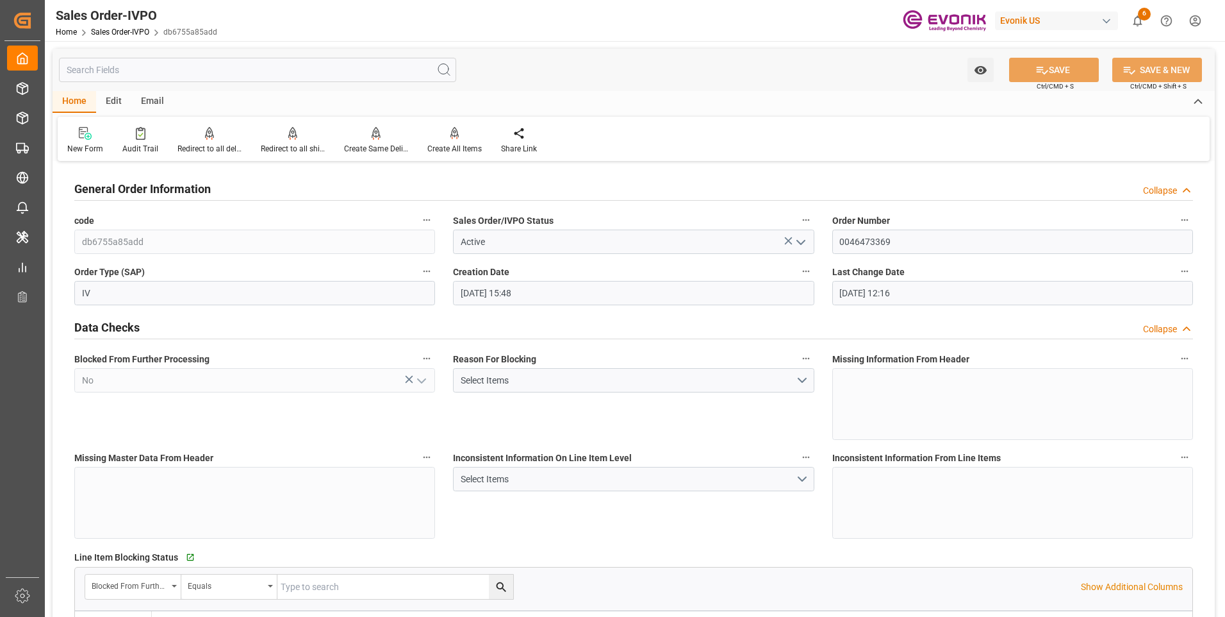
type input "[DATE] 12:16"
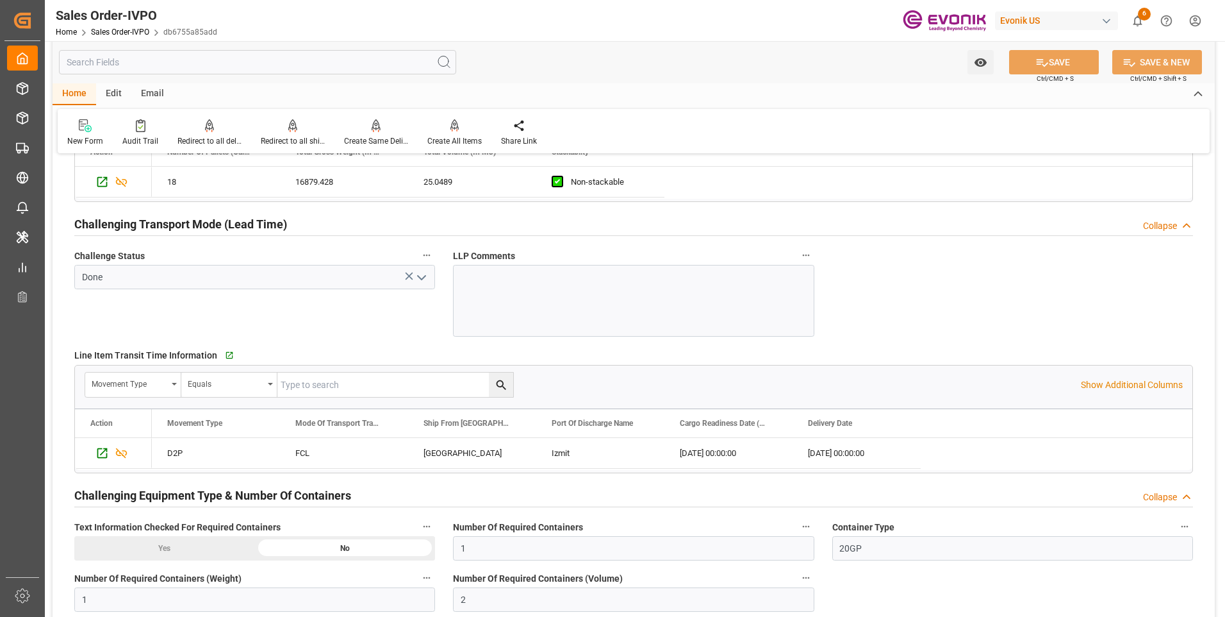
scroll to position [2051, 0]
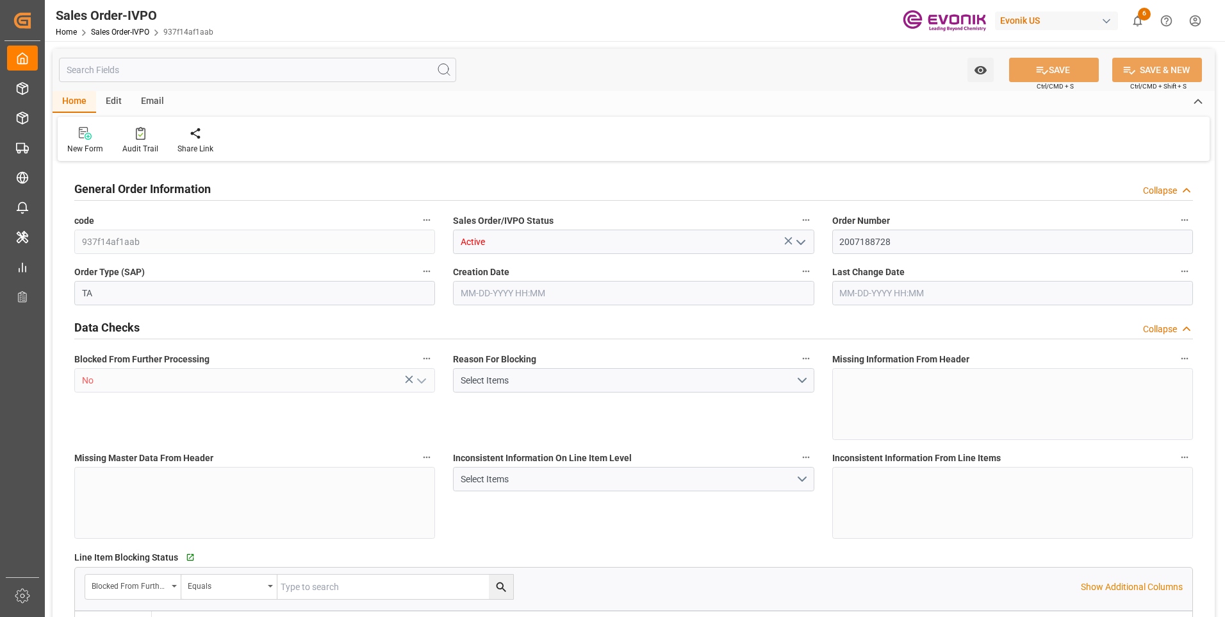
type input "PHMNN"
type input "0"
type input "1"
type input "2"
type input "1"
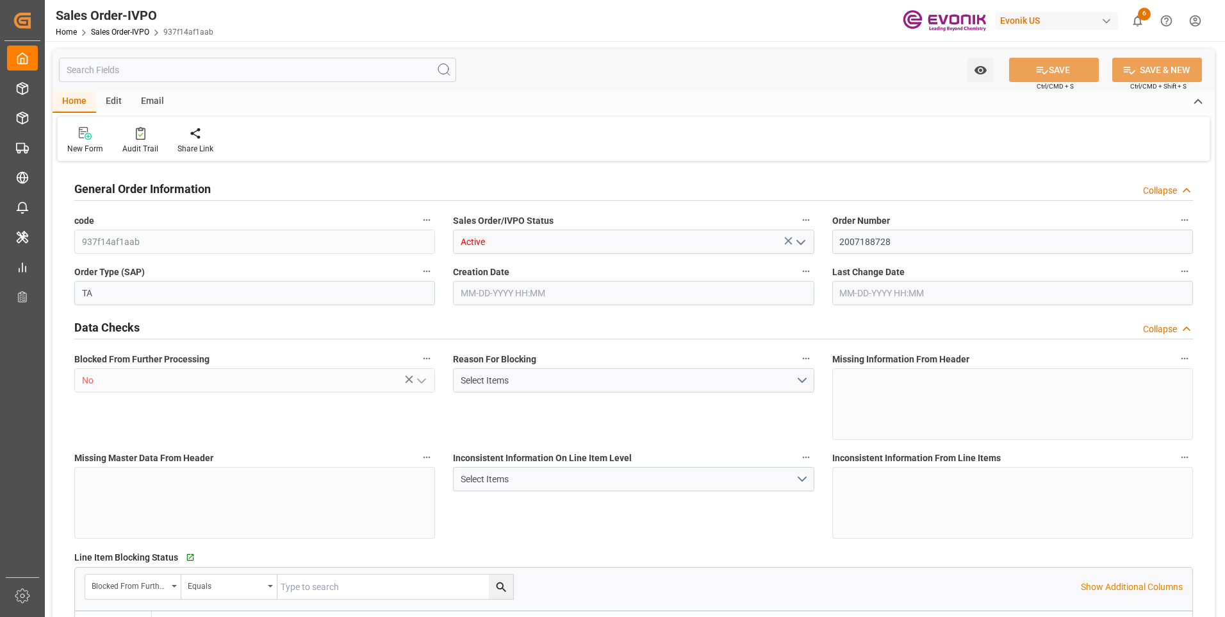
type input "18960"
type input "27.0742"
type input "17000"
type input "30"
type input "[DATE] 11:44"
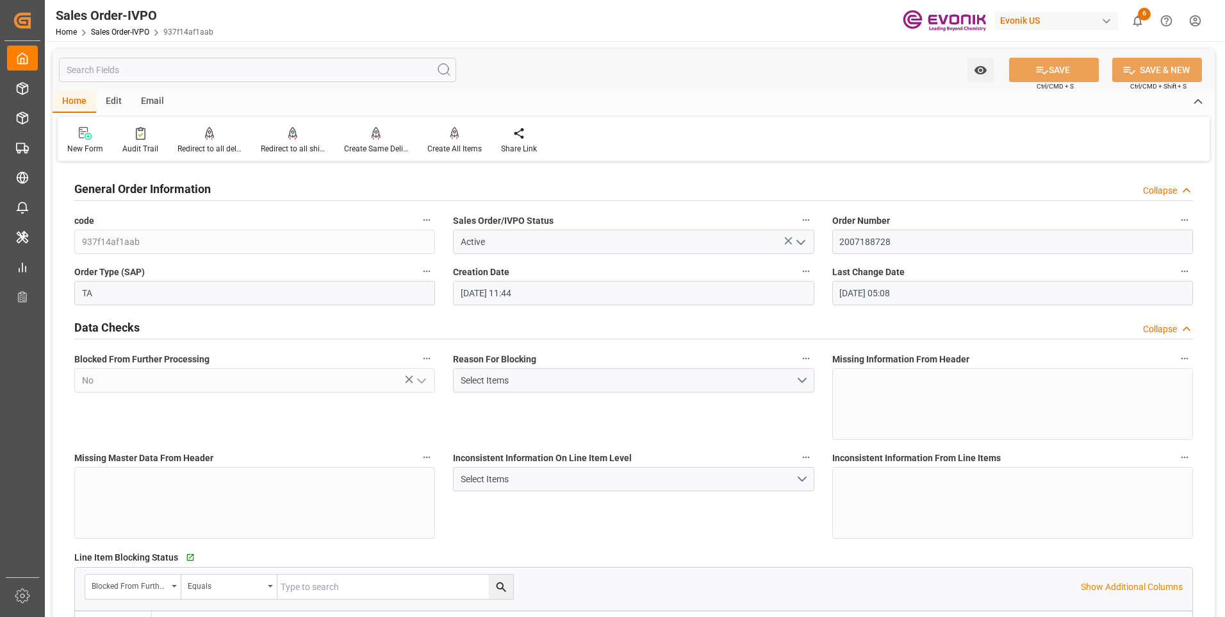
type input "[DATE] 05:08"
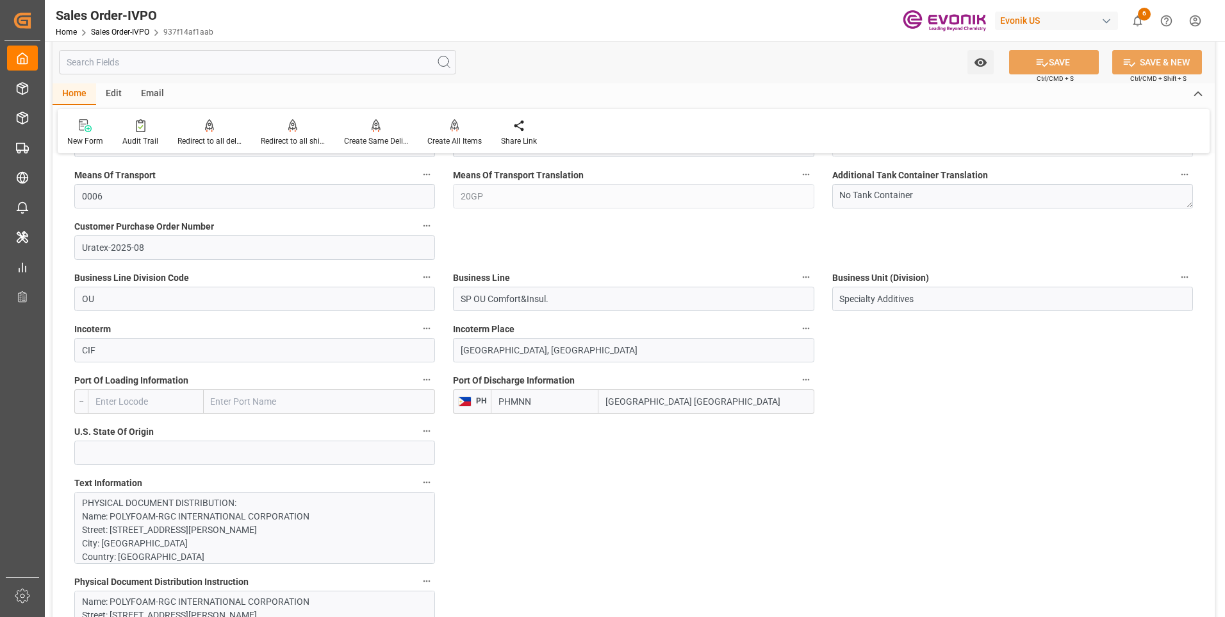
scroll to position [769, 0]
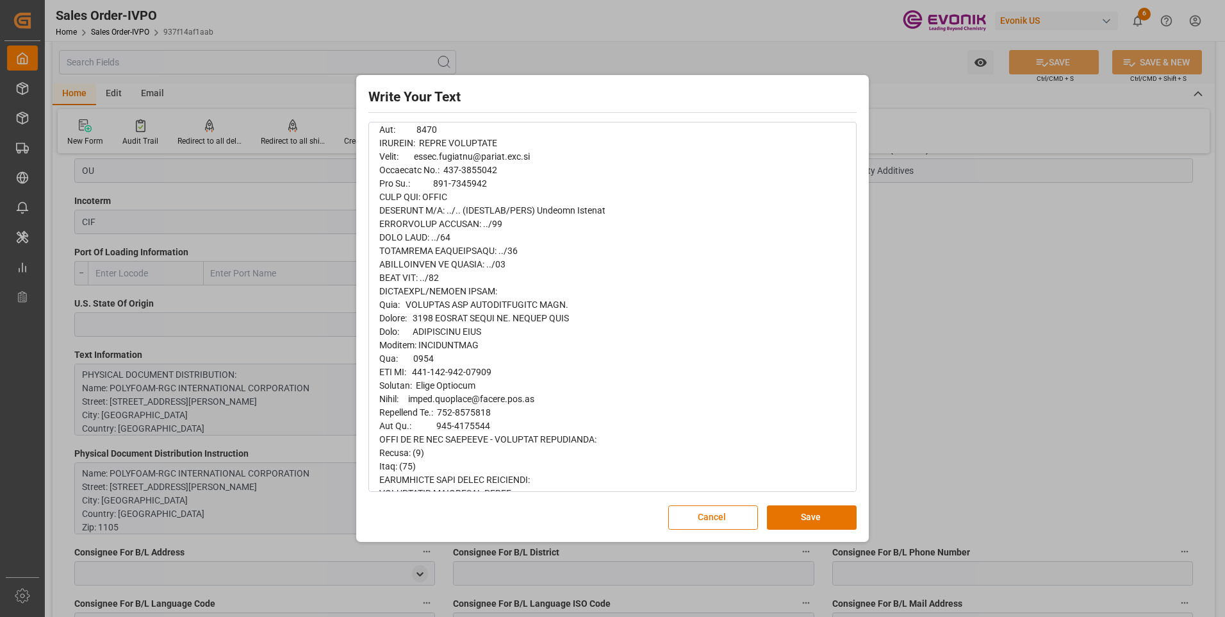
scroll to position [192, 0]
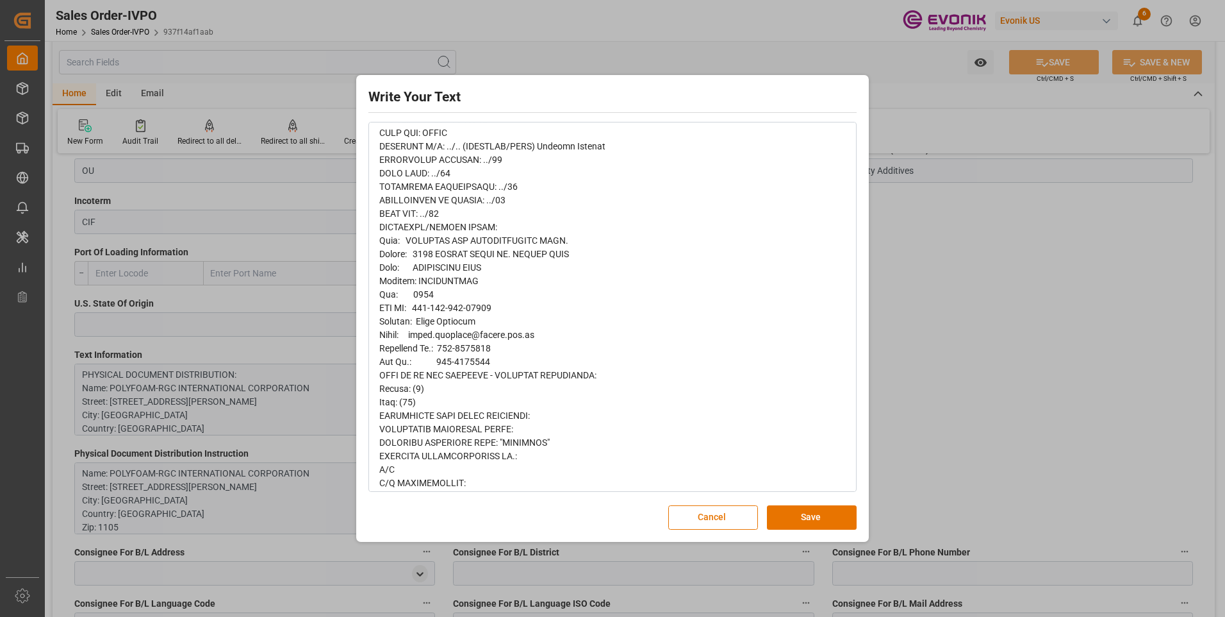
click at [1099, 298] on div "Write Your Text Normal 14 Font Cancel Save" at bounding box center [612, 308] width 1225 height 617
